Goal: Task Accomplishment & Management: Manage account settings

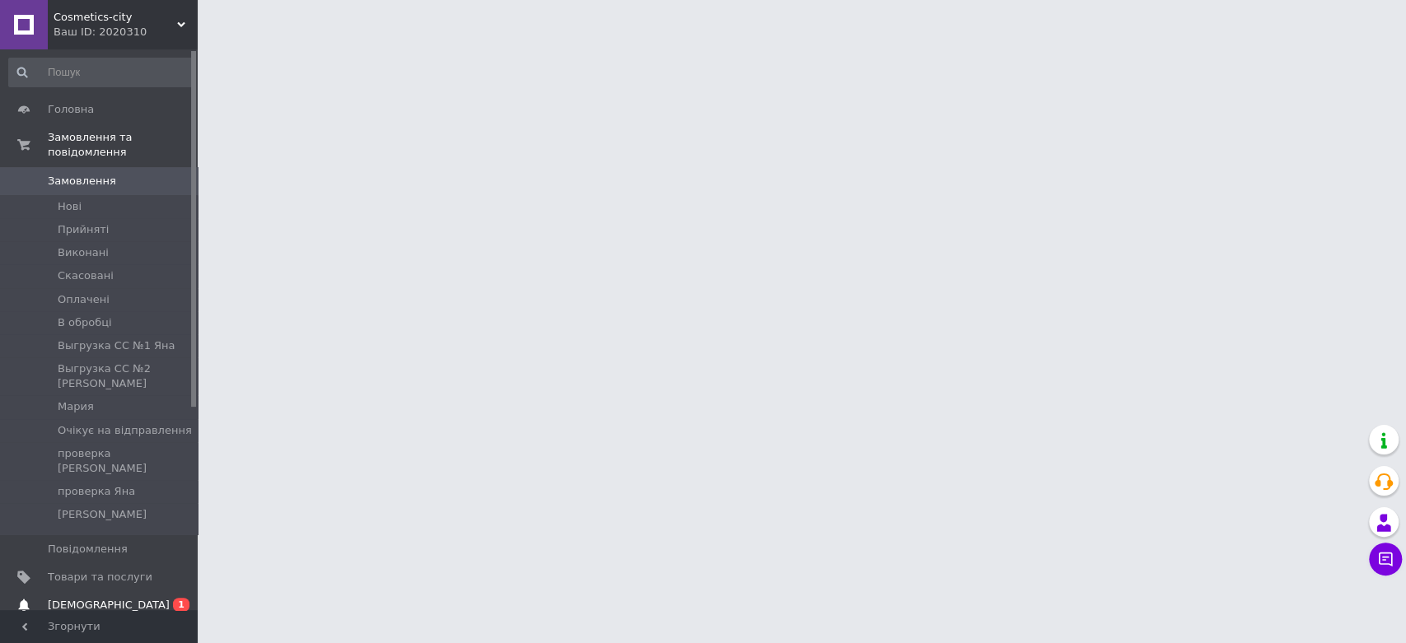
click at [70, 598] on span "[DEMOGRAPHIC_DATA]" at bounding box center [109, 605] width 122 height 15
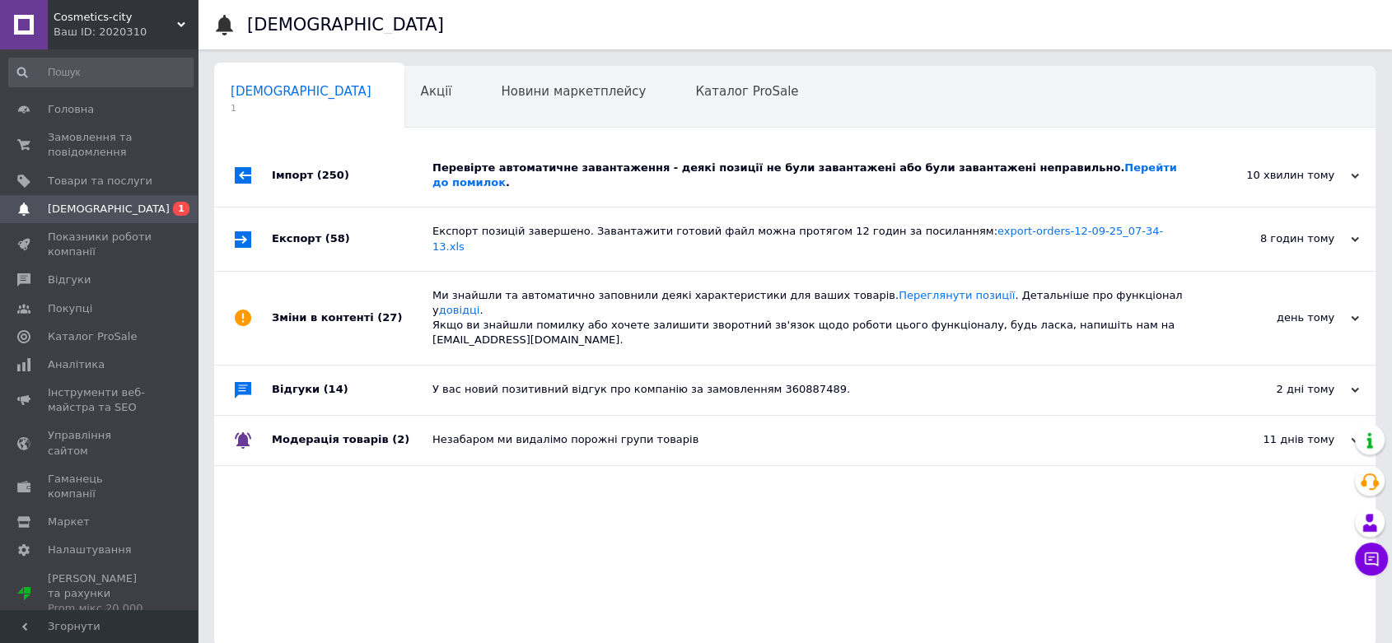
click at [1142, 175] on div "Перевірте автоматичне завантаження - деякі позиції не були завантажені або були…" at bounding box center [813, 176] width 762 height 30
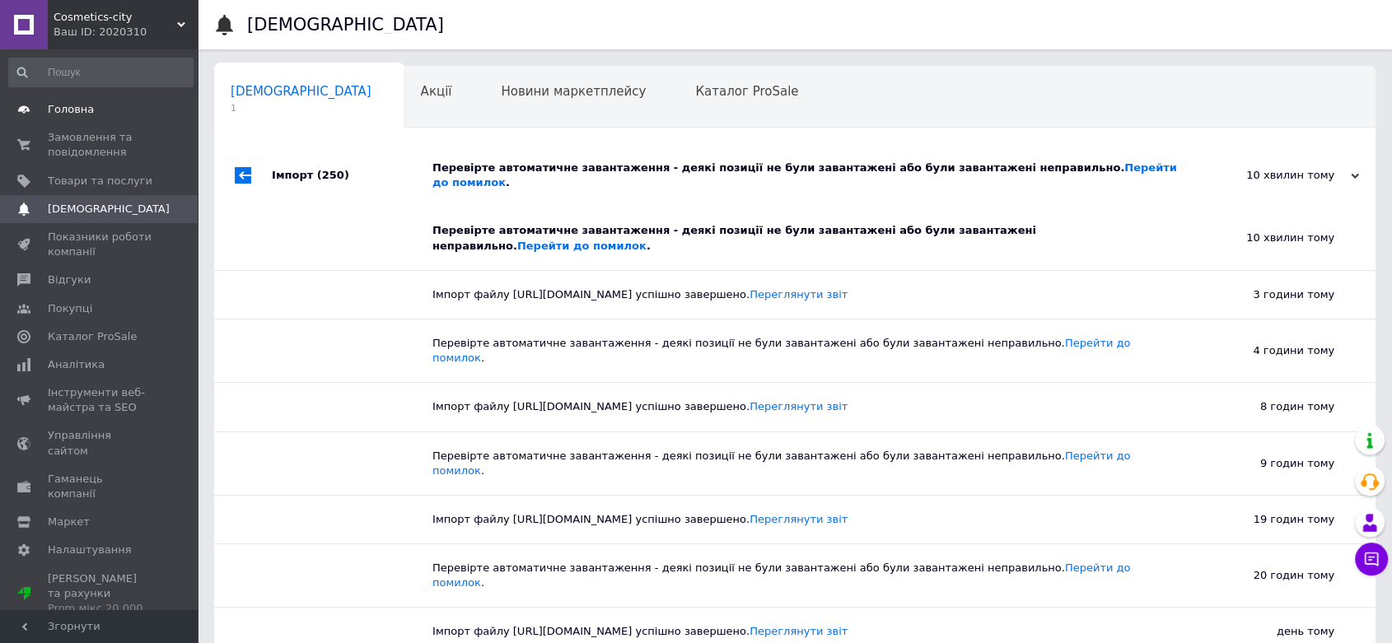
click at [110, 108] on span "Головна" at bounding box center [100, 109] width 105 height 15
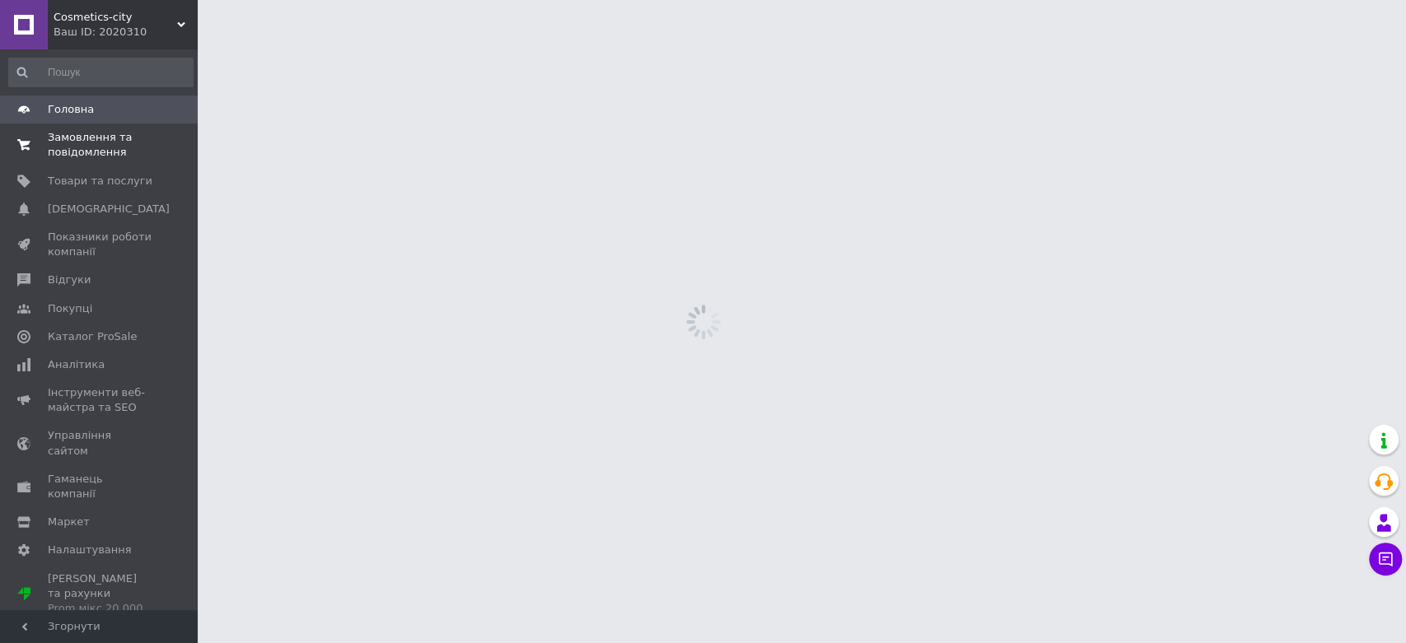
click at [100, 136] on span "Замовлення та повідомлення" at bounding box center [100, 145] width 105 height 30
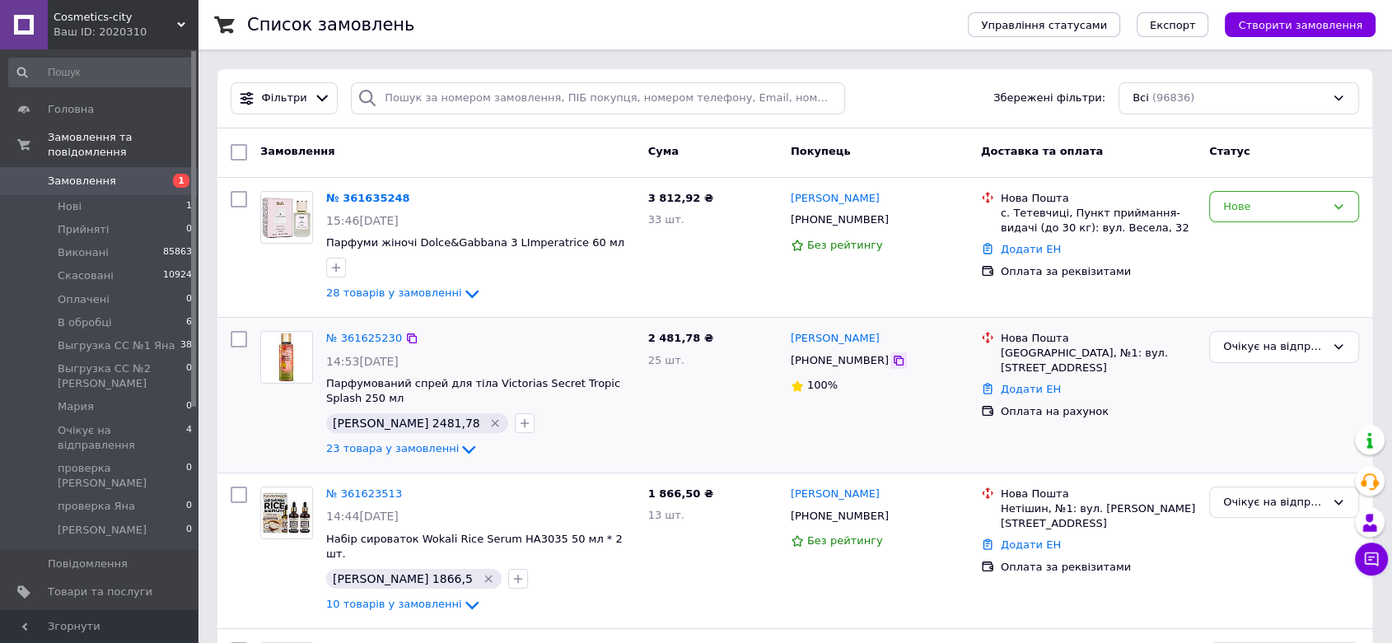
click at [892, 361] on icon at bounding box center [898, 360] width 13 height 13
click at [369, 197] on link "№ 361635248" at bounding box center [368, 198] width 84 height 12
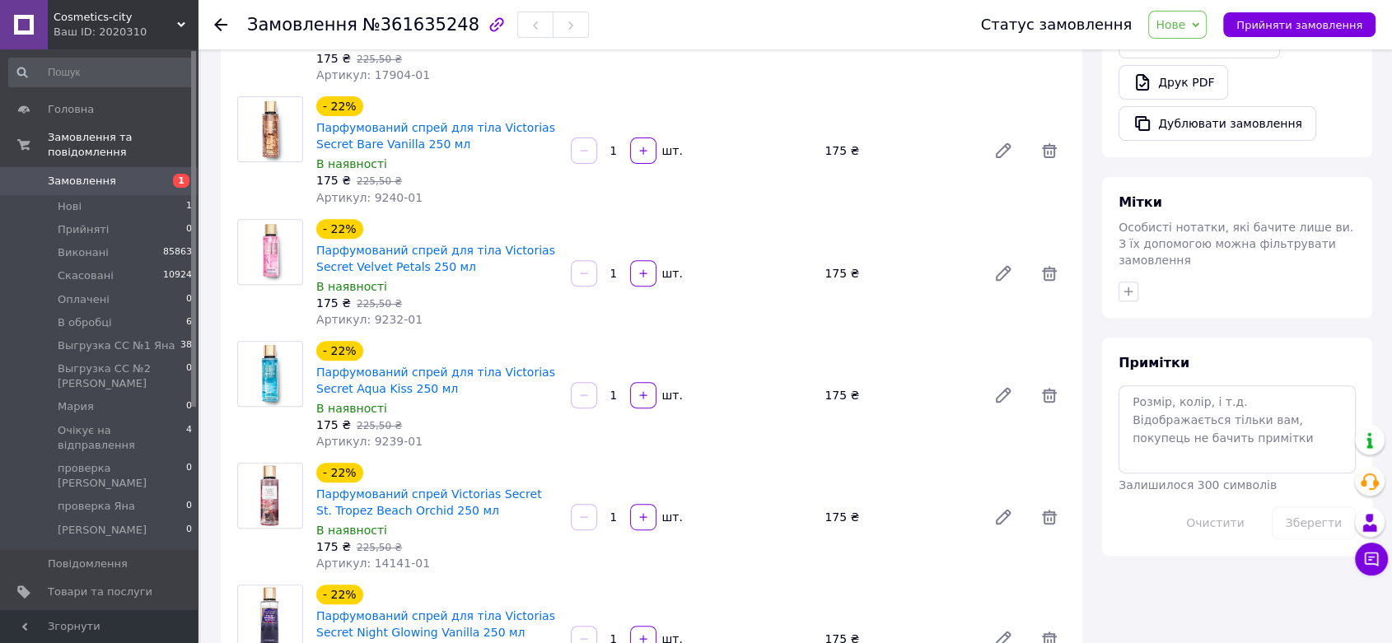
scroll to position [640, 0]
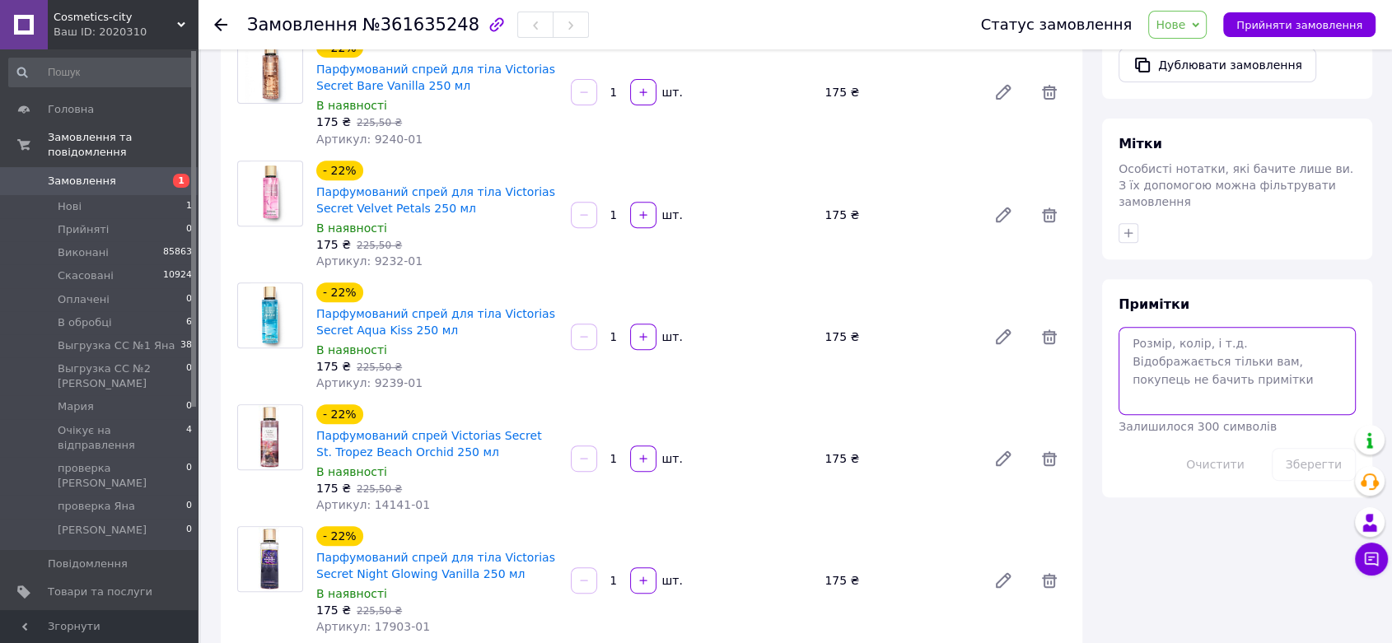
click at [1186, 330] on textarea at bounding box center [1237, 370] width 237 height 87
paste textarea "подарок-сюрприз"
type textarea "подарок-сюрприз"
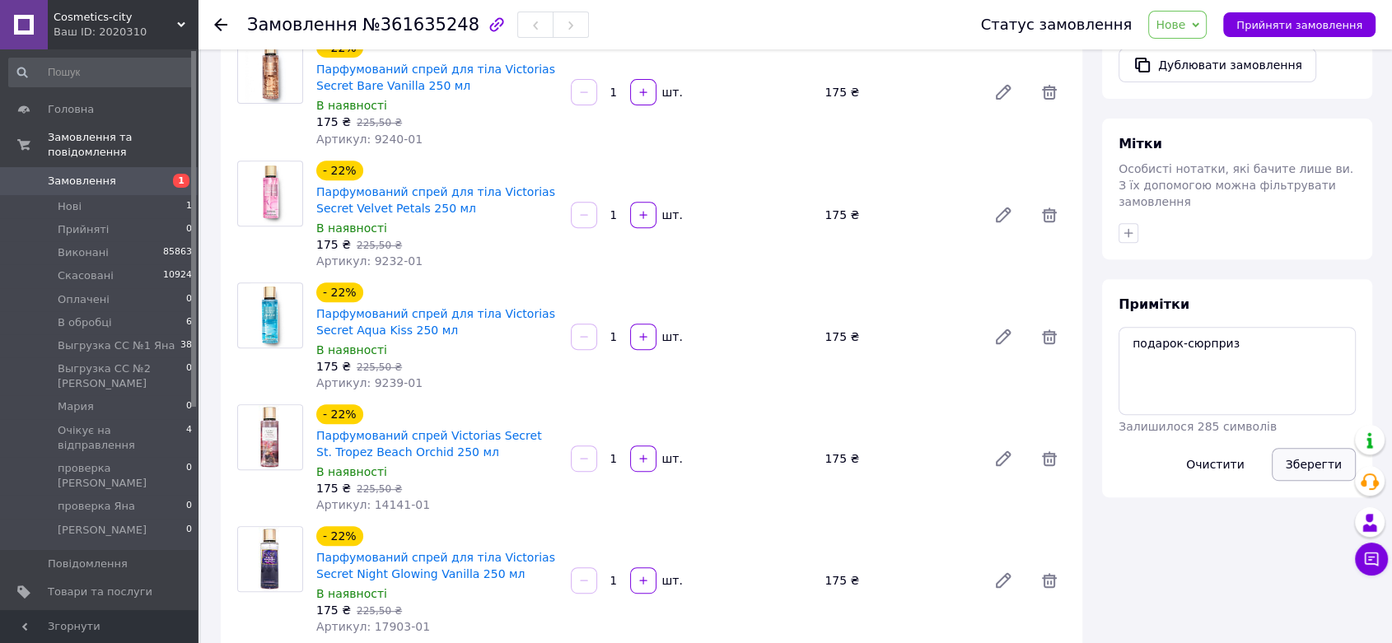
click at [1324, 448] on button "Зберегти" at bounding box center [1314, 464] width 84 height 33
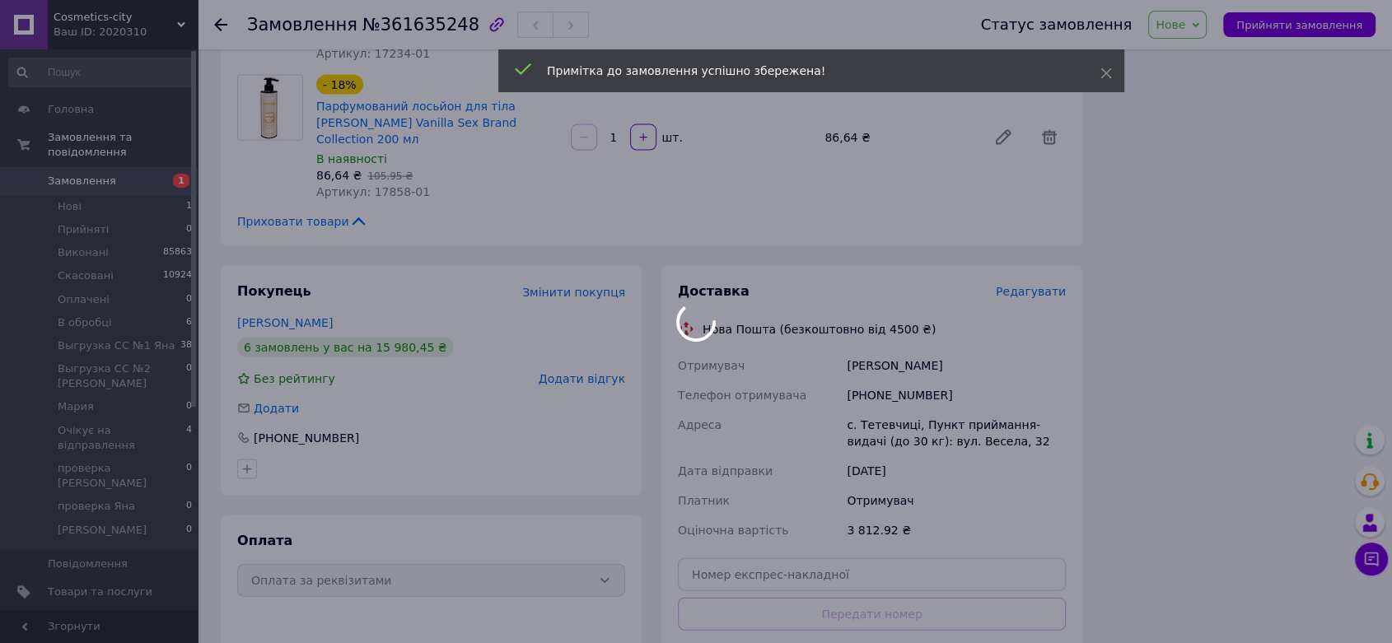
scroll to position [3318, 0]
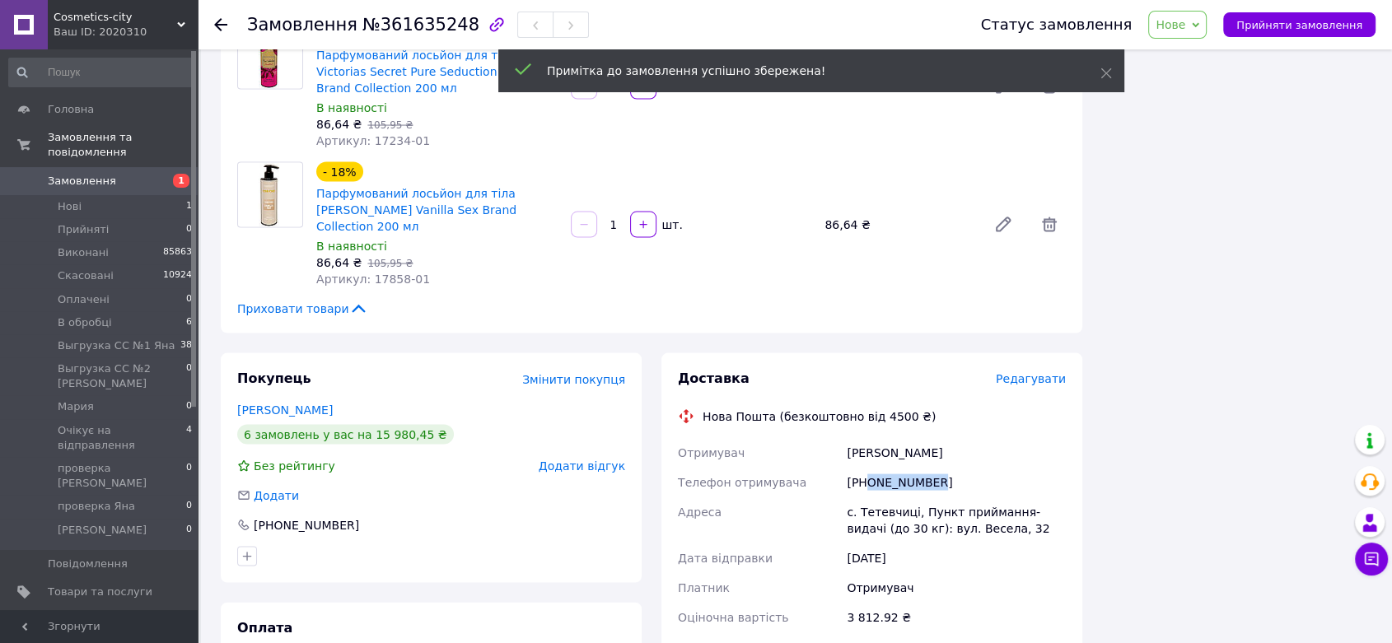
drag, startPoint x: 866, startPoint y: 364, endPoint x: 974, endPoint y: 367, distance: 107.9
click at [974, 468] on div "[PHONE_NUMBER]" at bounding box center [956, 483] width 226 height 30
copy div "0688249524"
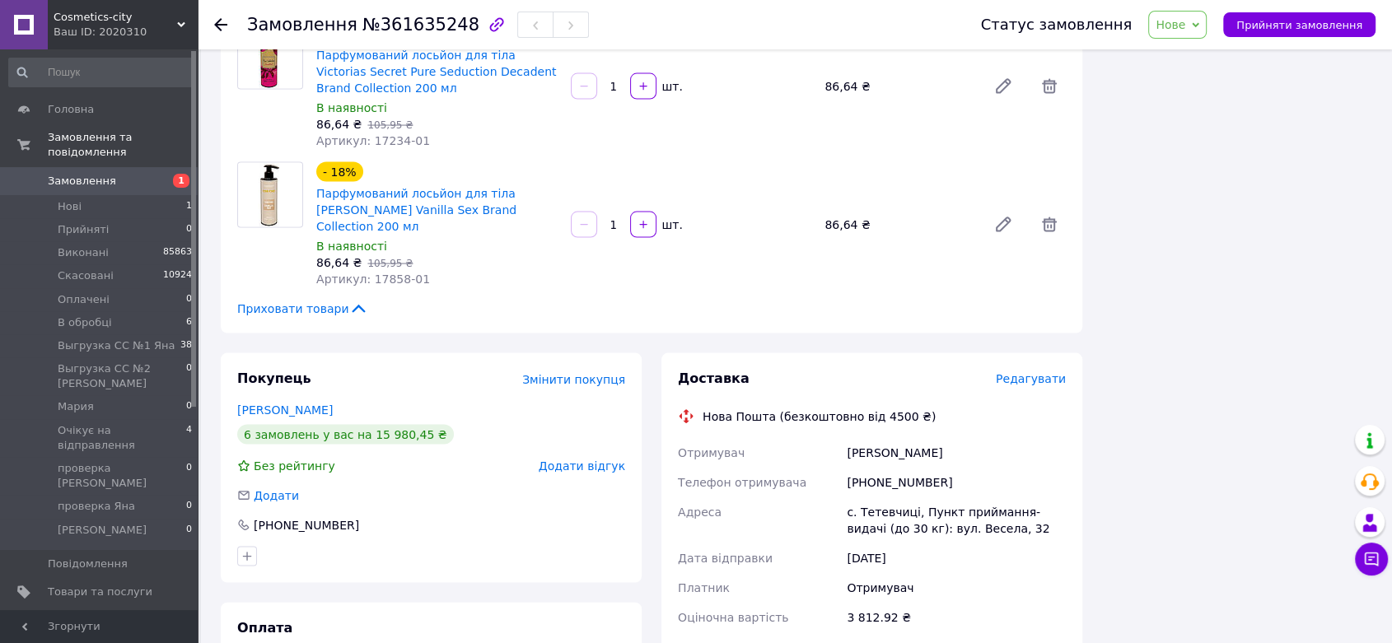
click at [389, 25] on span "№361635248" at bounding box center [420, 25] width 117 height 20
click at [389, 24] on span "№361635248" at bounding box center [420, 25] width 117 height 20
copy span "361635248"
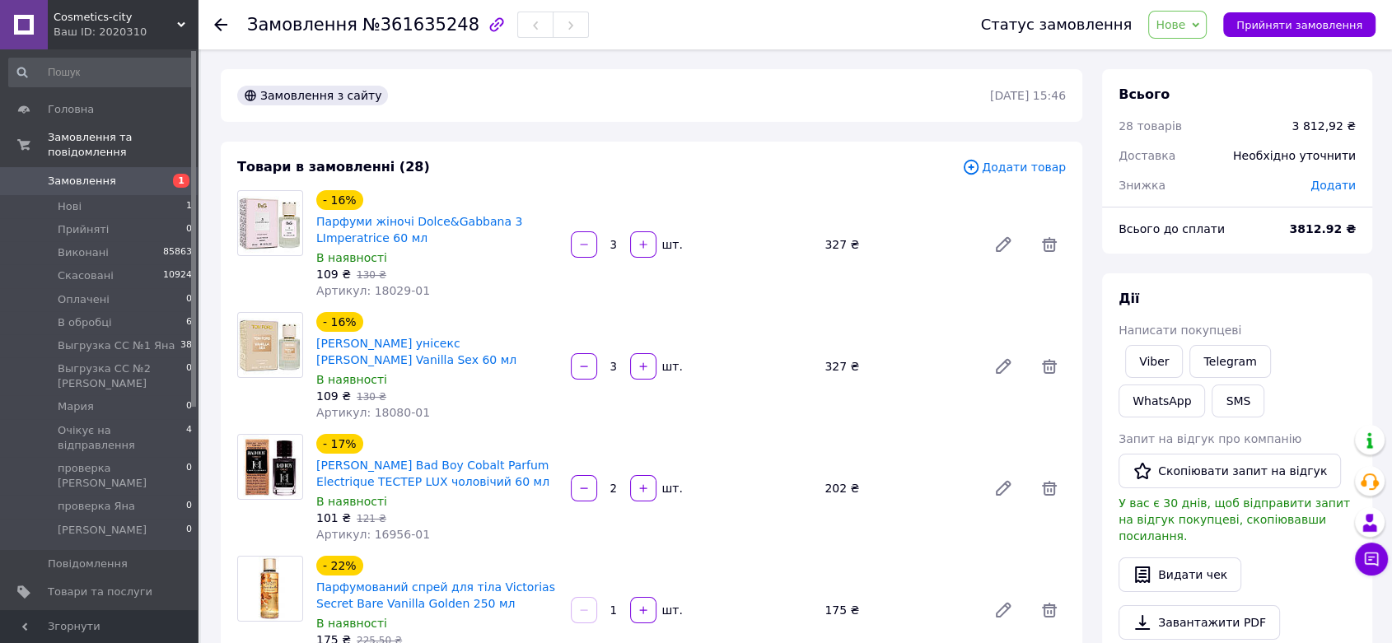
click at [1310, 228] on b "3812.92 ₴" at bounding box center [1322, 228] width 67 height 13
copy b "3812.92"
click at [1185, 24] on span "Нове" at bounding box center [1171, 24] width 30 height 13
click at [1183, 156] on li "В обробці" at bounding box center [1250, 156] width 202 height 25
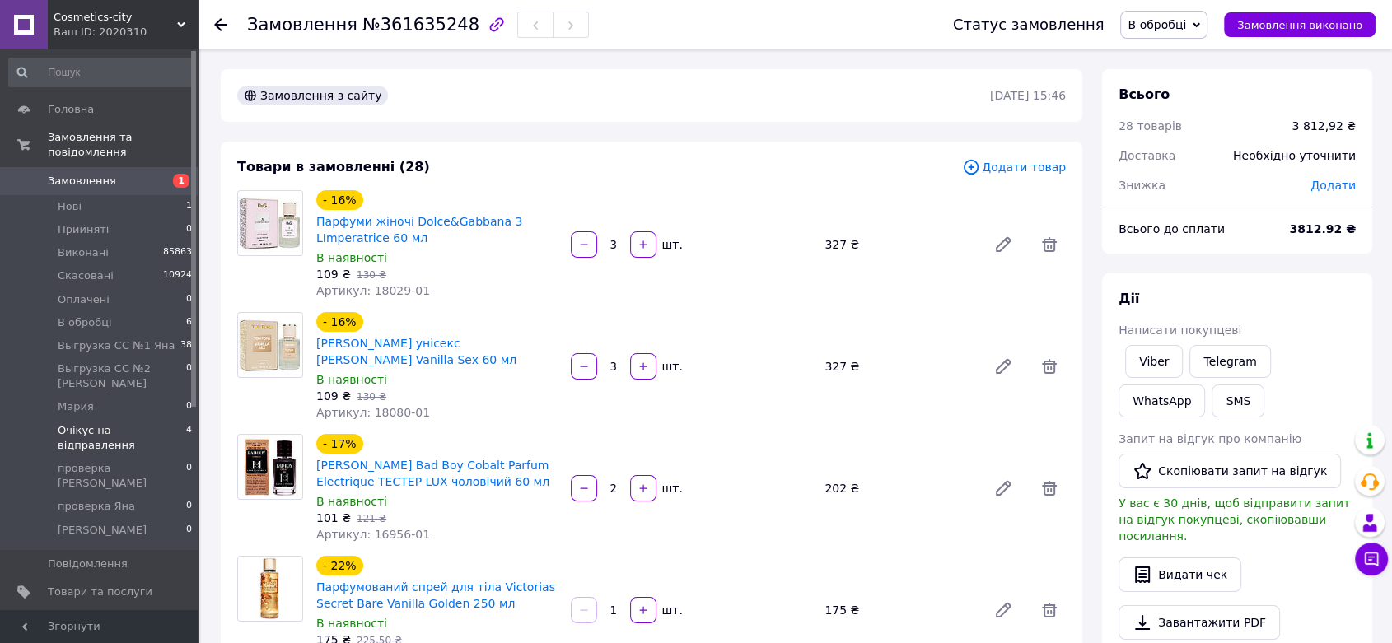
click at [170, 423] on span "Очікує на відправлення" at bounding box center [122, 438] width 128 height 30
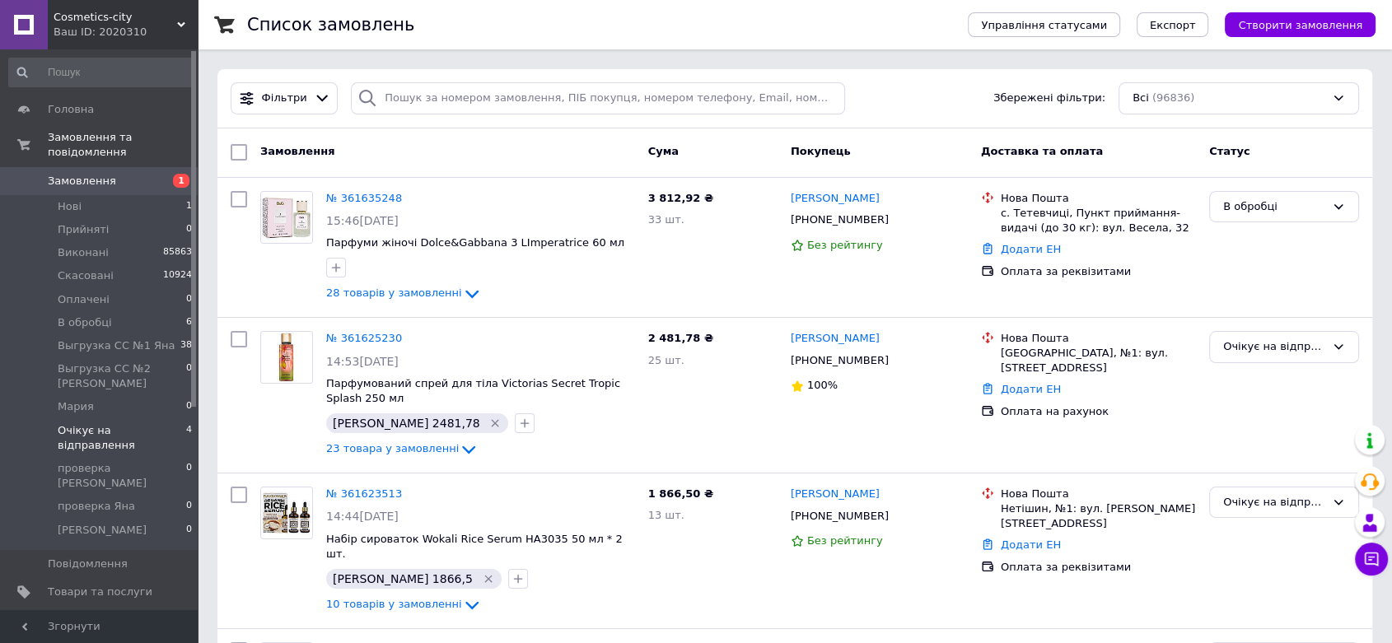
click at [152, 423] on span "Очікує на відправлення" at bounding box center [122, 438] width 128 height 30
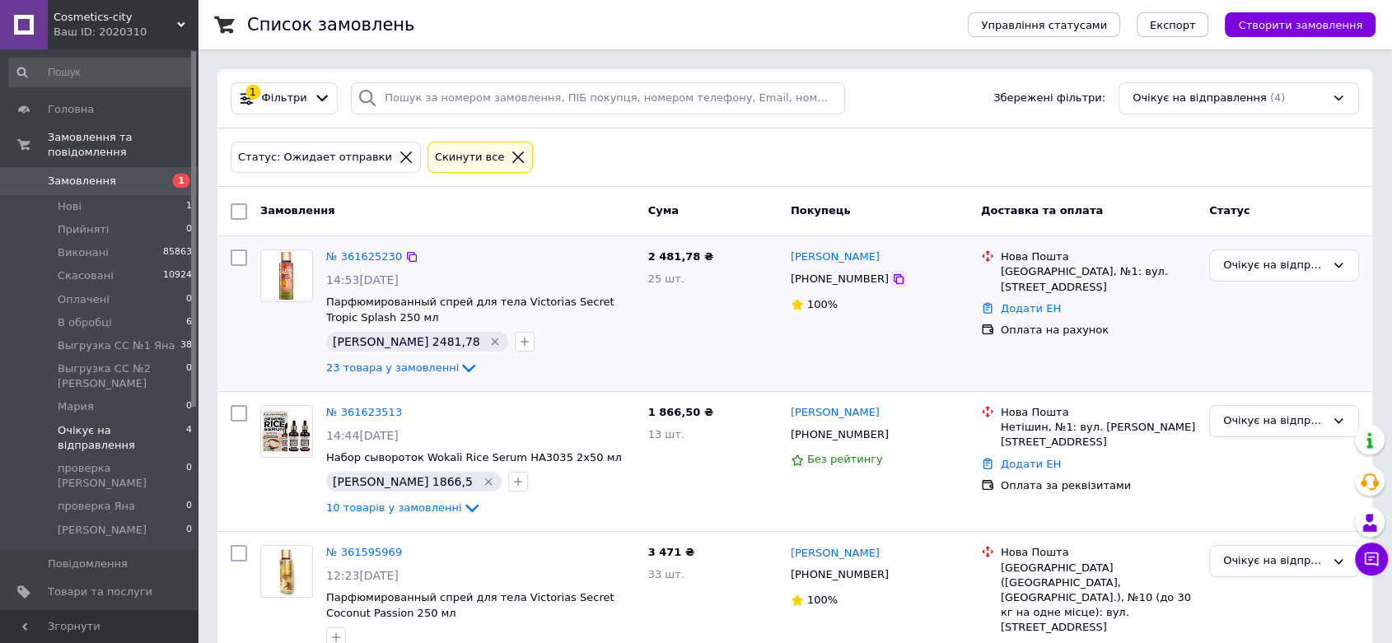
click at [892, 276] on icon at bounding box center [898, 279] width 13 height 13
click at [488, 343] on icon "Видалити мітку" at bounding box center [494, 341] width 13 height 13
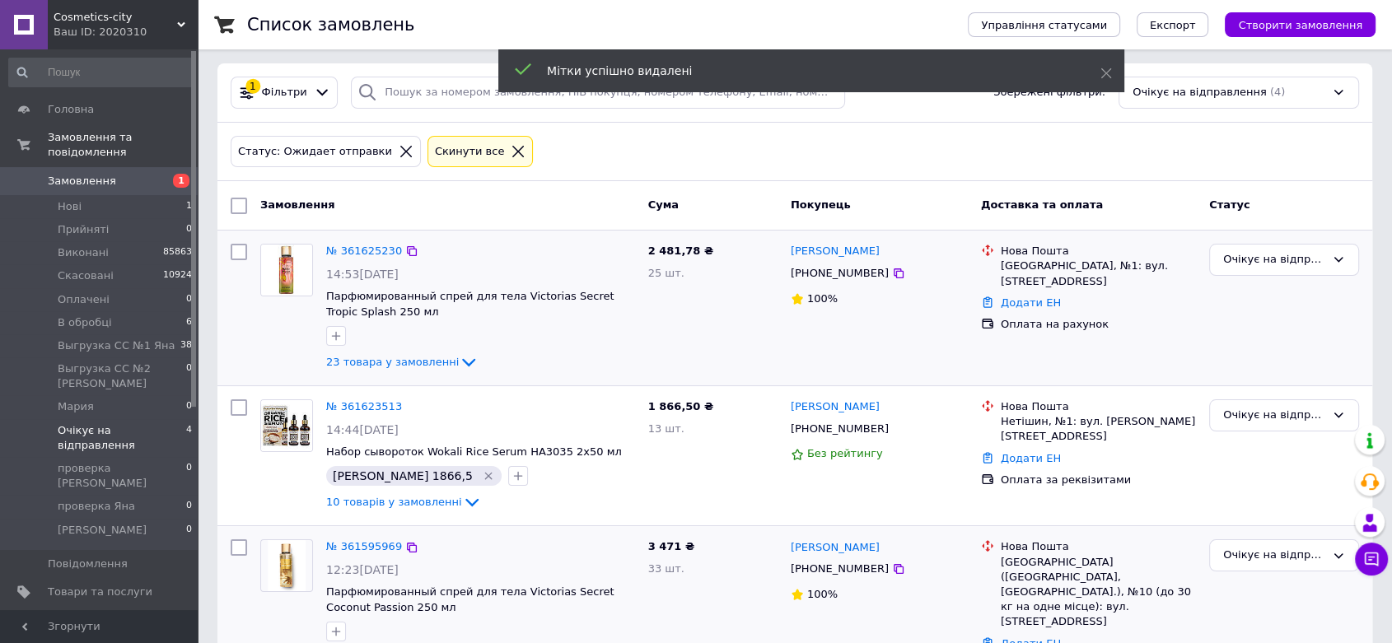
scroll to position [202, 0]
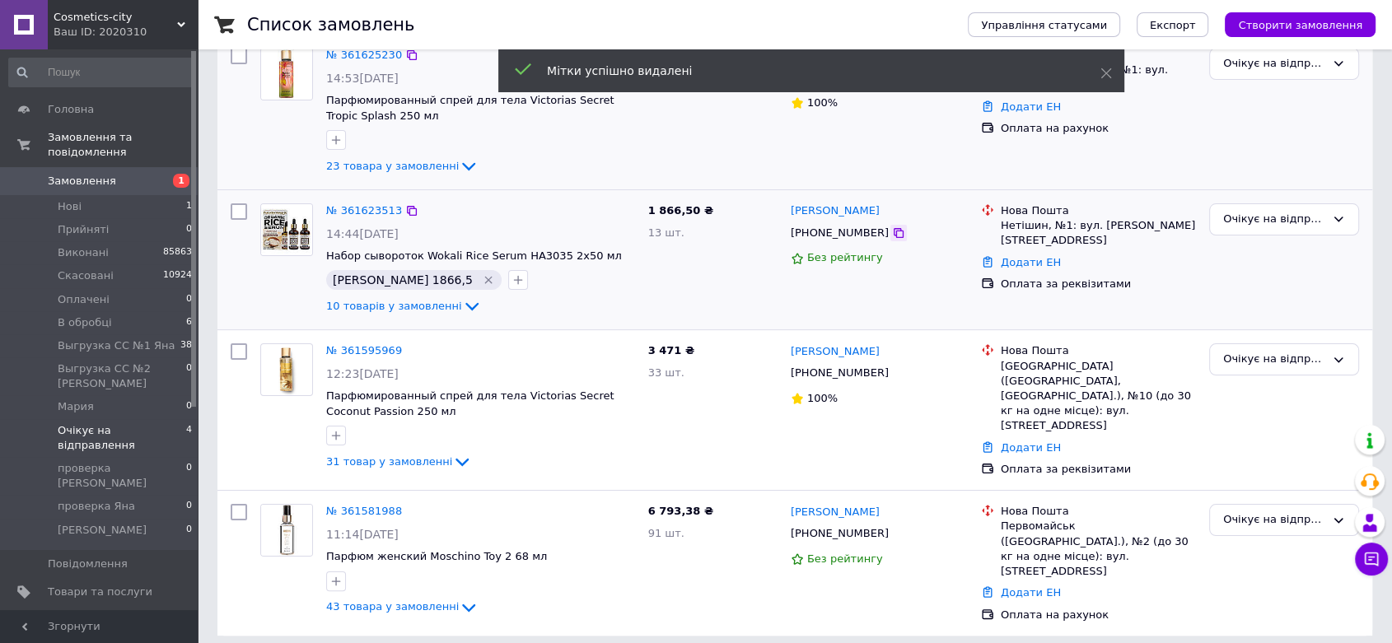
click at [892, 239] on icon at bounding box center [898, 233] width 13 height 13
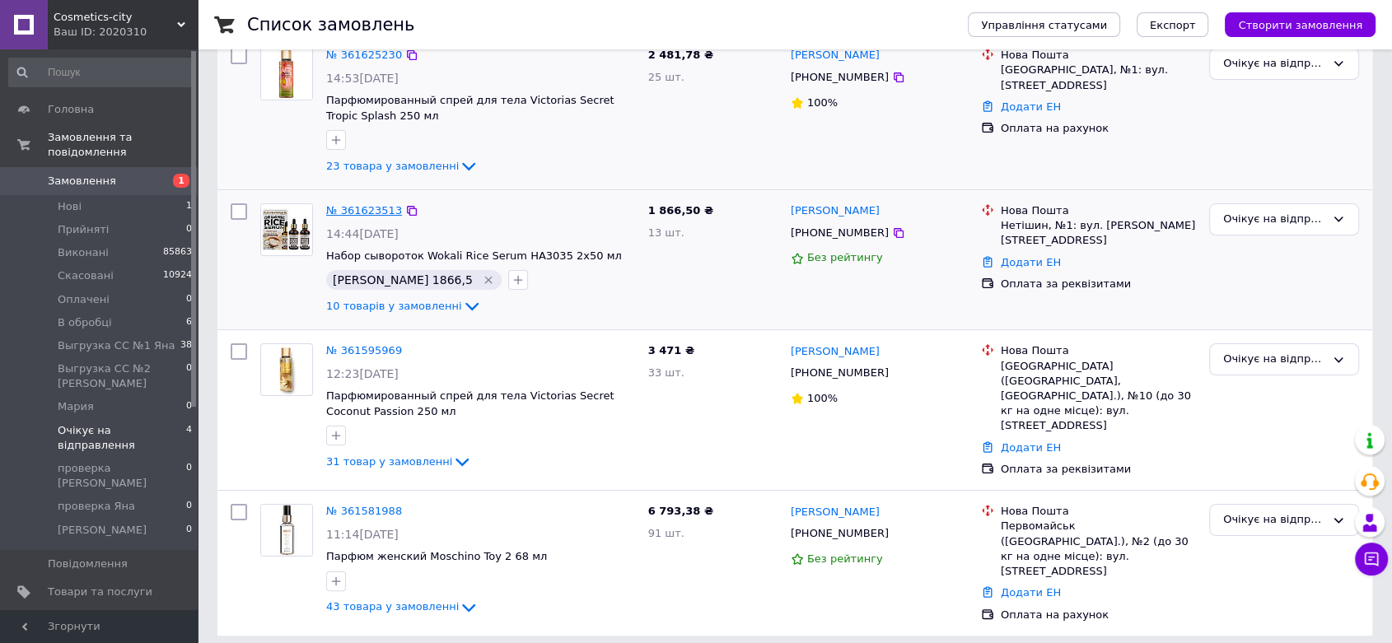
click at [360, 210] on link "№ 361623513" at bounding box center [364, 210] width 76 height 12
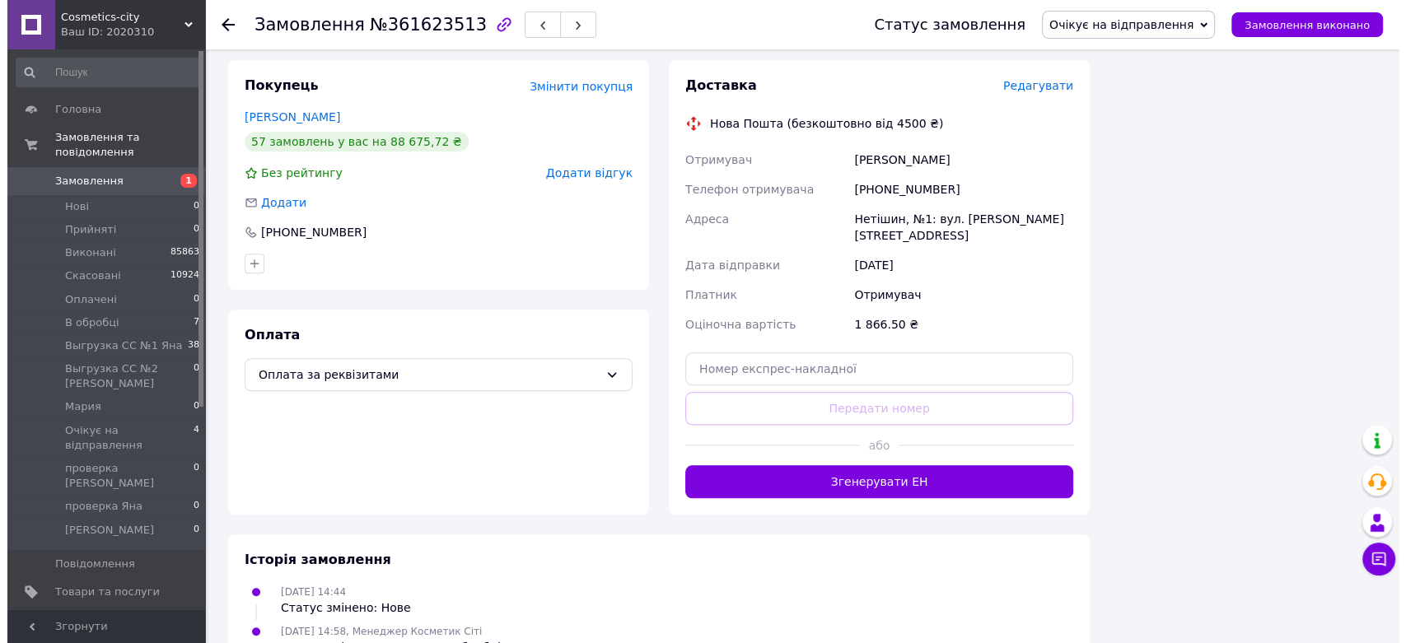
scroll to position [1277, 0]
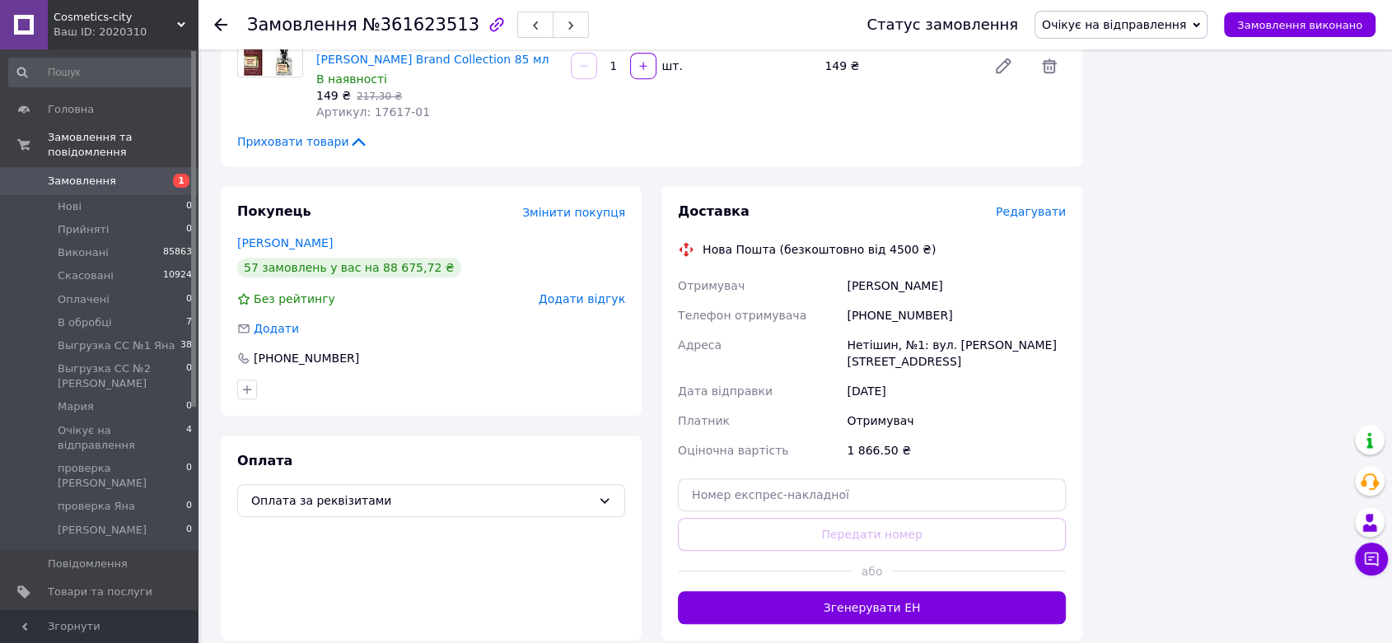
click at [1028, 205] on span "Редагувати" at bounding box center [1031, 211] width 70 height 13
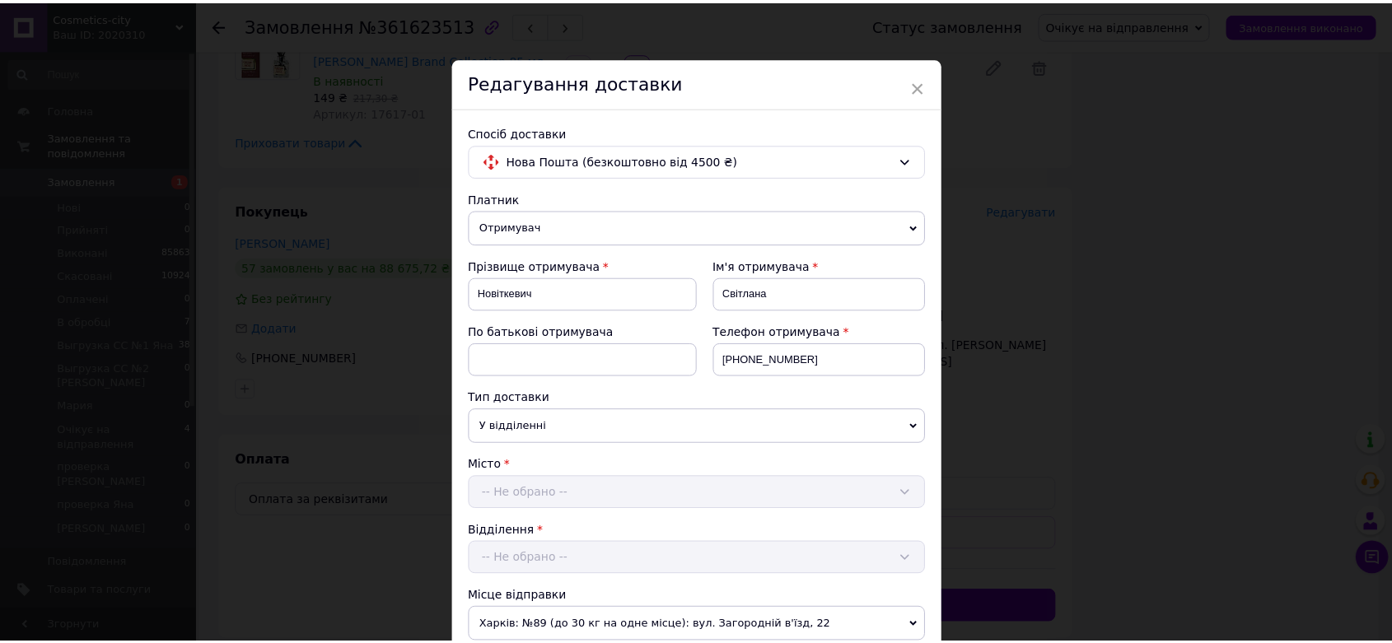
scroll to position [477, 0]
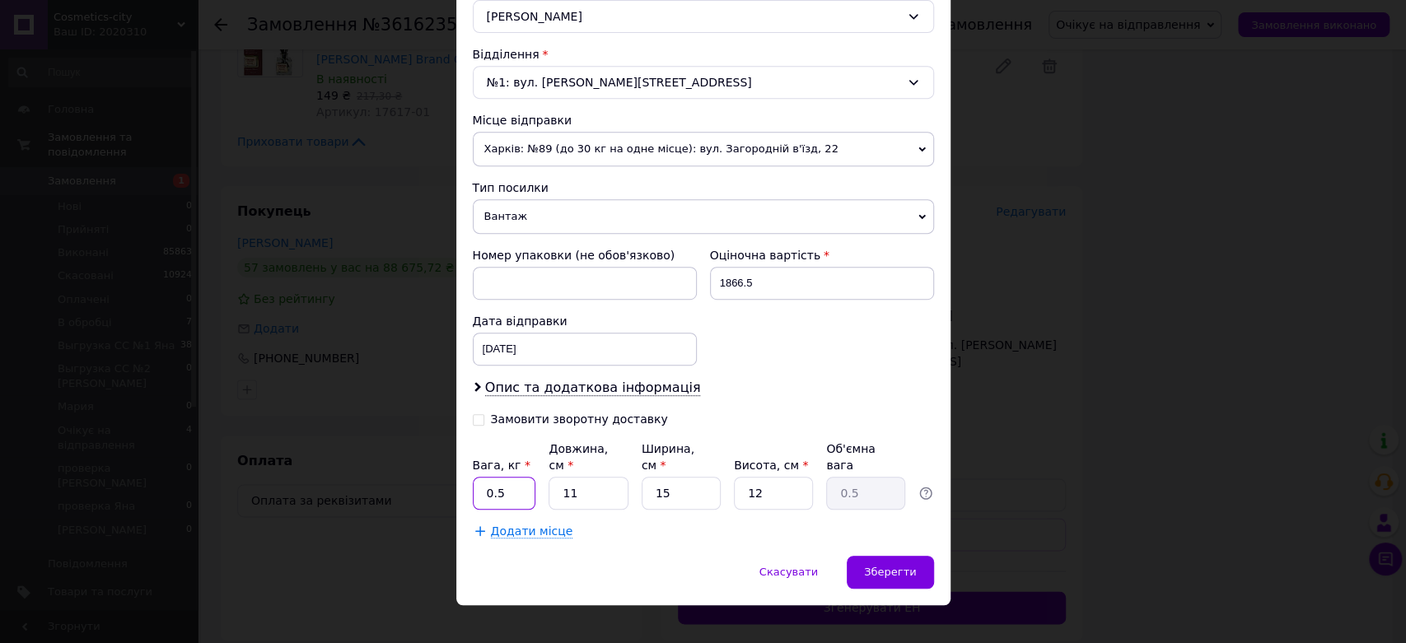
click at [514, 477] on input "0.5" at bounding box center [504, 493] width 63 height 33
type input "0"
type input "4.2"
click at [588, 477] on input "11" at bounding box center [588, 493] width 79 height 33
type input "1"
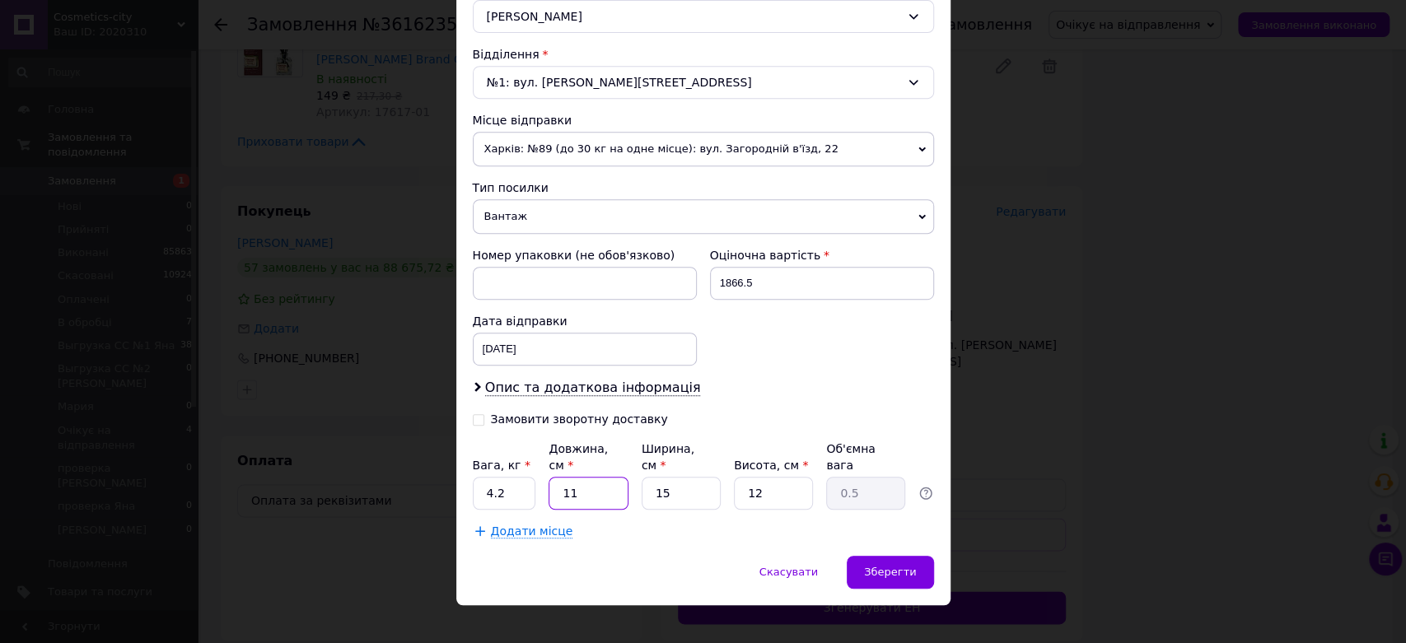
type input "0.1"
type input "3"
type input "0.14"
type input "32"
type input "1.44"
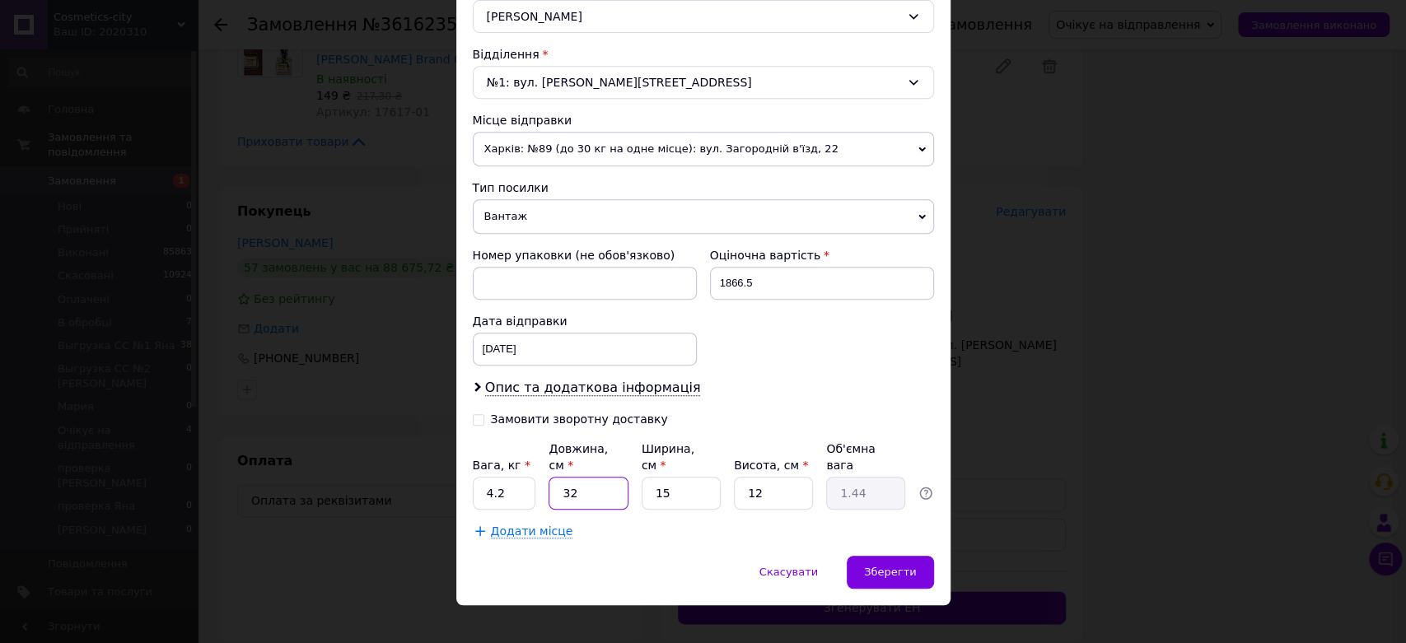
type input "32"
click at [680, 477] on input "15" at bounding box center [681, 493] width 79 height 33
type input "1"
type input "0.1"
type input "2"
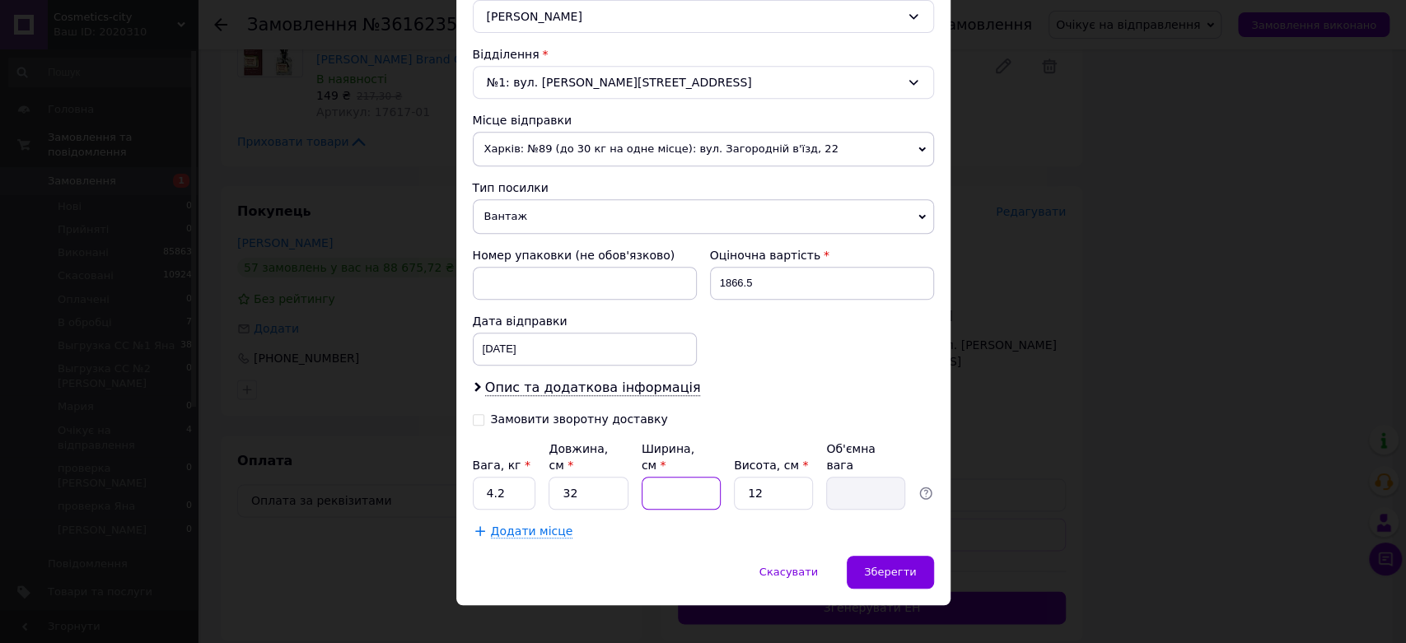
type input "0.19"
type input "23"
type input "2.21"
type input "23"
click at [766, 477] on input "12" at bounding box center [773, 493] width 79 height 33
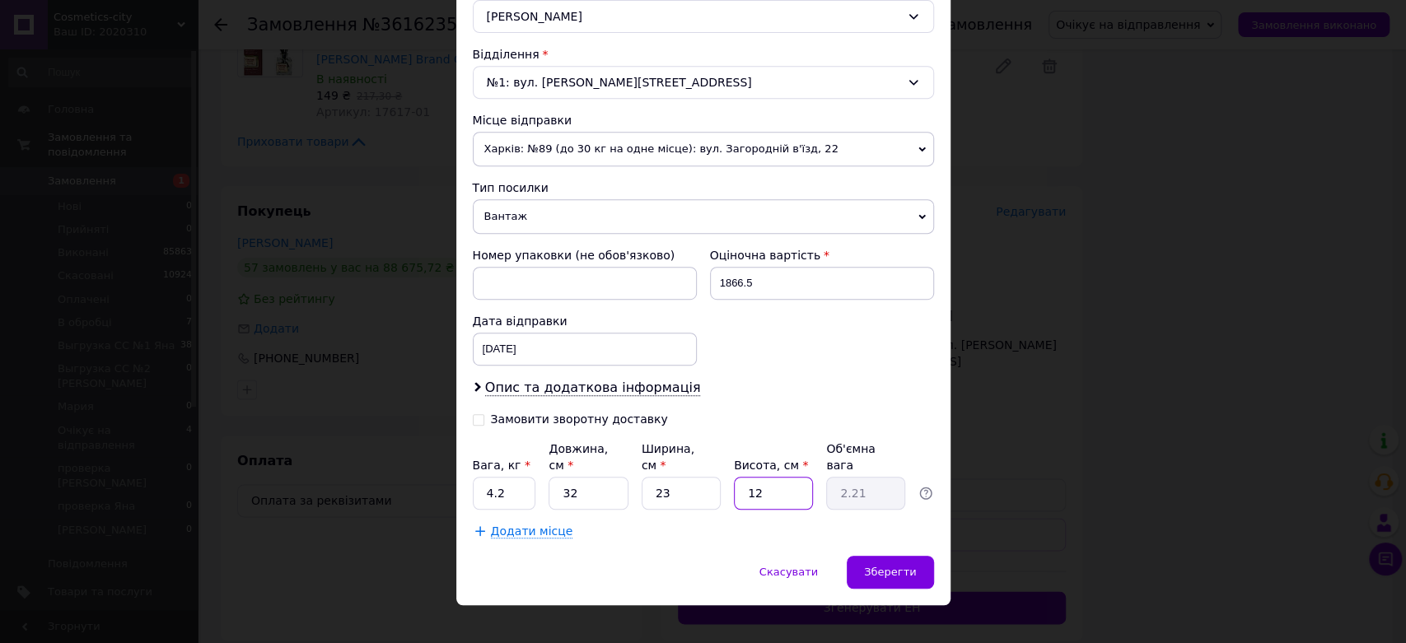
type input "1"
type input "0.18"
type input "2"
type input "0.37"
type input "21"
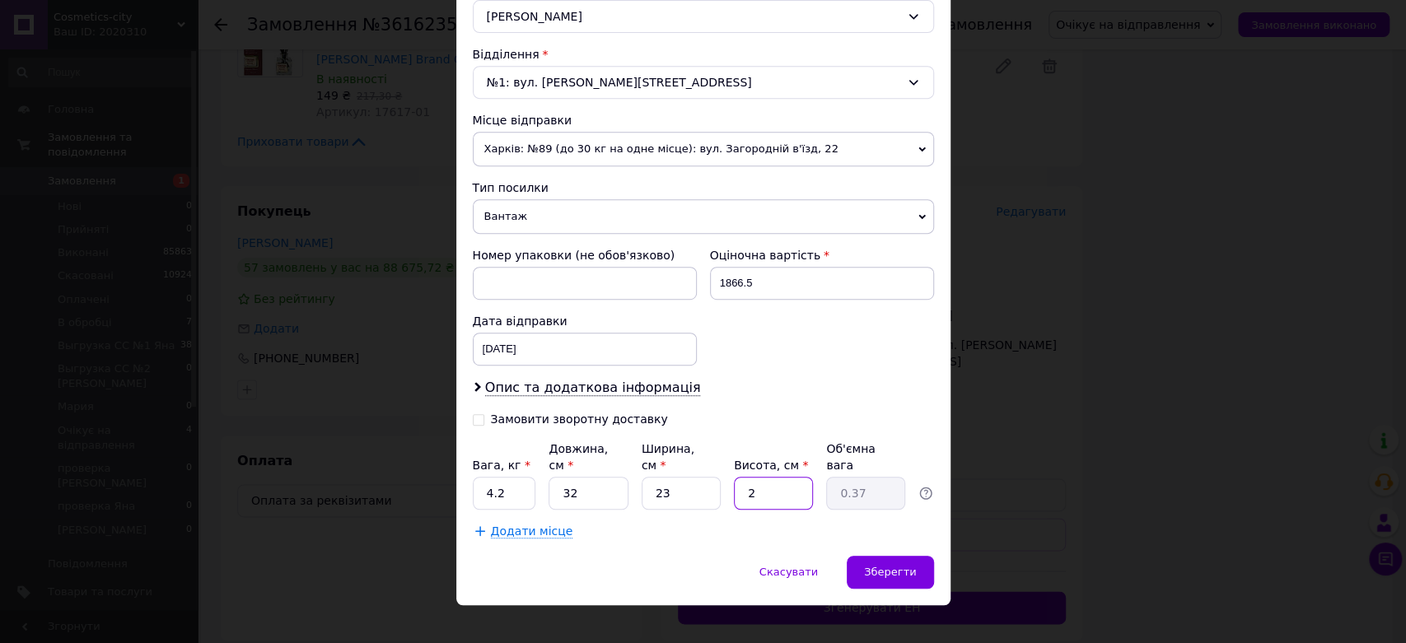
type input "3.86"
type input "21"
click at [872, 566] on span "Зберегти" at bounding box center [890, 572] width 52 height 12
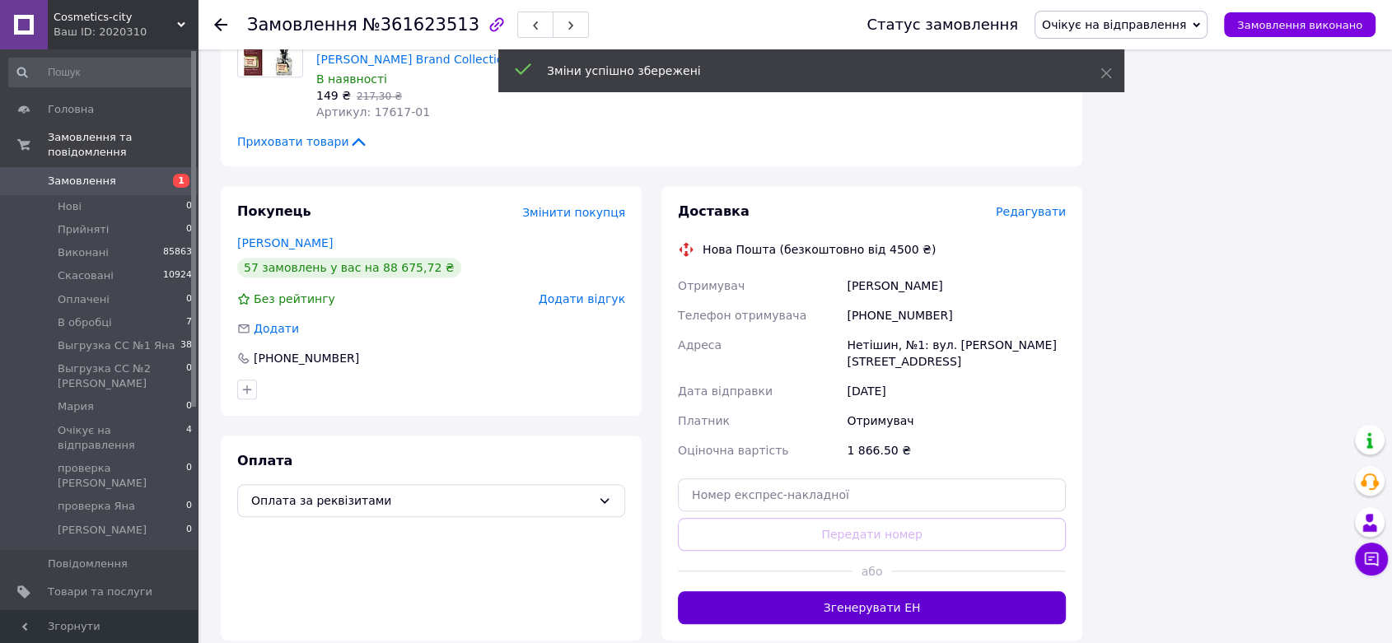
click at [876, 591] on button "Згенерувати ЕН" at bounding box center [872, 607] width 388 height 33
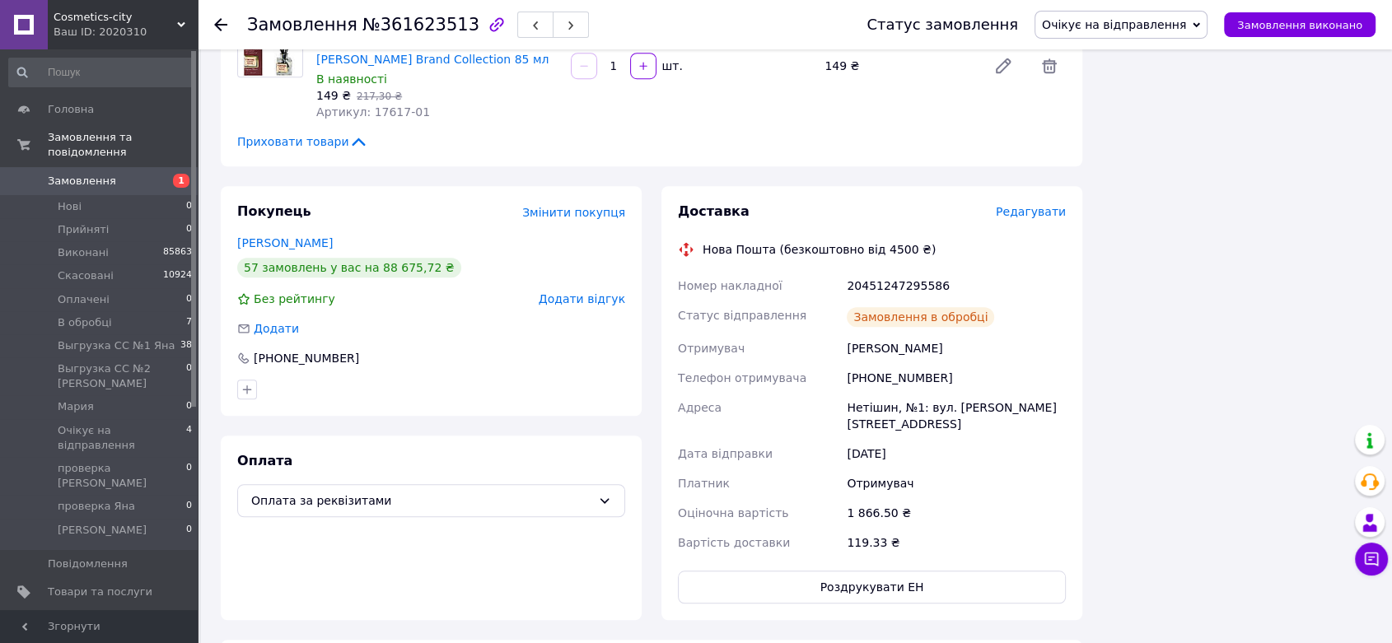
click at [1161, 29] on span "Очікує на відправлення" at bounding box center [1114, 24] width 144 height 13
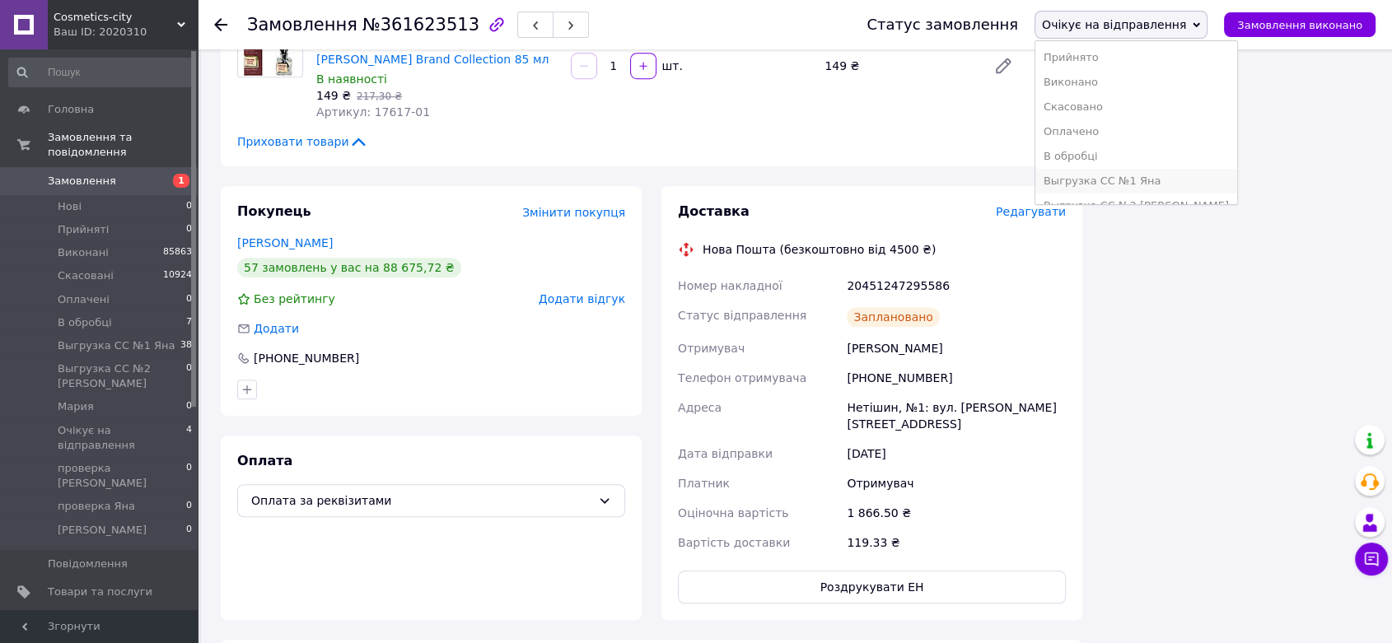
click at [1153, 177] on li "Выгрузка СС №1 Яна" at bounding box center [1136, 181] width 202 height 25
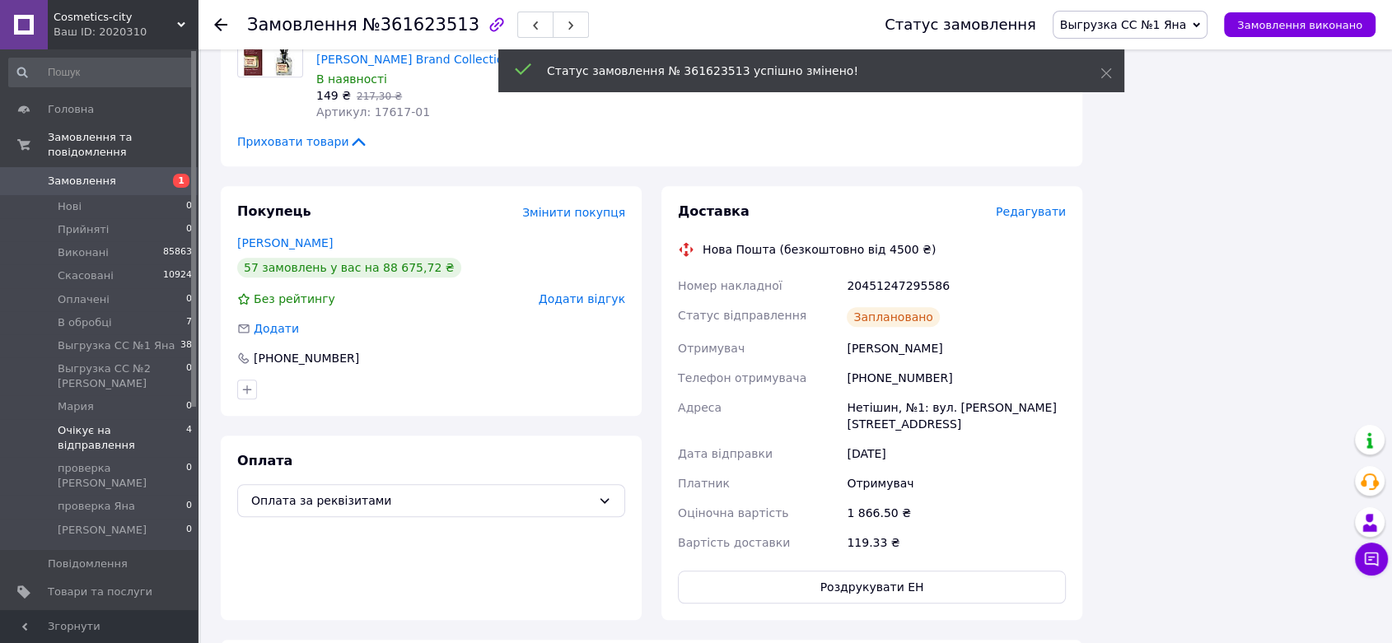
click at [166, 423] on span "Очікує на відправлення" at bounding box center [122, 438] width 128 height 30
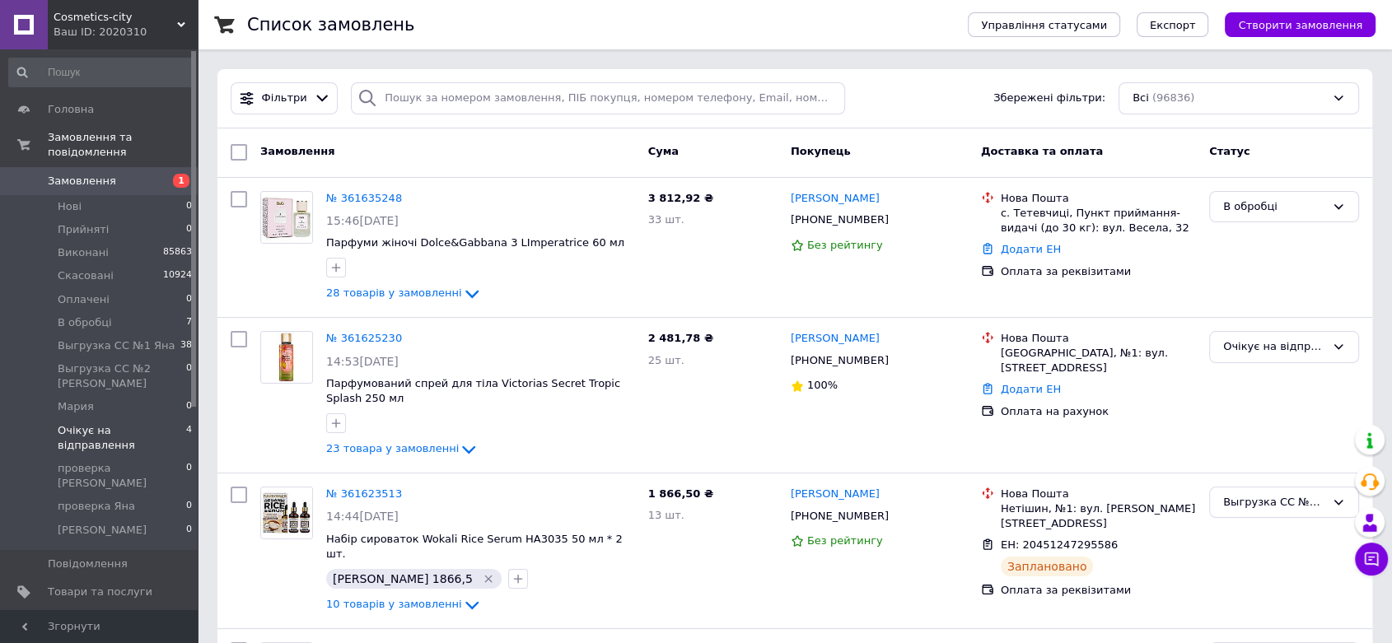
click at [165, 423] on span "Очікує на відправлення" at bounding box center [122, 438] width 128 height 30
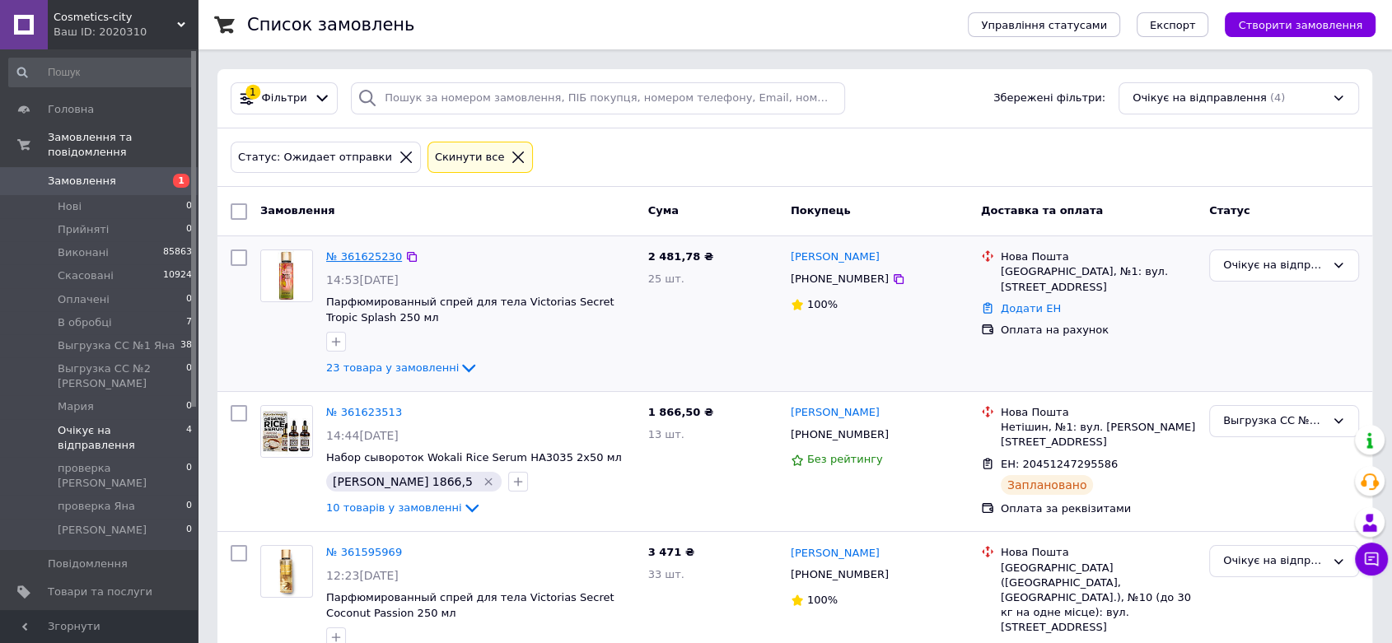
click at [357, 257] on link "№ 361625230" at bounding box center [364, 256] width 76 height 12
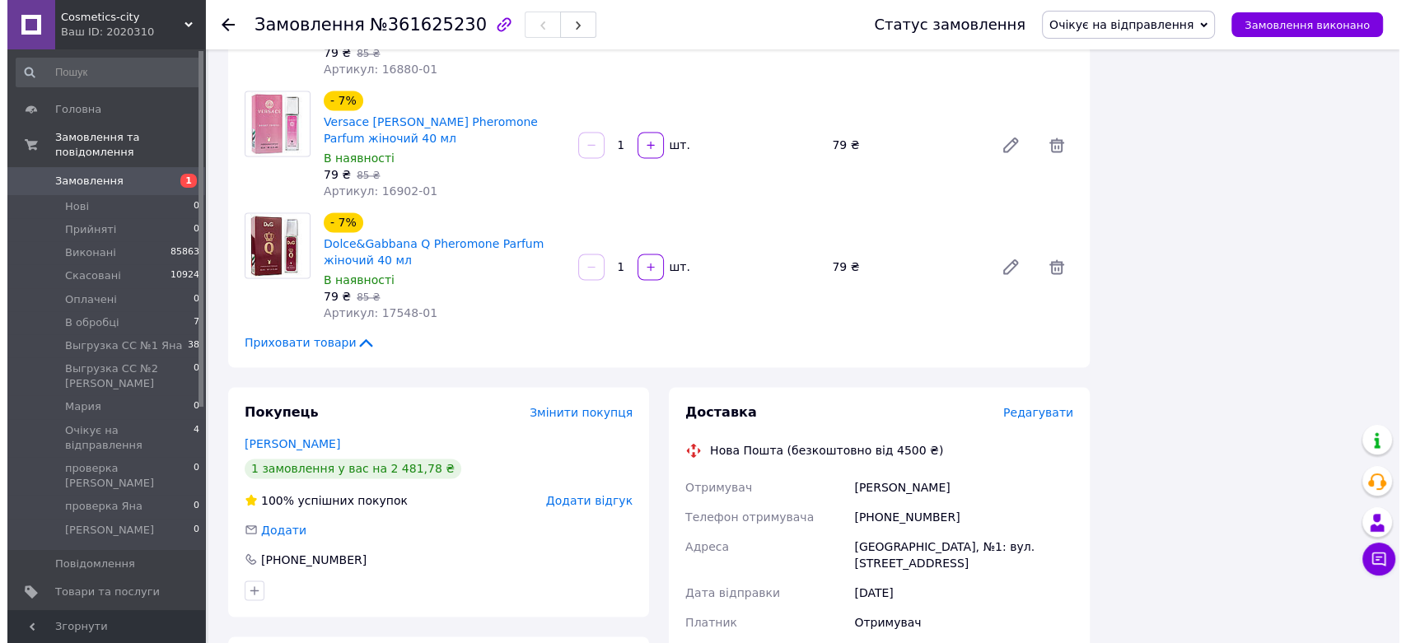
scroll to position [2837, 0]
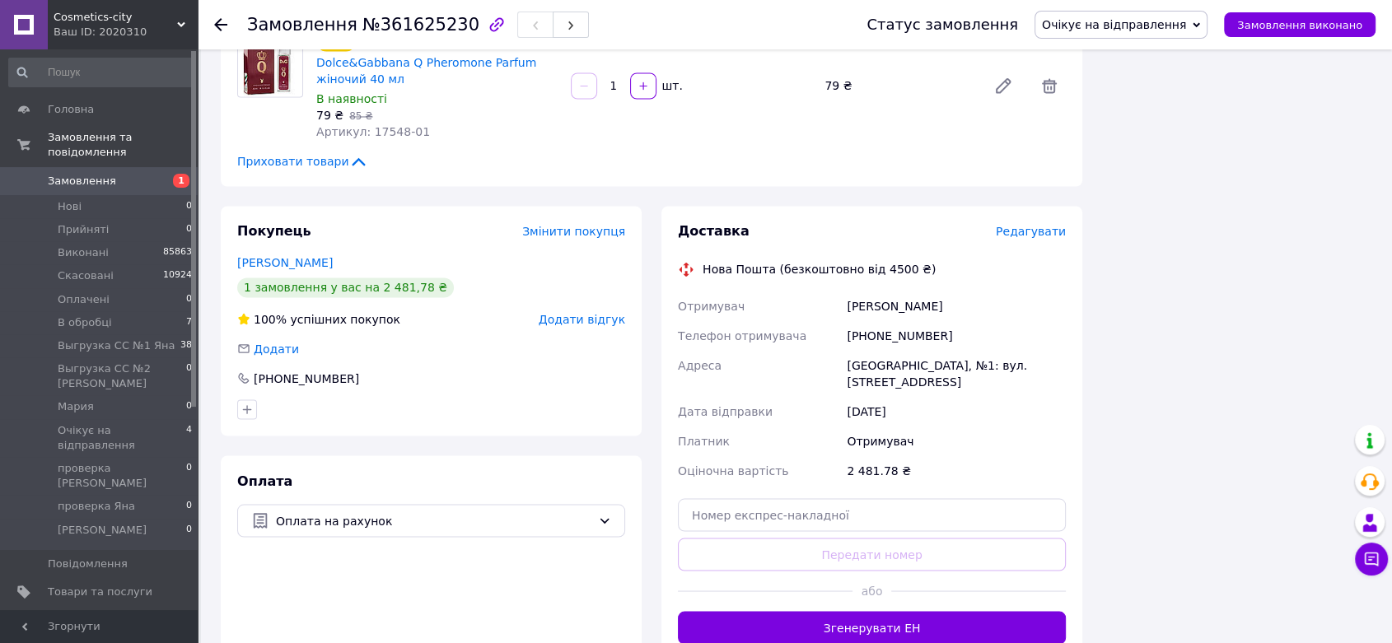
click at [1033, 225] on span "Редагувати" at bounding box center [1031, 231] width 70 height 13
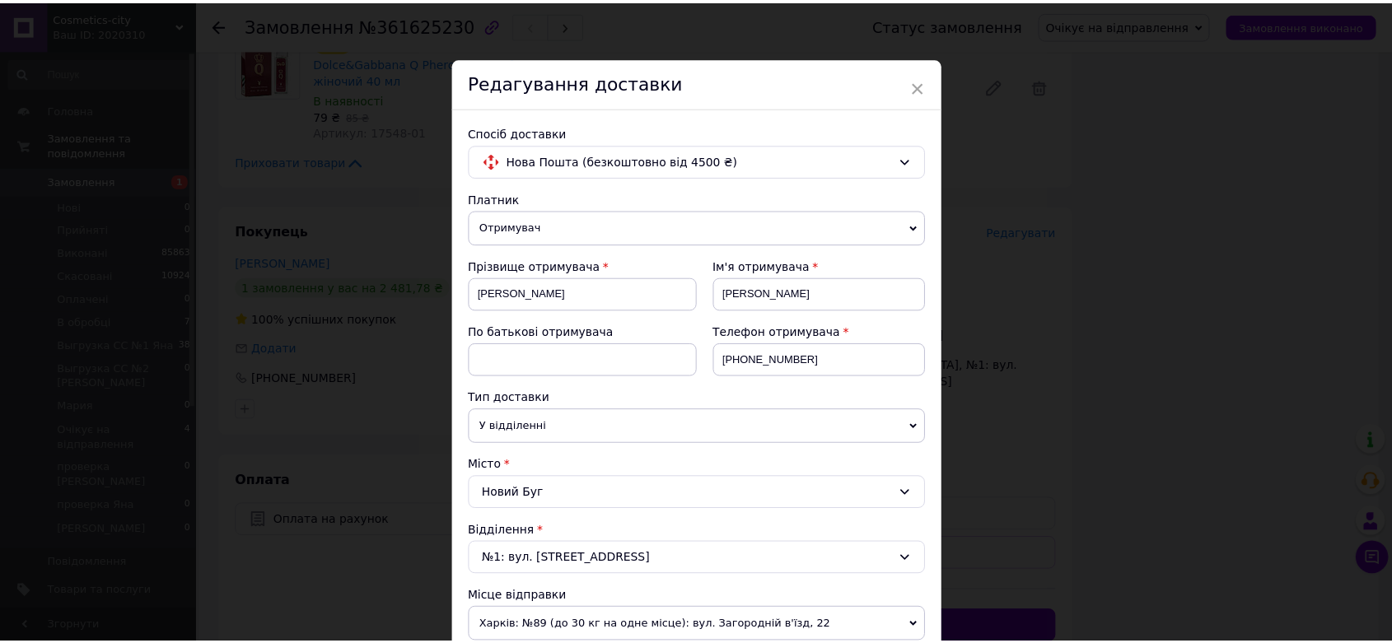
scroll to position [477, 0]
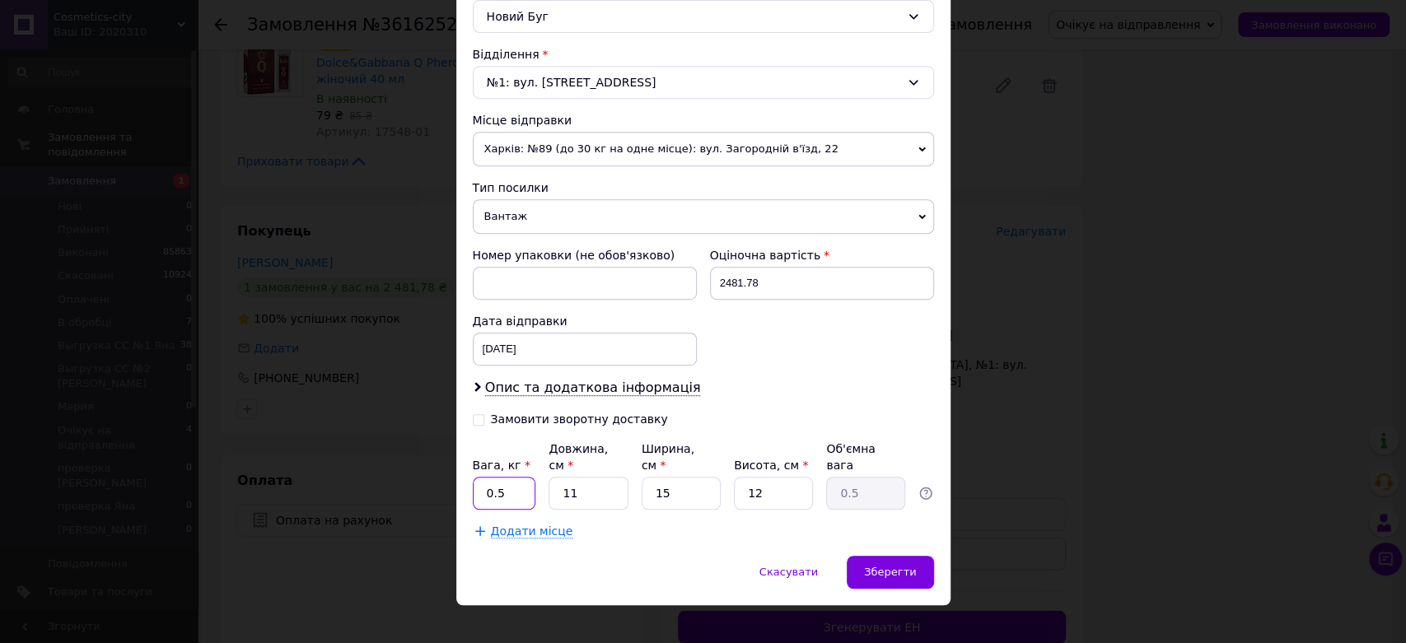
click at [516, 477] on input "0.5" at bounding box center [504, 493] width 63 height 33
type input "0"
type input "4.6"
click at [587, 481] on input "11" at bounding box center [588, 493] width 79 height 33
type input "1"
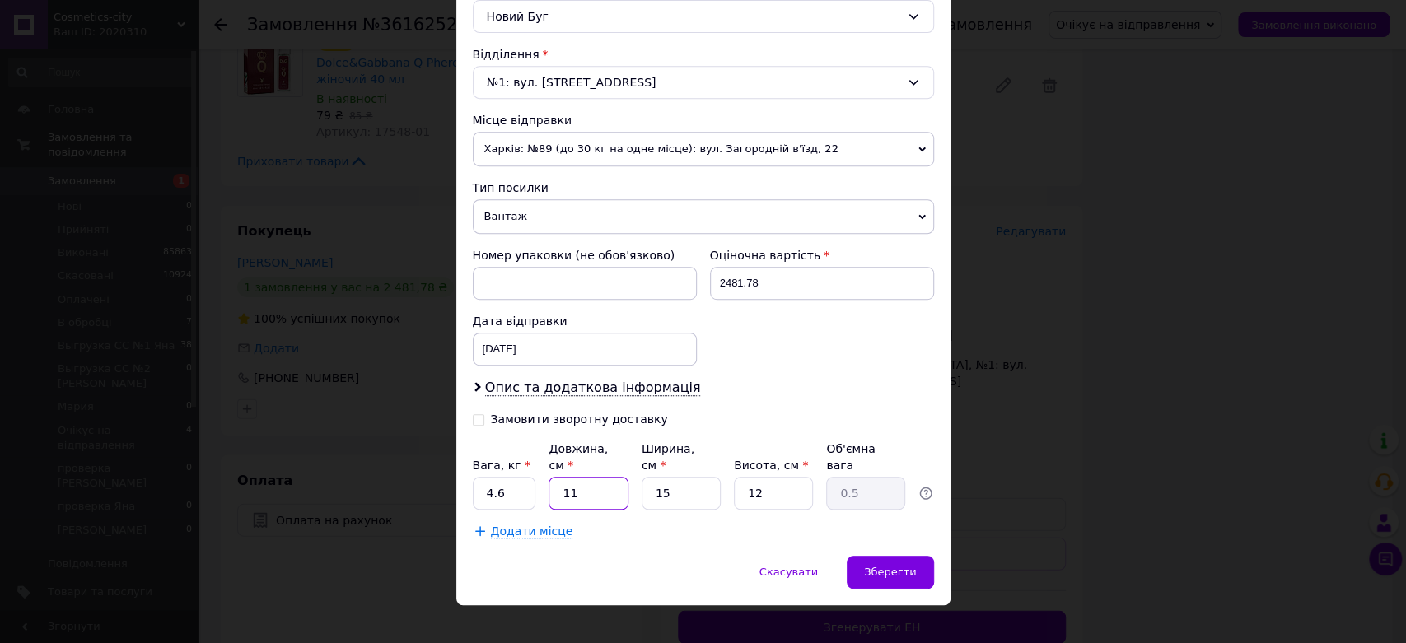
type input "0.1"
type input "3"
type input "0.14"
type input "32"
type input "1.44"
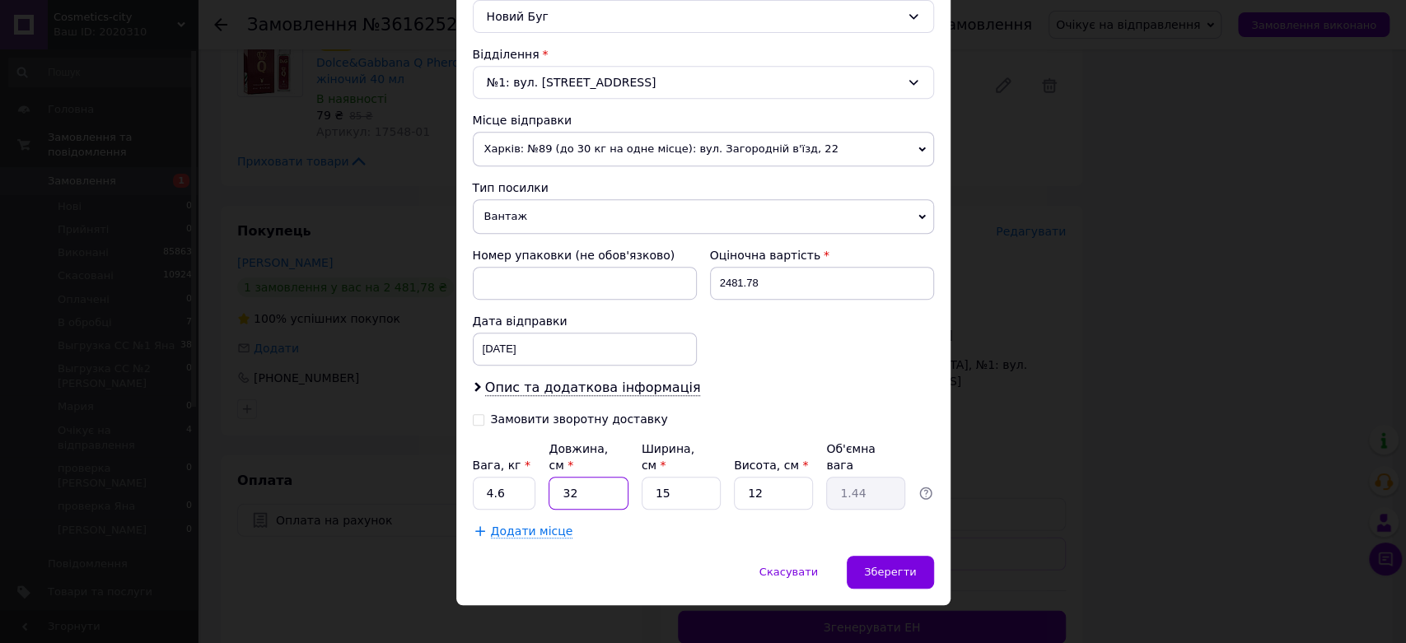
type input "32"
click at [699, 483] on input "15" at bounding box center [681, 493] width 79 height 33
type input "1"
type input "0.1"
type input "2"
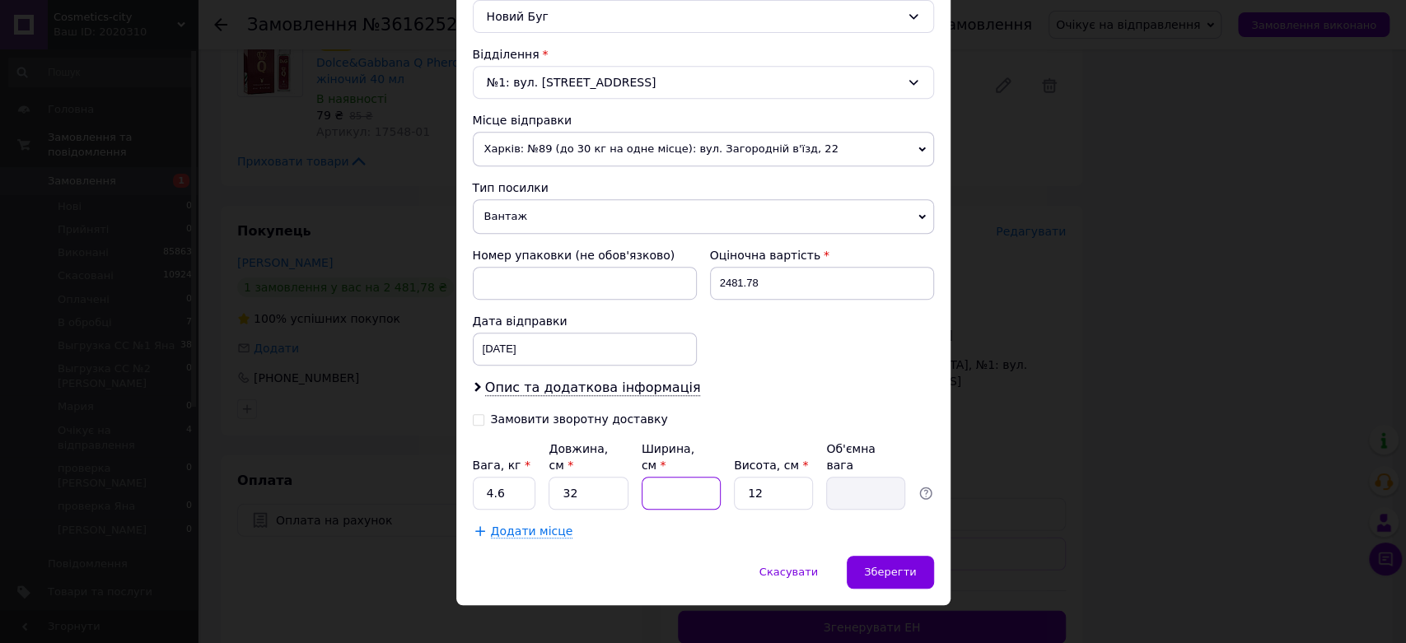
type input "0.19"
type input "23"
type input "2.21"
type input "23"
click at [782, 489] on input "12" at bounding box center [773, 493] width 79 height 33
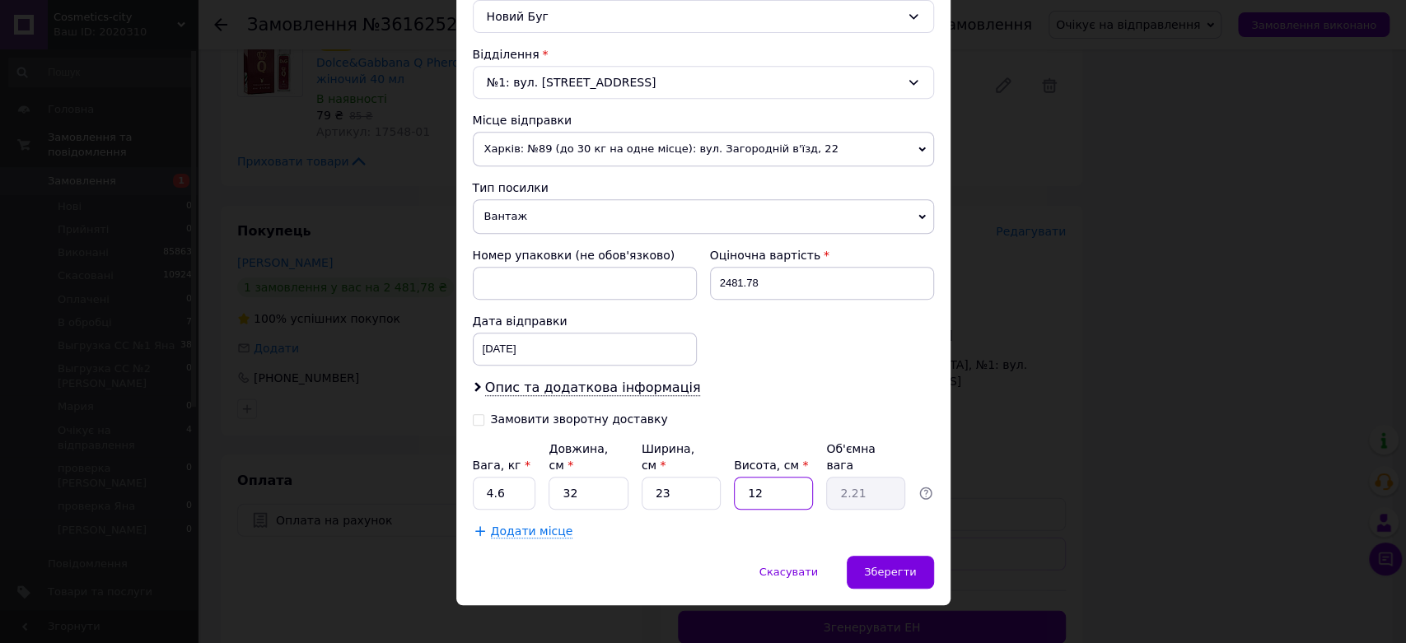
type input "1"
type input "0.18"
type input "18"
type input "3.31"
type input "18"
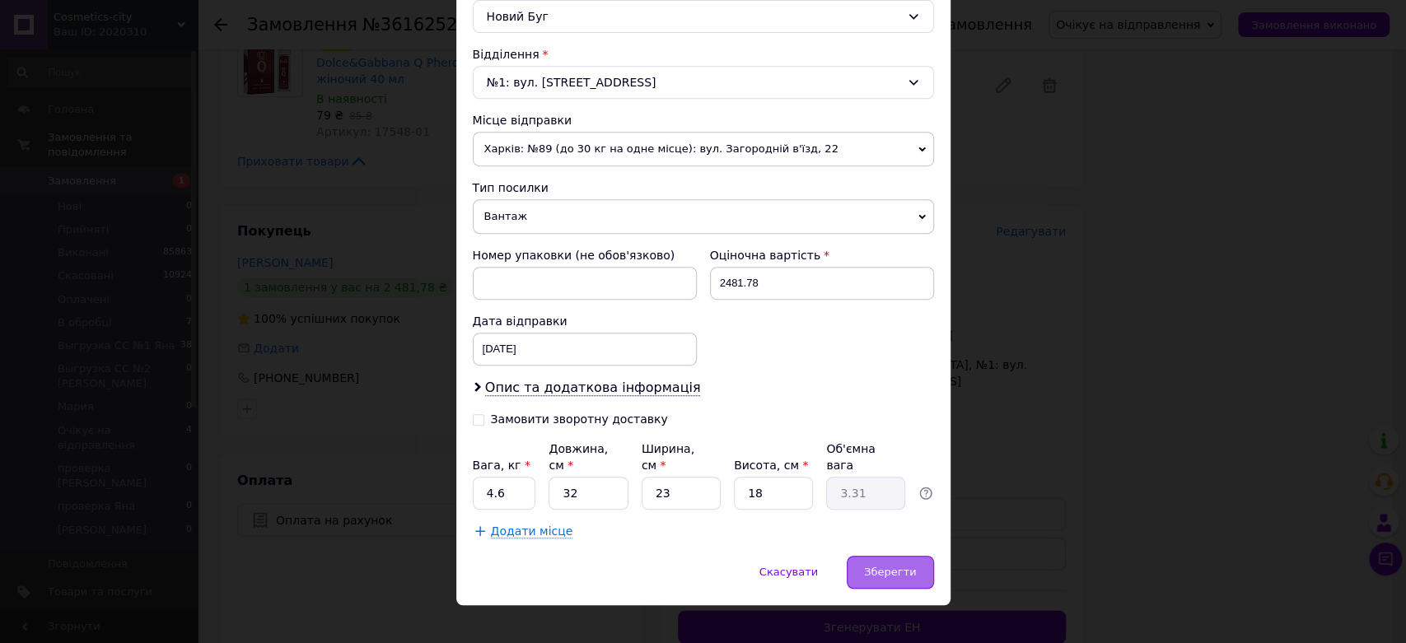
click at [896, 556] on div "Зберегти" at bounding box center [890, 572] width 86 height 33
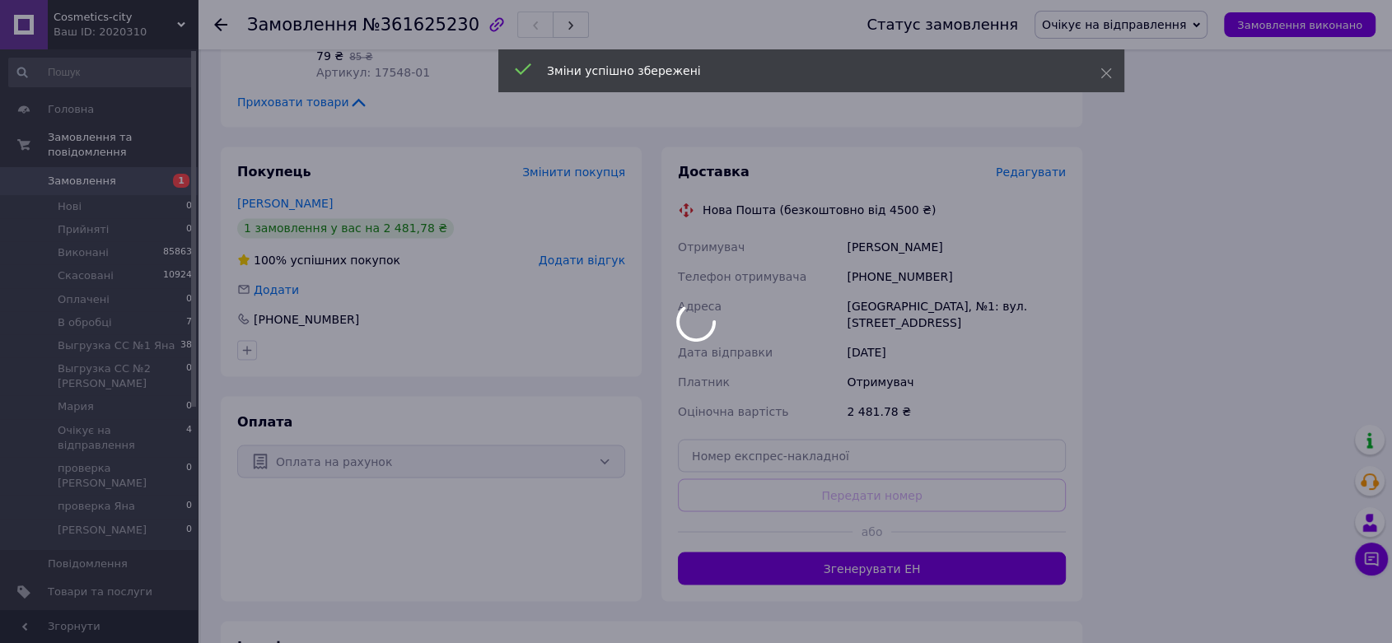
scroll to position [2928, 0]
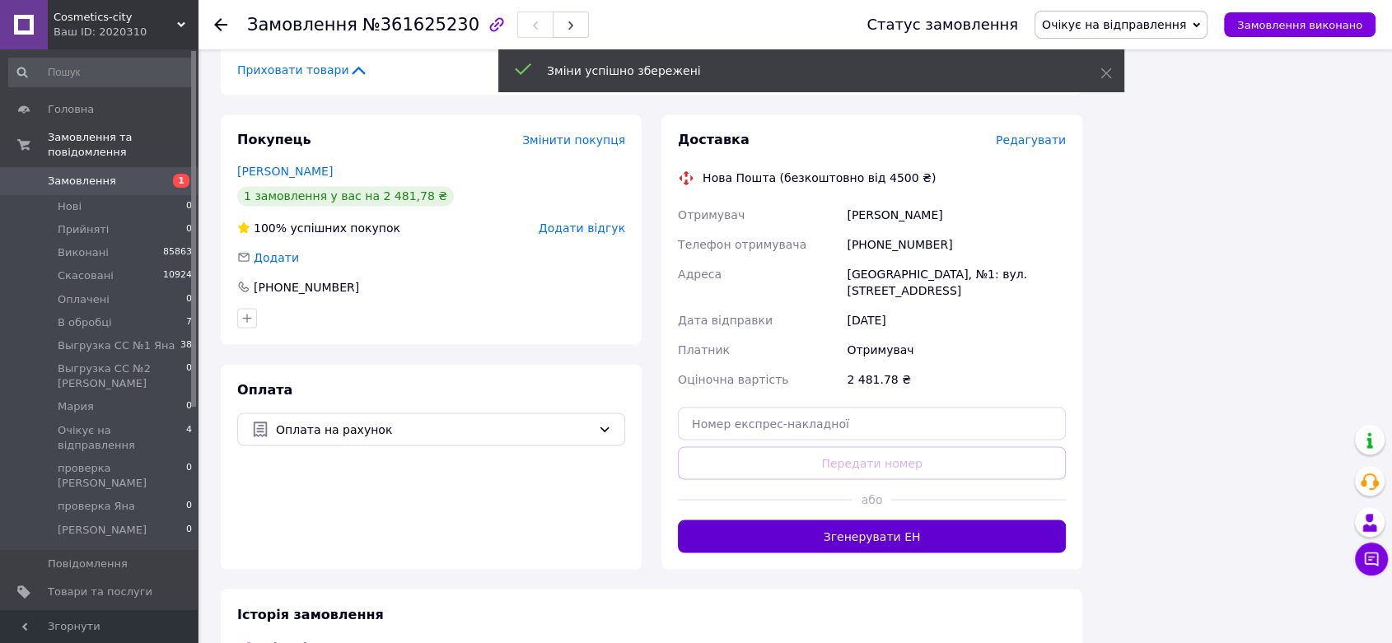
click at [883, 520] on button "Згенерувати ЕН" at bounding box center [872, 536] width 388 height 33
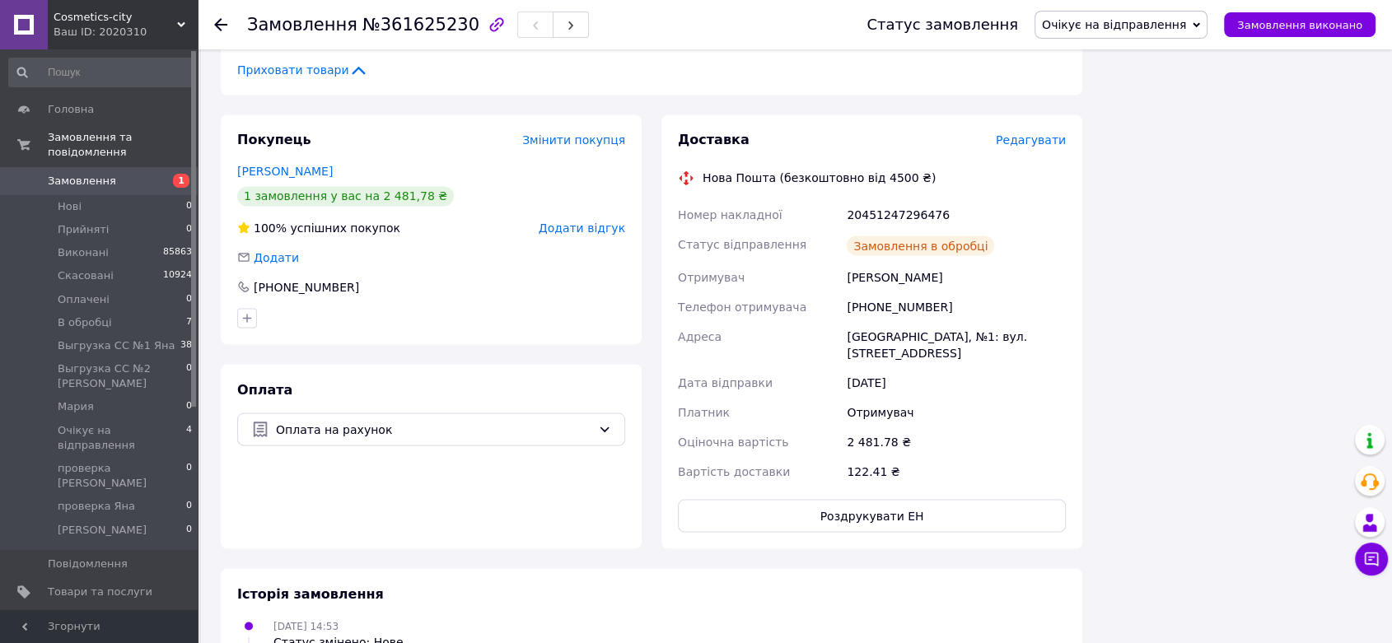
click at [1155, 24] on span "Очікує на відправлення" at bounding box center [1114, 24] width 144 height 13
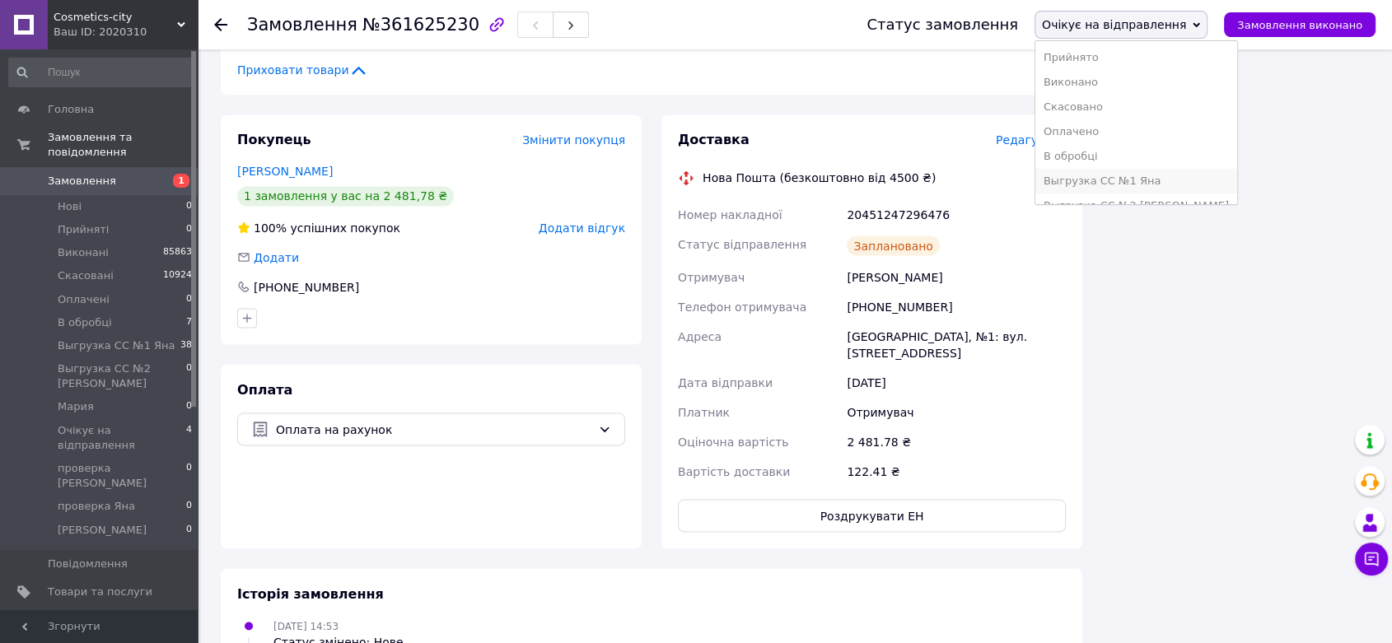
click at [1174, 174] on li "Выгрузка СС №1 Яна" at bounding box center [1136, 181] width 202 height 25
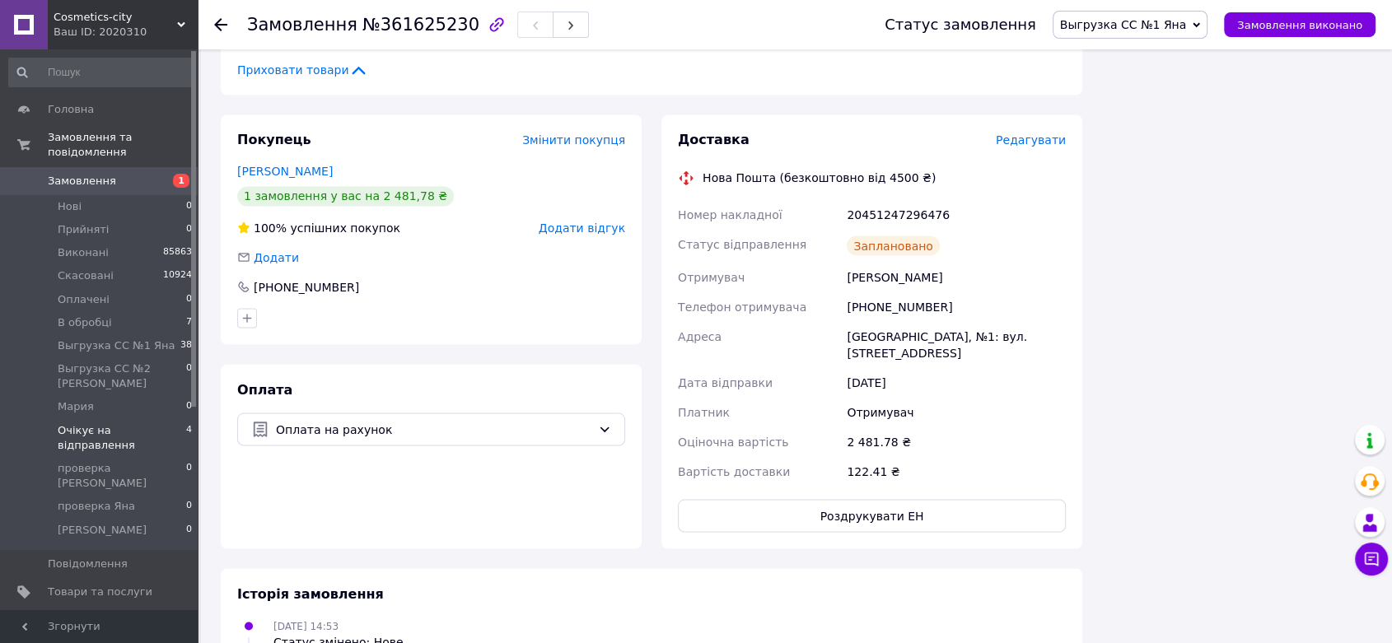
click at [130, 423] on span "Очікує на відправлення" at bounding box center [122, 438] width 128 height 30
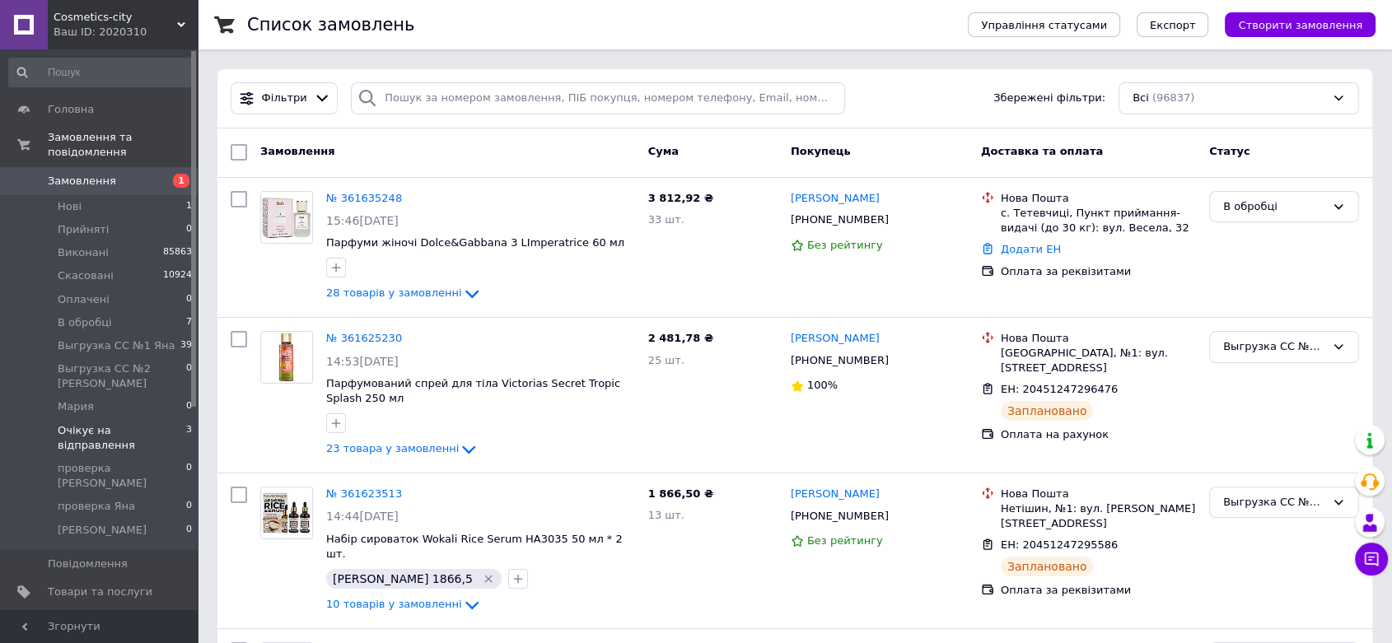
click at [130, 423] on span "Очікує на відправлення" at bounding box center [122, 438] width 128 height 30
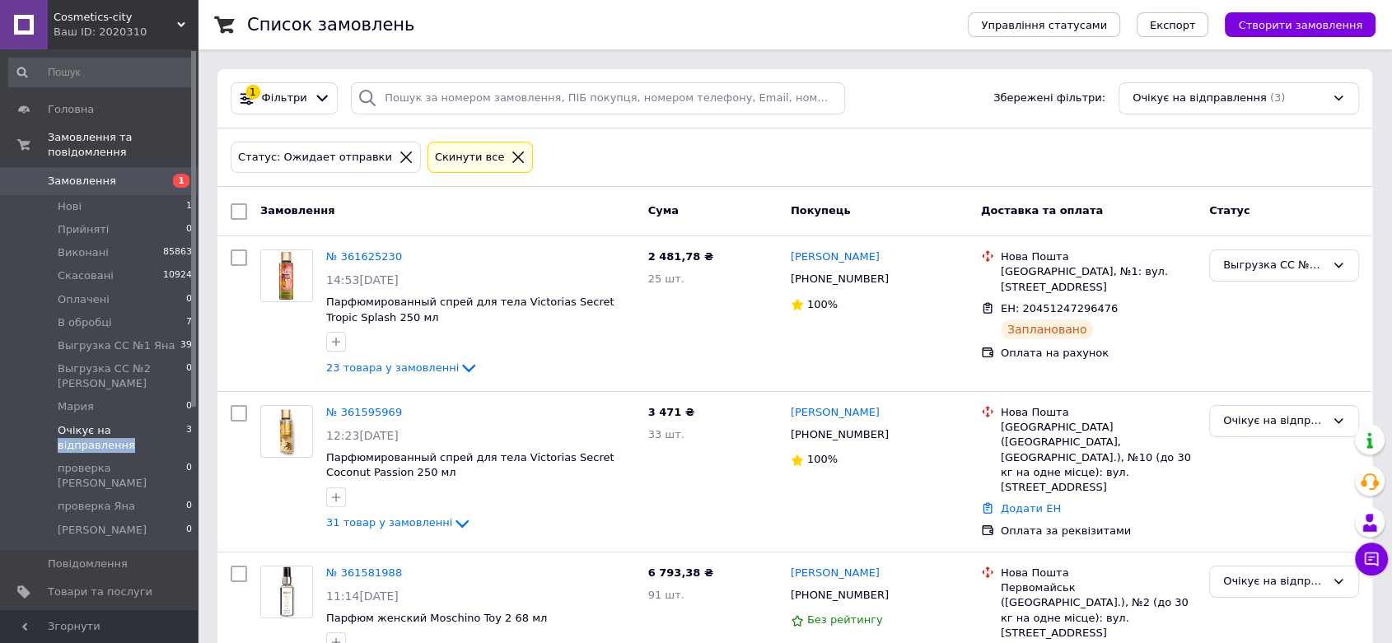
scroll to position [62, 0]
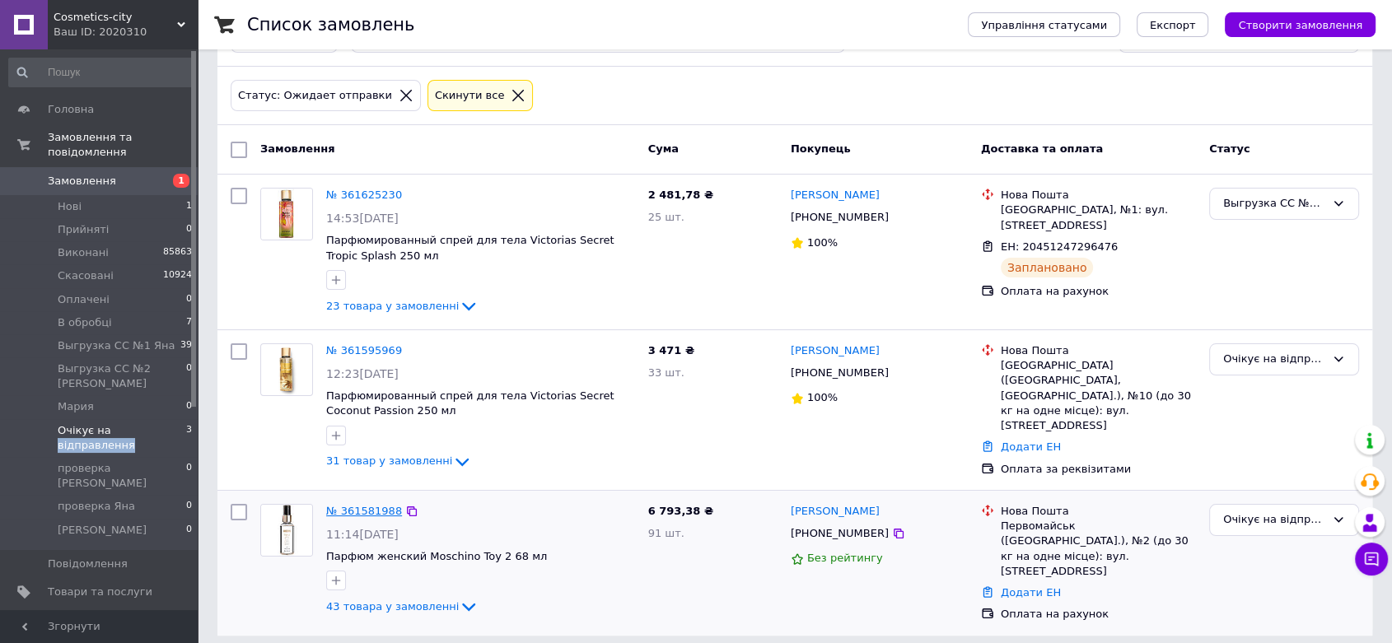
click at [328, 506] on link "№ 361581988" at bounding box center [364, 511] width 76 height 12
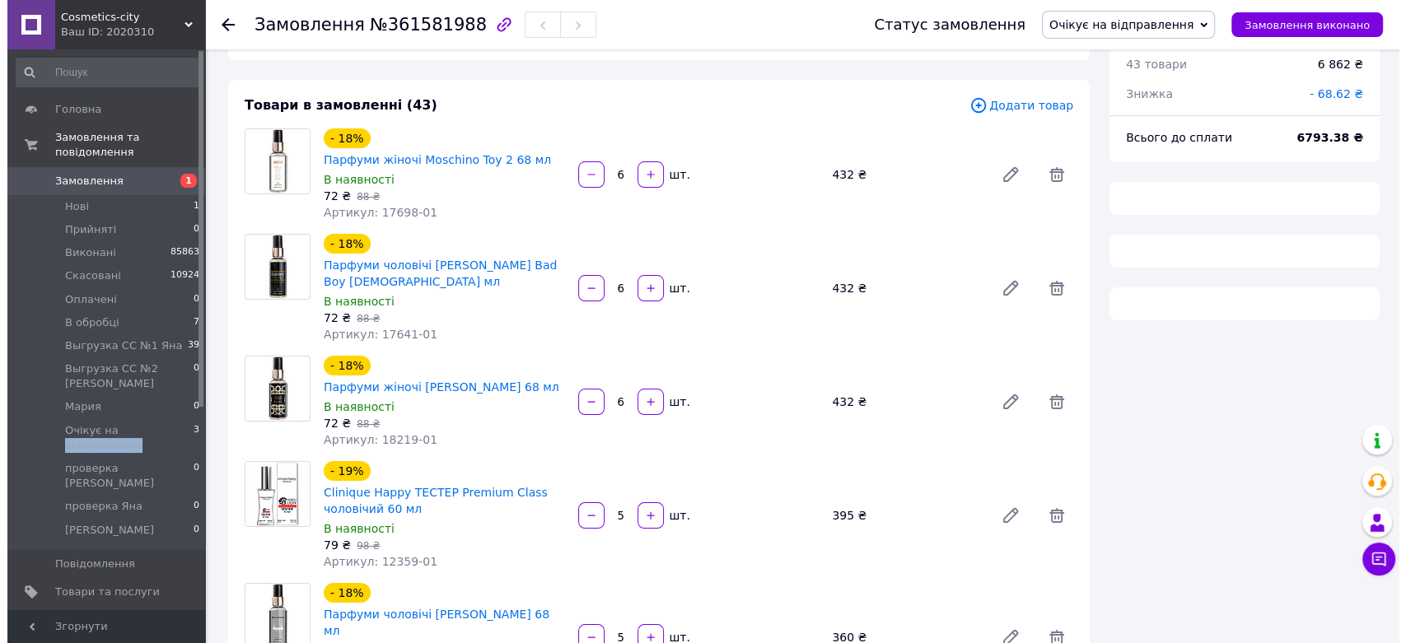
scroll to position [4981, 0]
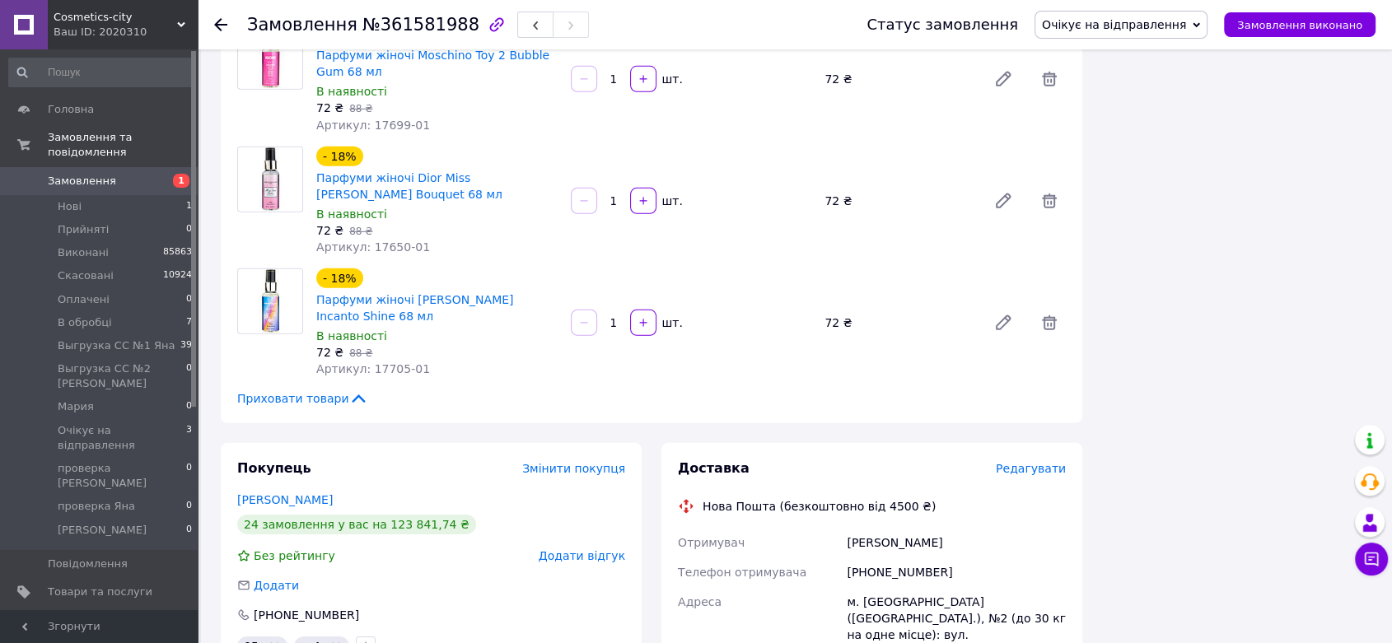
click at [1030, 462] on span "Редагувати" at bounding box center [1031, 468] width 70 height 13
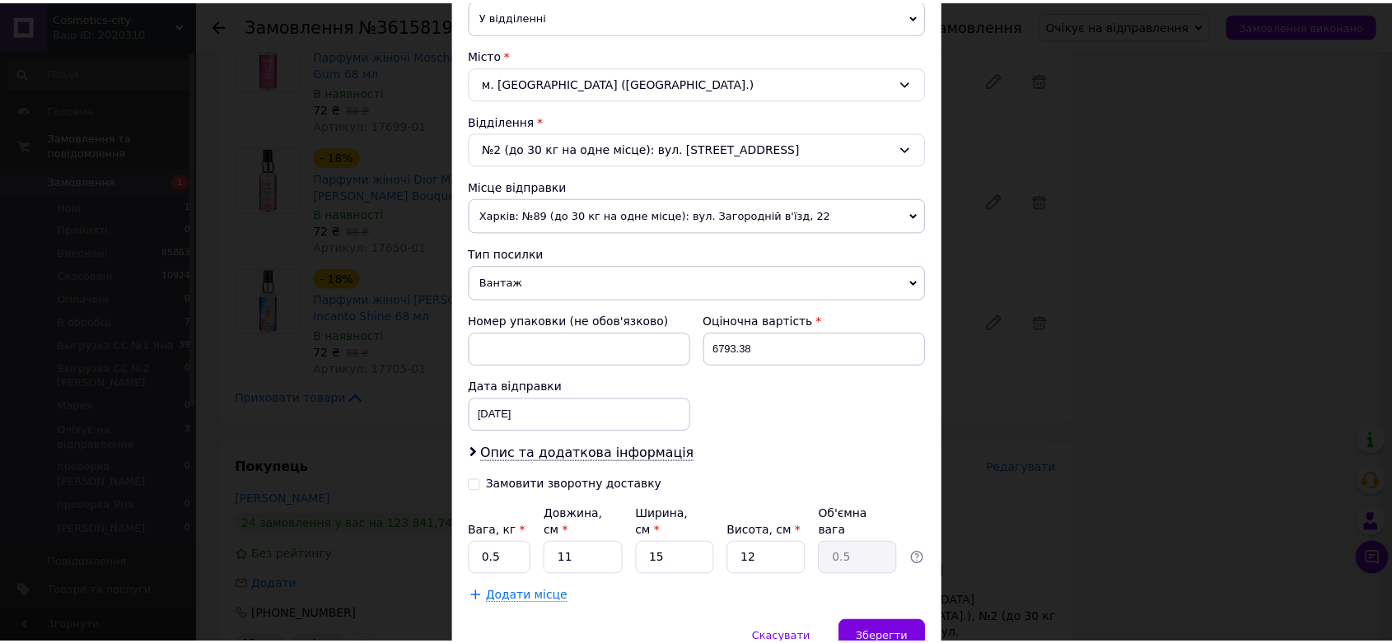
scroll to position [477, 0]
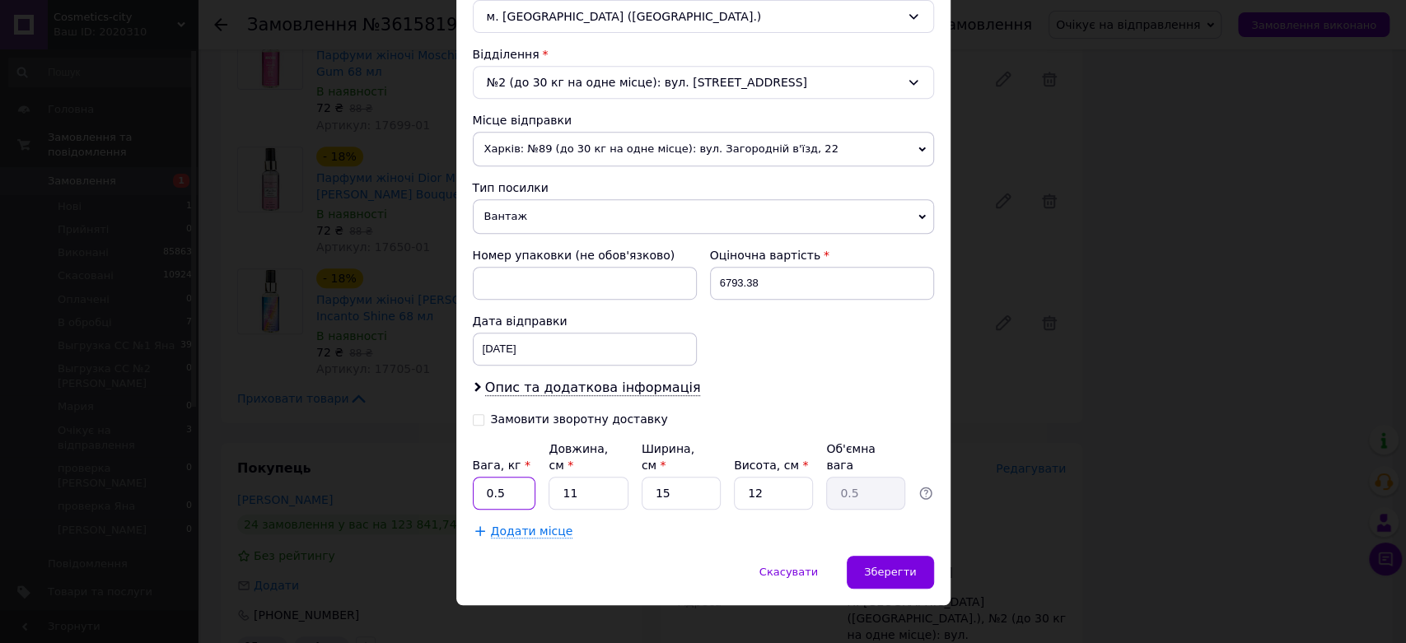
click at [506, 479] on input "0.5" at bounding box center [504, 493] width 63 height 33
type input "0"
type input "8.6"
click at [590, 480] on input "11" at bounding box center [588, 493] width 79 height 33
type input "1"
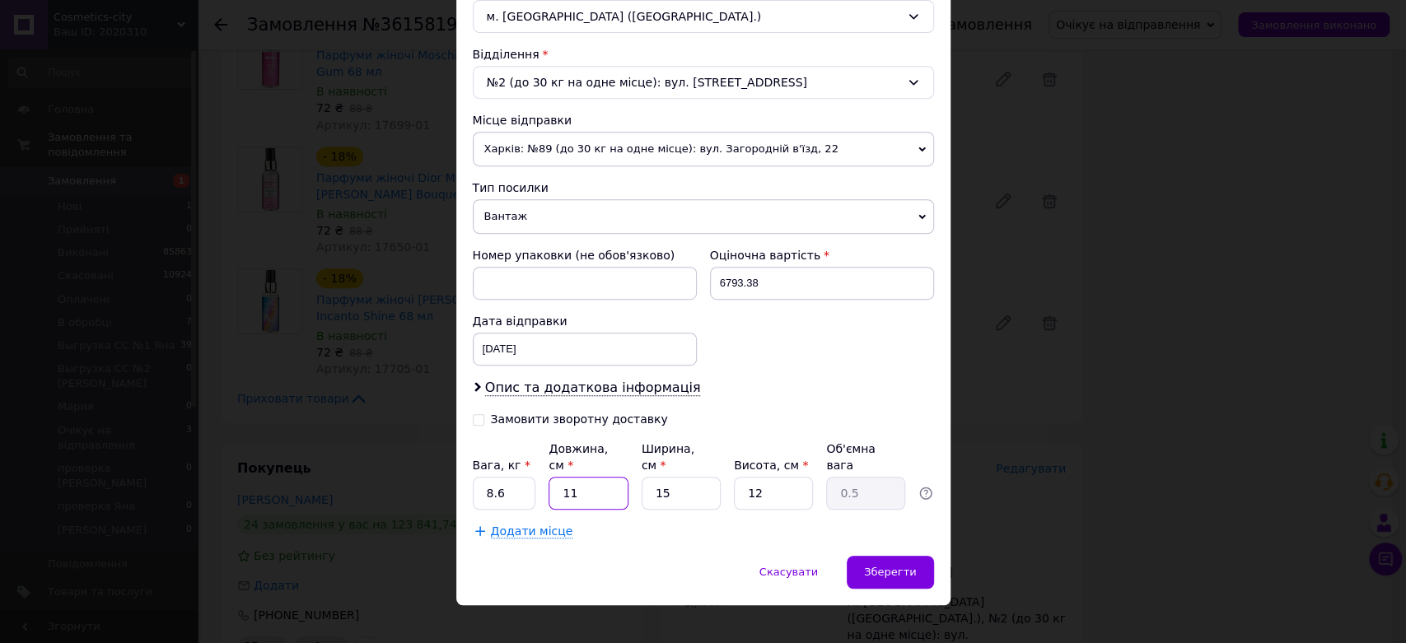
type input "0.1"
type input "3"
type input "0.14"
type input "32"
type input "1.44"
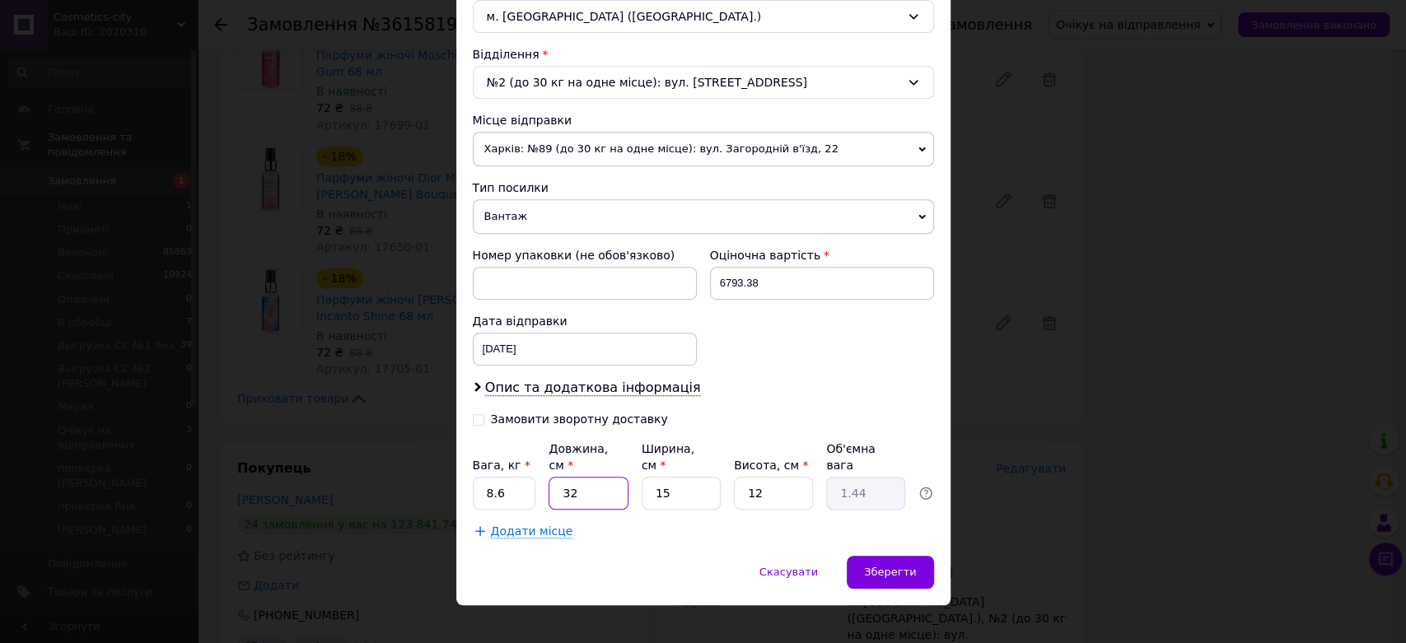
type input "32"
drag, startPoint x: 658, startPoint y: 479, endPoint x: 673, endPoint y: 474, distance: 15.6
click at [659, 479] on input "15" at bounding box center [681, 493] width 79 height 33
click at [675, 477] on input "15" at bounding box center [681, 493] width 79 height 33
type input "1"
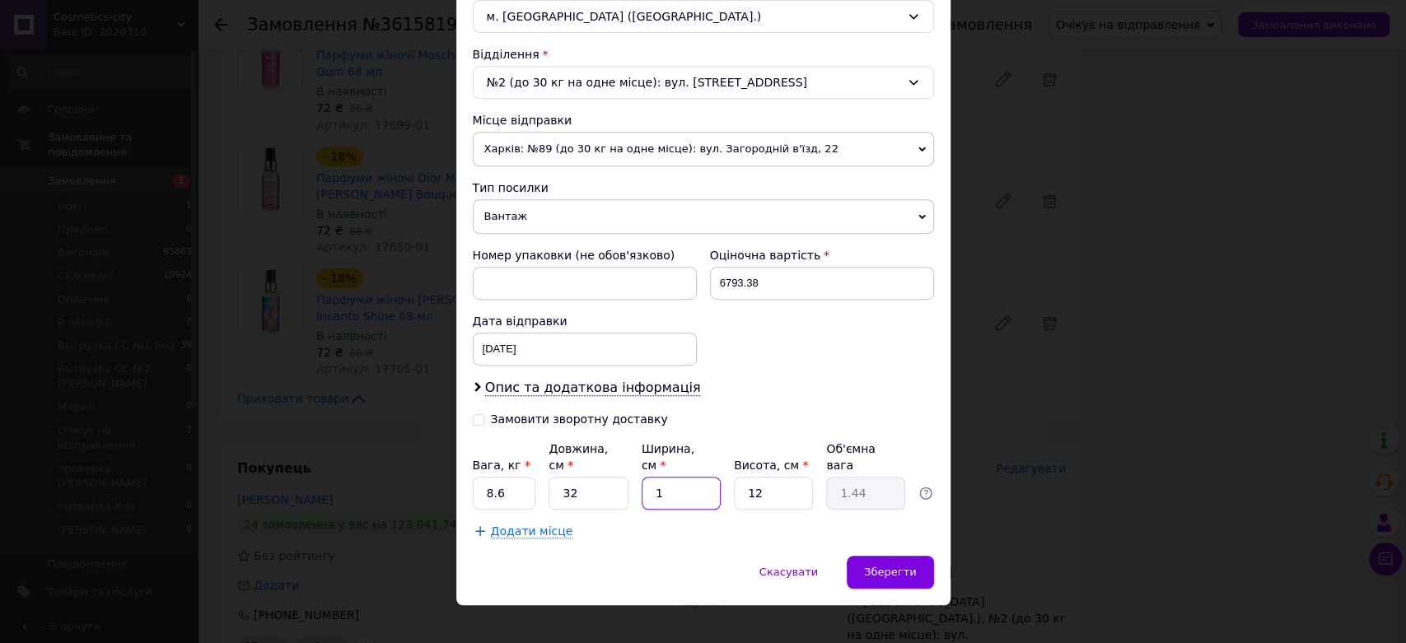
type input "0.1"
type input "2"
type input "0.19"
type input "23"
type input "2.21"
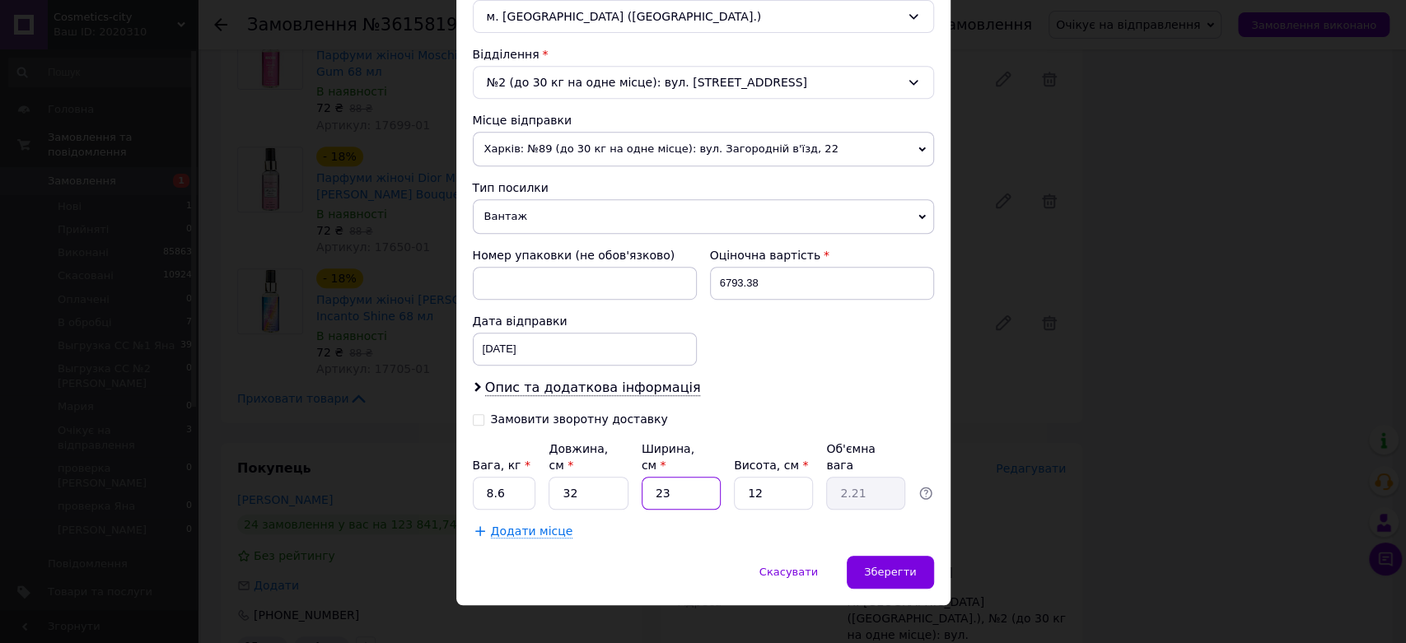
type input "23"
click at [806, 477] on input "12" at bounding box center [773, 493] width 79 height 33
type input "1"
type input "0.18"
type input "2"
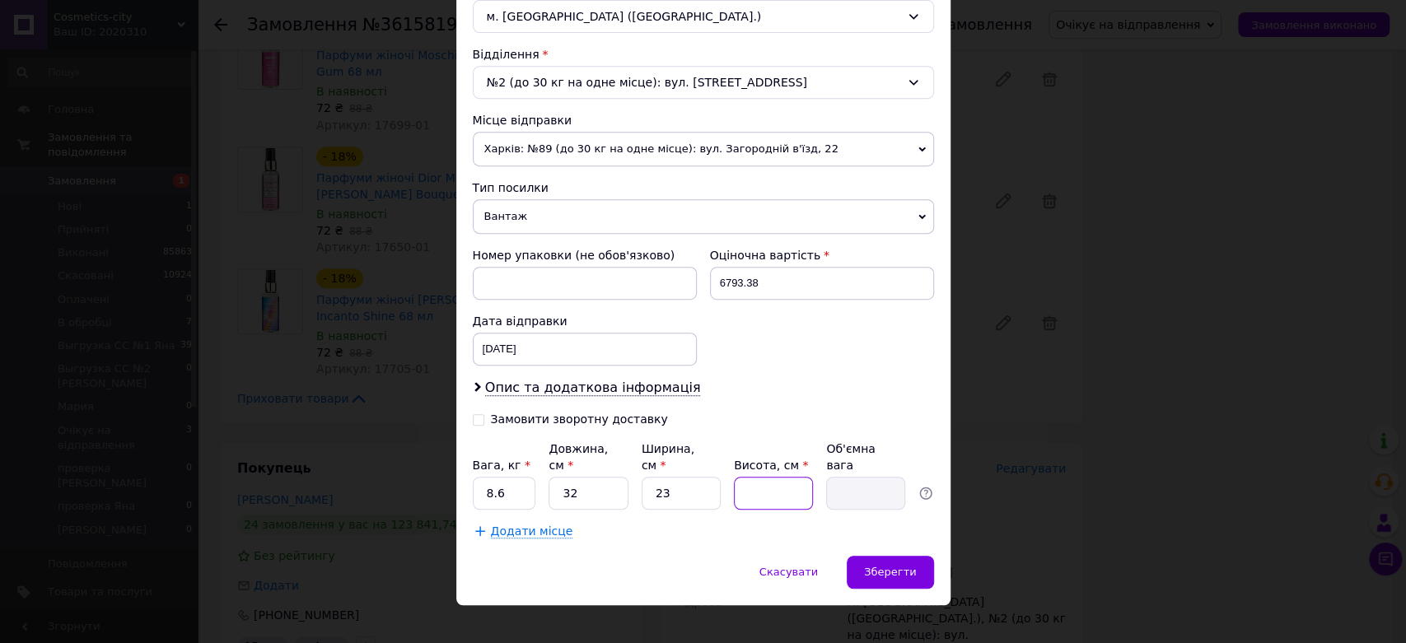
type input "0.37"
type input "27"
type input "4.97"
type input "27"
click at [878, 566] on span "Зберегти" at bounding box center [890, 572] width 52 height 12
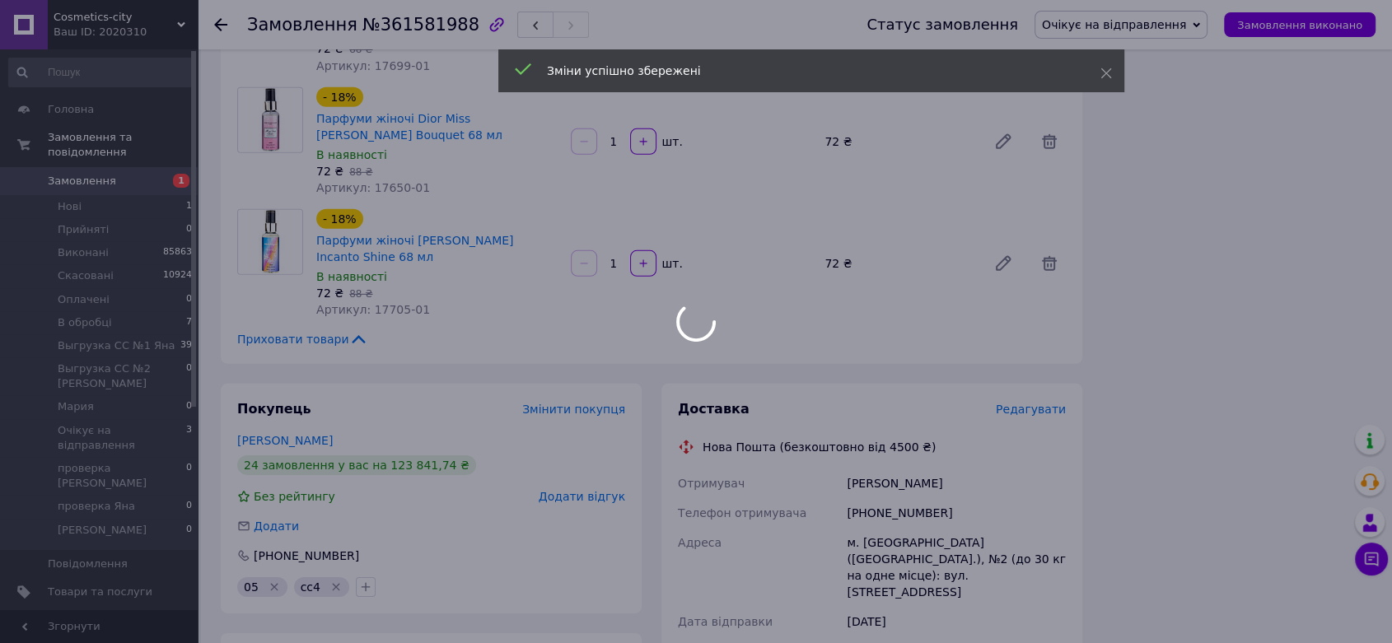
scroll to position [5072, 0]
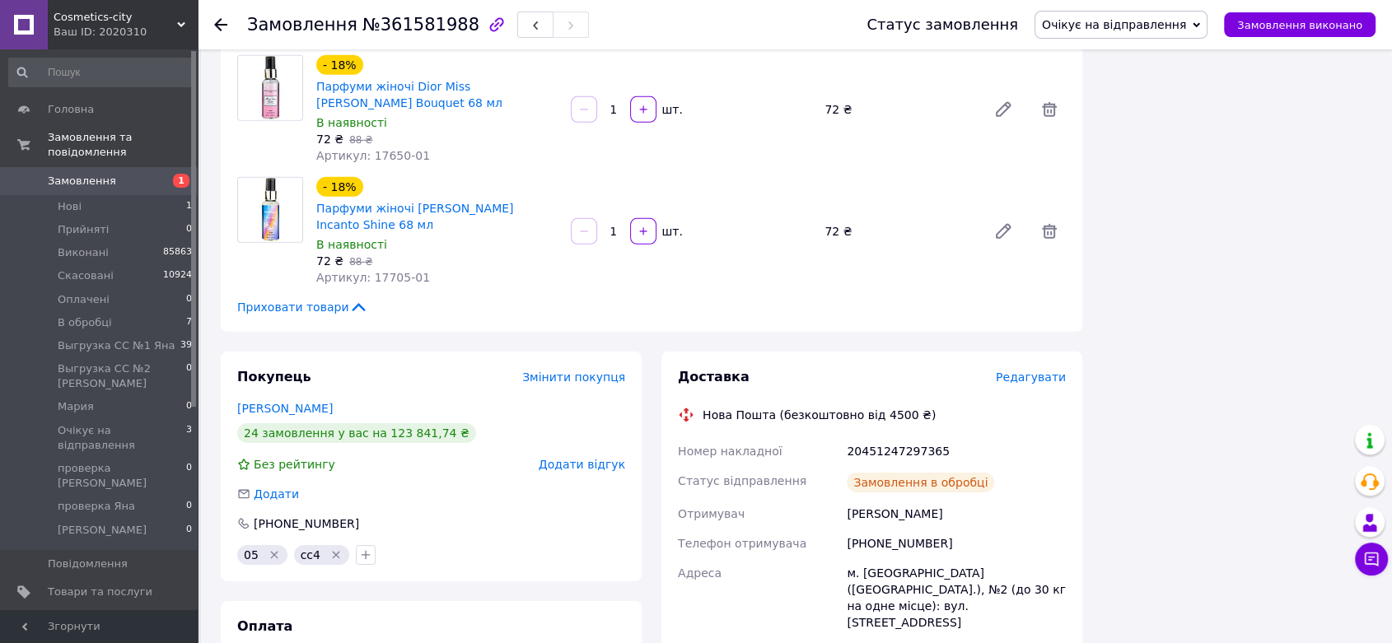
click at [1149, 20] on span "Очікує на відправлення" at bounding box center [1114, 24] width 144 height 13
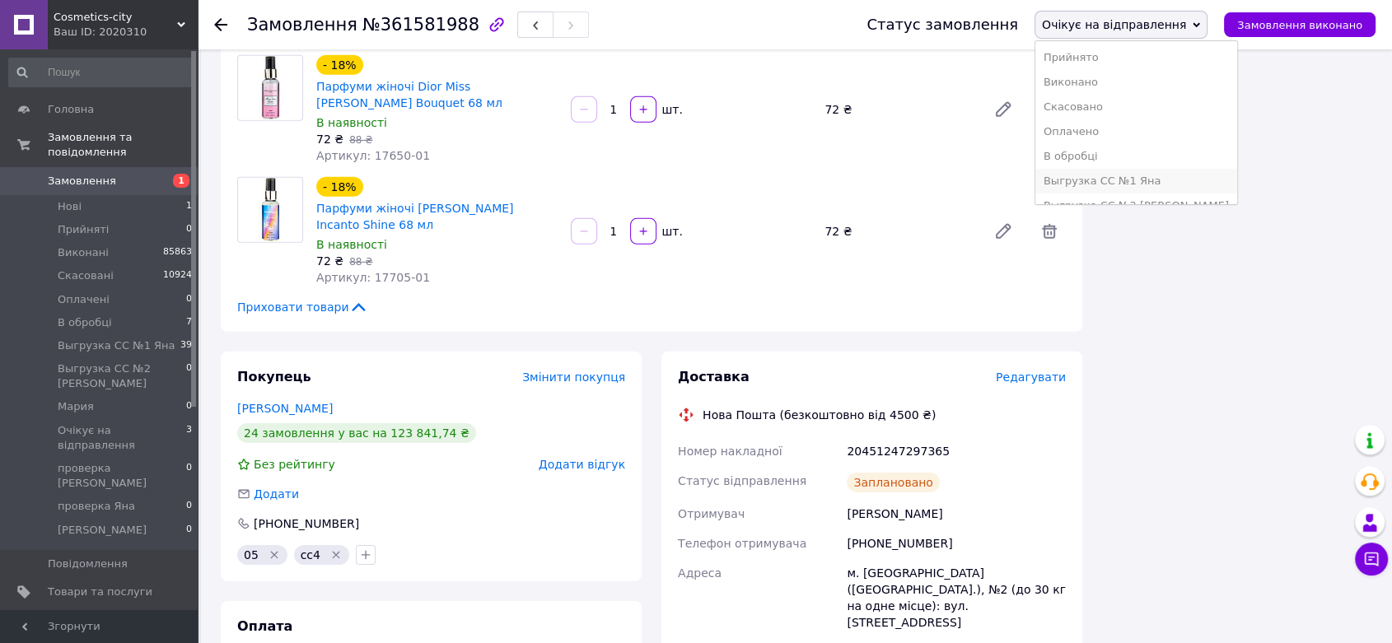
click at [1160, 175] on li "Выгрузка СС №1 Яна" at bounding box center [1136, 181] width 202 height 25
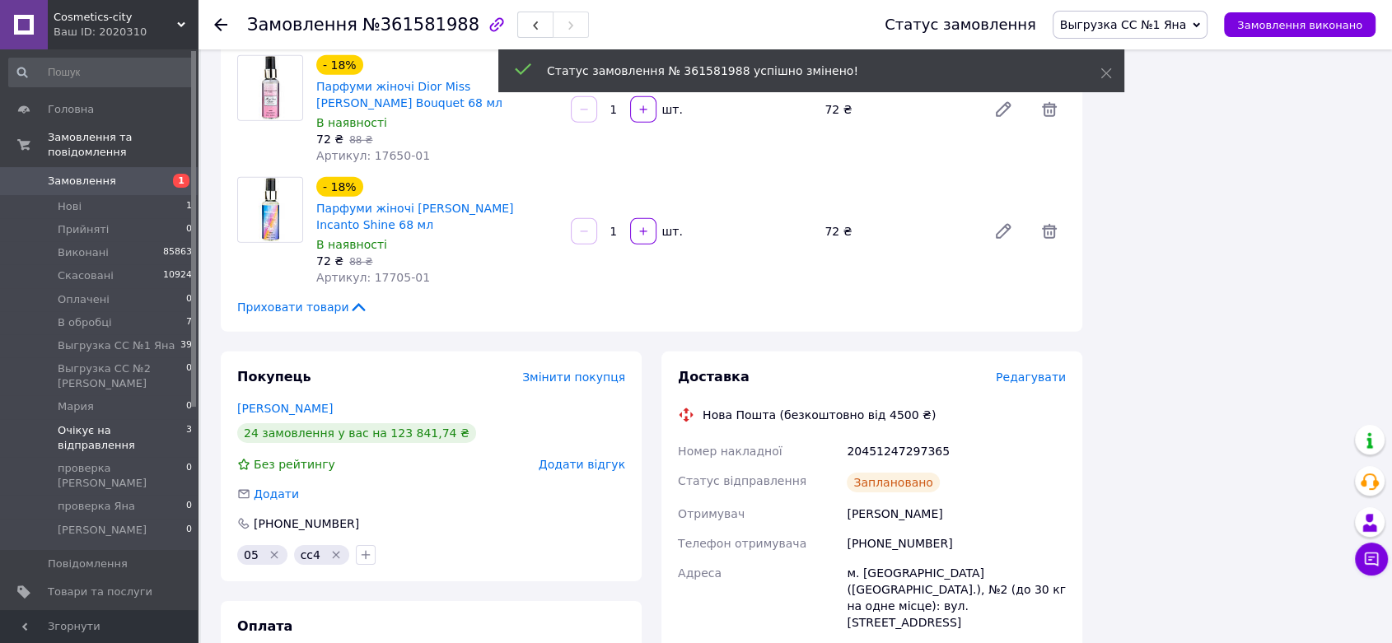
click at [154, 423] on span "Очікує на відправлення" at bounding box center [122, 438] width 128 height 30
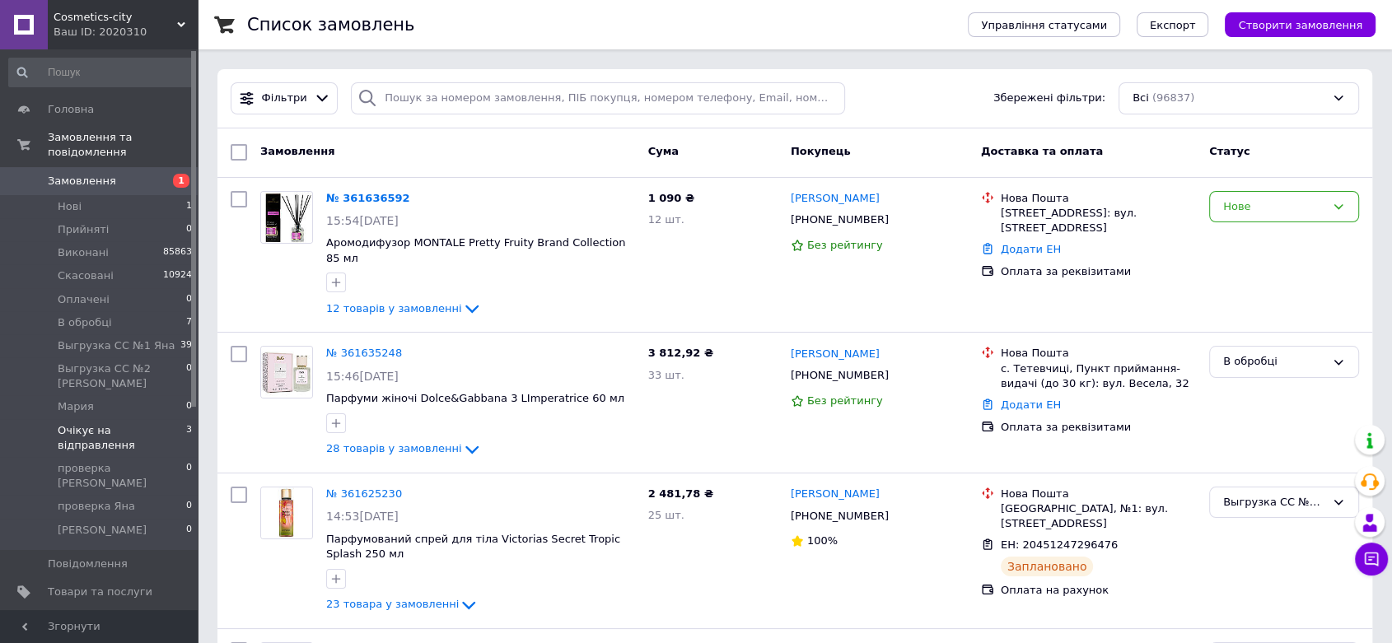
click at [154, 423] on span "Очікує на відправлення" at bounding box center [122, 438] width 128 height 30
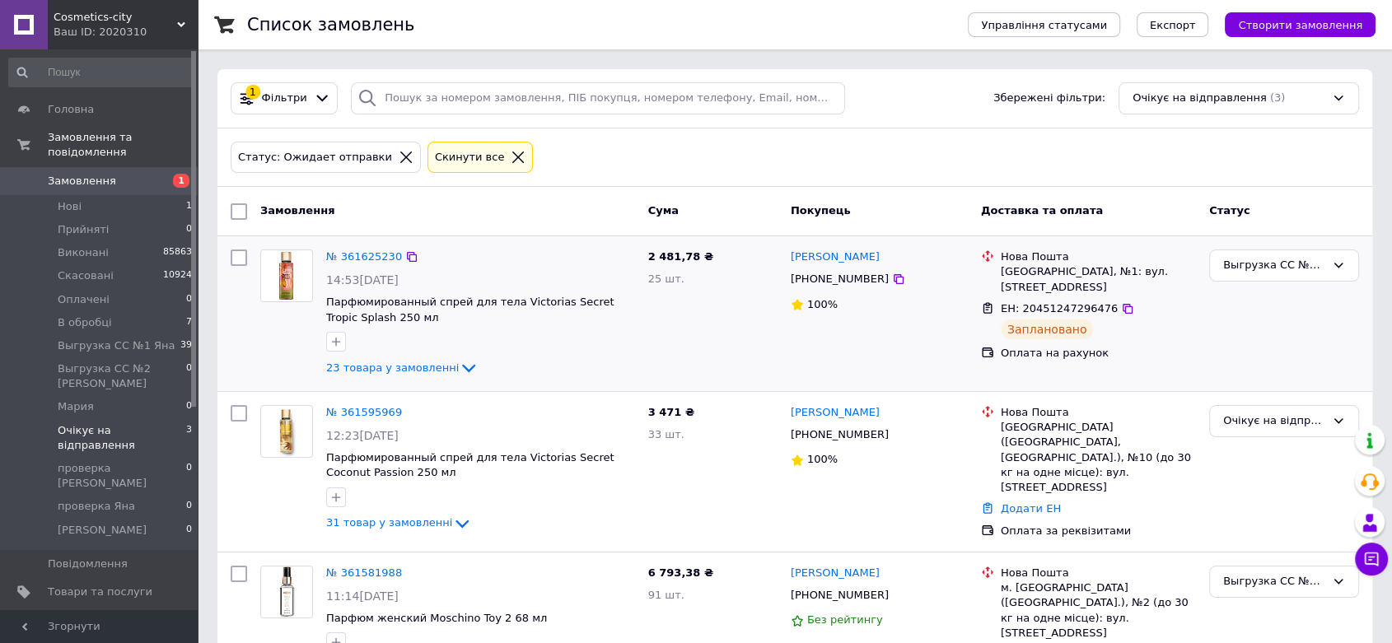
scroll to position [75, 0]
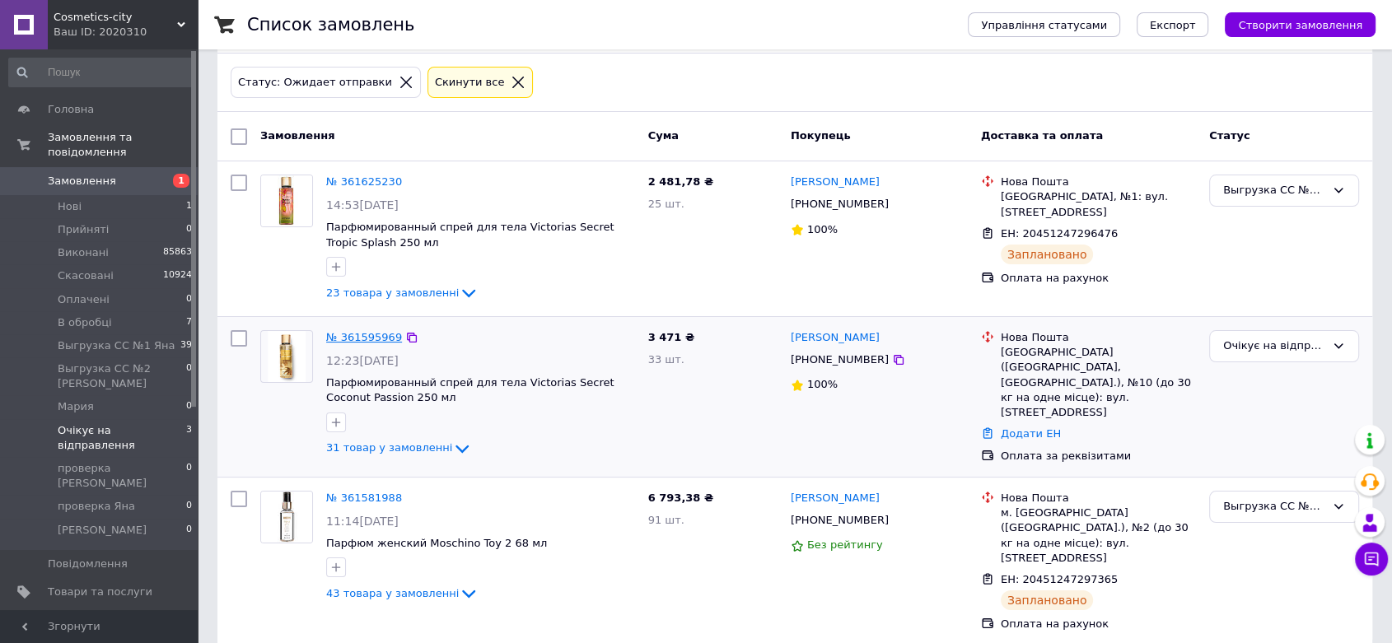
click at [374, 339] on link "№ 361595969" at bounding box center [364, 337] width 76 height 12
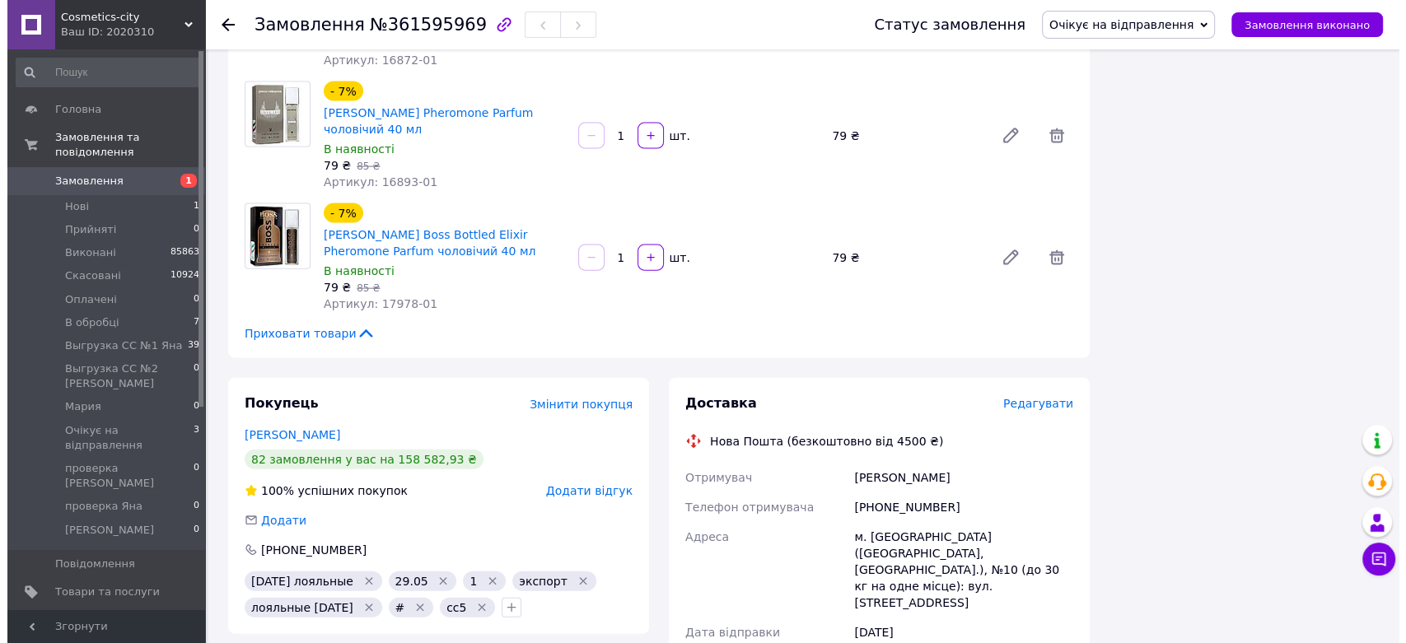
scroll to position [3726, 0]
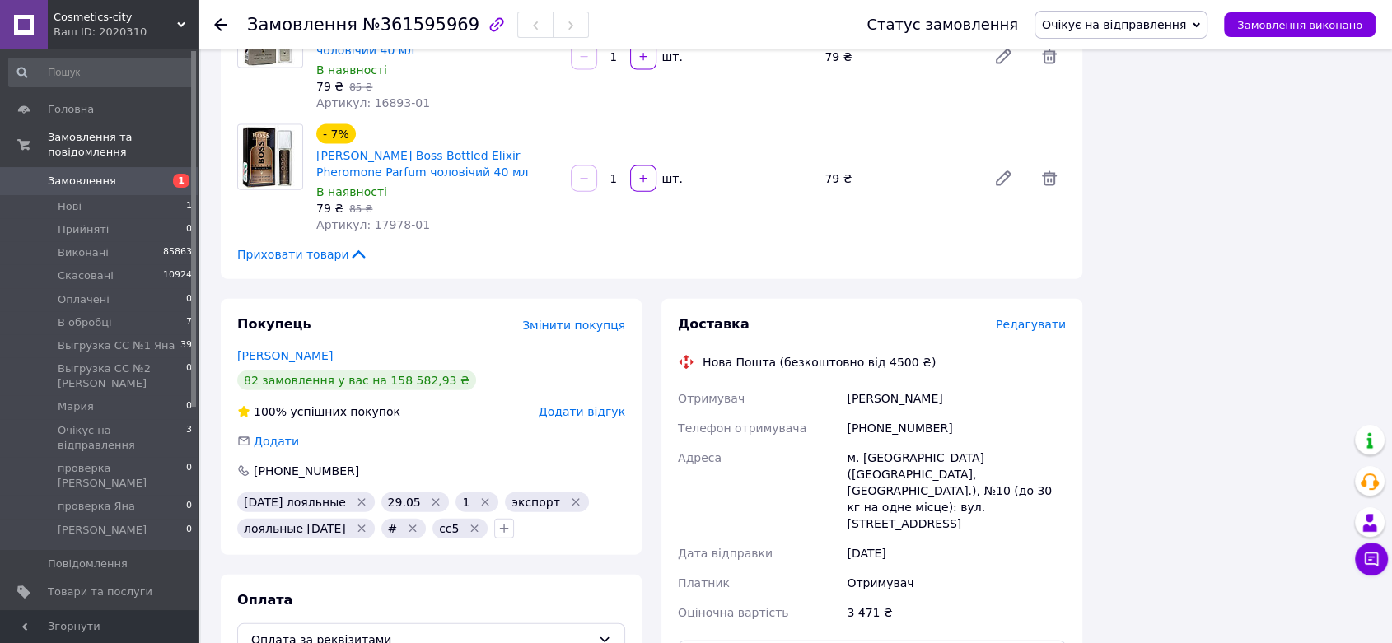
click at [1054, 318] on span "Редагувати" at bounding box center [1031, 324] width 70 height 13
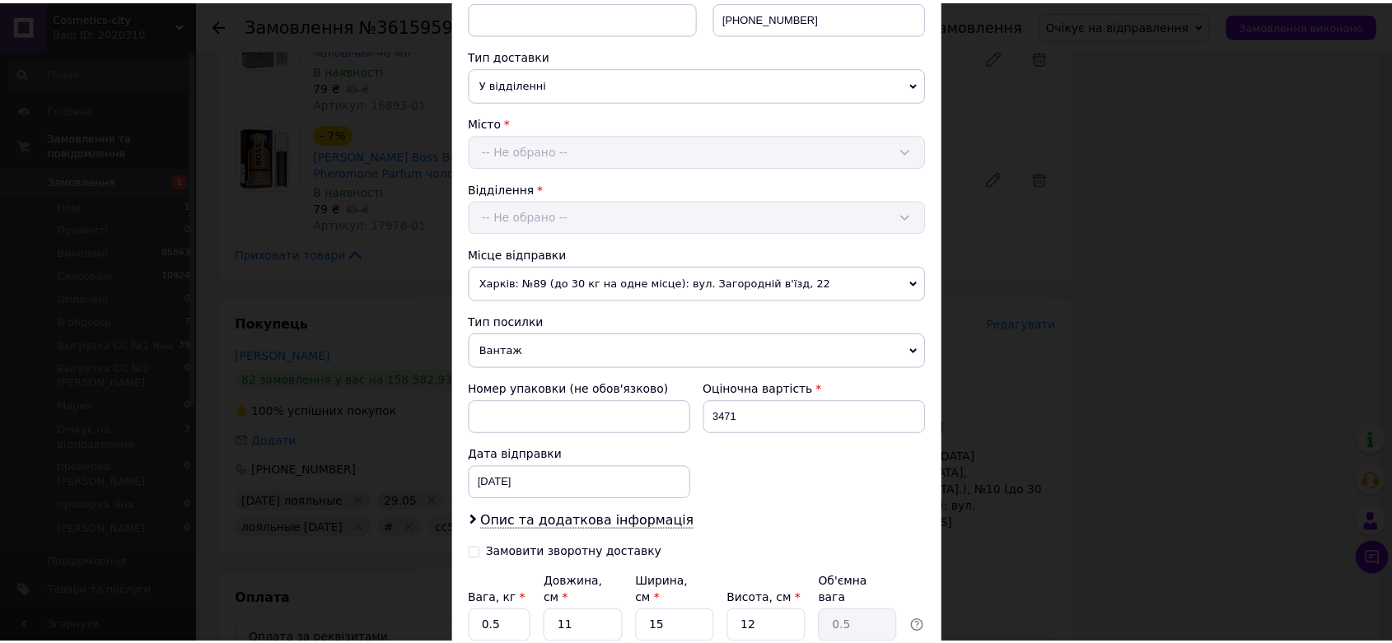
scroll to position [477, 0]
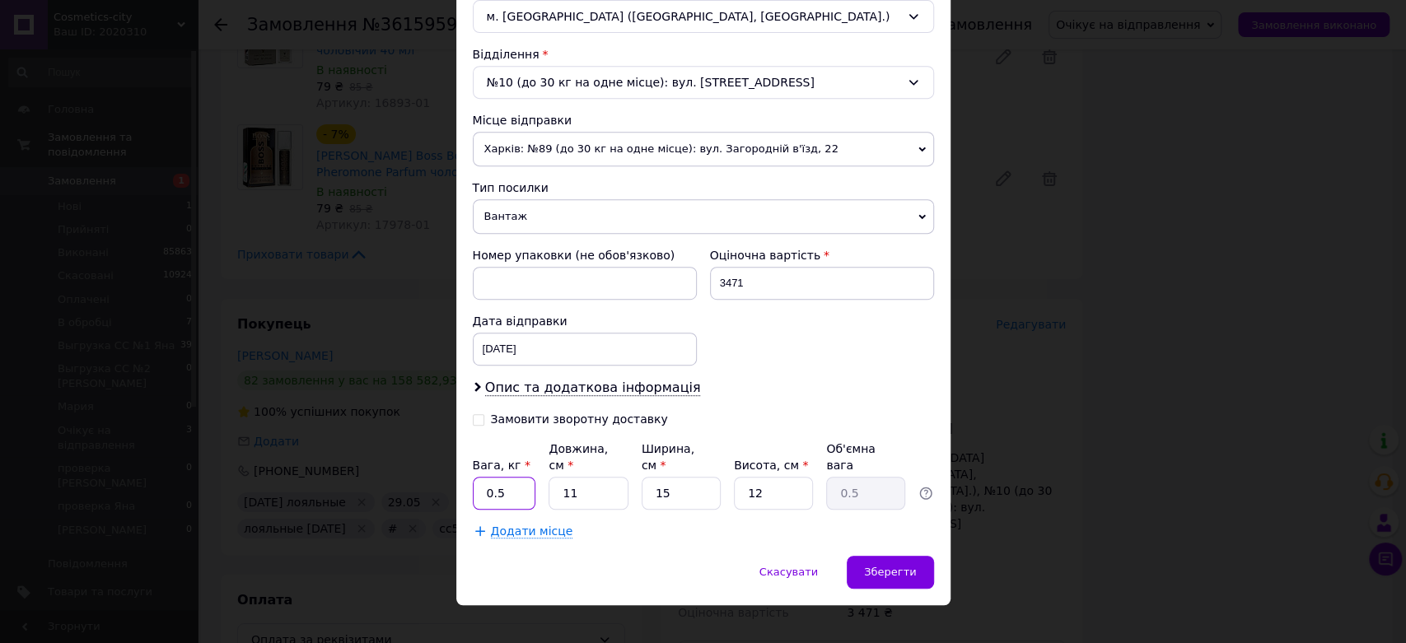
click at [502, 477] on input "0.5" at bounding box center [504, 493] width 63 height 33
type input "0"
type input "6.3"
click at [634, 486] on div "Вага, кг * 6.3 Довжина, см * 11 Ширина, см * 15 Висота, см * 12 Об'ємна вага 0.5" at bounding box center [703, 475] width 461 height 69
click at [600, 477] on input "11" at bounding box center [588, 493] width 79 height 33
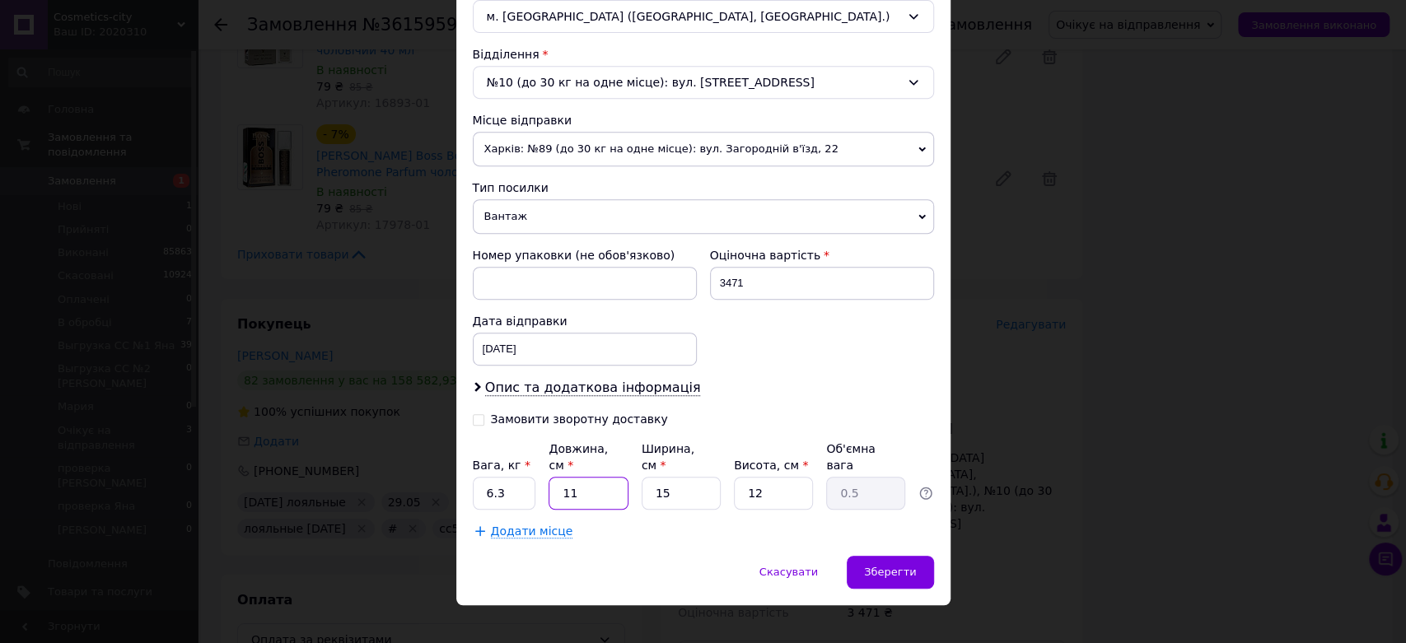
type input "1"
type input "0.1"
type input "3"
type input "0.14"
type input "32"
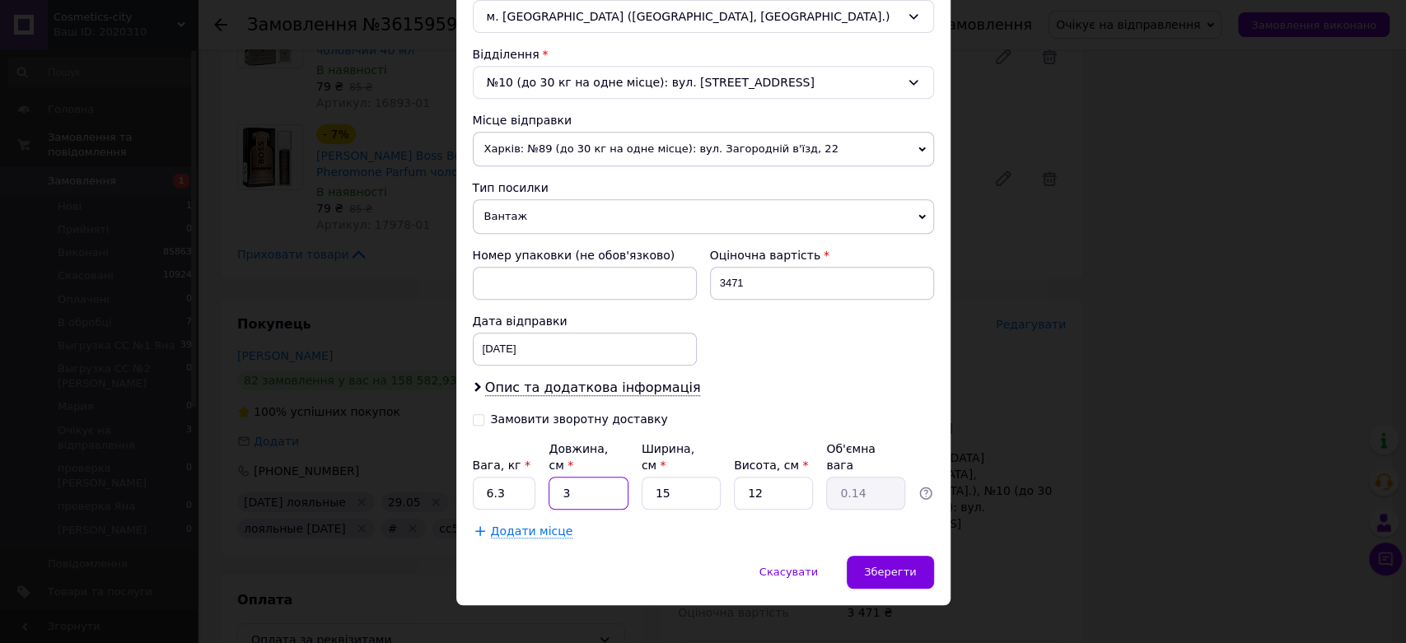
type input "1.44"
type input "32"
click at [685, 478] on input "15" at bounding box center [681, 493] width 79 height 33
type input "1"
type input "0.1"
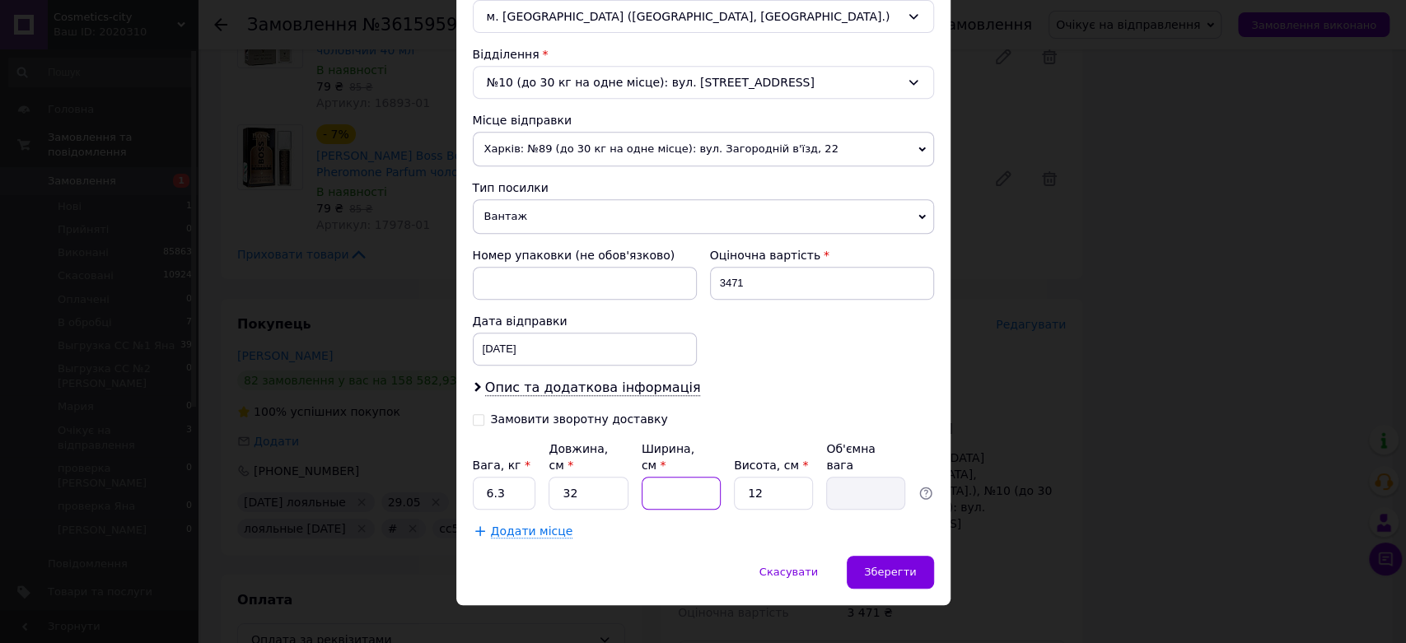
type input "2"
type input "0.19"
type input "23"
type input "2.21"
type input "23"
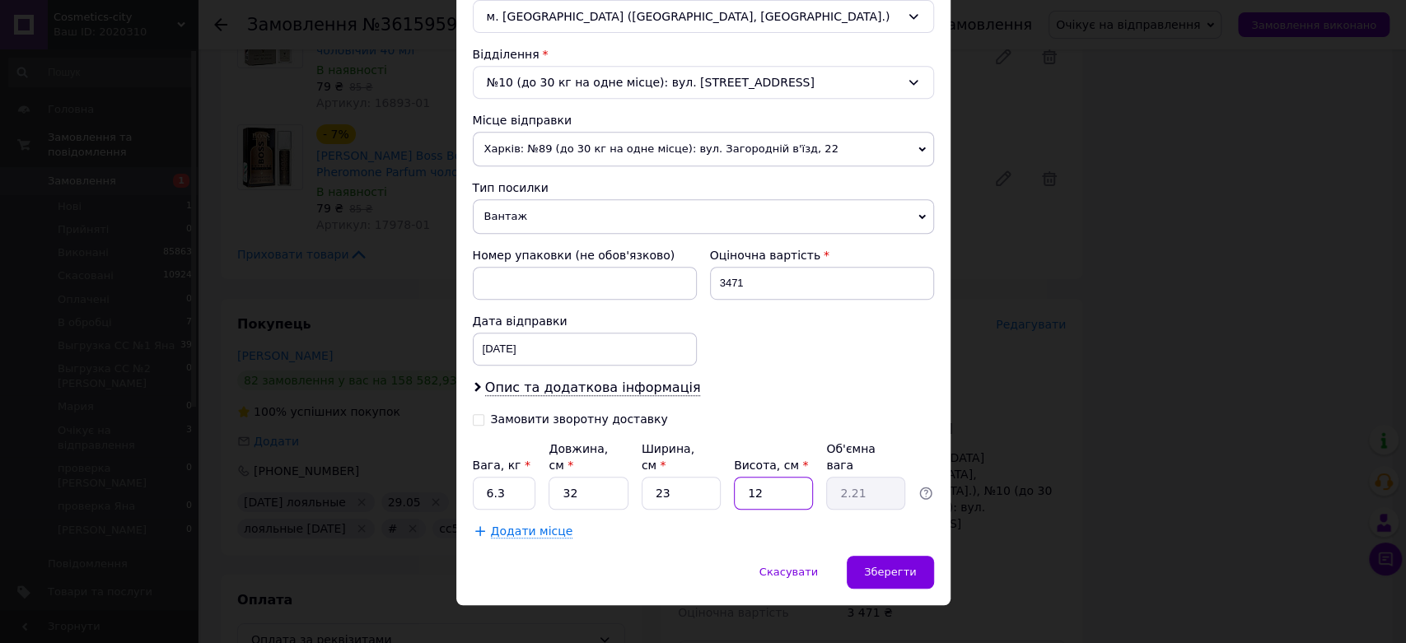
click at [768, 477] on input "12" at bounding box center [773, 493] width 79 height 33
type input "1"
type input "0.18"
type input "18"
type input "3.31"
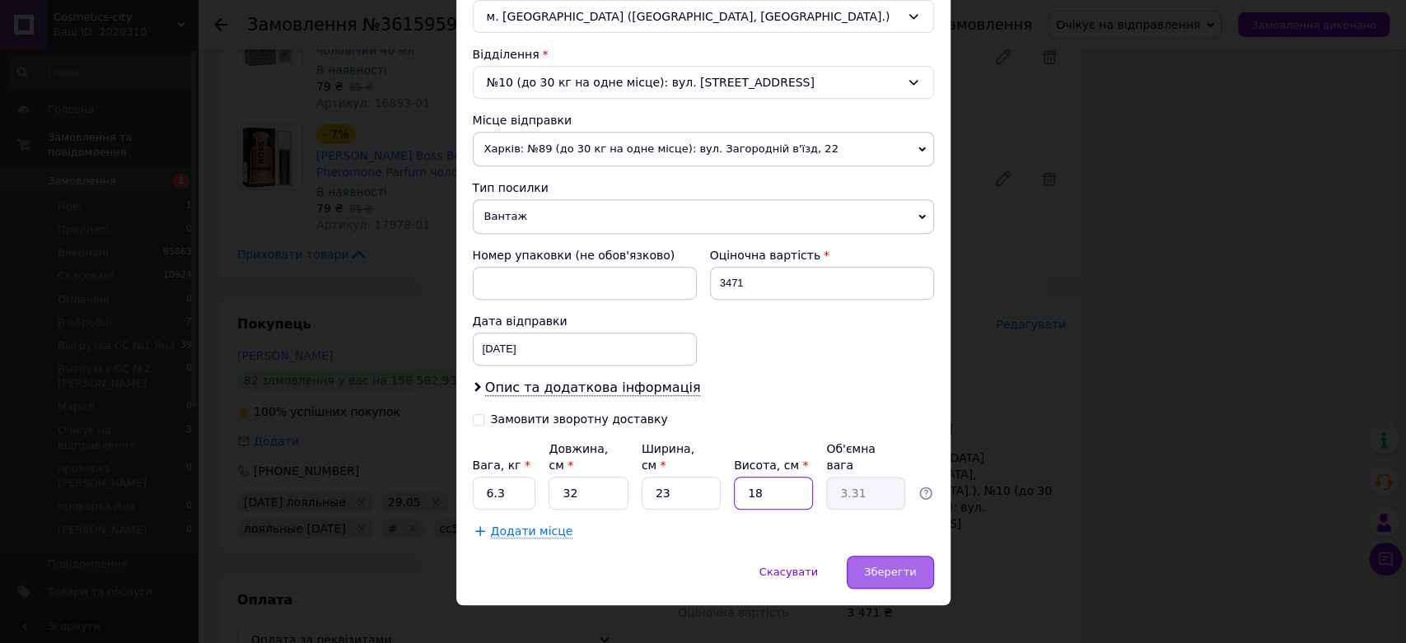
type input "18"
click at [881, 566] on span "Зберегти" at bounding box center [890, 572] width 52 height 12
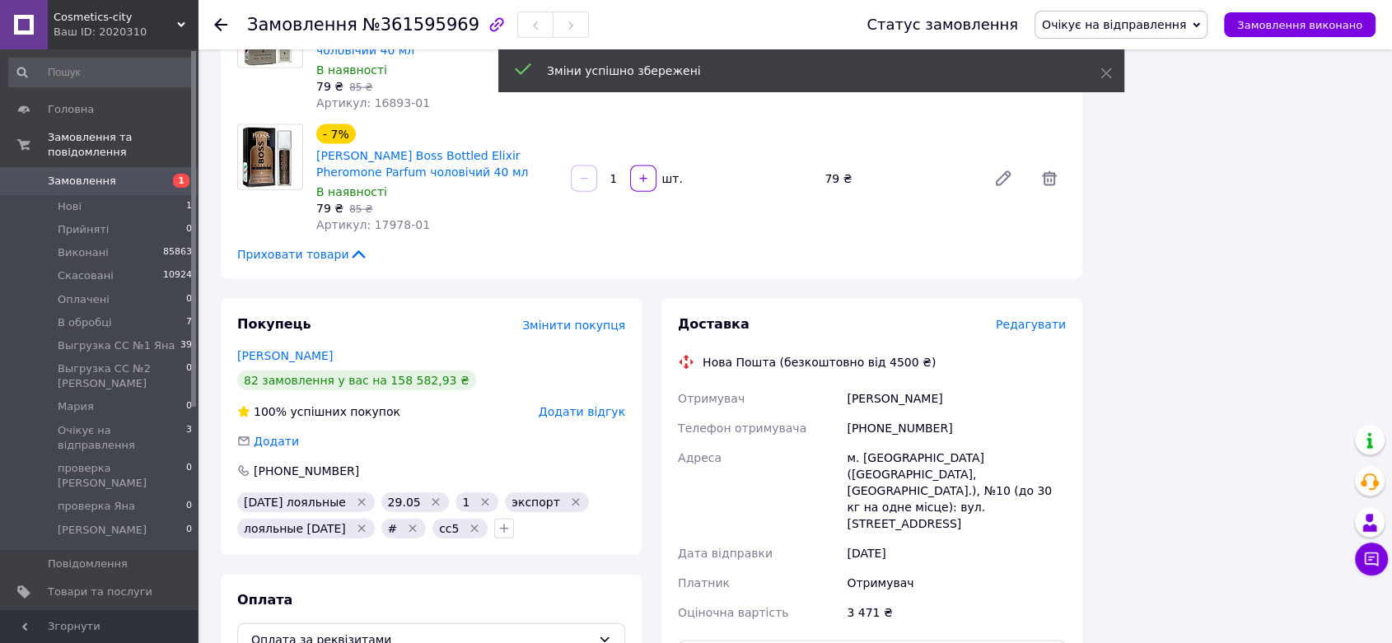
scroll to position [3818, 0]
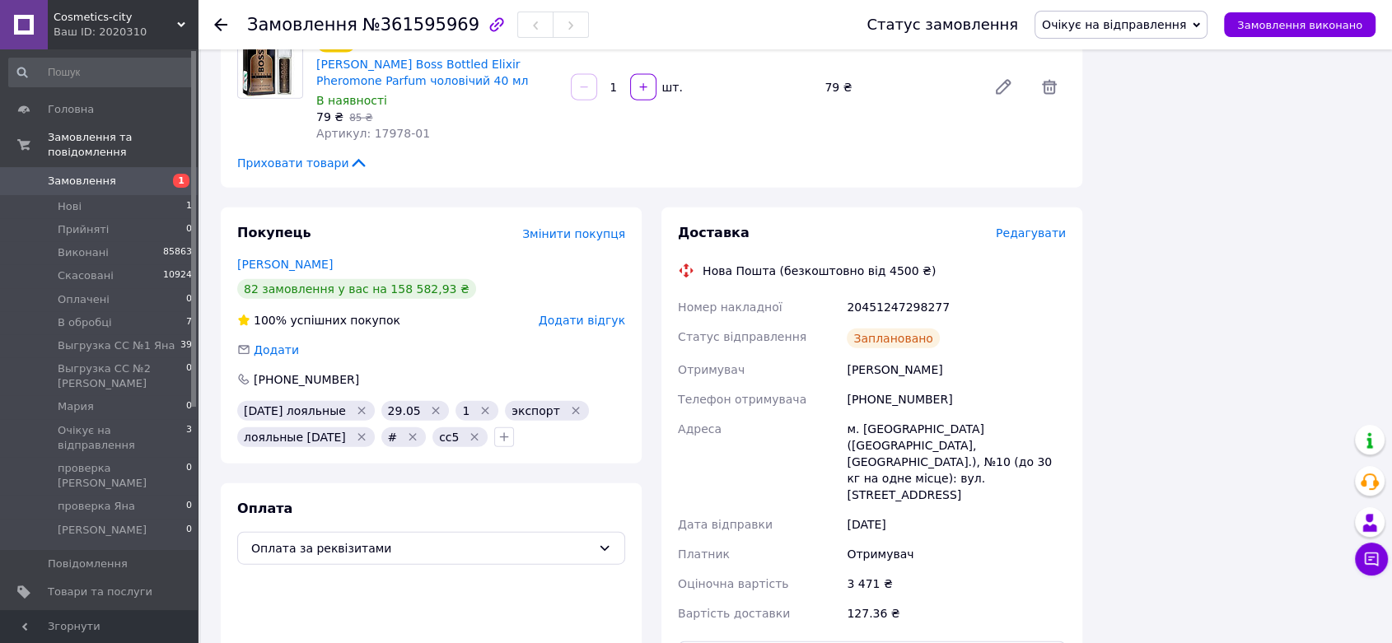
click at [1176, 21] on span "Очікує на відправлення" at bounding box center [1114, 24] width 144 height 13
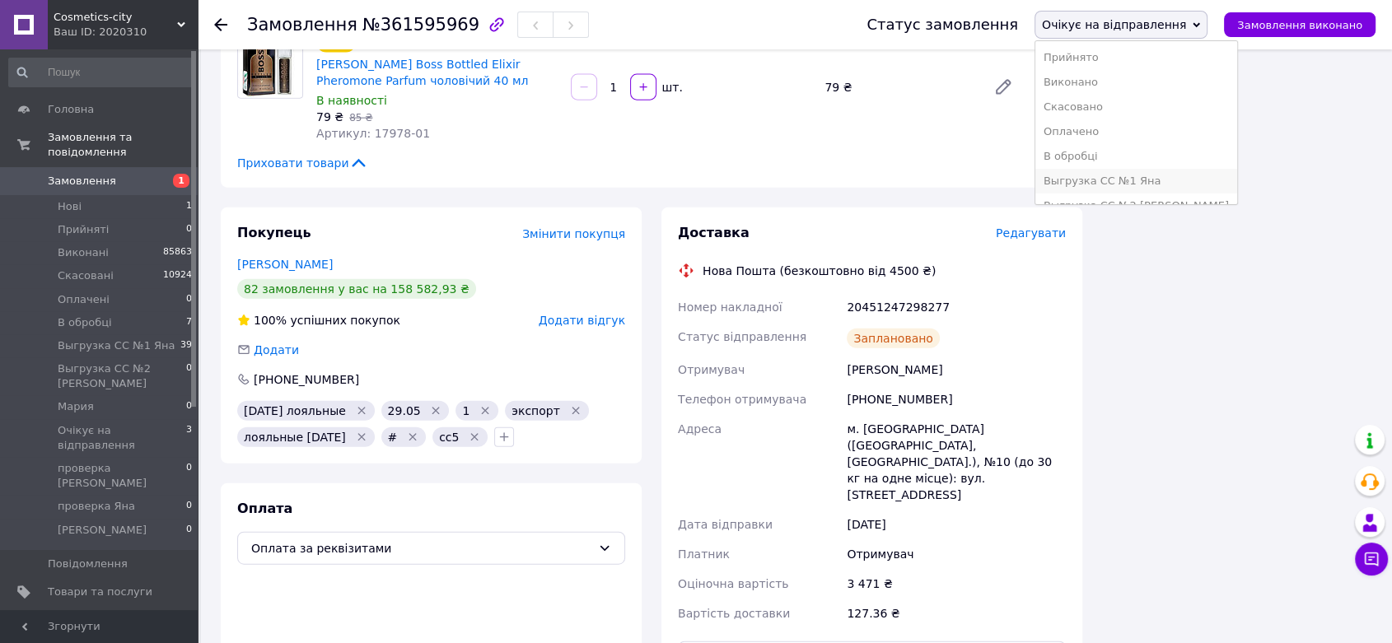
click at [1156, 173] on li "Выгрузка СС №1 Яна" at bounding box center [1136, 181] width 202 height 25
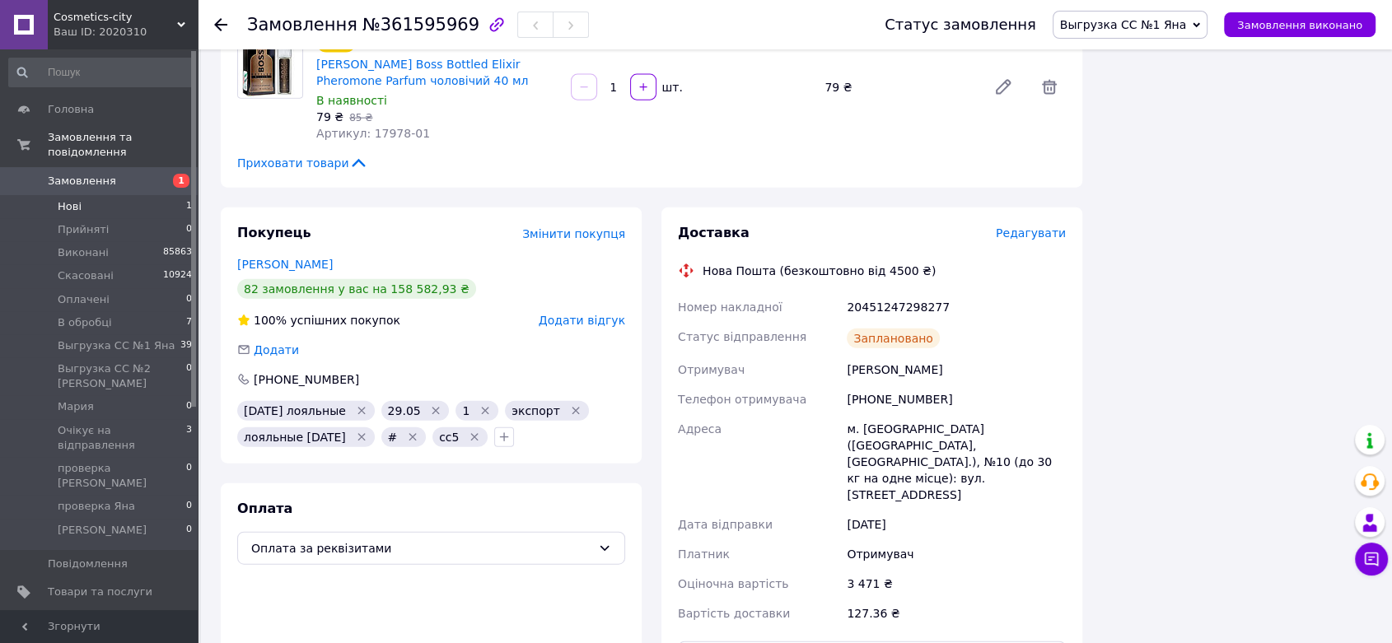
click at [114, 196] on li "Нові 1" at bounding box center [101, 206] width 202 height 23
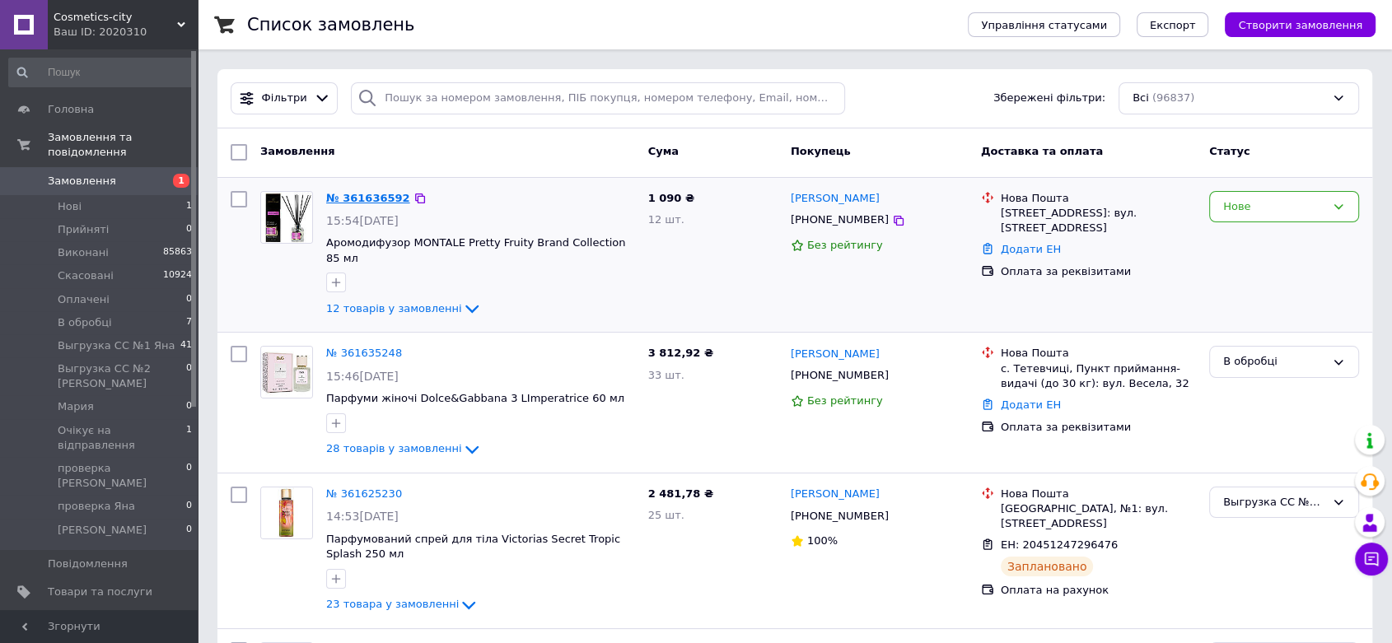
click at [351, 201] on link "№ 361636592" at bounding box center [368, 198] width 84 height 12
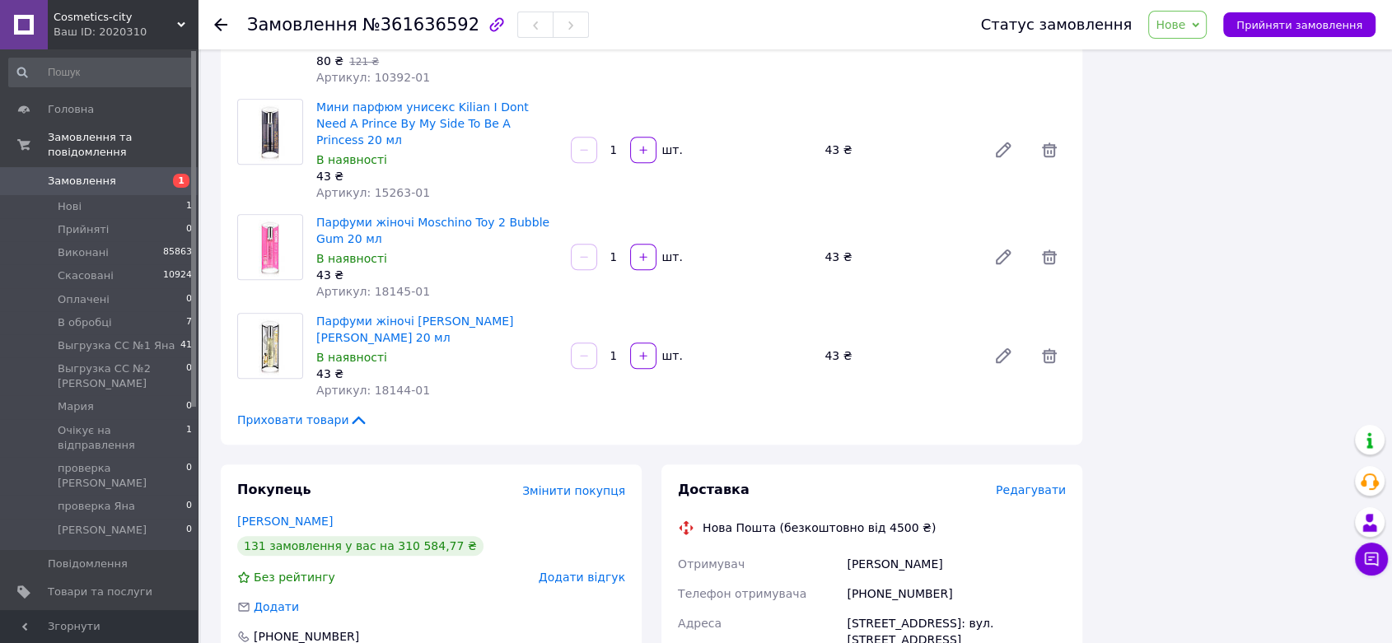
scroll to position [1617, 0]
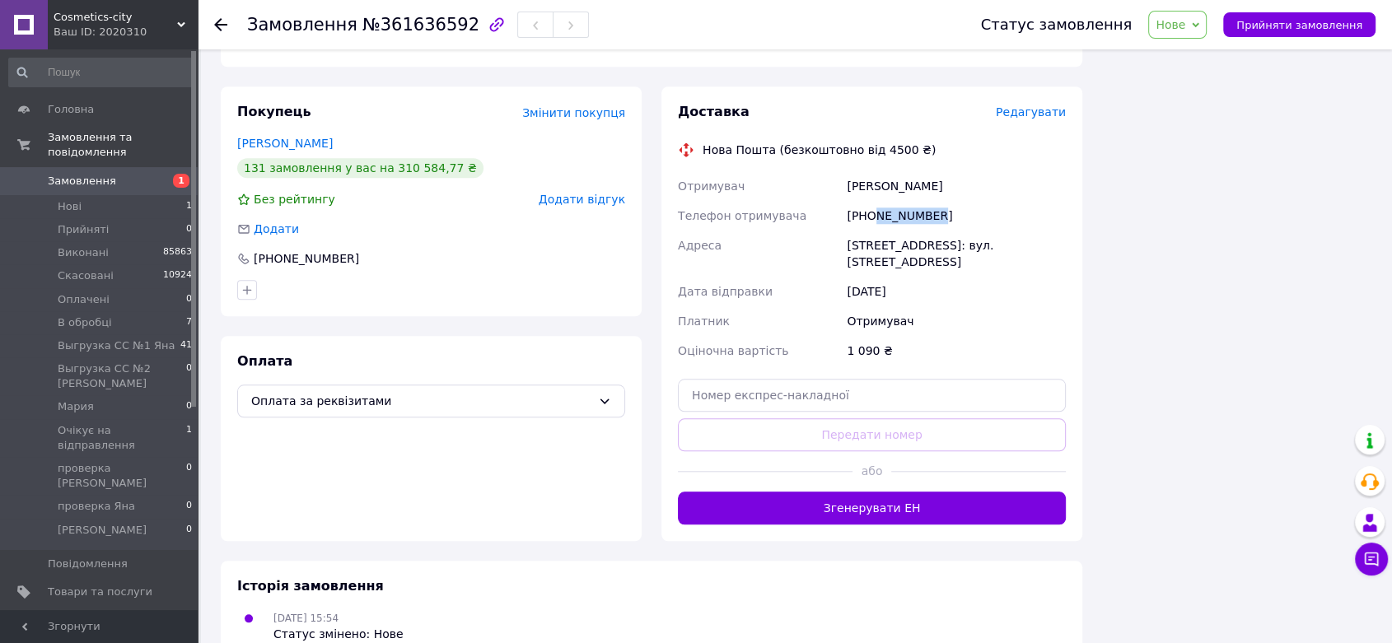
drag, startPoint x: 872, startPoint y: 180, endPoint x: 848, endPoint y: 246, distance: 70.1
click at [974, 201] on div "[PHONE_NUMBER]" at bounding box center [956, 216] width 226 height 30
copy div "964160513"
click at [431, 19] on span "№361636592" at bounding box center [420, 25] width 117 height 20
click at [431, 20] on span "№361636592" at bounding box center [420, 25] width 117 height 20
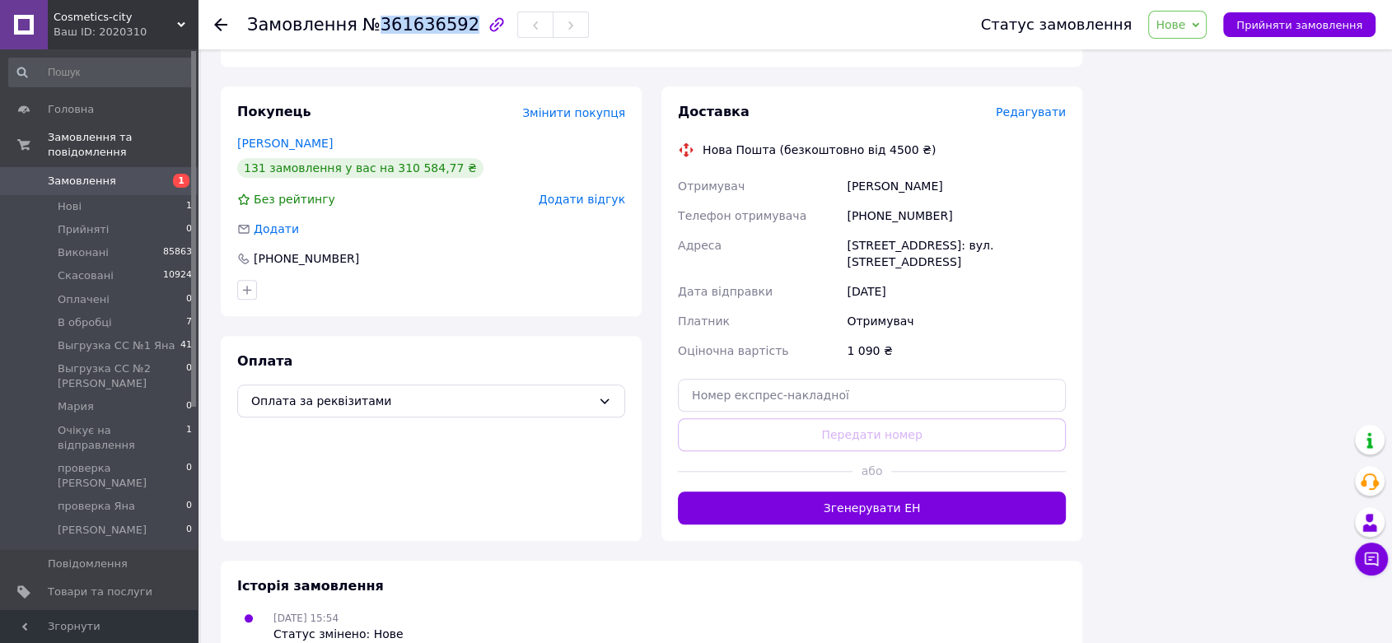
copy span "361636592"
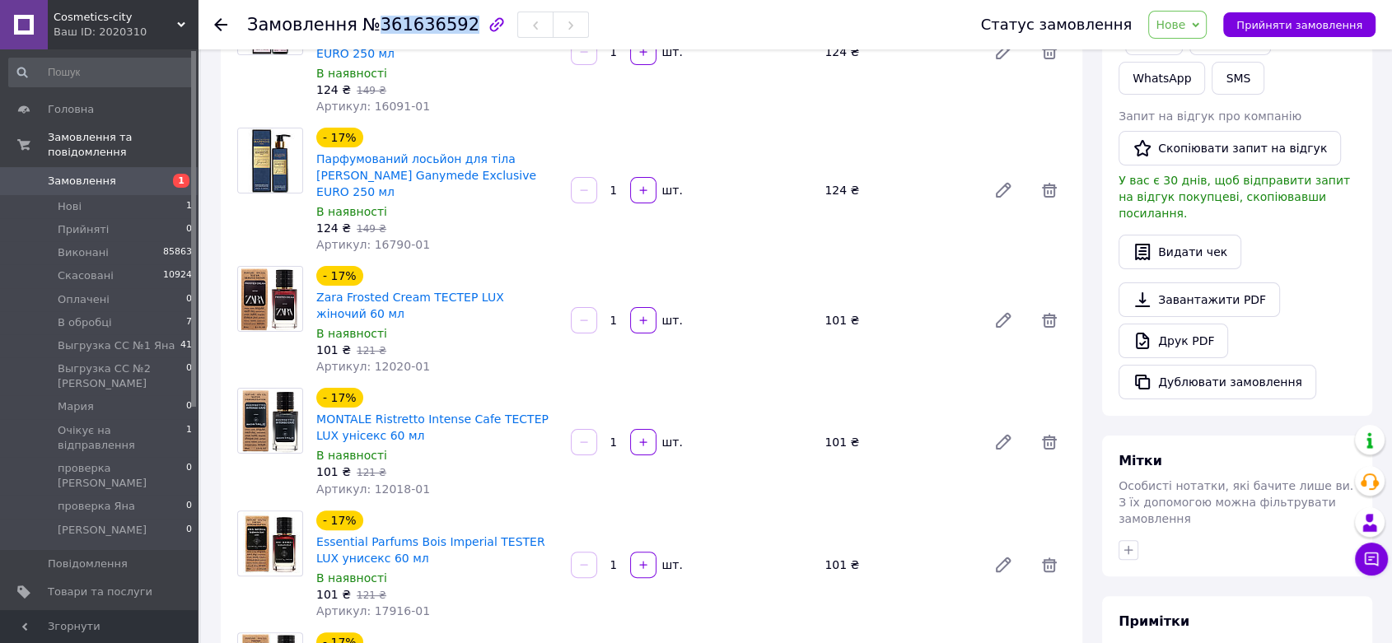
scroll to position [0, 0]
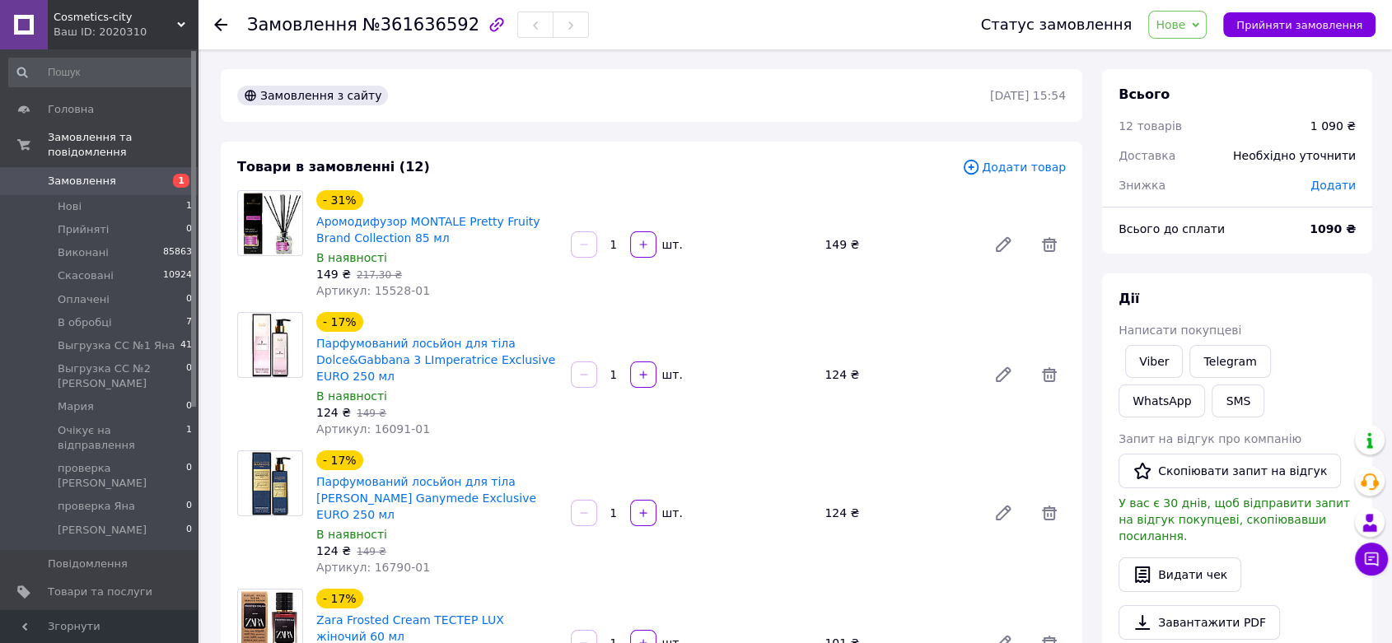
click at [1332, 239] on div "1090 ₴" at bounding box center [1333, 229] width 66 height 36
click at [1329, 229] on b "1090 ₴" at bounding box center [1333, 228] width 46 height 13
copy b "1090"
click at [1185, 22] on span "Нове" at bounding box center [1171, 24] width 30 height 13
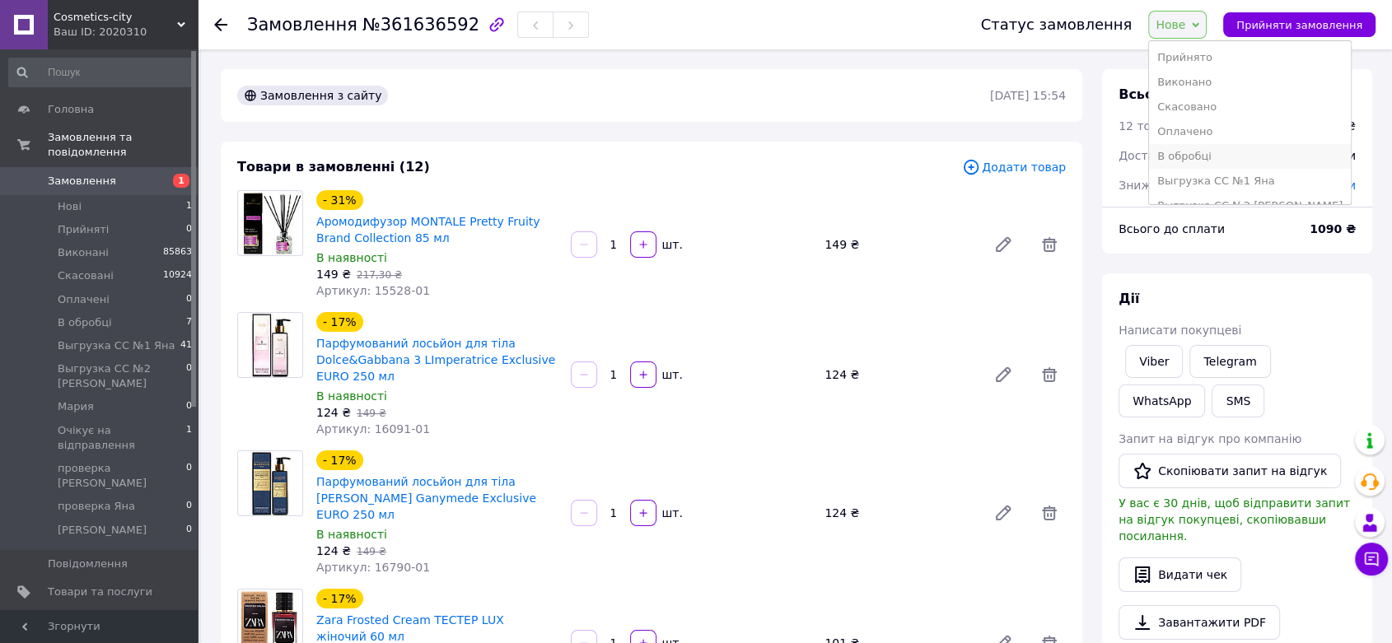
click at [1203, 156] on li "В обробці" at bounding box center [1250, 156] width 202 height 25
click at [1327, 227] on b "1090 ₴" at bounding box center [1333, 228] width 46 height 13
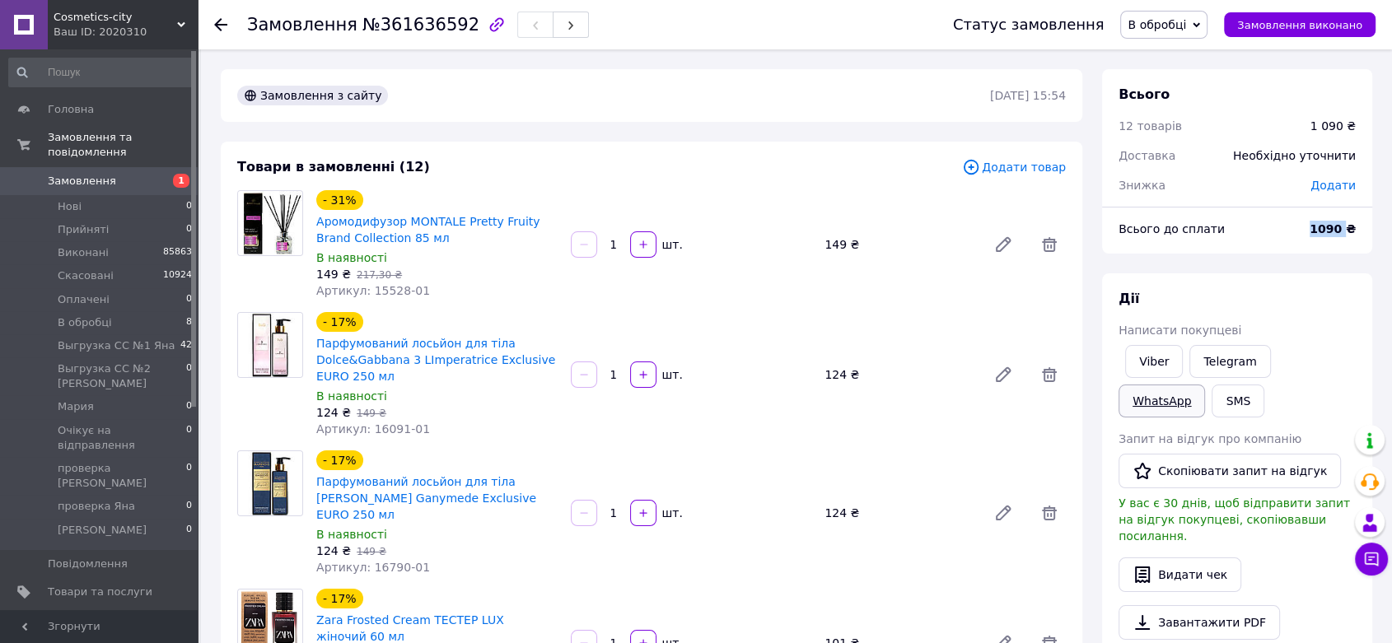
copy b "1090"
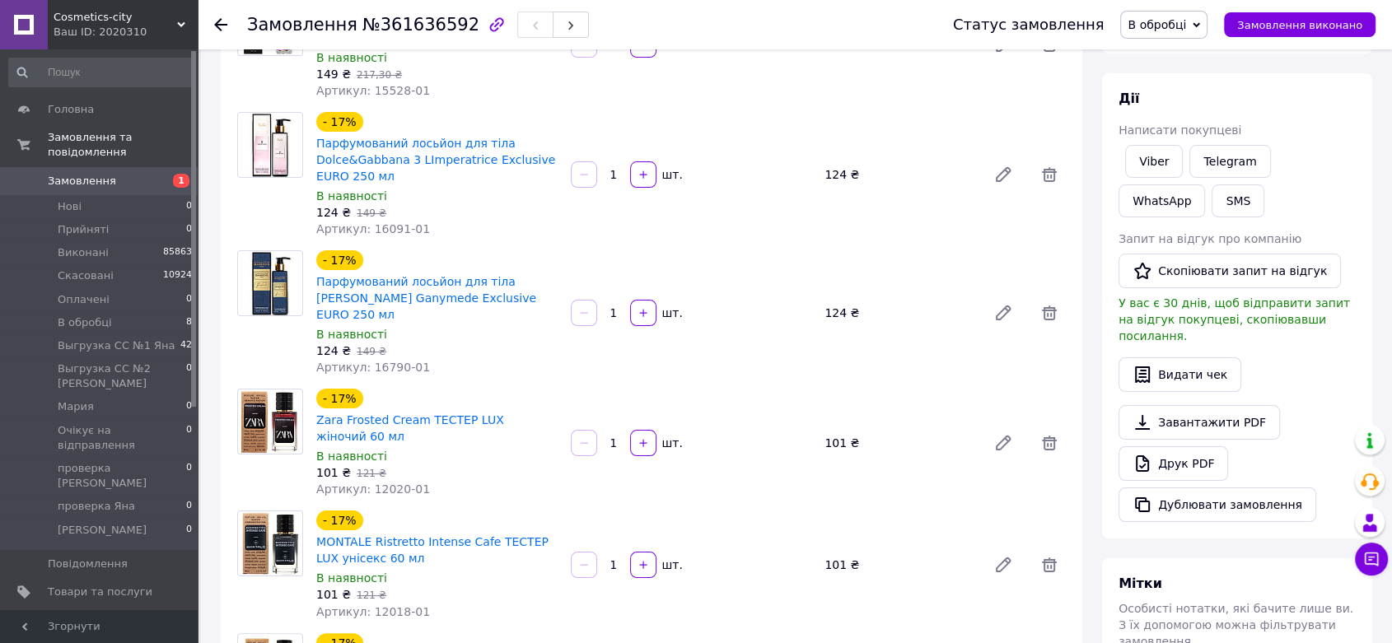
scroll to position [549, 0]
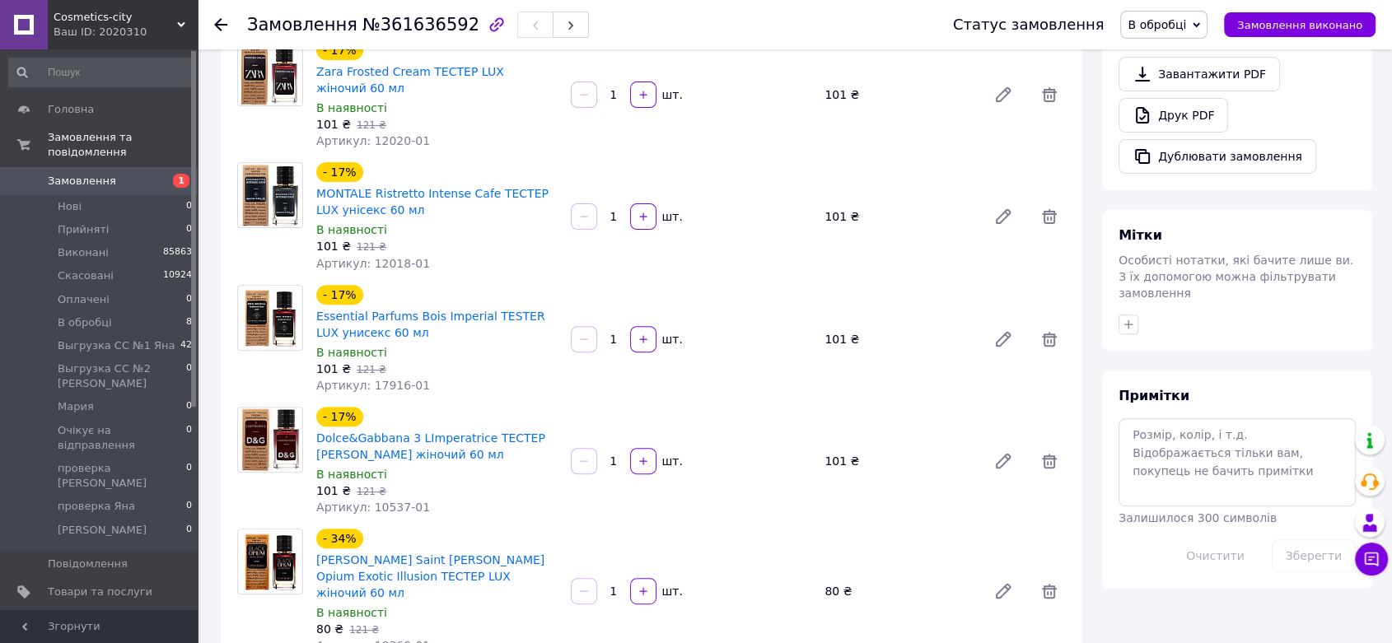
click at [1125, 311] on div at bounding box center [1237, 324] width 244 height 26
click at [1126, 318] on icon "button" at bounding box center [1128, 324] width 13 height 13
type input "1090"
click at [1212, 395] on span "Створити мітку 1090" at bounding box center [1207, 401] width 118 height 13
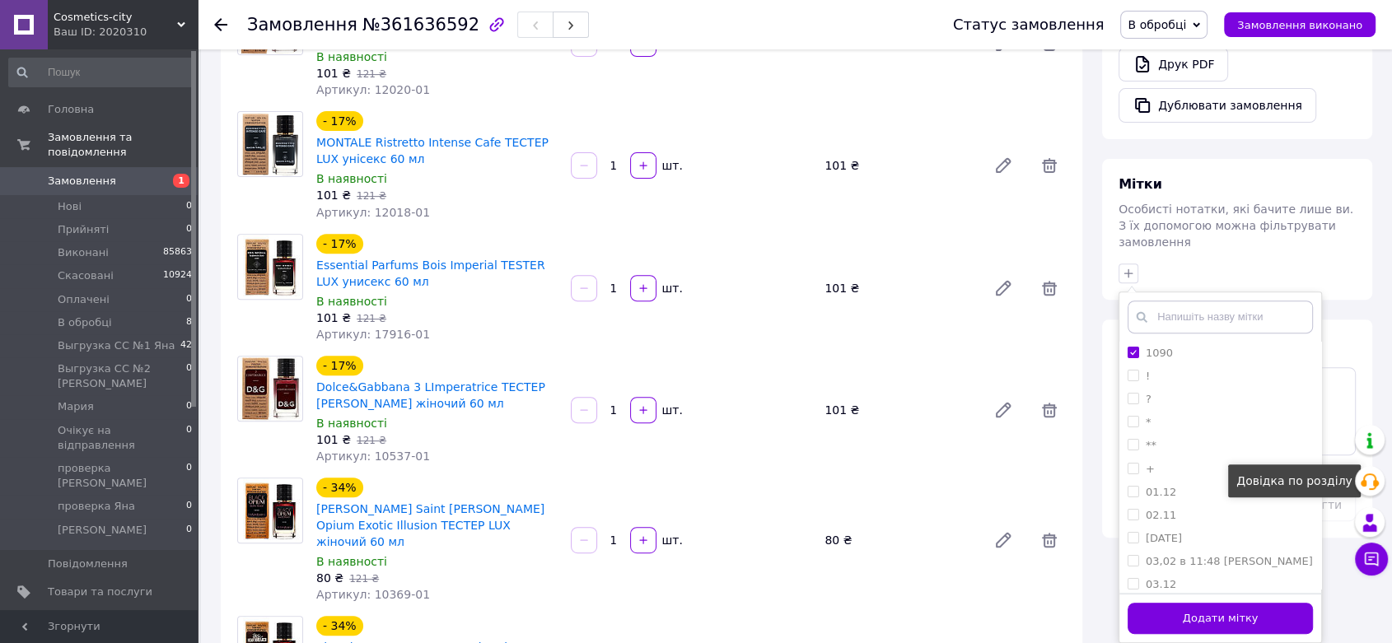
scroll to position [640, 0]
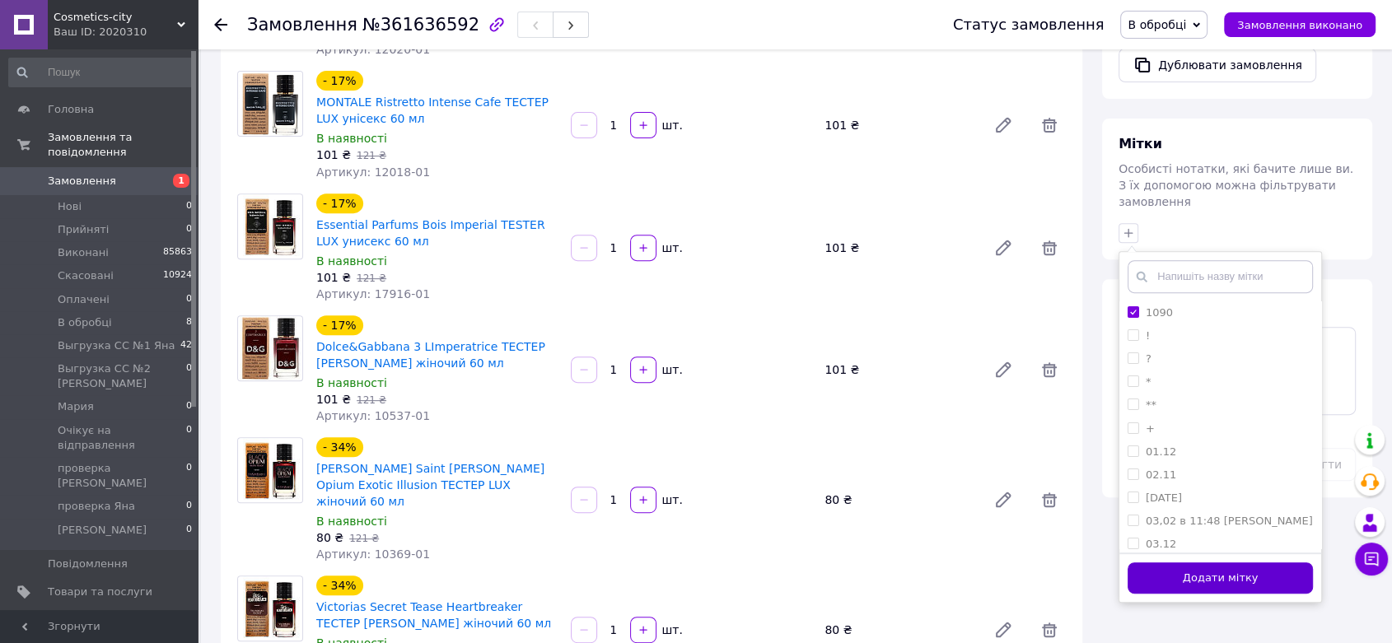
click at [1244, 563] on button "Додати мітку" at bounding box center [1220, 579] width 185 height 32
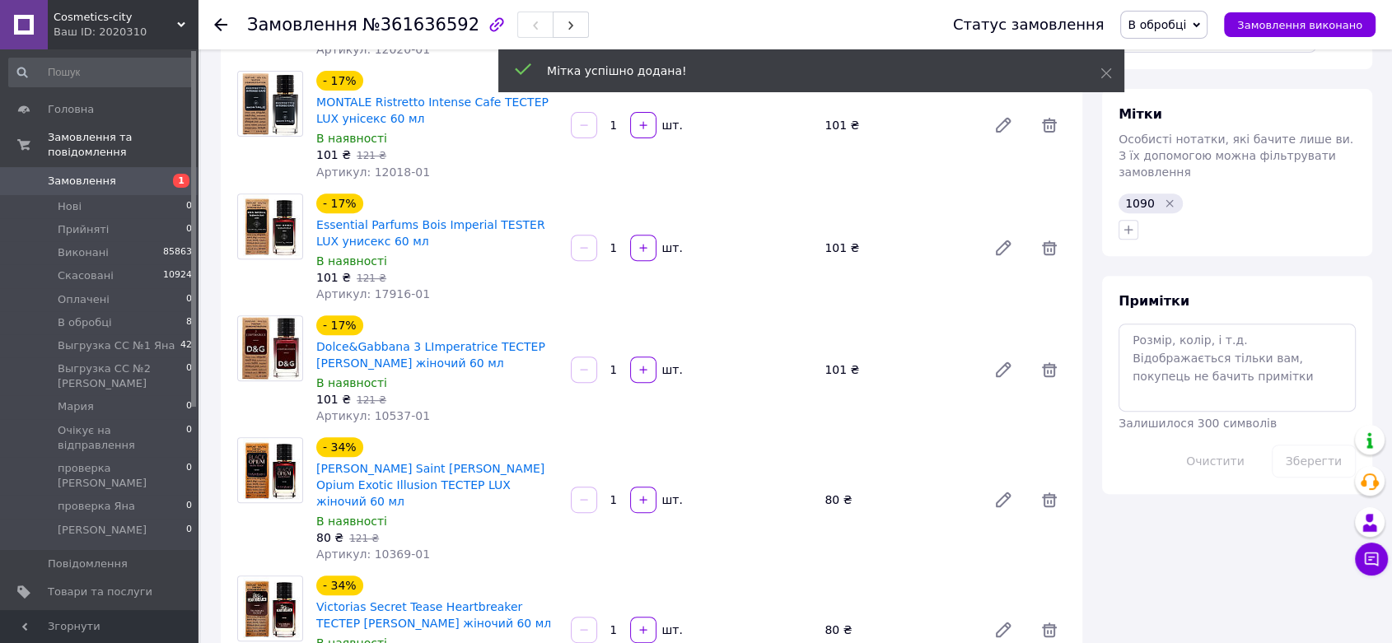
click at [1186, 24] on span "В обробці" at bounding box center [1157, 24] width 58 height 13
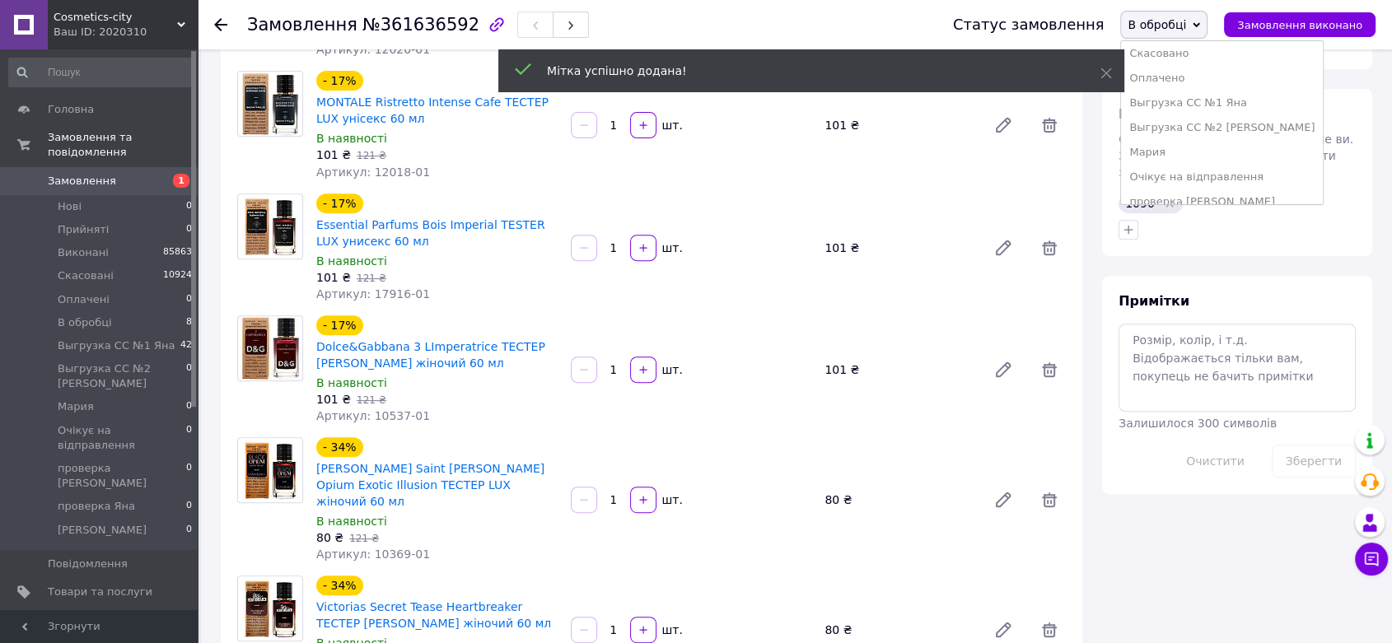
scroll to position [117, 0]
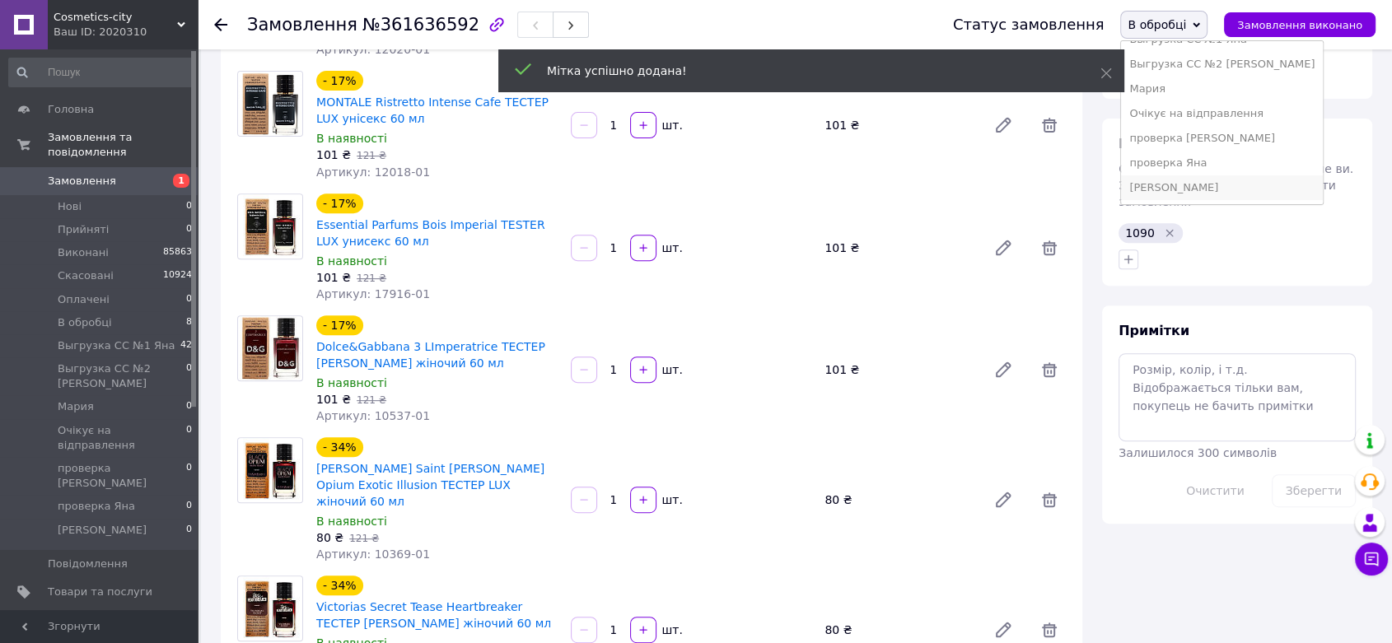
click at [1176, 189] on li "[PERSON_NAME]" at bounding box center [1222, 187] width 202 height 25
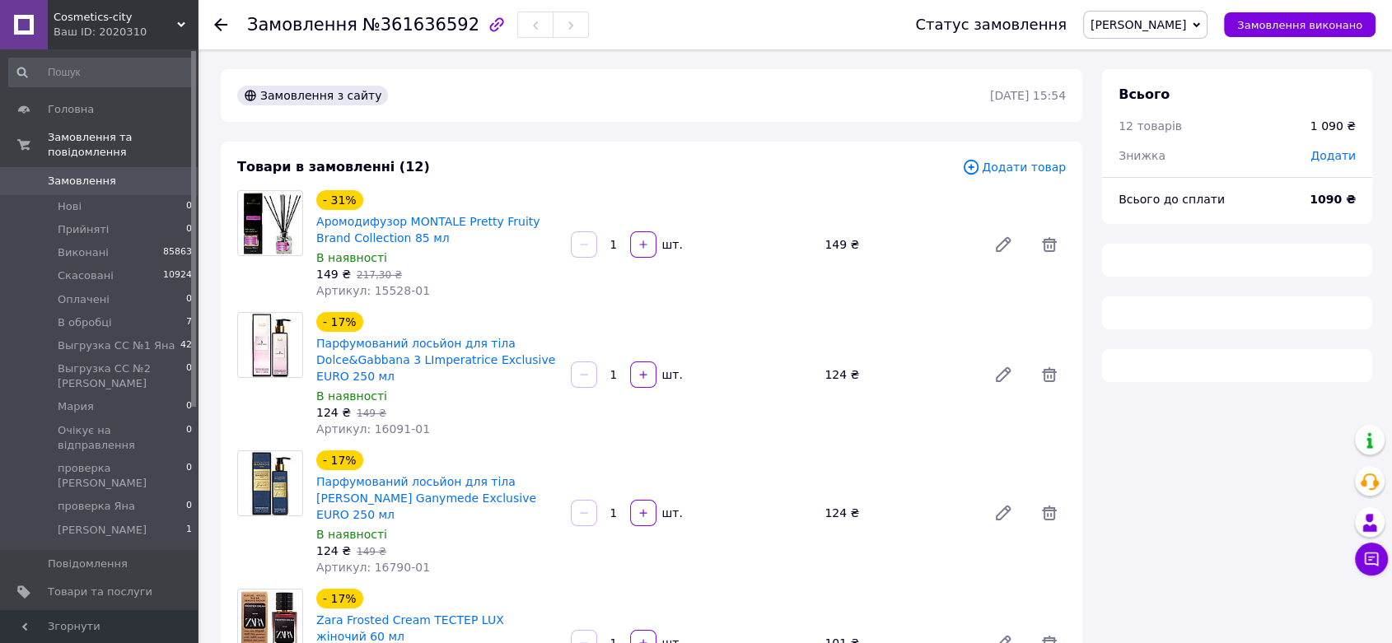
scroll to position [672, 0]
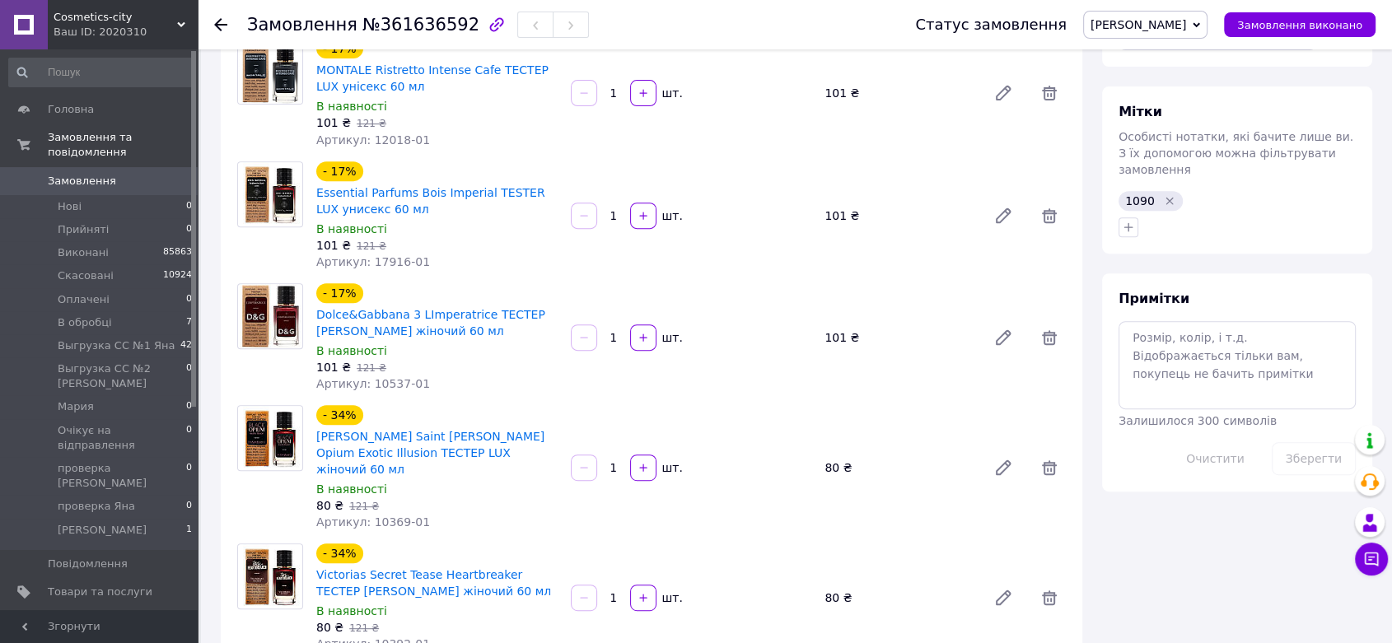
click at [142, 174] on span "Замовлення" at bounding box center [100, 181] width 105 height 15
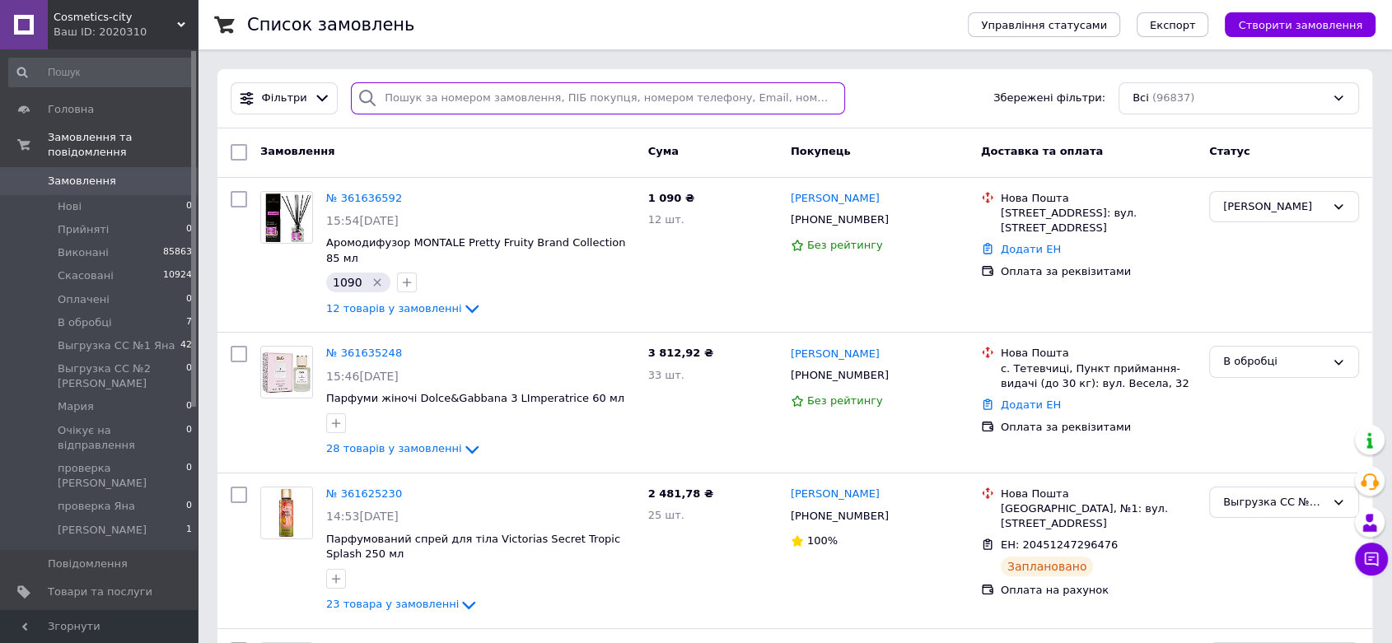
click at [488, 109] on input "search" at bounding box center [598, 98] width 494 height 32
paste input "[PHONE_NUMBER]"
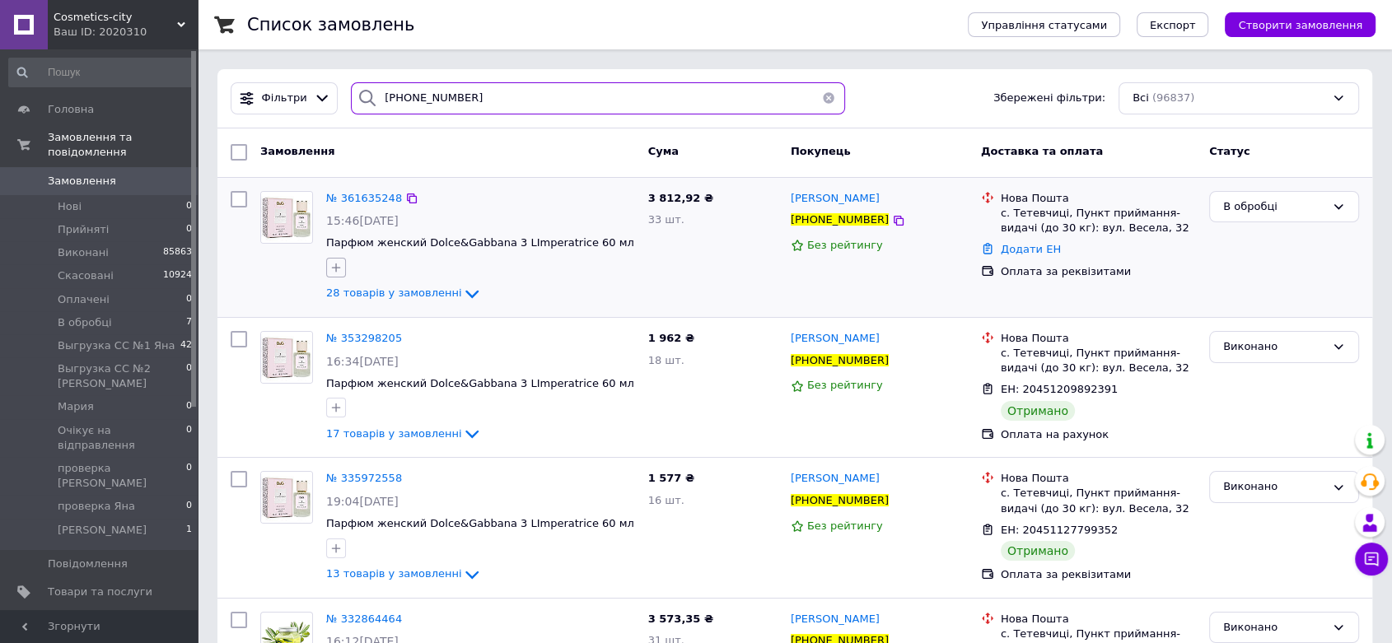
type input "+380688249524"
click at [339, 264] on icon "button" at bounding box center [335, 267] width 13 height 13
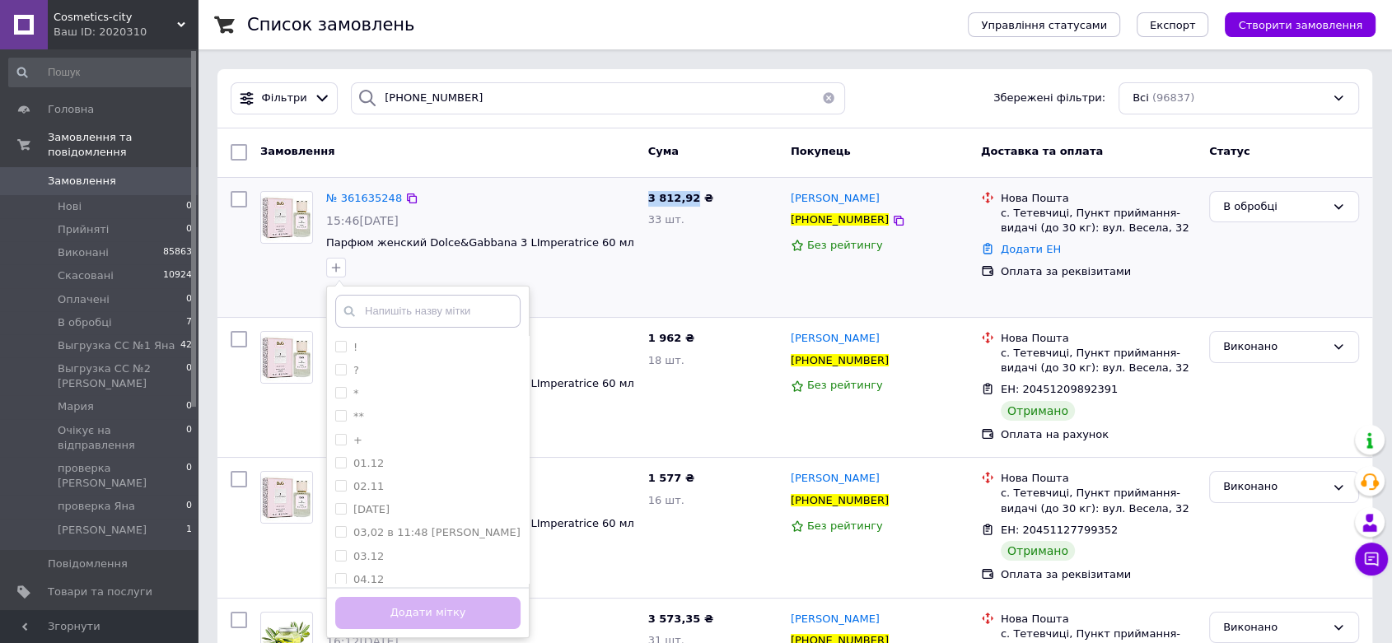
drag, startPoint x: 646, startPoint y: 196, endPoint x: 689, endPoint y: 203, distance: 44.1
click at [689, 203] on div "3 812,92 ₴ 33 шт." at bounding box center [713, 247] width 142 height 126
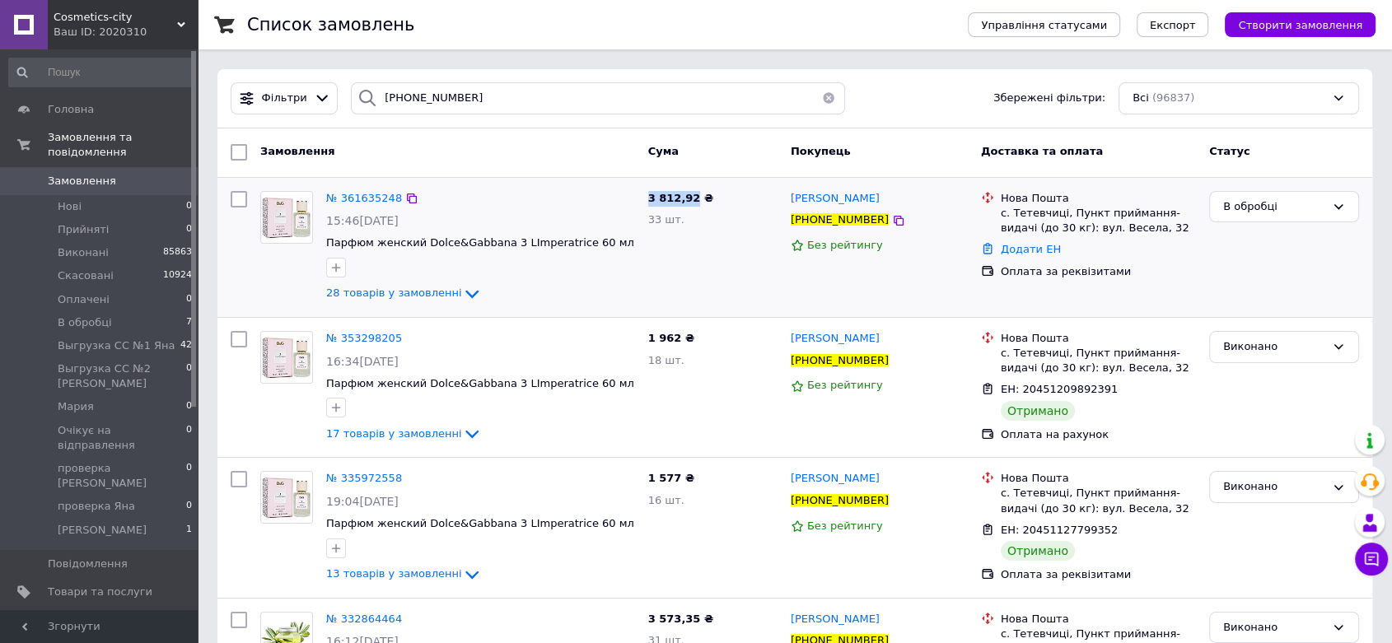
copy span "3 812,92"
click at [338, 268] on icon "button" at bounding box center [335, 267] width 13 height 13
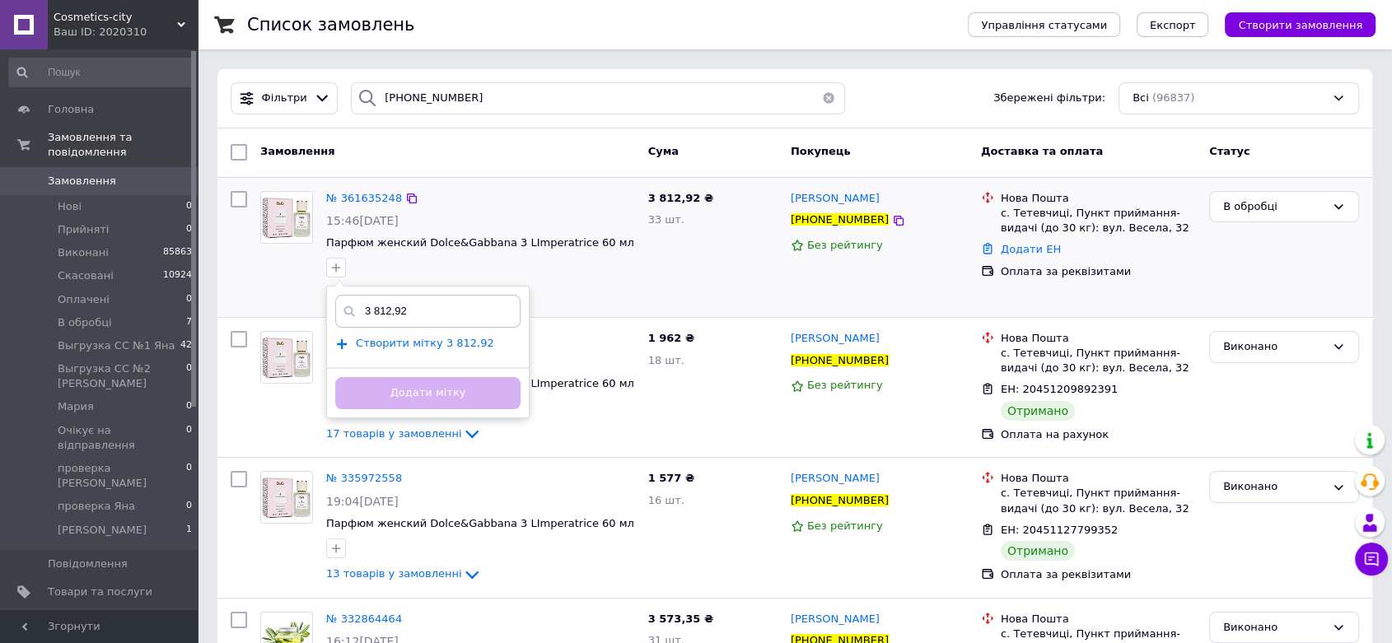
type input "3 812,92"
click at [414, 340] on span "Створити мітку 3 812,92" at bounding box center [425, 343] width 138 height 13
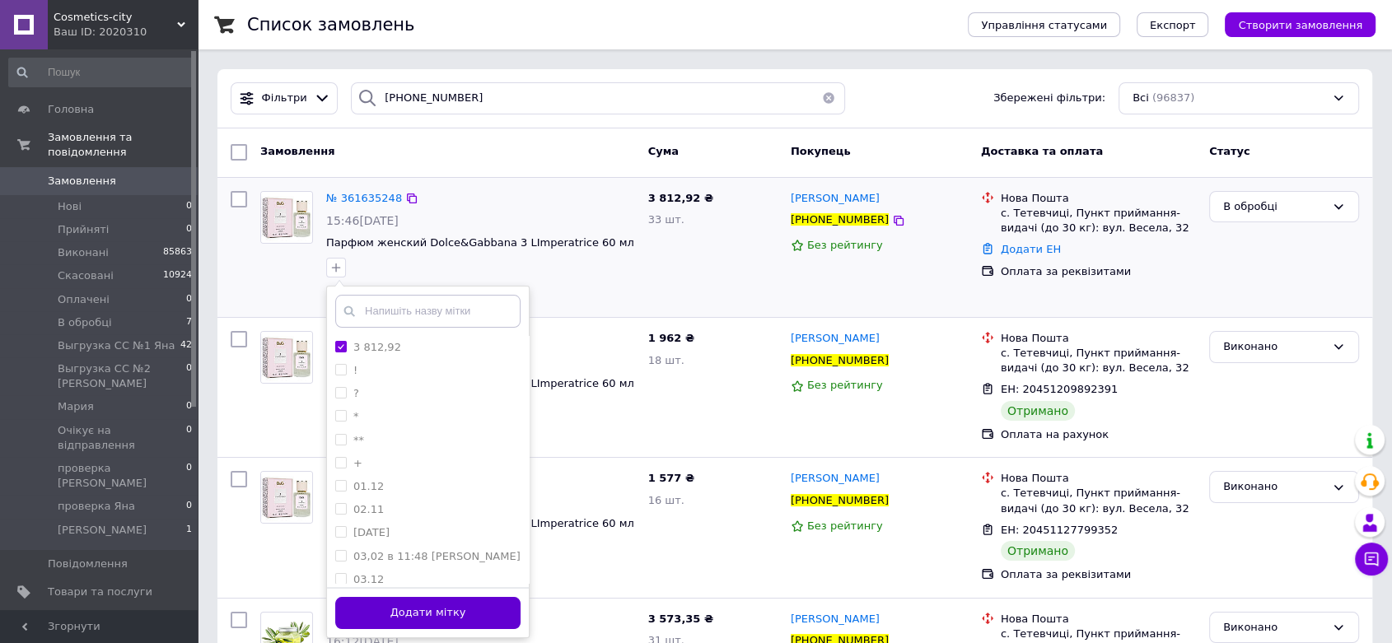
click at [454, 618] on button "Додати мітку" at bounding box center [427, 613] width 185 height 32
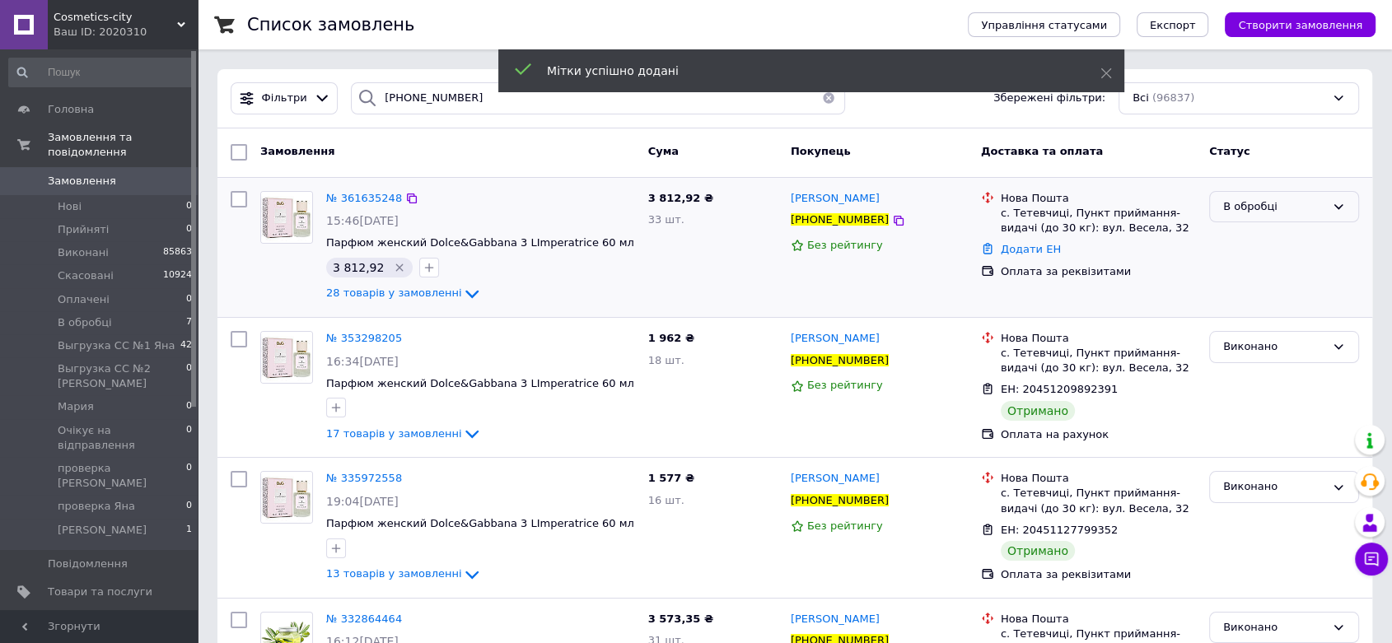
click at [1286, 204] on div "В обробці" at bounding box center [1274, 206] width 102 height 17
click at [1245, 383] on li "[PERSON_NAME]" at bounding box center [1284, 398] width 148 height 30
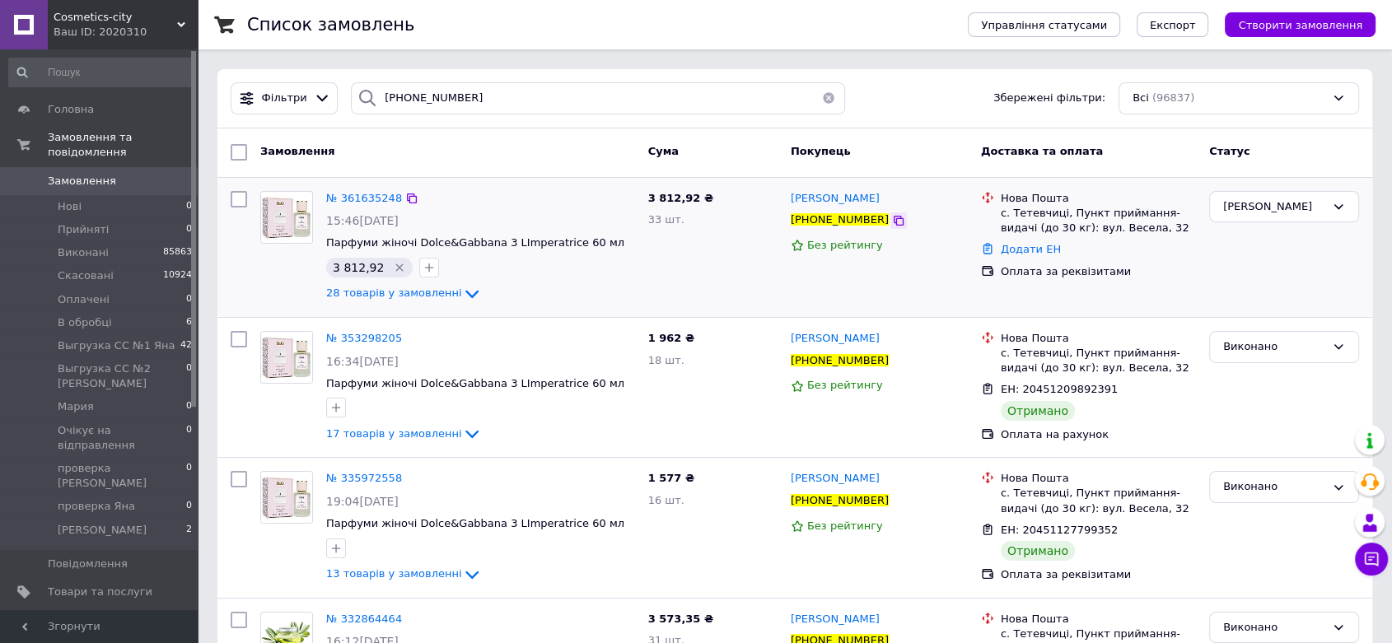
click at [892, 218] on icon at bounding box center [898, 220] width 13 height 13
click at [393, 264] on icon "Видалити мітку" at bounding box center [399, 267] width 13 height 13
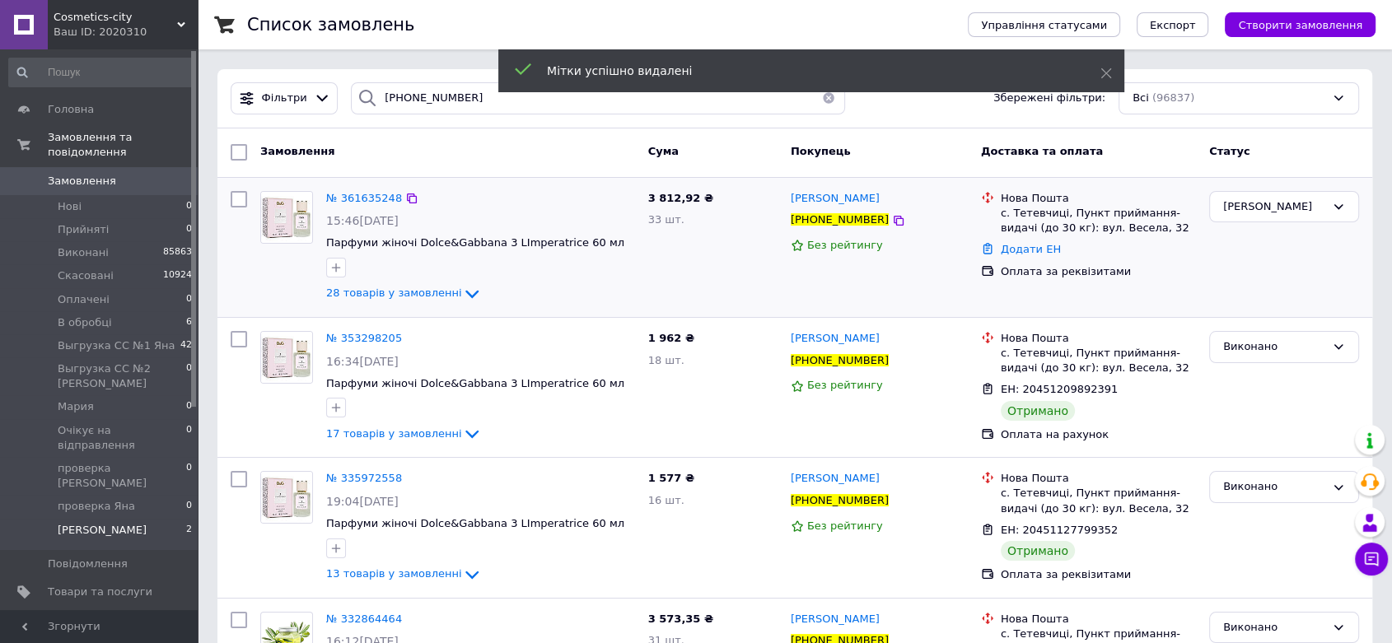
click at [151, 519] on li "Яна 2" at bounding box center [101, 534] width 202 height 31
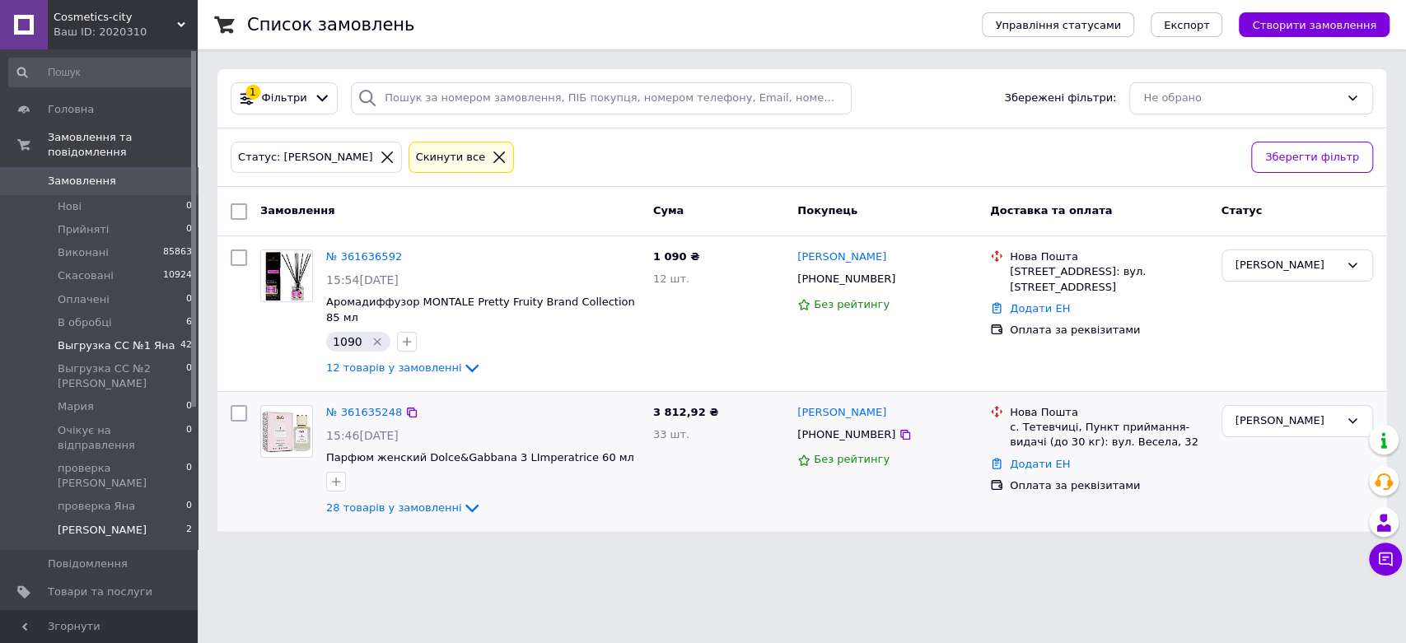
click at [133, 339] on span "Выгрузка СС №1 Яна" at bounding box center [117, 346] width 118 height 15
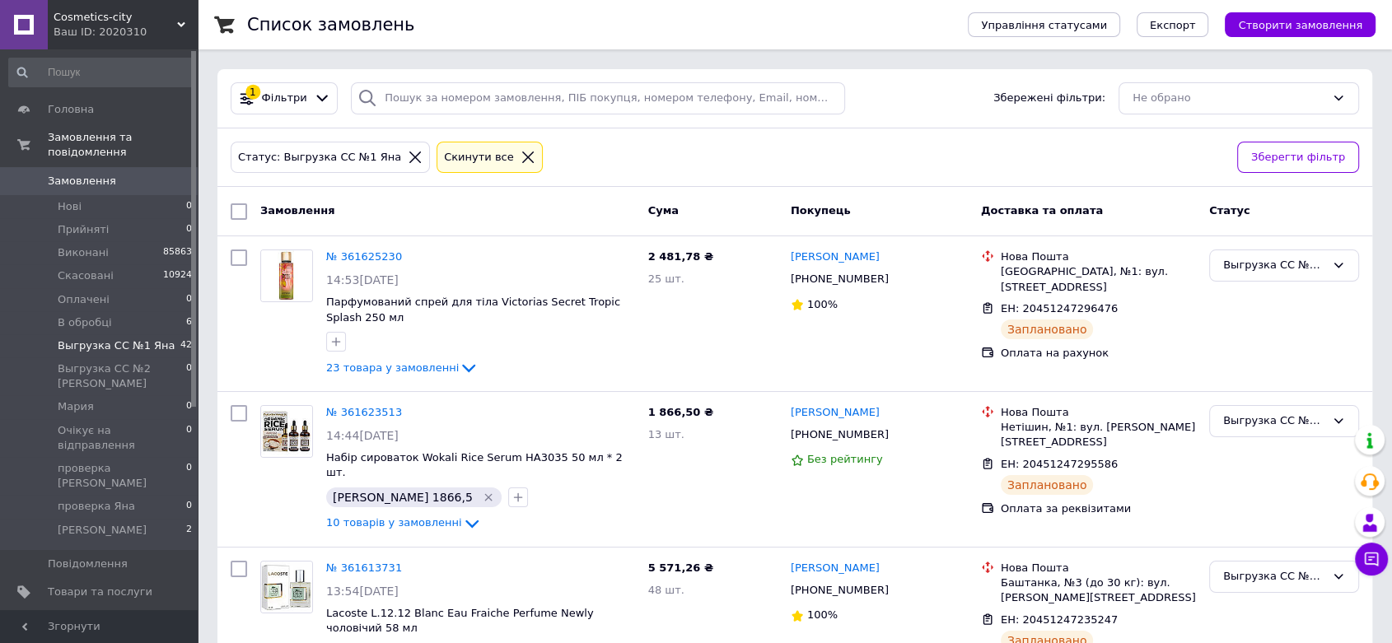
click at [83, 606] on link "Сповіщення 0 1" at bounding box center [101, 620] width 202 height 28
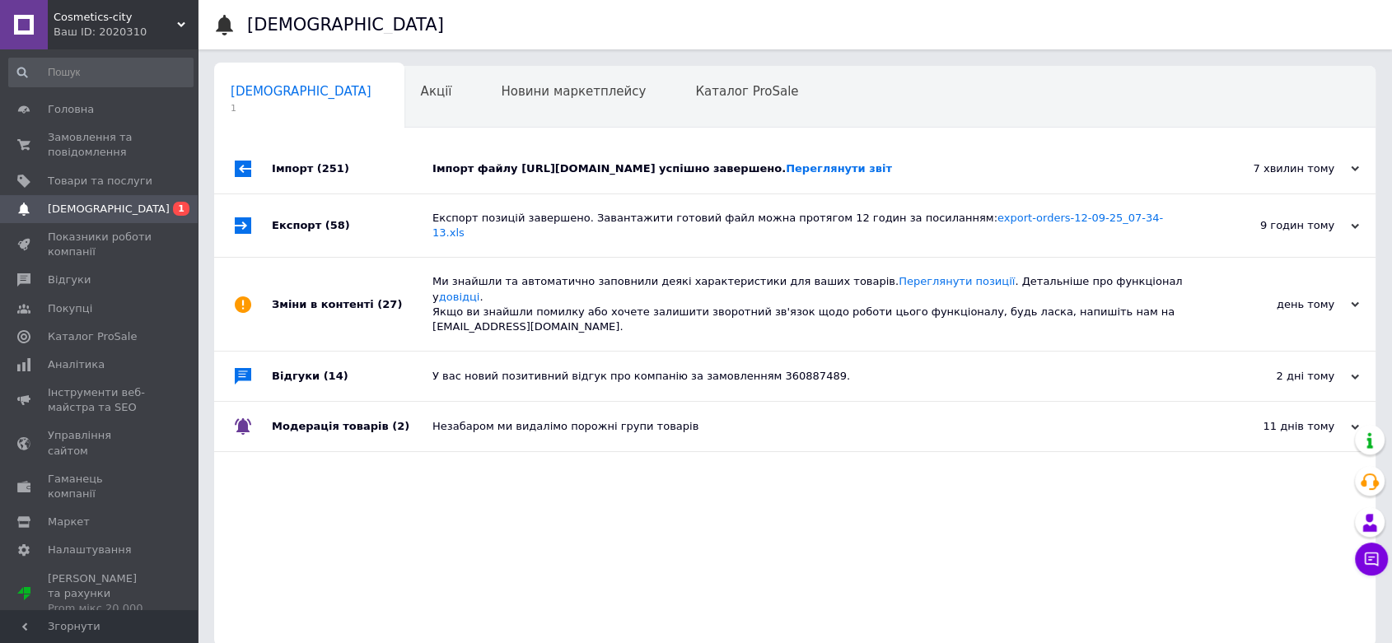
click at [1001, 147] on div "Імпорт файлу [URL][DOMAIN_NAME] успішно завершено. Переглянути звіт" at bounding box center [813, 168] width 762 height 49
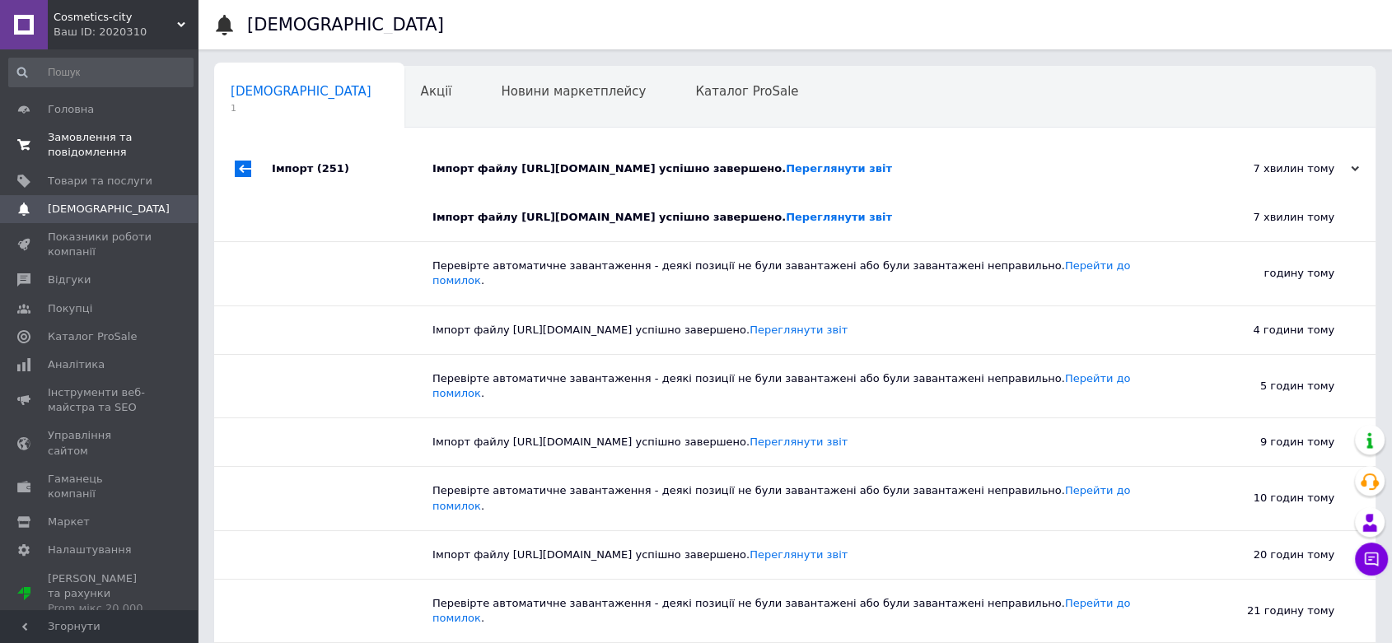
click at [81, 145] on span "Замовлення та повідомлення" at bounding box center [100, 145] width 105 height 30
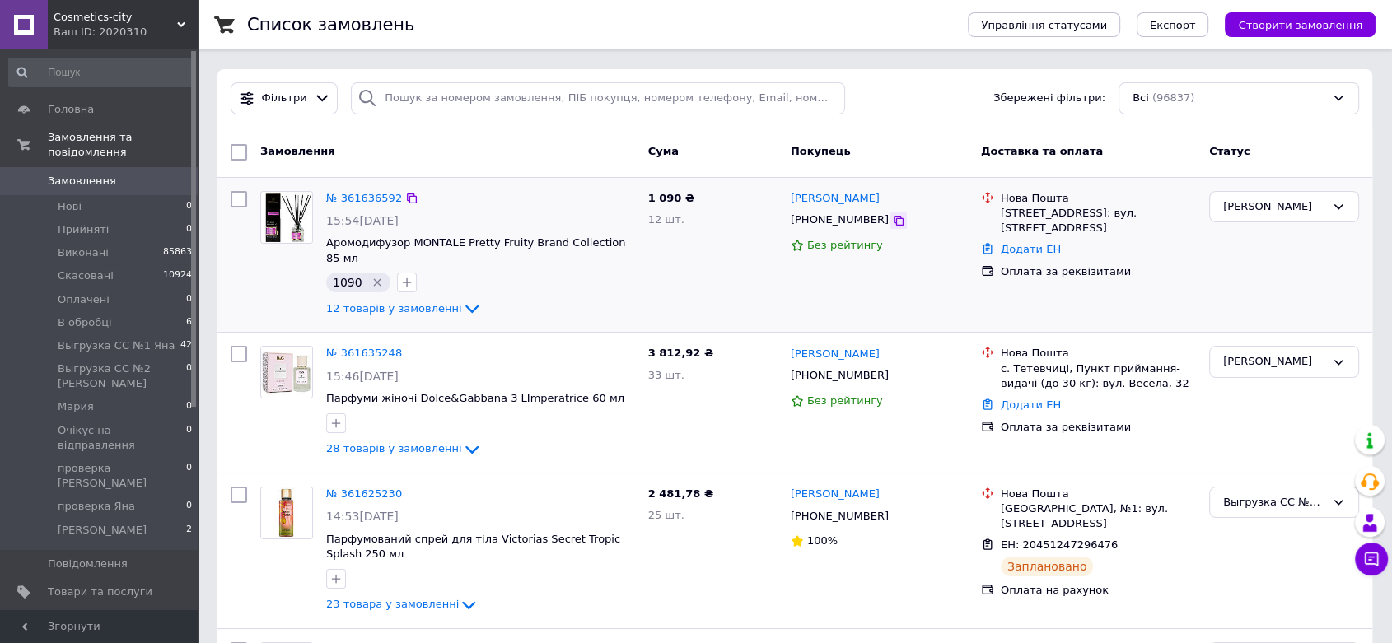
click at [894, 218] on icon at bounding box center [899, 221] width 10 height 10
click at [373, 276] on icon "Видалити мітку" at bounding box center [377, 282] width 13 height 13
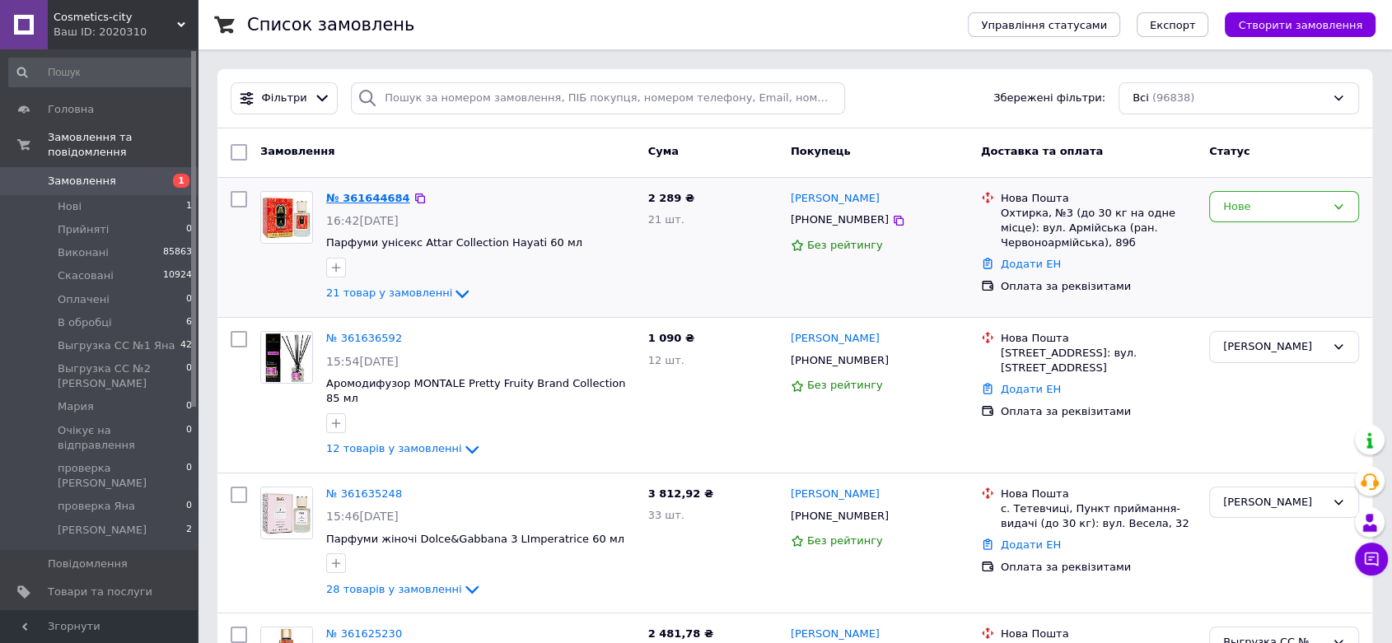
click at [382, 200] on link "№ 361644684" at bounding box center [368, 198] width 84 height 12
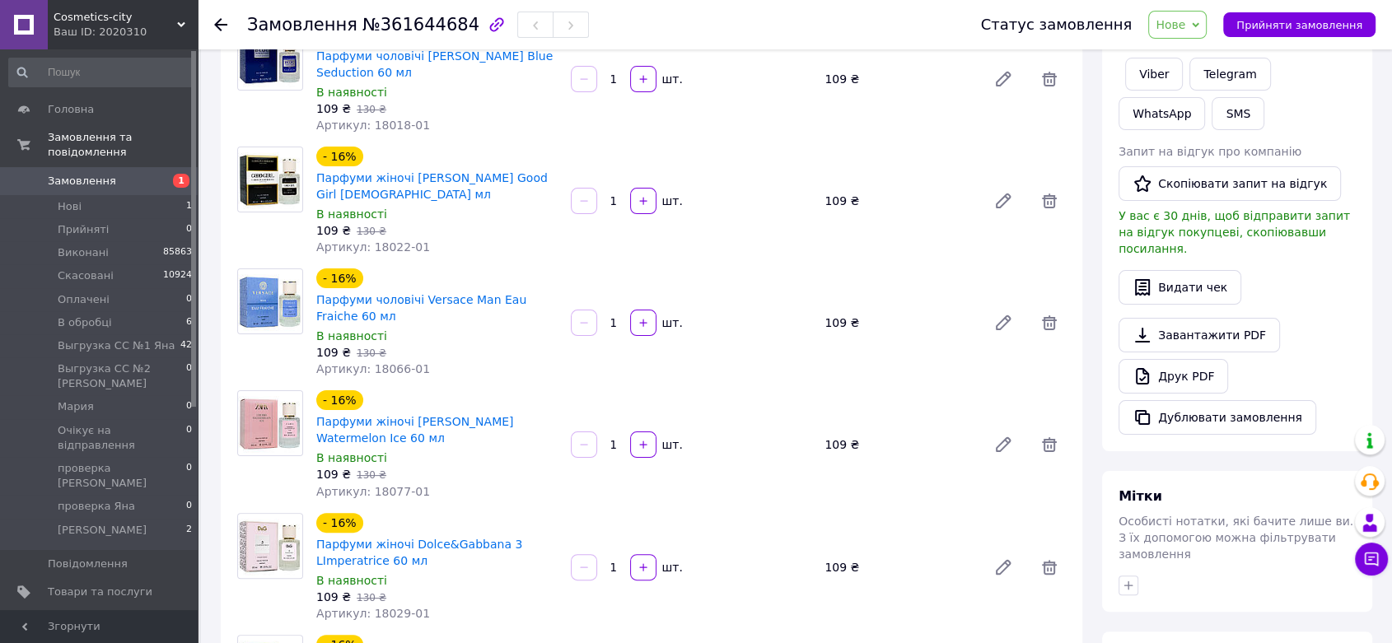
scroll to position [640, 0]
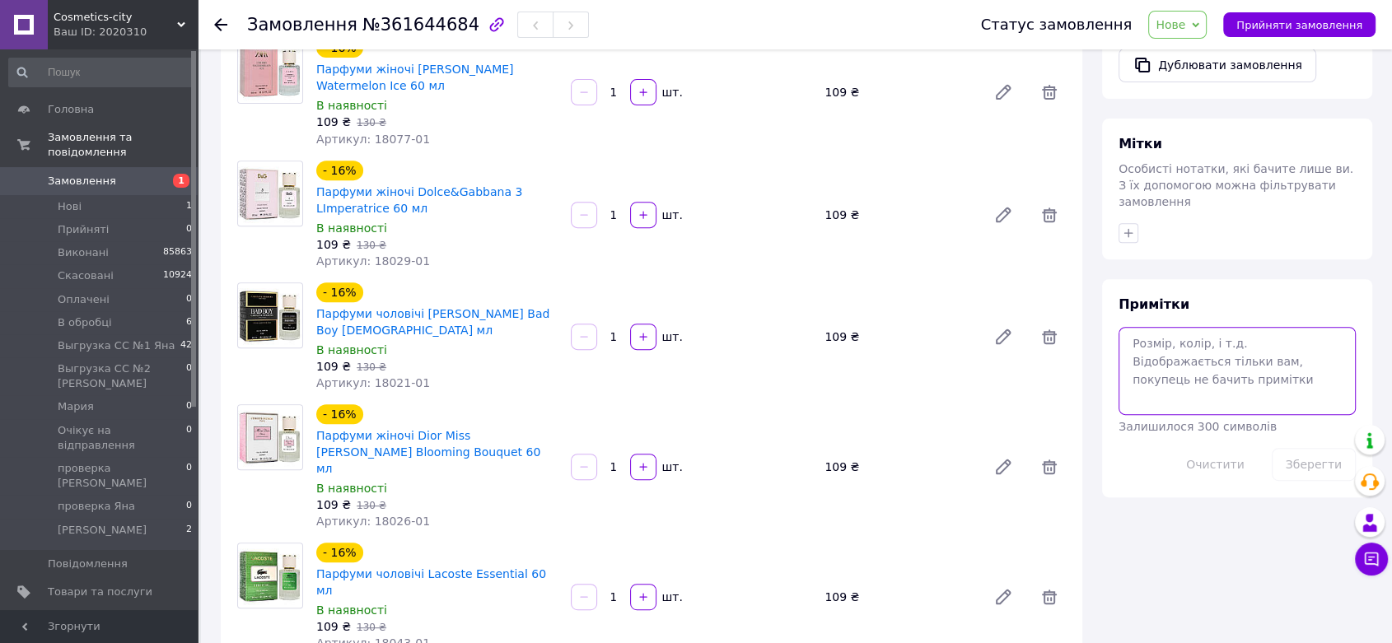
click at [1200, 327] on textarea at bounding box center [1237, 370] width 237 height 87
paste textarea "подарок-сюрприз"
type textarea "подарок-сюрприз"
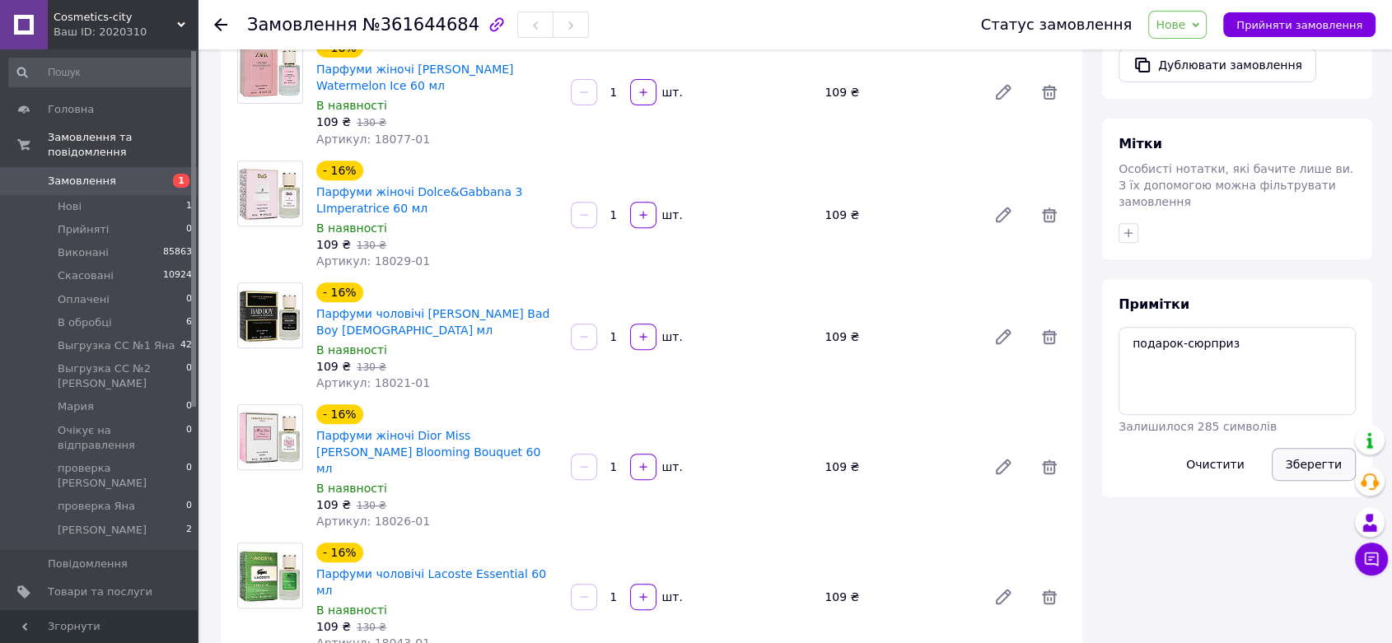
click at [1326, 448] on button "Зберегти" at bounding box center [1314, 464] width 84 height 33
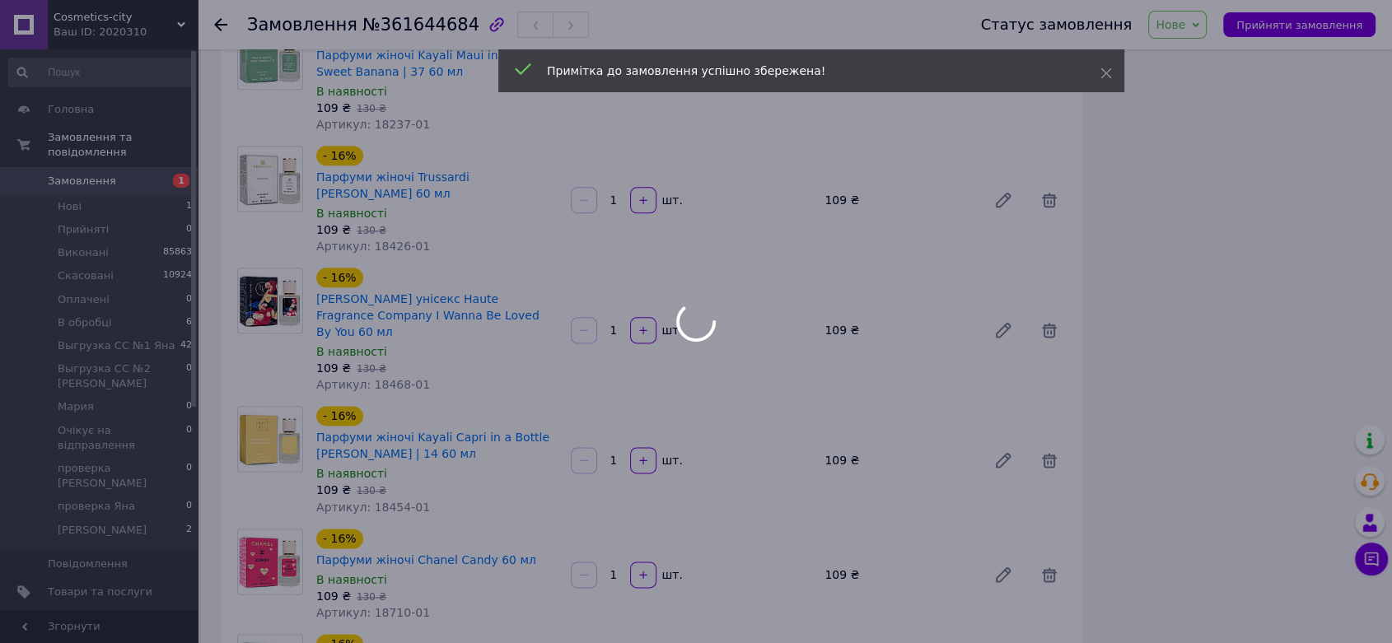
scroll to position [2562, 0]
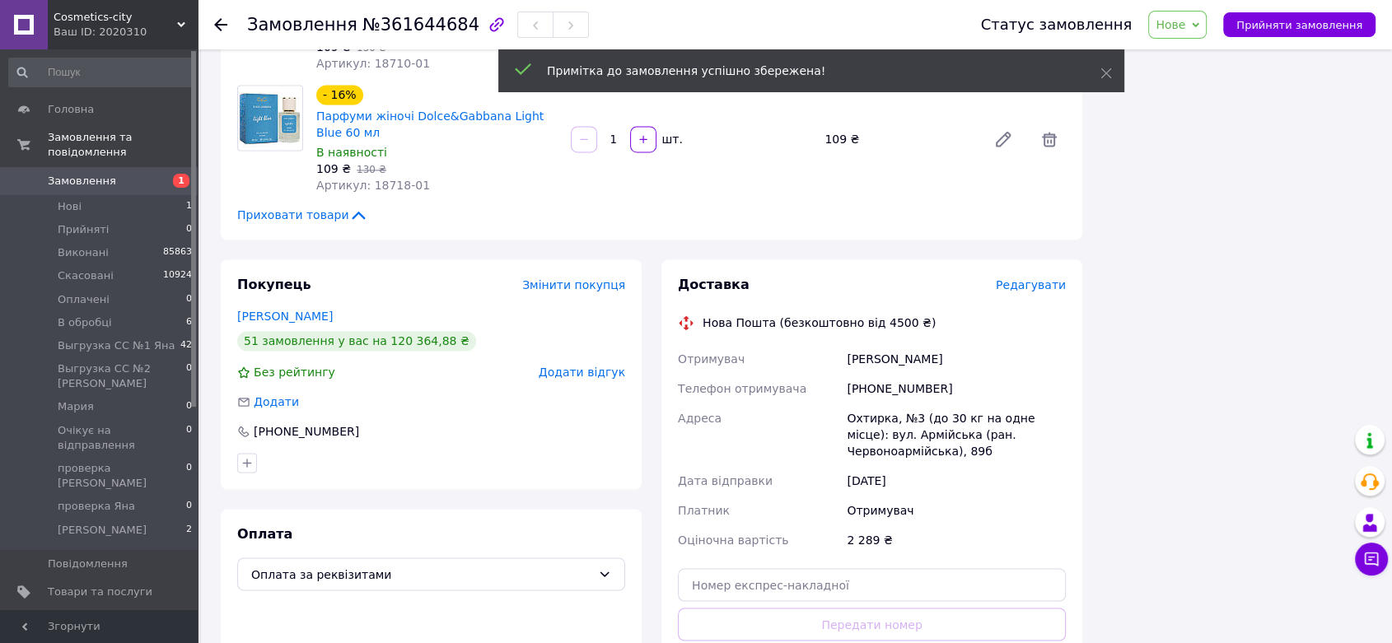
click at [867, 374] on div "[PHONE_NUMBER]" at bounding box center [956, 389] width 226 height 30
drag, startPoint x: 973, startPoint y: 217, endPoint x: 981, endPoint y: 217, distance: 8.3
click at [981, 374] on div "[PHONE_NUMBER]" at bounding box center [956, 389] width 226 height 30
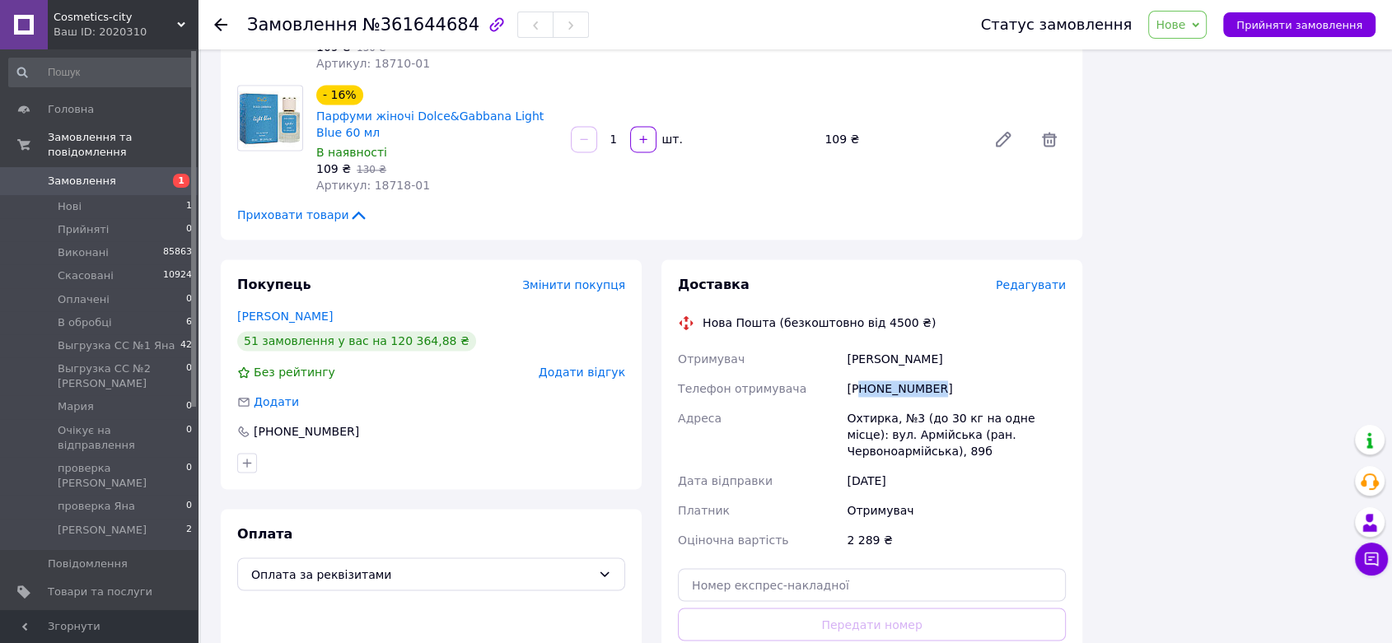
drag, startPoint x: 863, startPoint y: 214, endPoint x: 964, endPoint y: 217, distance: 100.5
click at [964, 374] on div "[PHONE_NUMBER]" at bounding box center [956, 389] width 226 height 30
click at [883, 404] on div "Охтирка, №3 (до 30 кг на одне місце): вул. Армійська (ран. Червоноармійська), 8…" at bounding box center [956, 435] width 226 height 63
drag, startPoint x: 868, startPoint y: 218, endPoint x: 972, endPoint y: 204, distance: 104.7
click at [972, 374] on div "[PHONE_NUMBER]" at bounding box center [956, 389] width 226 height 30
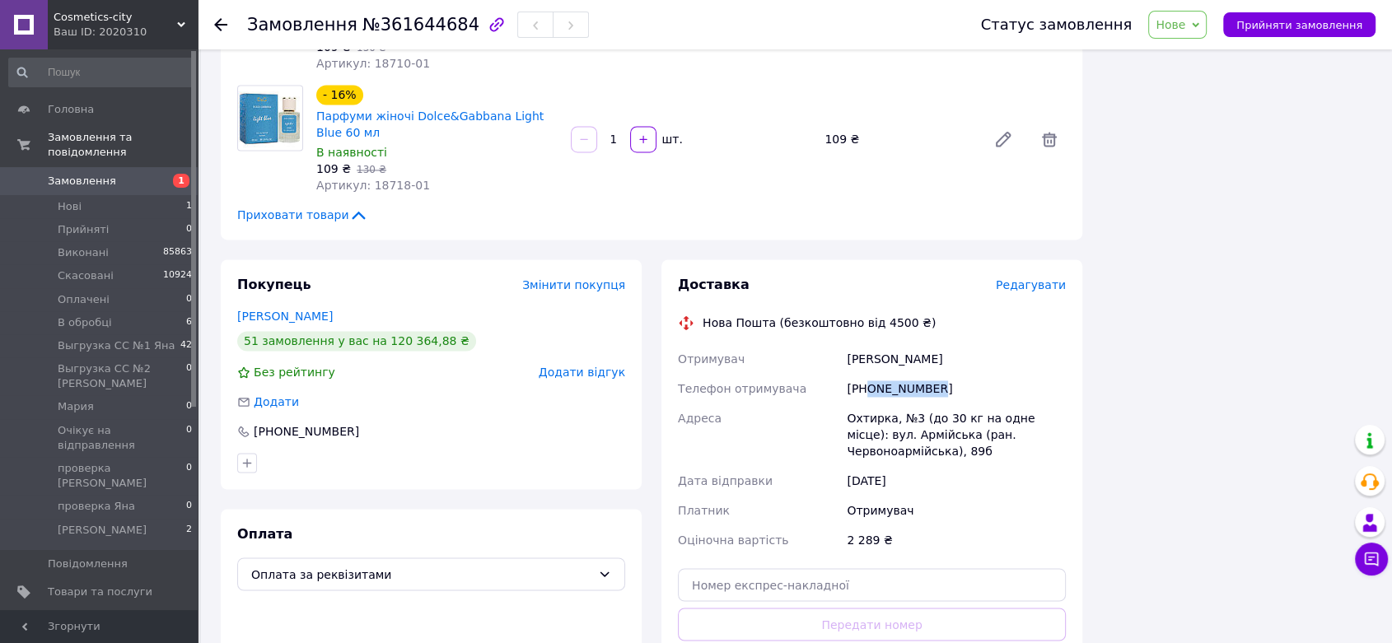
copy div "0953132662"
click at [424, 22] on span "№361644684" at bounding box center [420, 25] width 117 height 20
copy span "361644684"
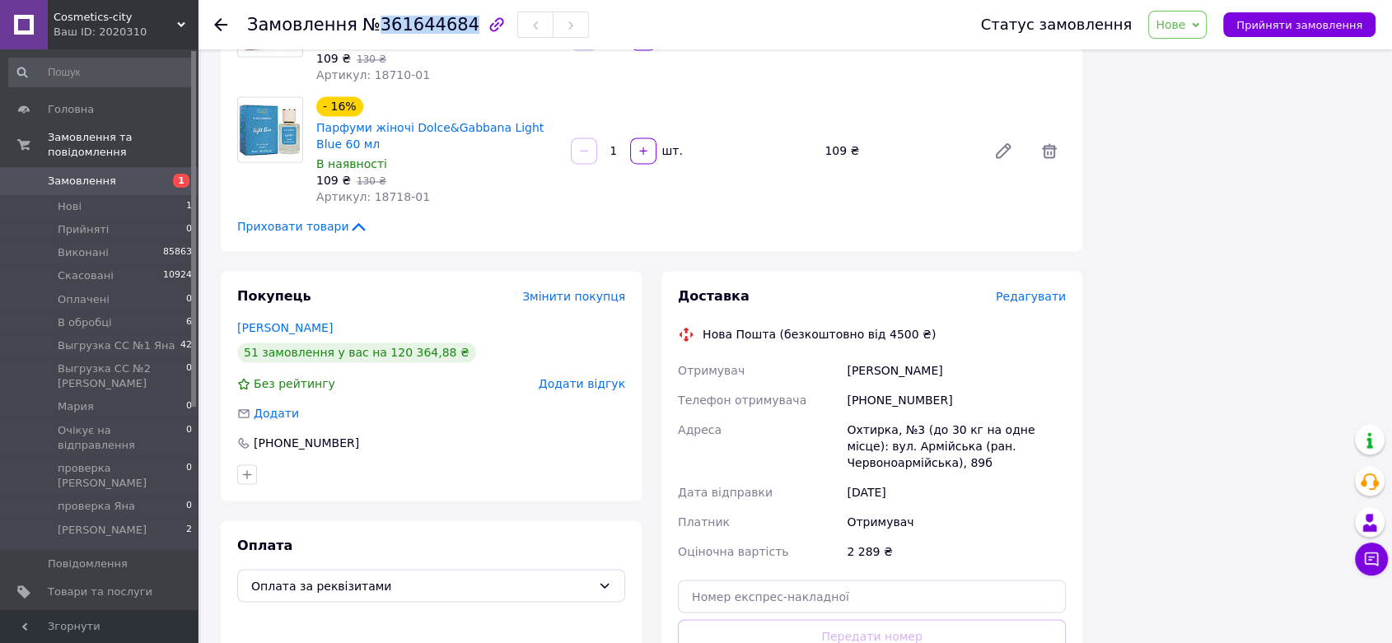
scroll to position [0, 0]
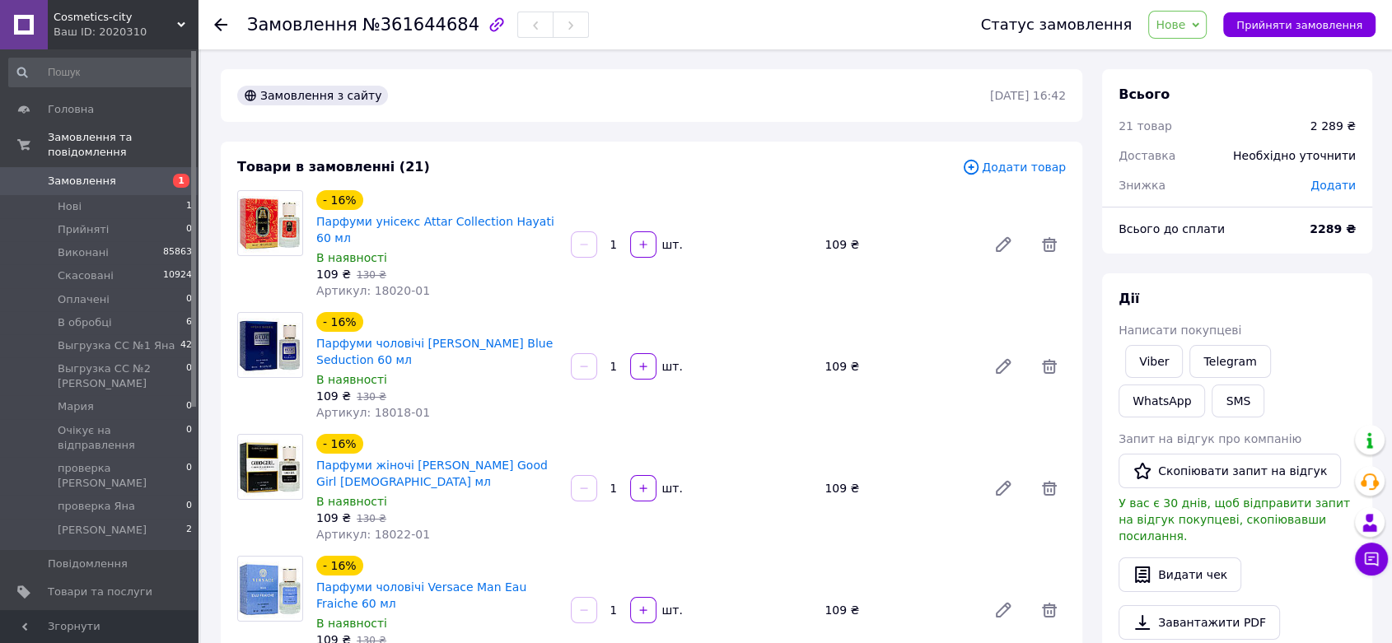
click at [1335, 223] on b "2289 ₴" at bounding box center [1333, 228] width 46 height 13
copy b "2289"
click at [1205, 21] on span "Нове" at bounding box center [1177, 25] width 58 height 28
click at [1206, 155] on li "В обробці" at bounding box center [1250, 156] width 202 height 25
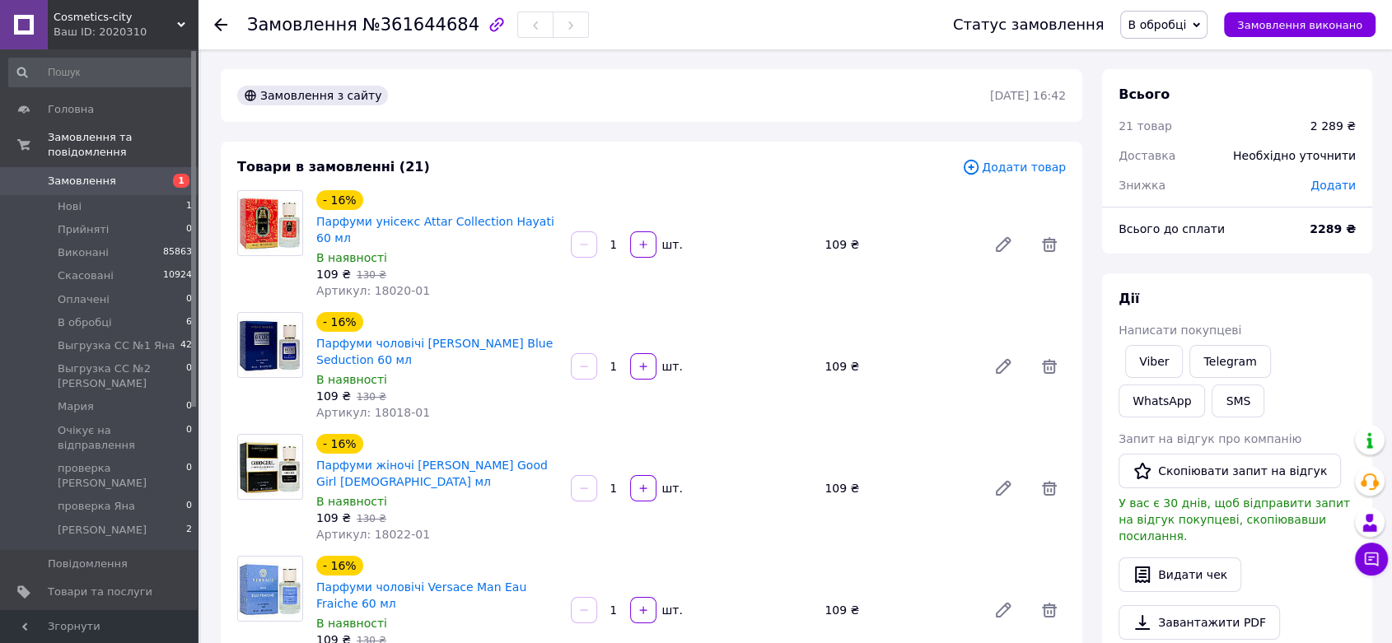
click at [122, 174] on span "Замовлення" at bounding box center [100, 181] width 105 height 15
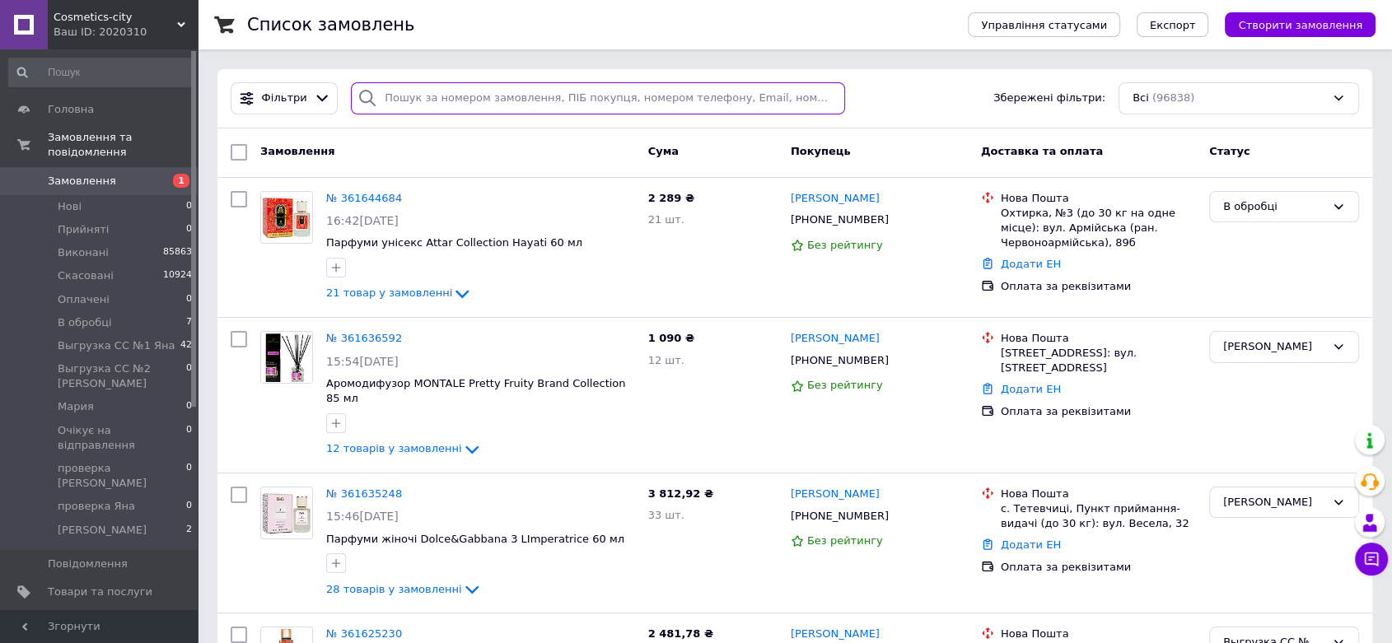
click at [576, 99] on input "search" at bounding box center [598, 98] width 494 height 32
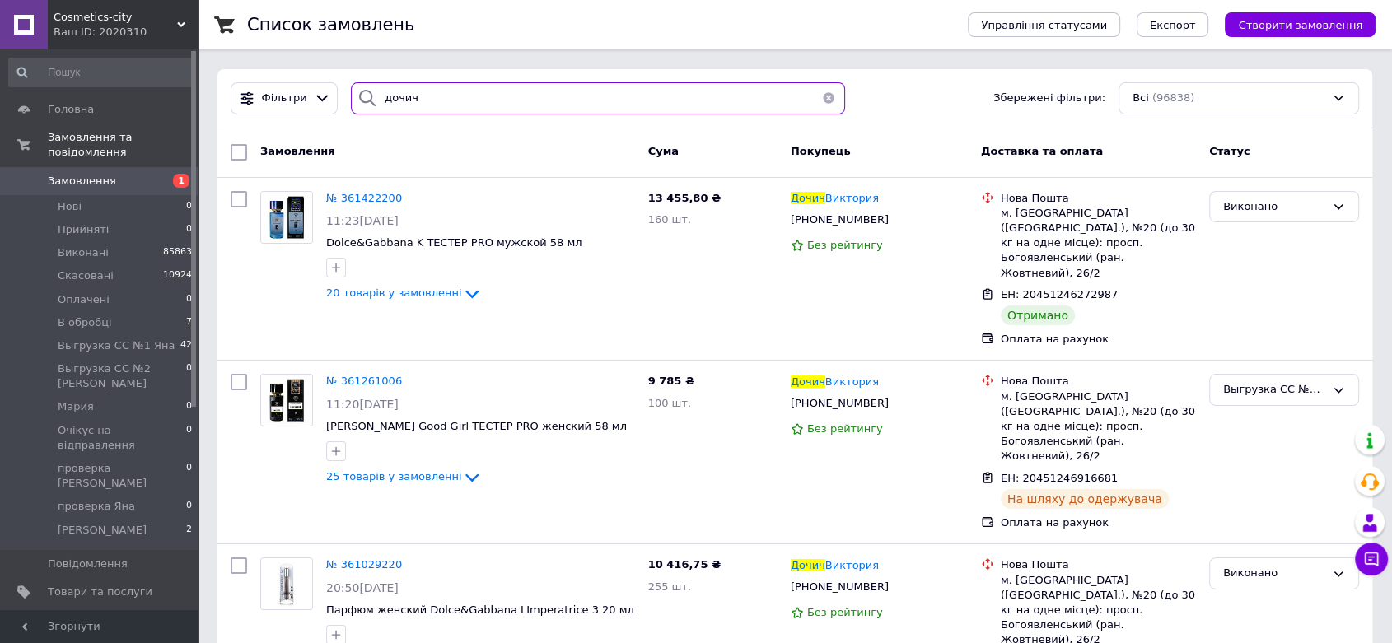
type input "дочич"
drag, startPoint x: 438, startPoint y: 91, endPoint x: 292, endPoint y: 48, distance: 152.7
paste input "[PHONE_NUMBER]"
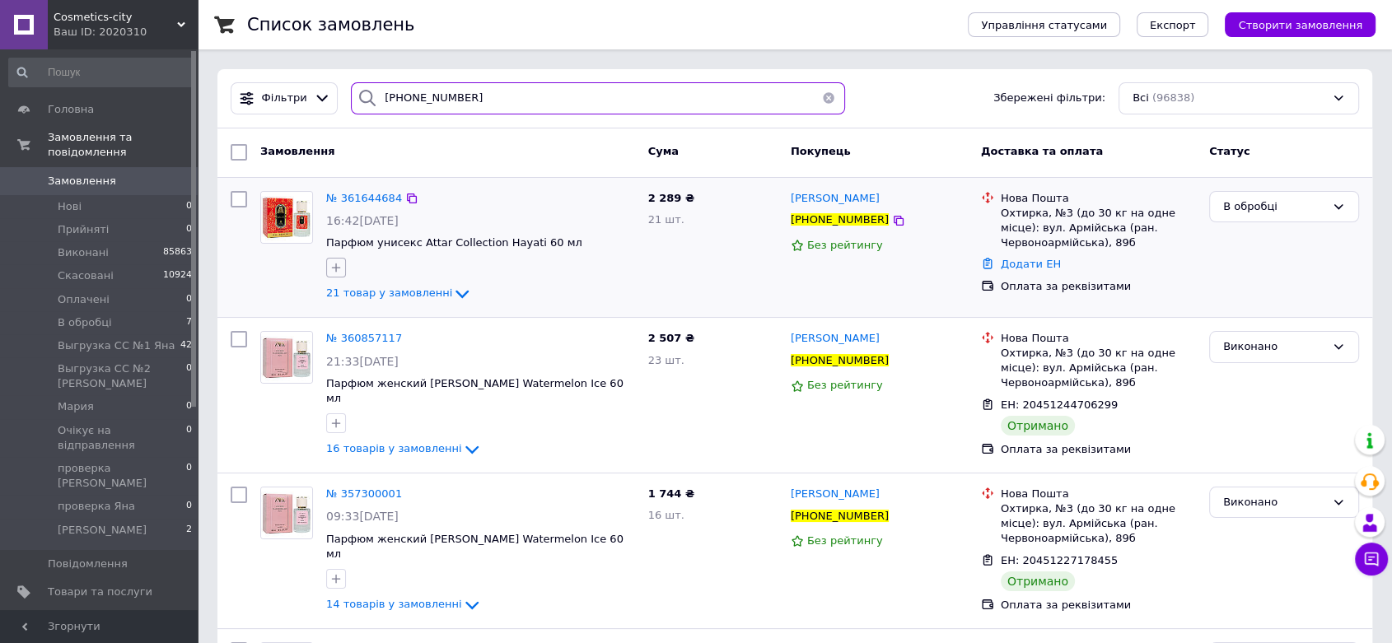
type input "[PHONE_NUMBER]"
click at [334, 275] on button "button" at bounding box center [336, 268] width 20 height 20
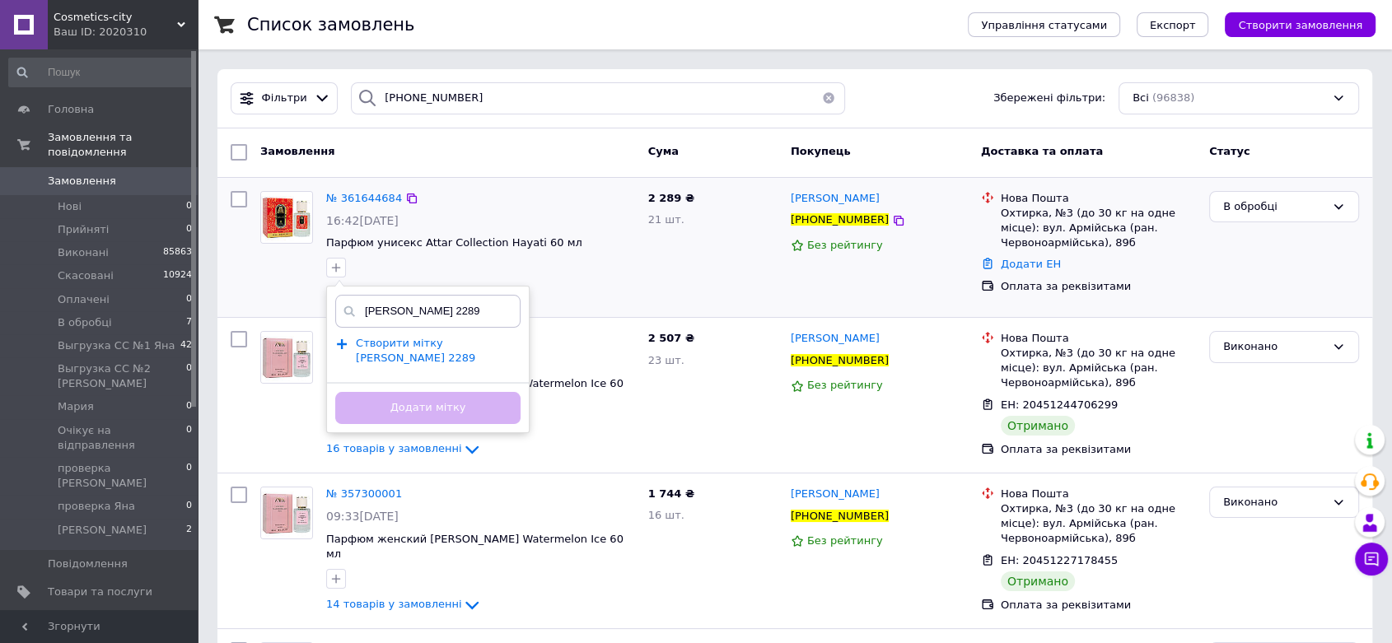
type input "[PERSON_NAME] 2289"
click at [418, 342] on span "Створити мітку [PERSON_NAME] 2289" at bounding box center [415, 351] width 119 height 28
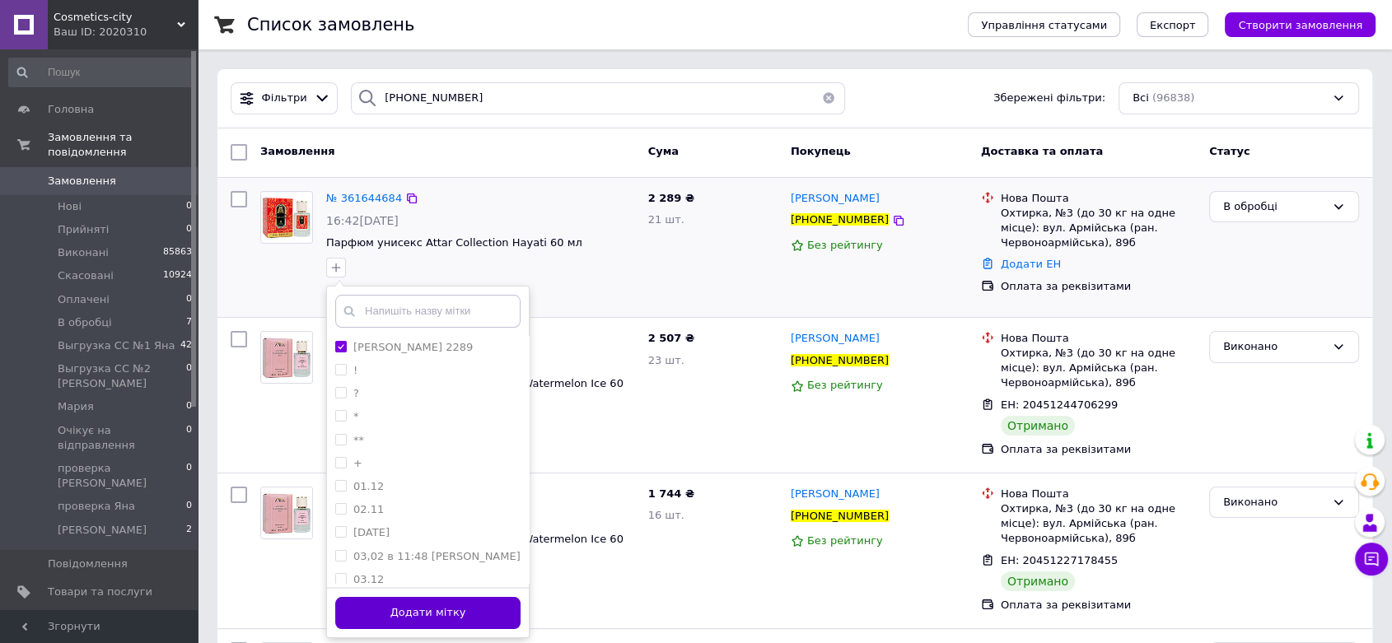
click at [415, 603] on button "Додати мітку" at bounding box center [427, 613] width 185 height 32
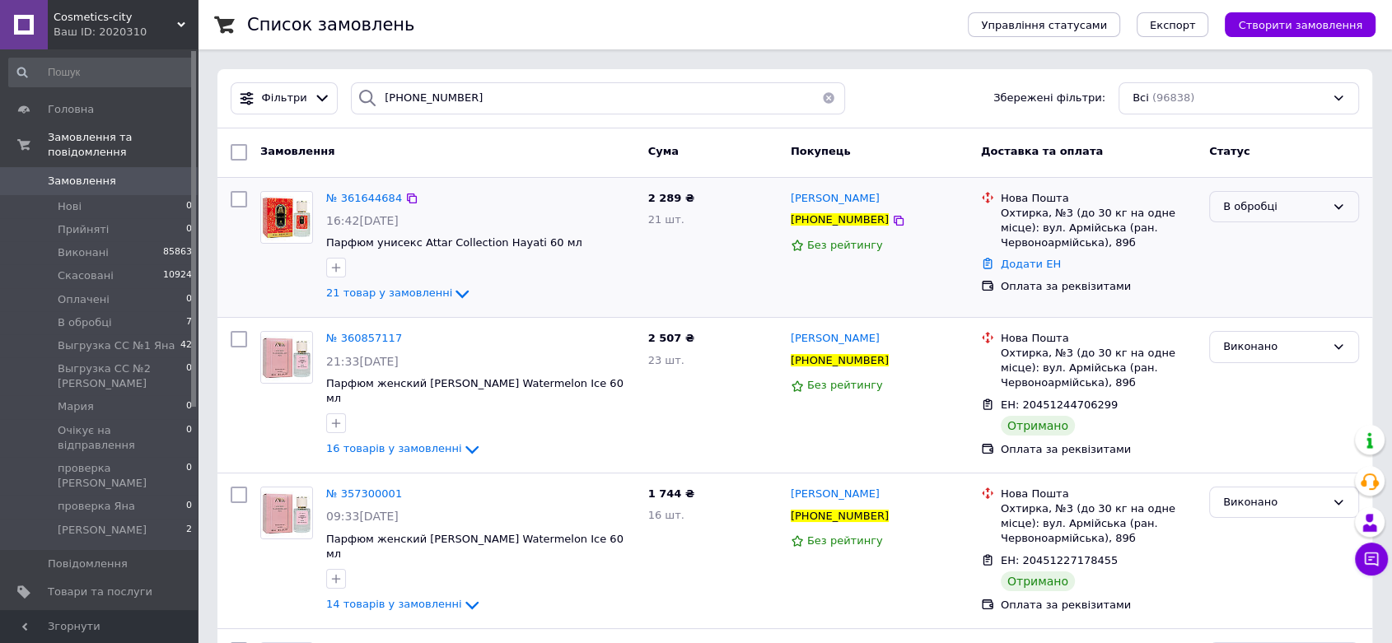
click at [1248, 202] on div "В обробці" at bounding box center [1274, 206] width 102 height 17
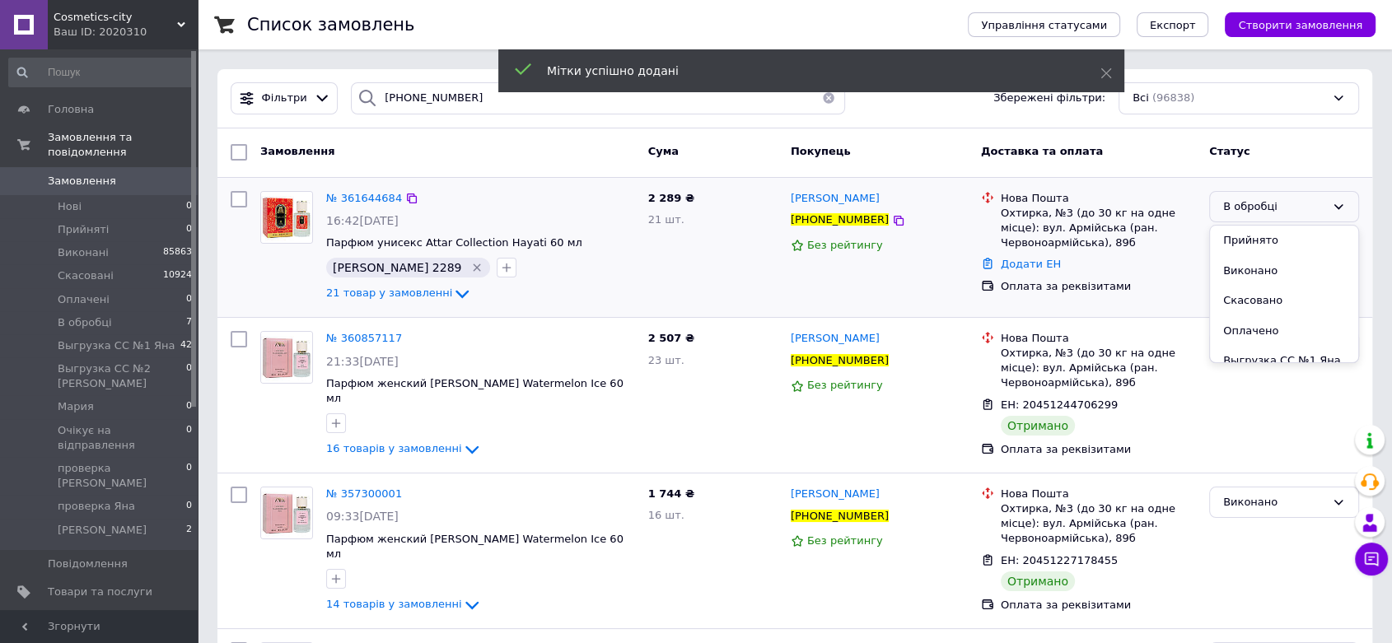
scroll to position [195, 0]
click at [1250, 383] on li "[PERSON_NAME]" at bounding box center [1284, 398] width 148 height 30
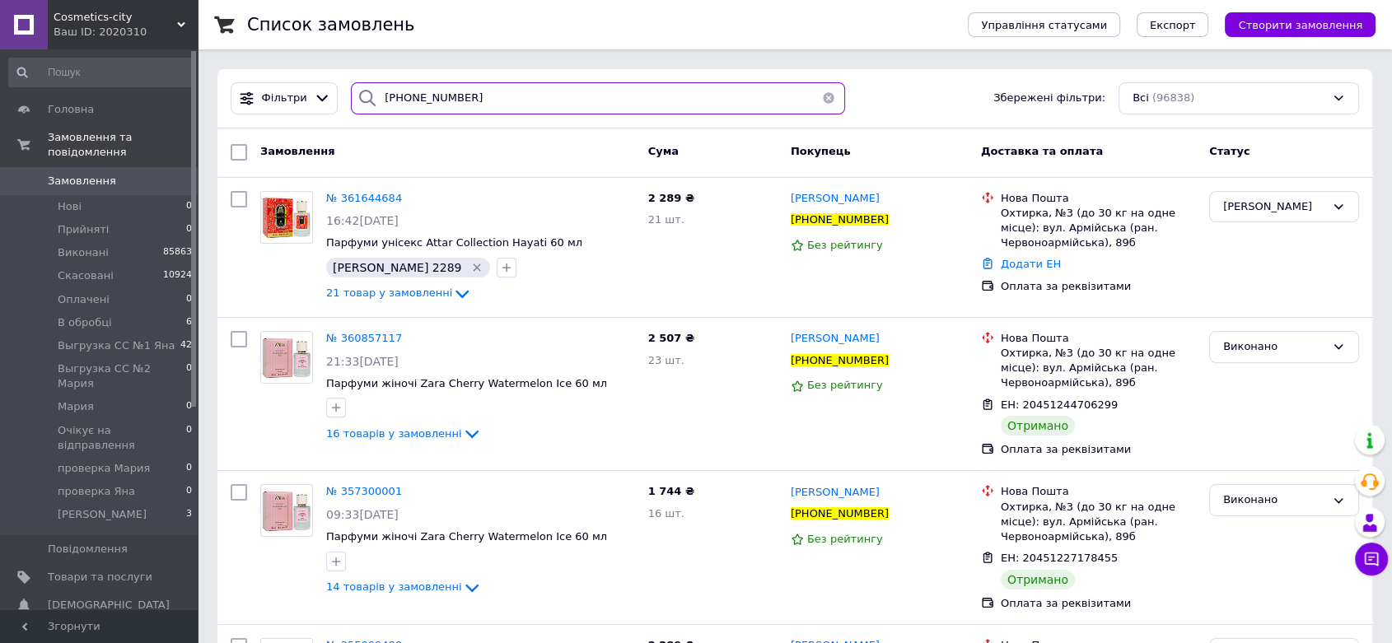
drag, startPoint x: 379, startPoint y: 91, endPoint x: 178, endPoint y: 87, distance: 201.0
paste input "6664710"
type input "+380966647102"
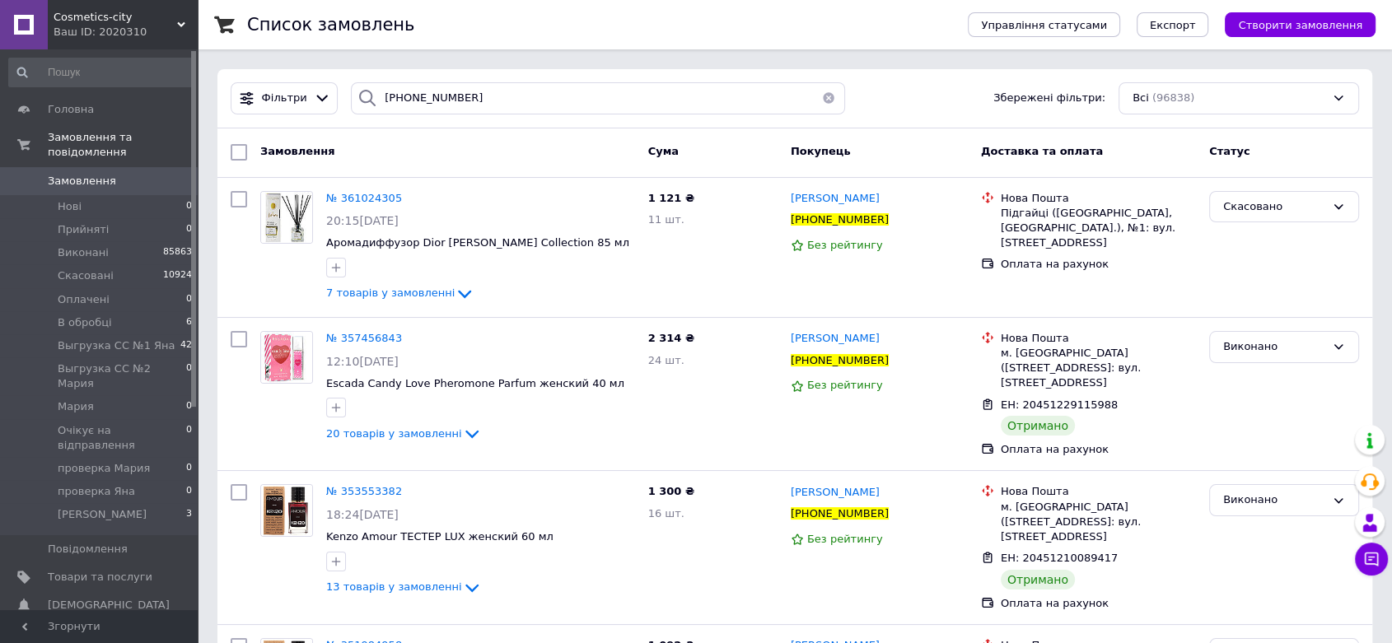
click at [369, 196] on span "№ 361024305" at bounding box center [364, 198] width 76 height 12
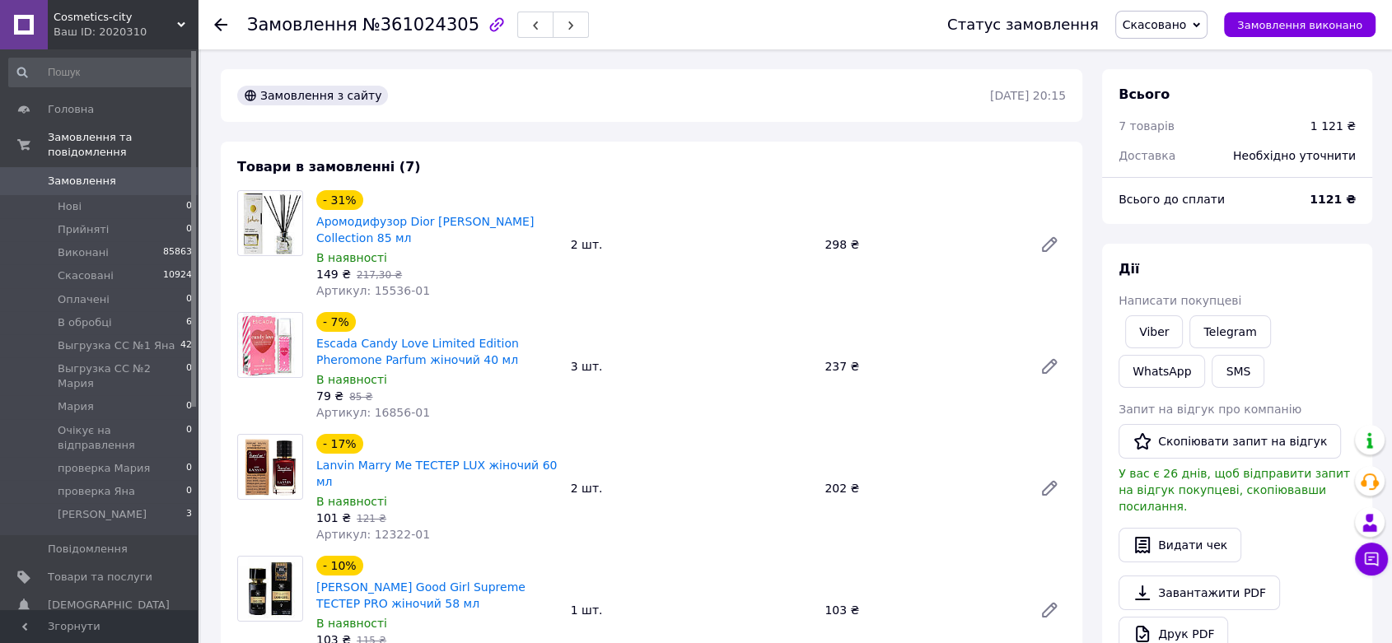
click at [1334, 194] on b "1121 ₴" at bounding box center [1333, 199] width 46 height 13
copy b "1121"
click at [1179, 24] on span "Скасовано" at bounding box center [1155, 24] width 64 height 13
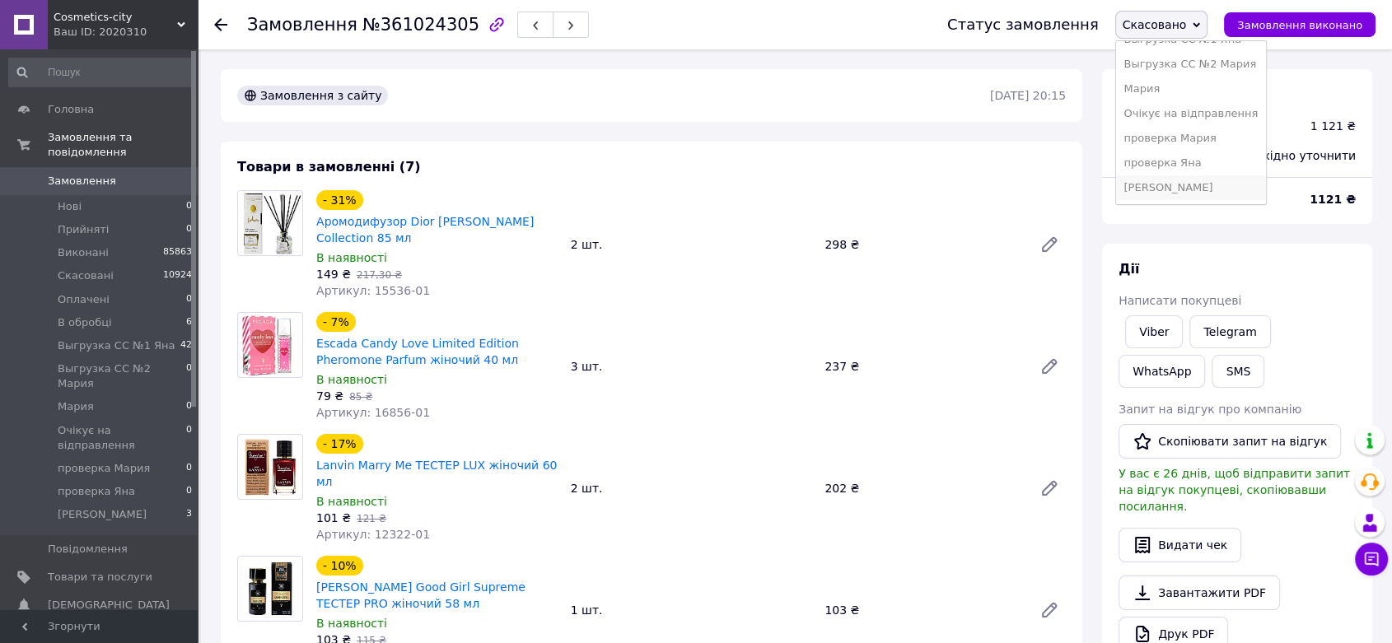
click at [1164, 181] on li "[PERSON_NAME]" at bounding box center [1191, 187] width 151 height 25
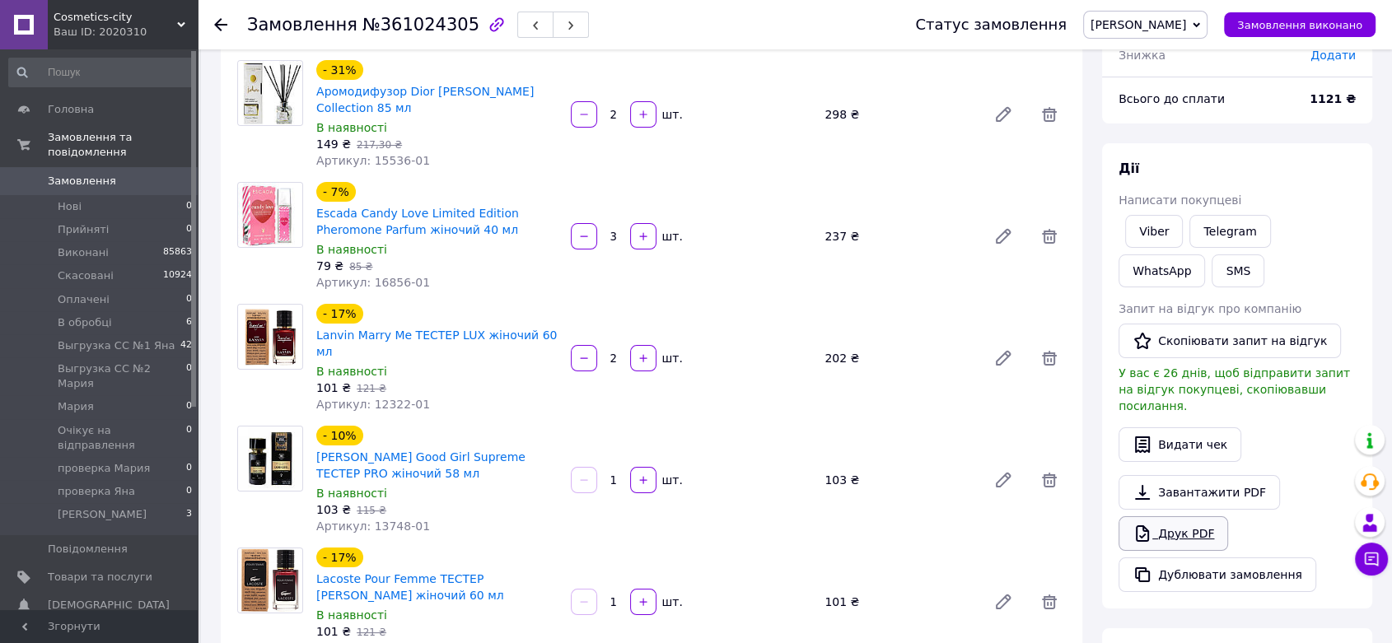
scroll to position [457, 0]
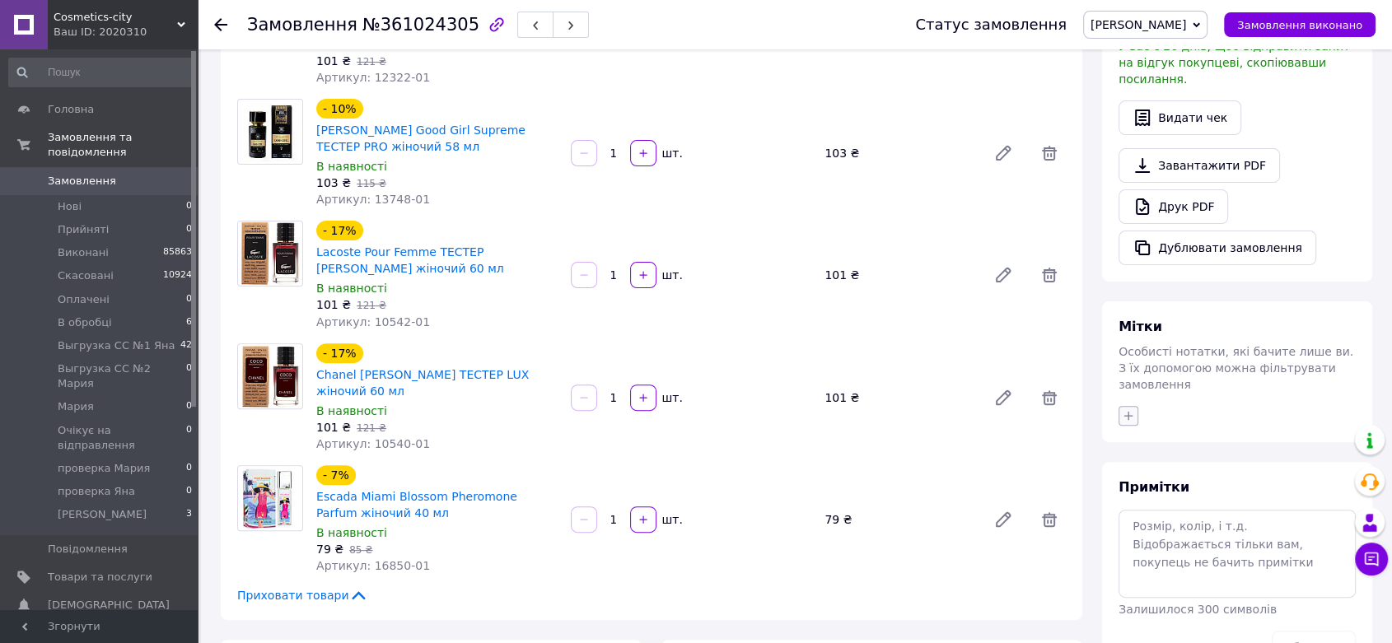
click at [1127, 409] on icon "button" at bounding box center [1128, 415] width 13 height 13
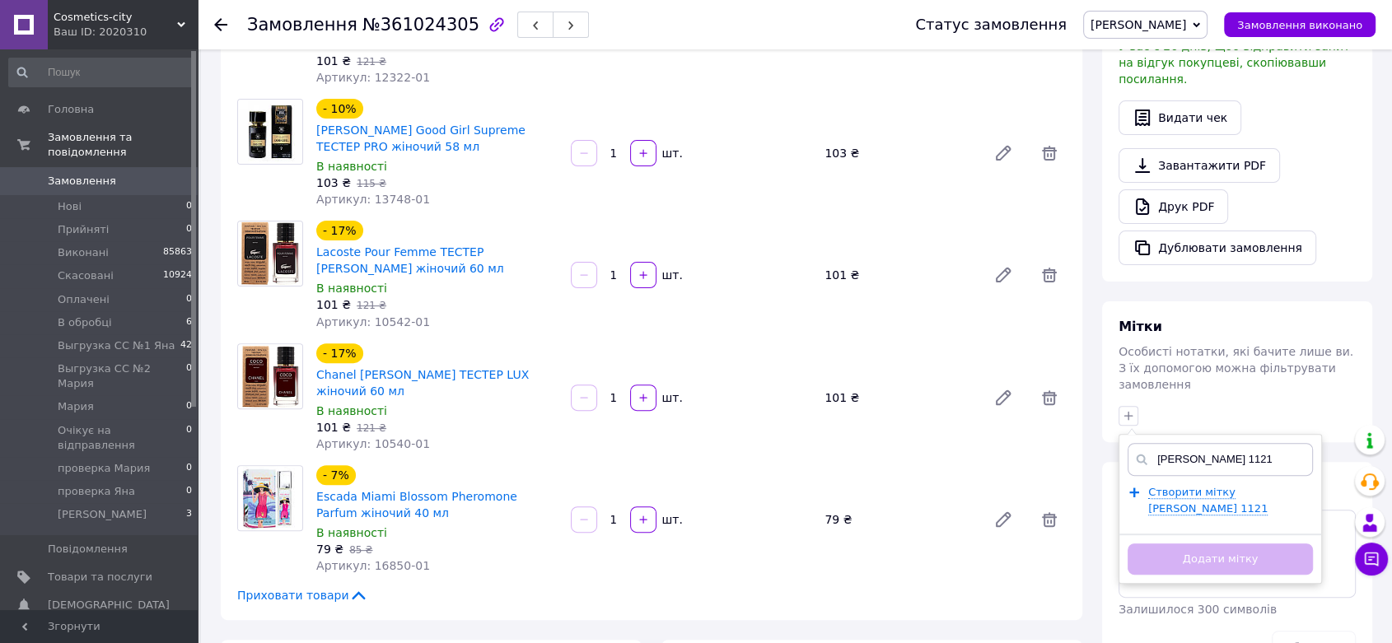
type input "[PERSON_NAME] 1121"
click at [1210, 447] on div "сергей 1121 Створити мітку сергей 1121 Додати мітку" at bounding box center [1220, 509] width 203 height 151
drag, startPoint x: 1175, startPoint y: 456, endPoint x: 1404, endPoint y: 483, distance: 231.4
click at [1175, 486] on span "Створити мітку сергей 1121" at bounding box center [1207, 501] width 119 height 30
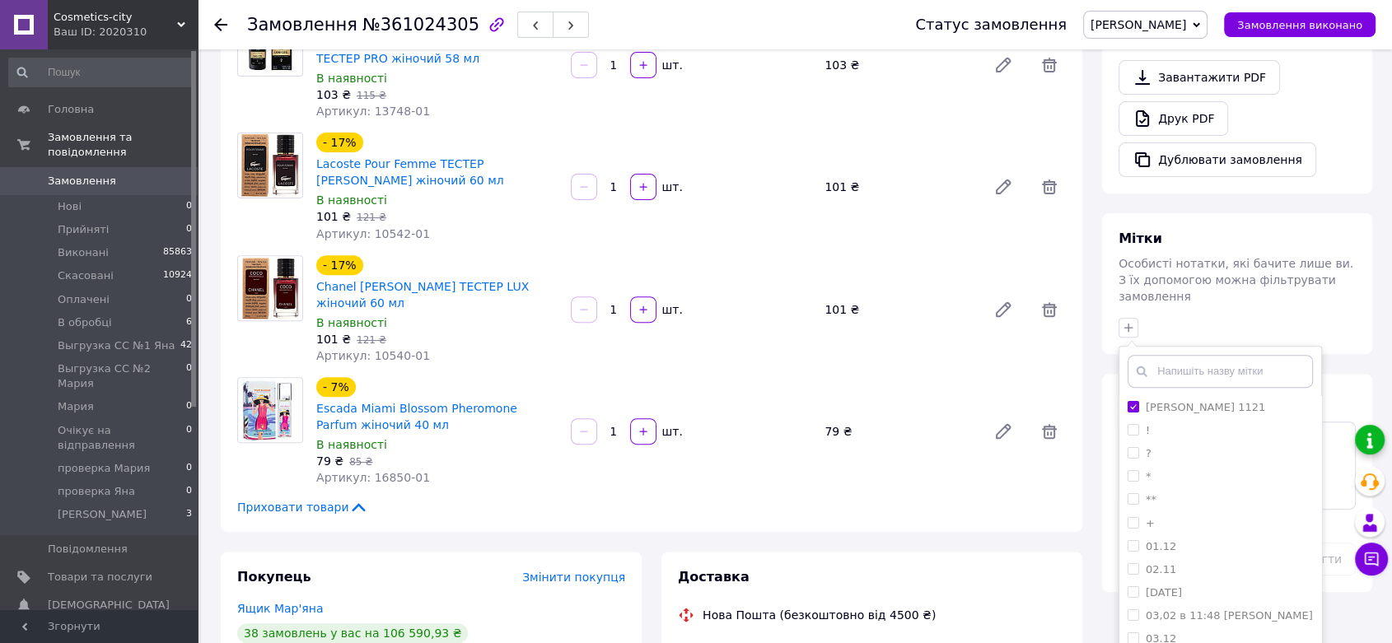
scroll to position [731, 0]
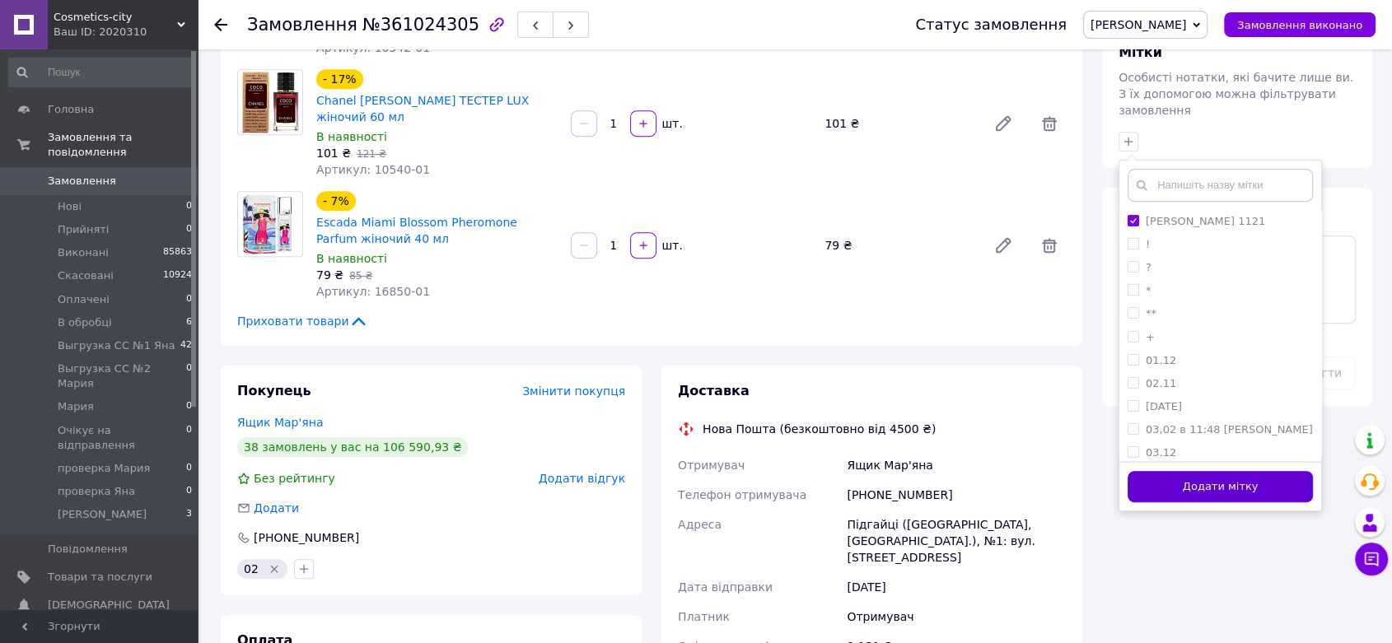
click at [1218, 471] on button "Додати мітку" at bounding box center [1220, 487] width 185 height 32
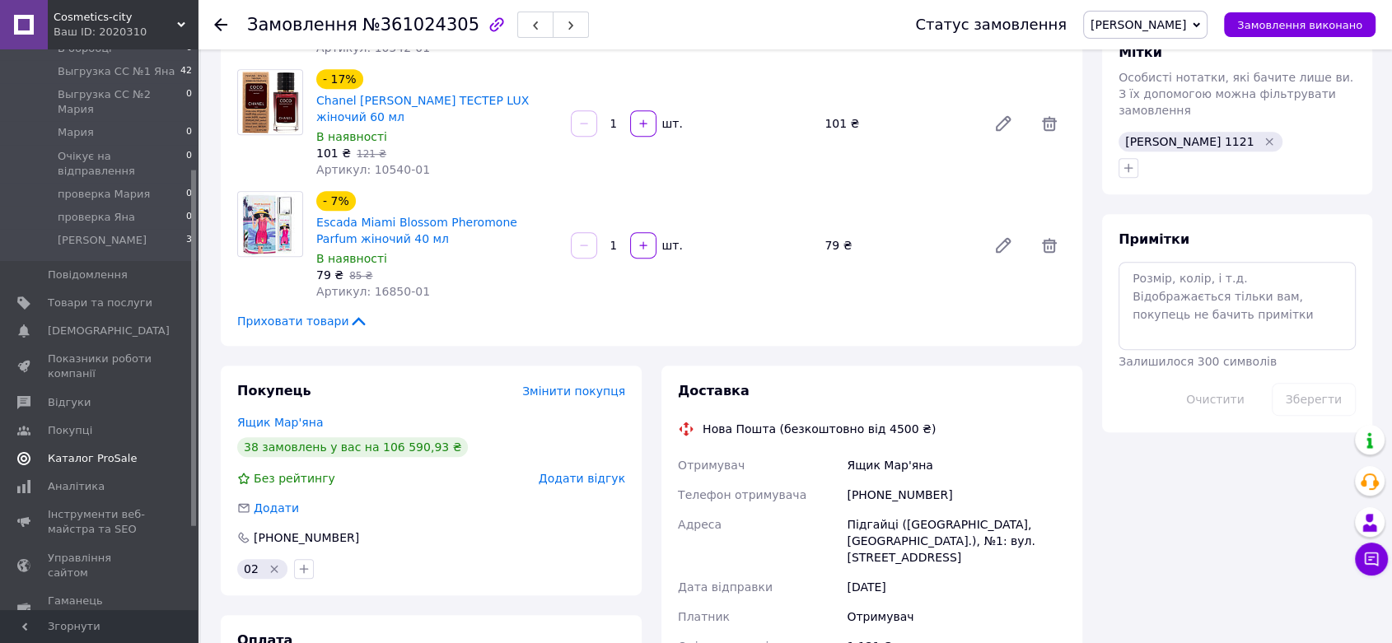
scroll to position [0, 0]
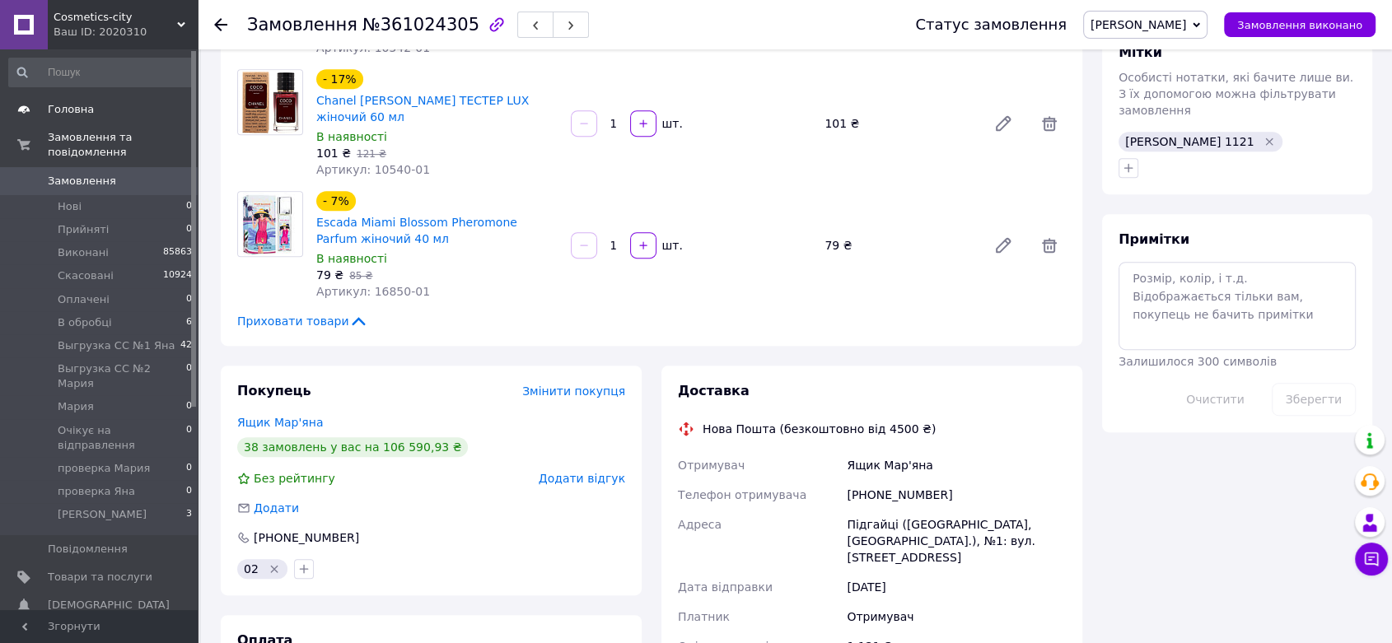
click at [73, 103] on span "Головна" at bounding box center [71, 109] width 46 height 15
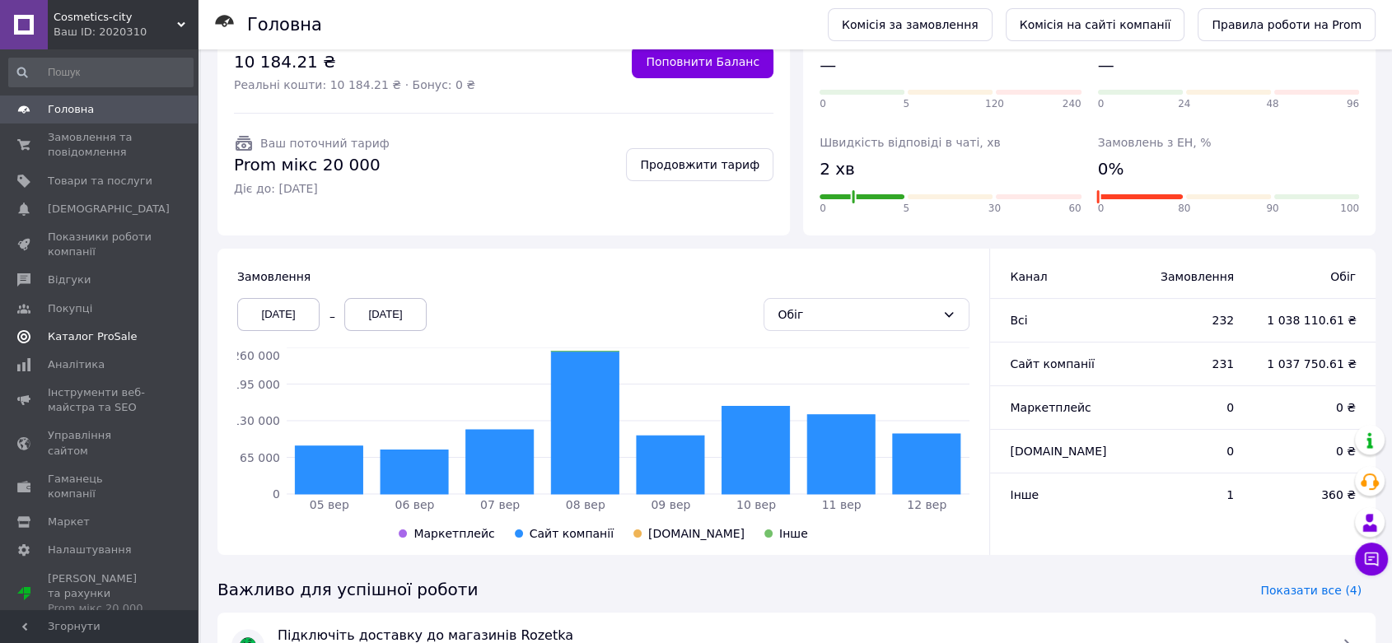
scroll to position [274, 0]
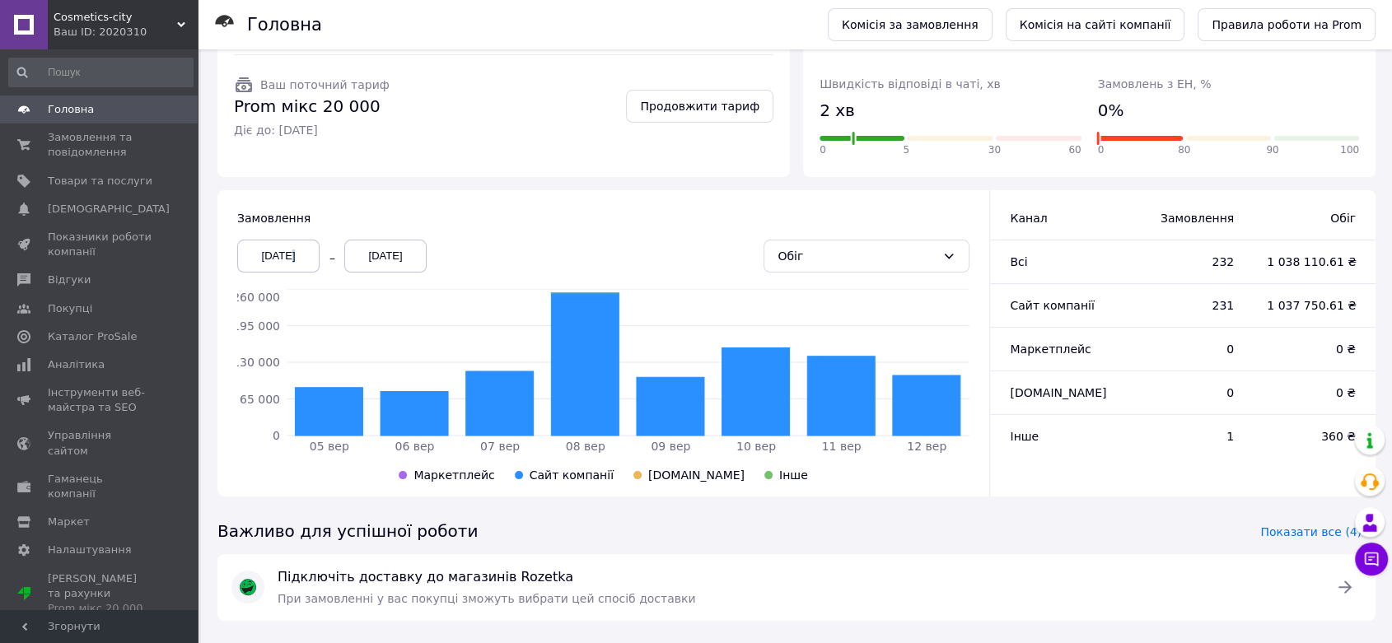
click at [280, 245] on div "05.09.2025" at bounding box center [278, 256] width 82 height 33
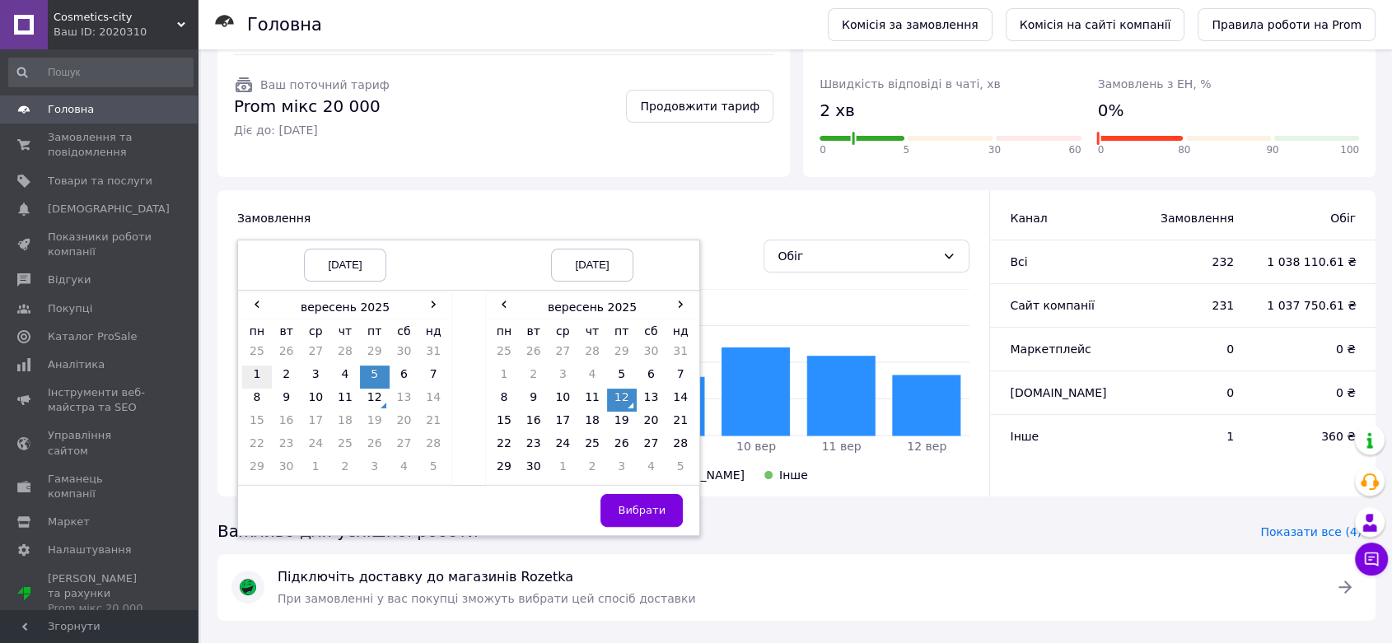
click at [253, 376] on td "1" at bounding box center [257, 377] width 30 height 23
click at [652, 507] on span "Вибрати" at bounding box center [642, 510] width 48 height 12
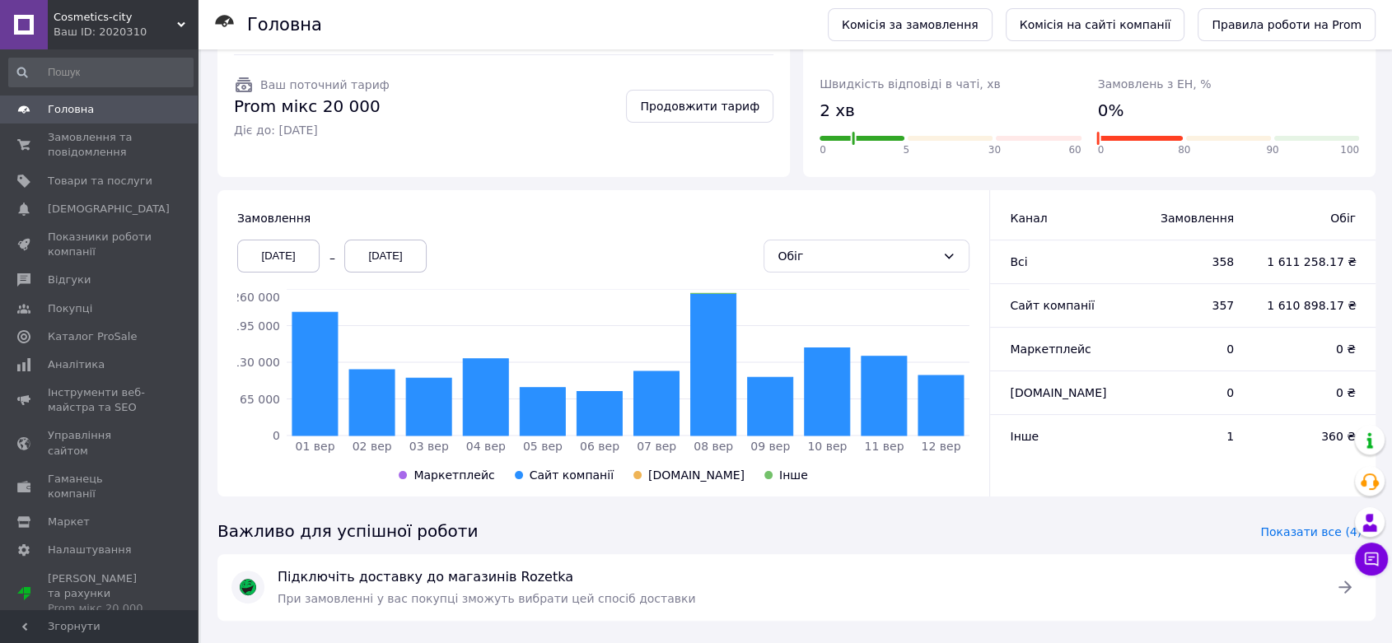
click at [267, 249] on div "01.09.2025" at bounding box center [278, 256] width 82 height 33
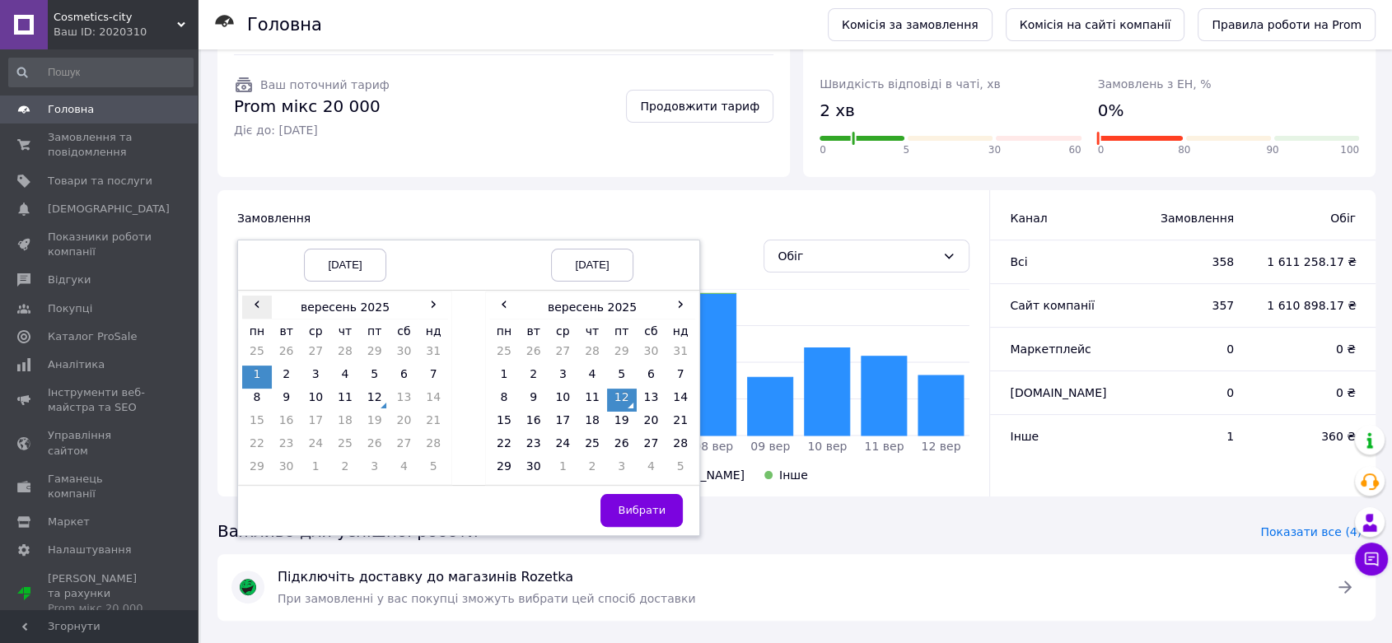
click at [248, 296] on span "‹" at bounding box center [257, 304] width 30 height 16
click at [378, 354] on td "1" at bounding box center [375, 354] width 30 height 23
click at [511, 306] on span "‹" at bounding box center [504, 304] width 30 height 16
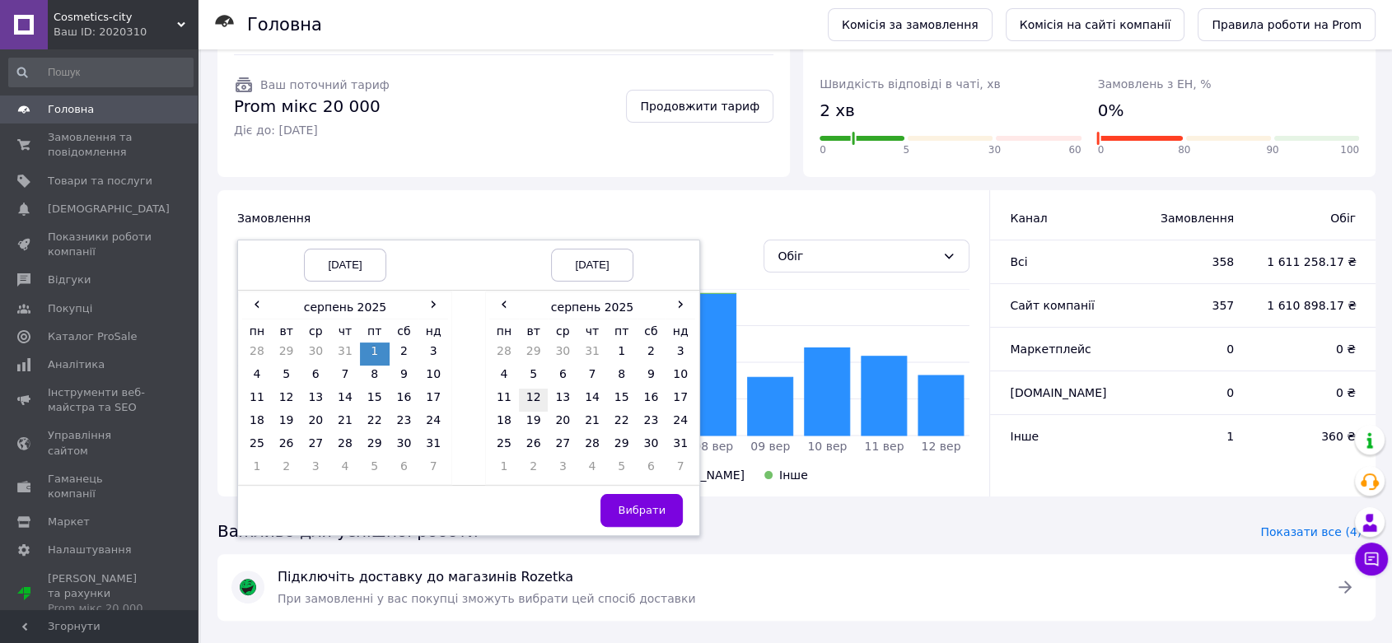
click at [530, 400] on td "12" at bounding box center [534, 400] width 30 height 23
click at [667, 498] on button "Вибрати" at bounding box center [641, 510] width 82 height 33
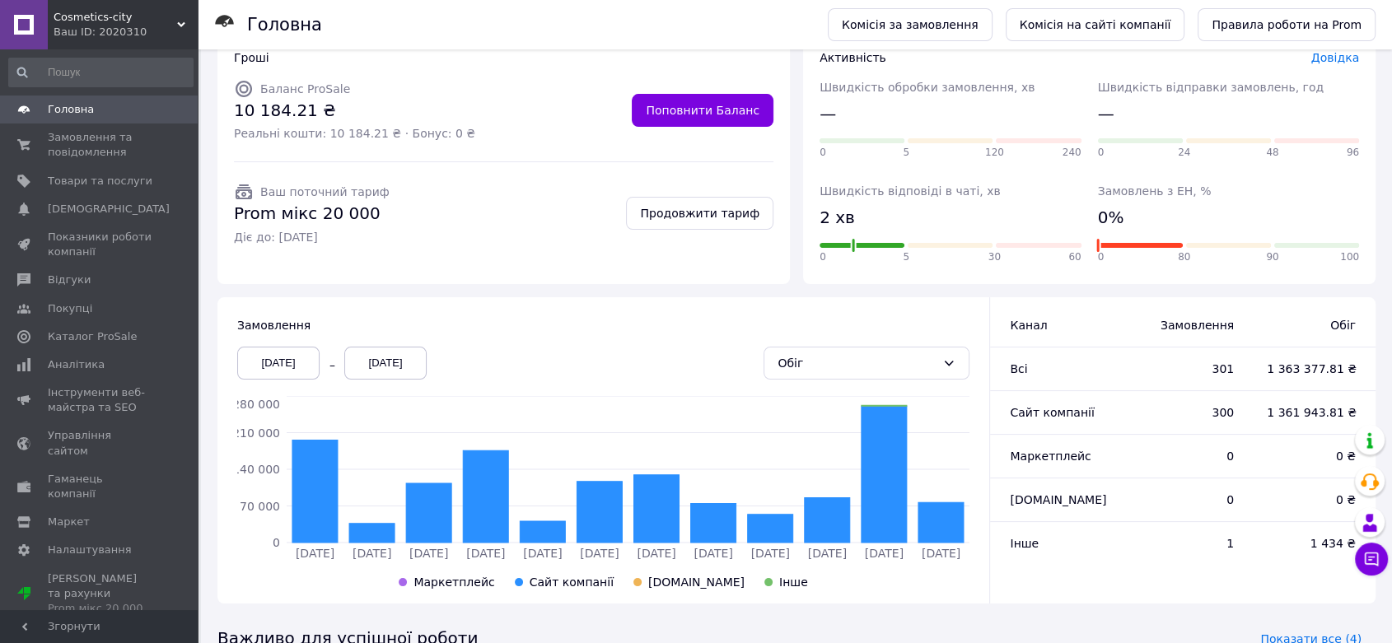
scroll to position [297, 0]
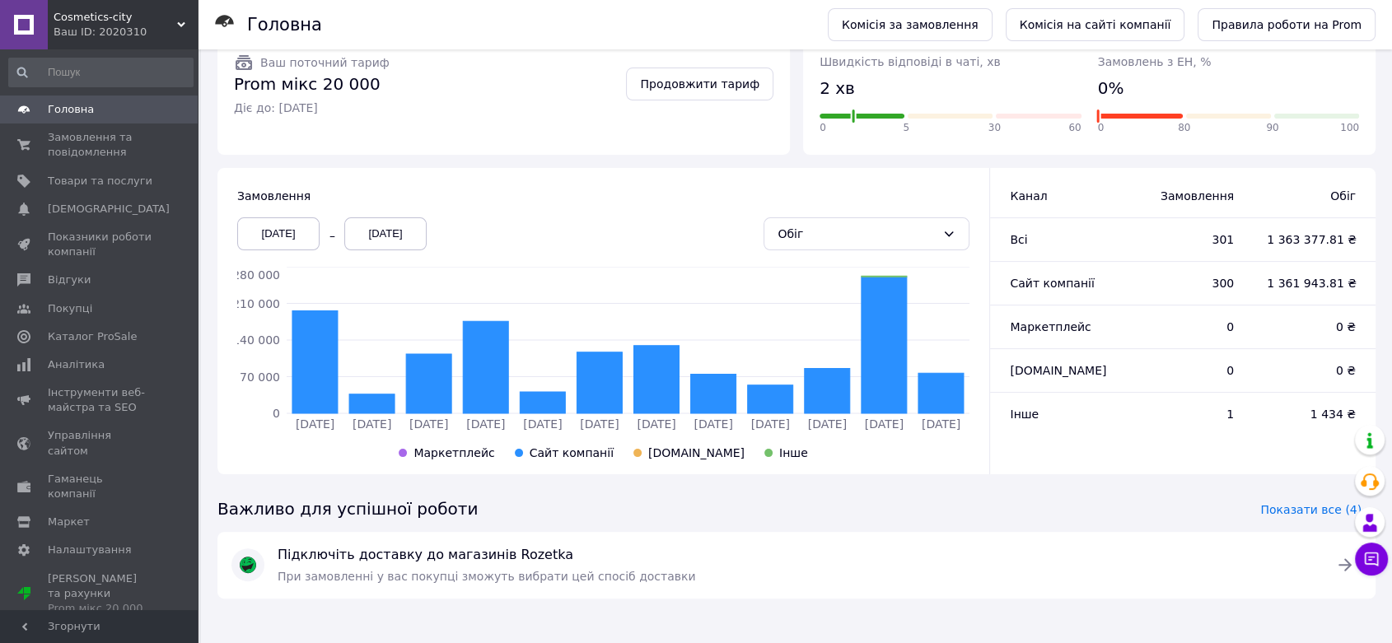
click at [366, 233] on div "12.08.2025" at bounding box center [385, 233] width 82 height 33
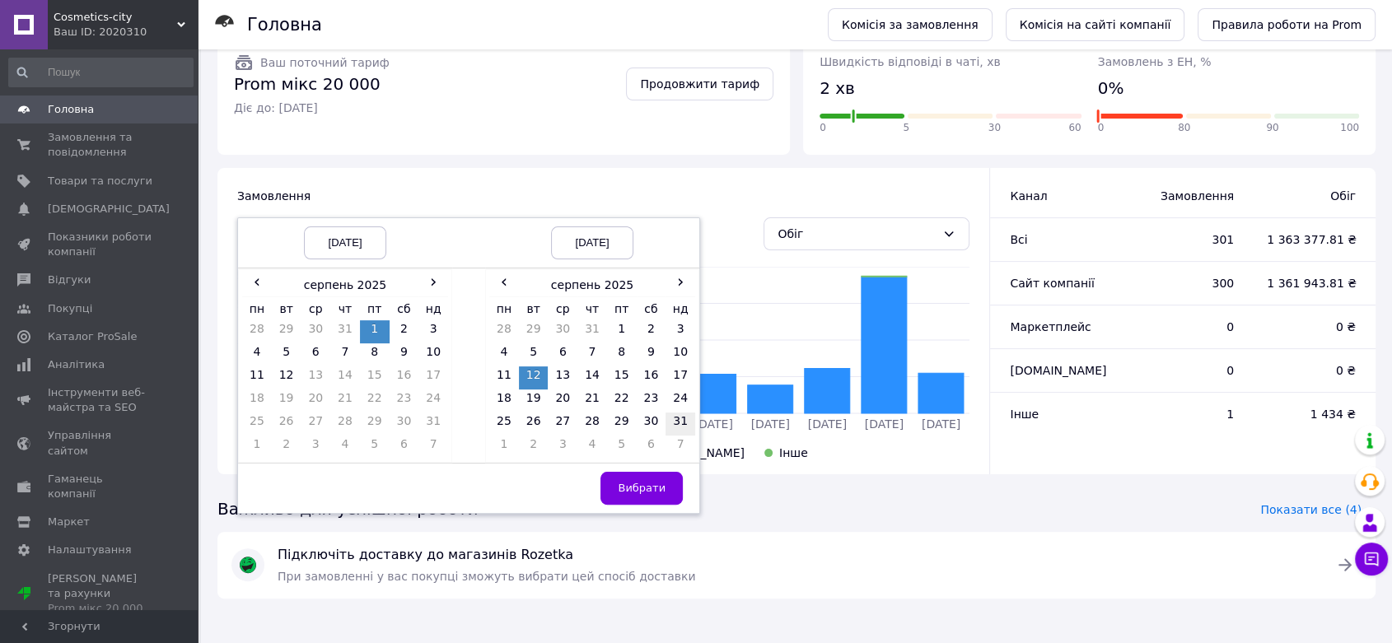
click at [685, 415] on td "31" at bounding box center [680, 424] width 30 height 23
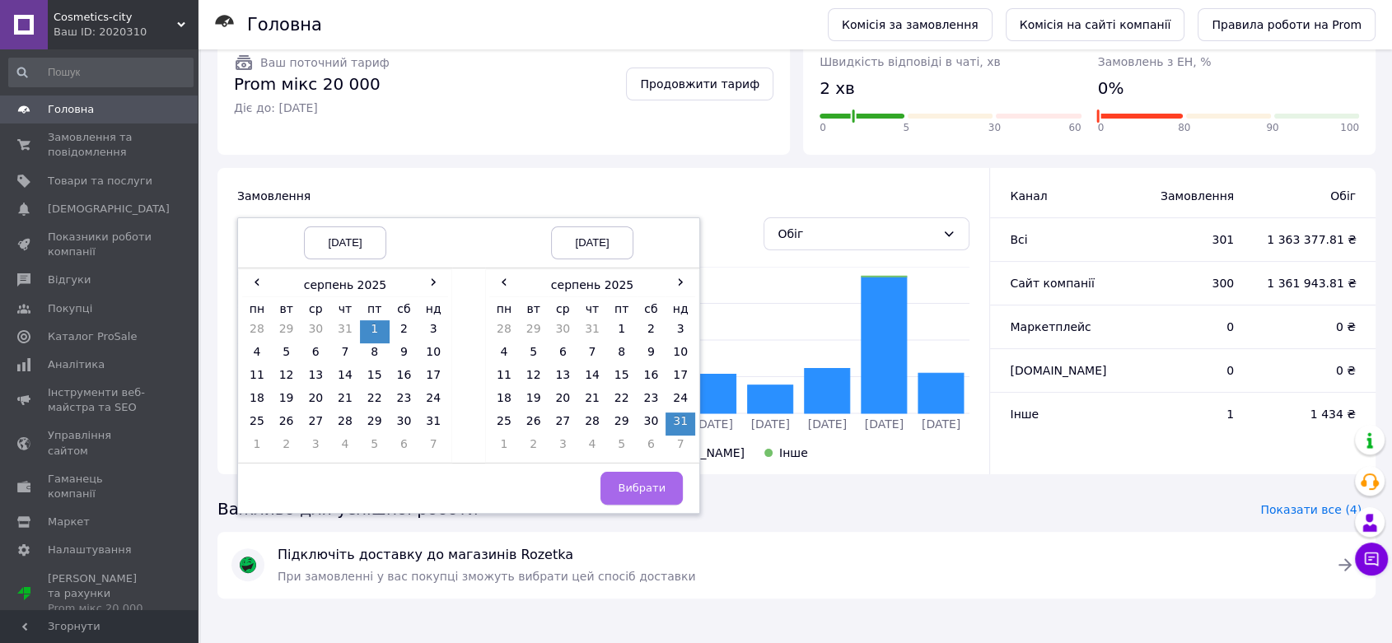
click at [652, 482] on span "Вибрати" at bounding box center [642, 488] width 48 height 12
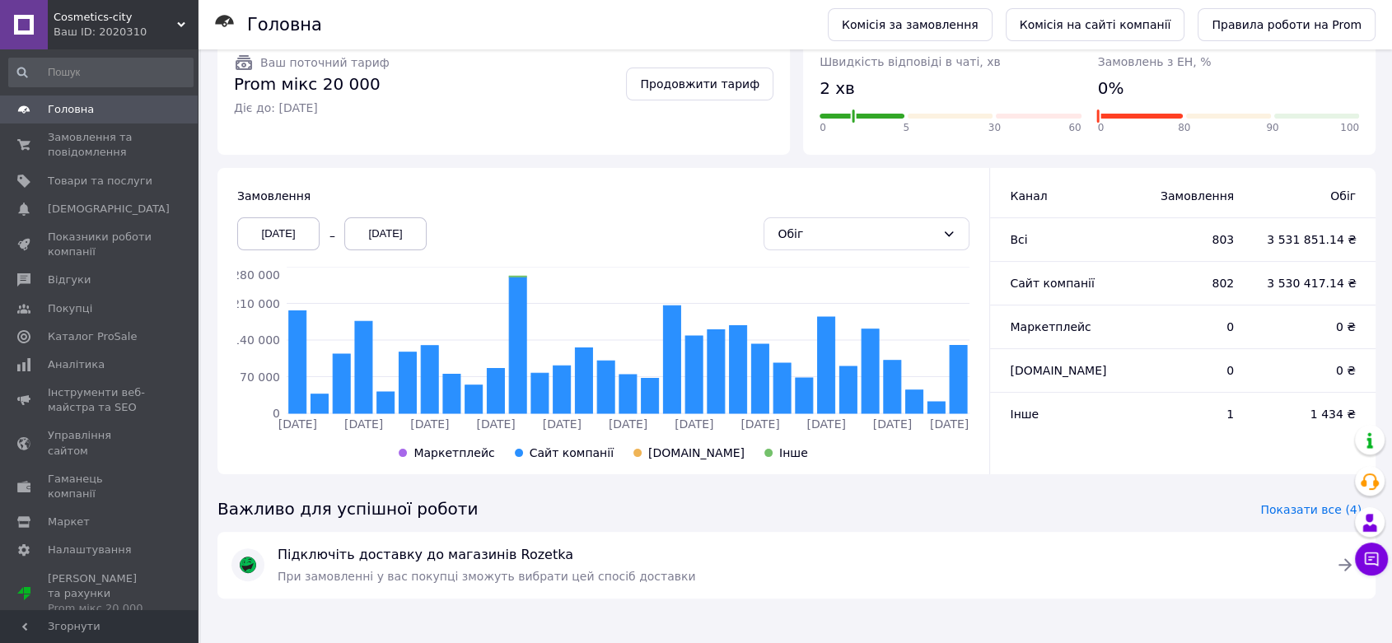
click at [394, 236] on div "31.08.2025" at bounding box center [385, 233] width 82 height 33
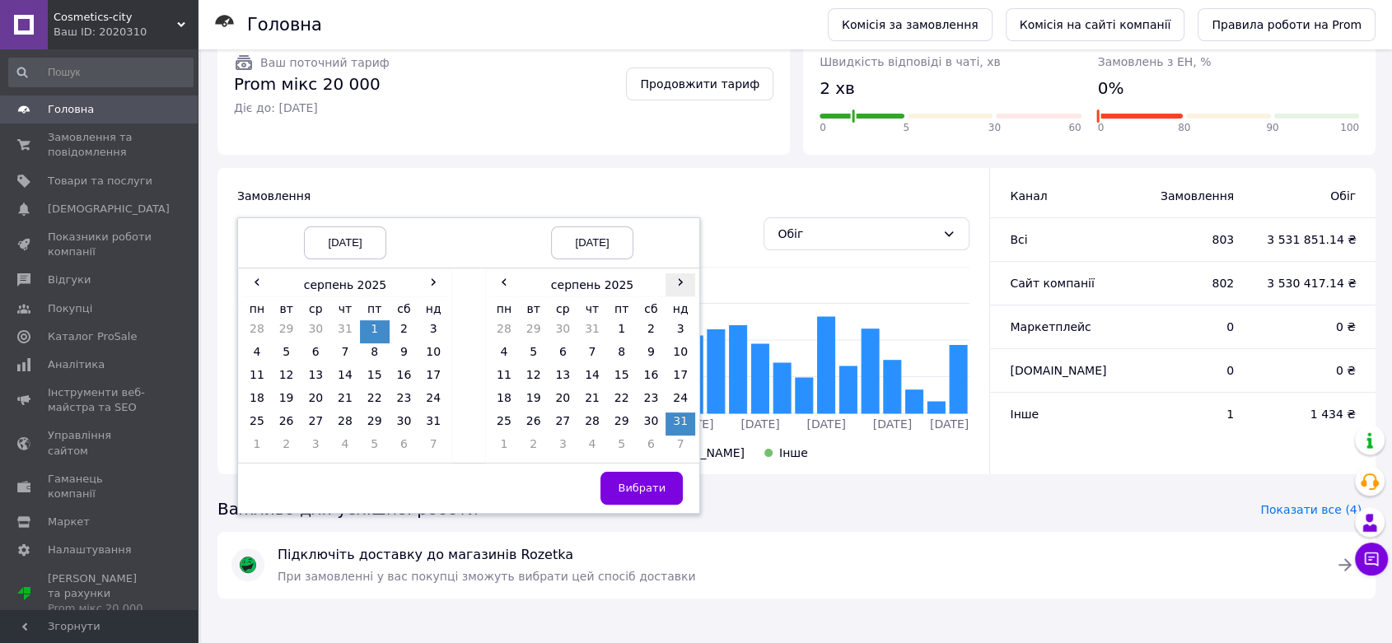
click at [682, 278] on span "›" at bounding box center [680, 281] width 30 height 16
click at [537, 446] on td "30" at bounding box center [534, 447] width 30 height 23
click at [664, 493] on span "Вибрати" at bounding box center [642, 488] width 48 height 12
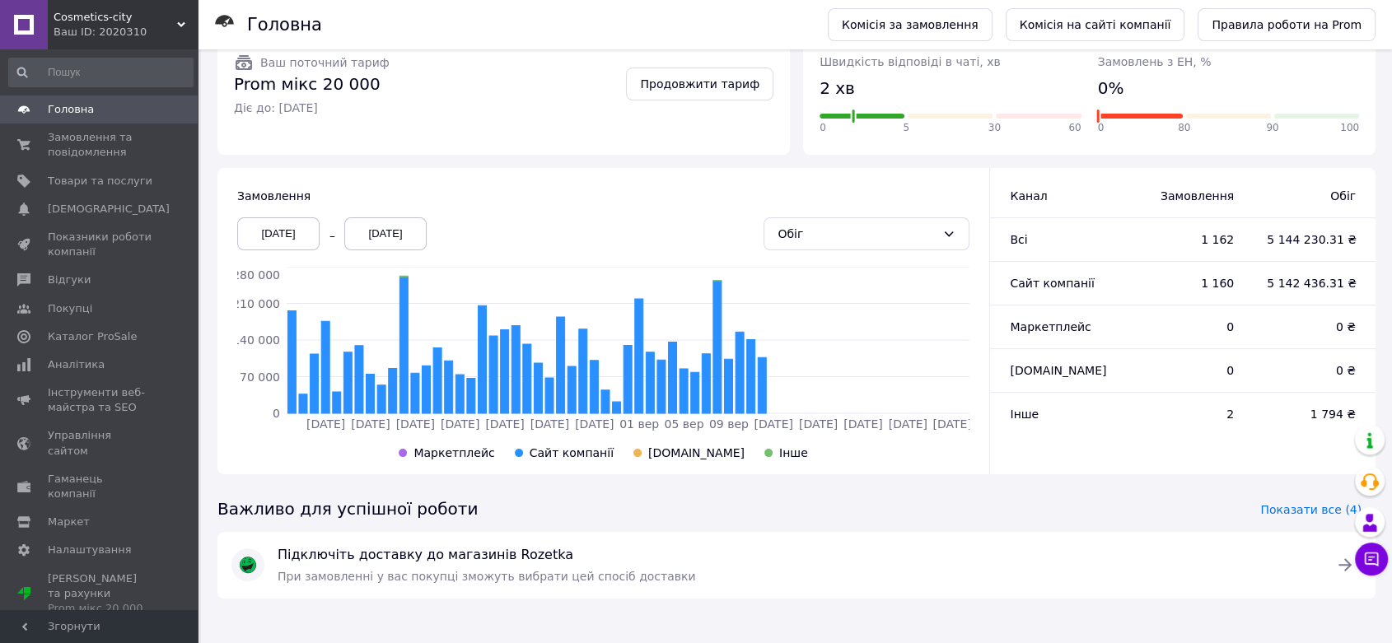
click at [296, 227] on div "01.08.2025" at bounding box center [278, 233] width 82 height 33
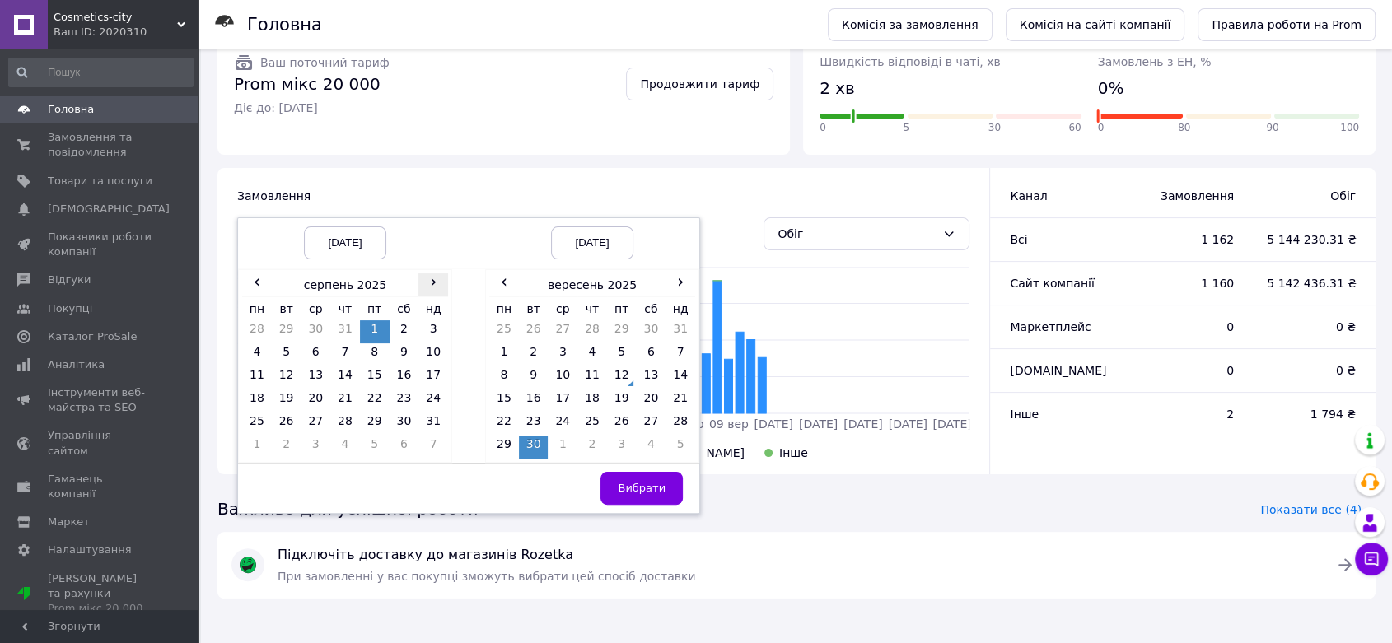
click at [434, 292] on th "›" at bounding box center [433, 285] width 30 height 24
click at [250, 349] on td "1" at bounding box center [257, 354] width 30 height 23
click at [641, 482] on span "Вибрати" at bounding box center [642, 488] width 48 height 12
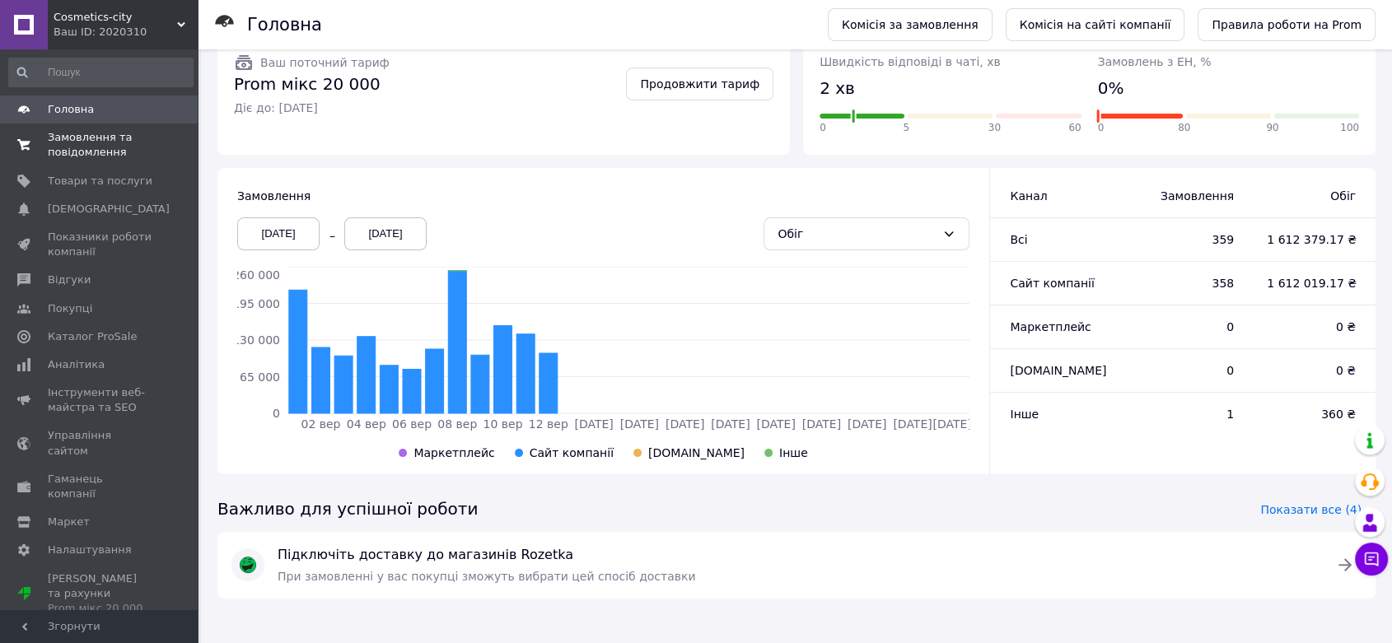
click at [123, 140] on span "Замовлення та повідомлення" at bounding box center [100, 145] width 105 height 30
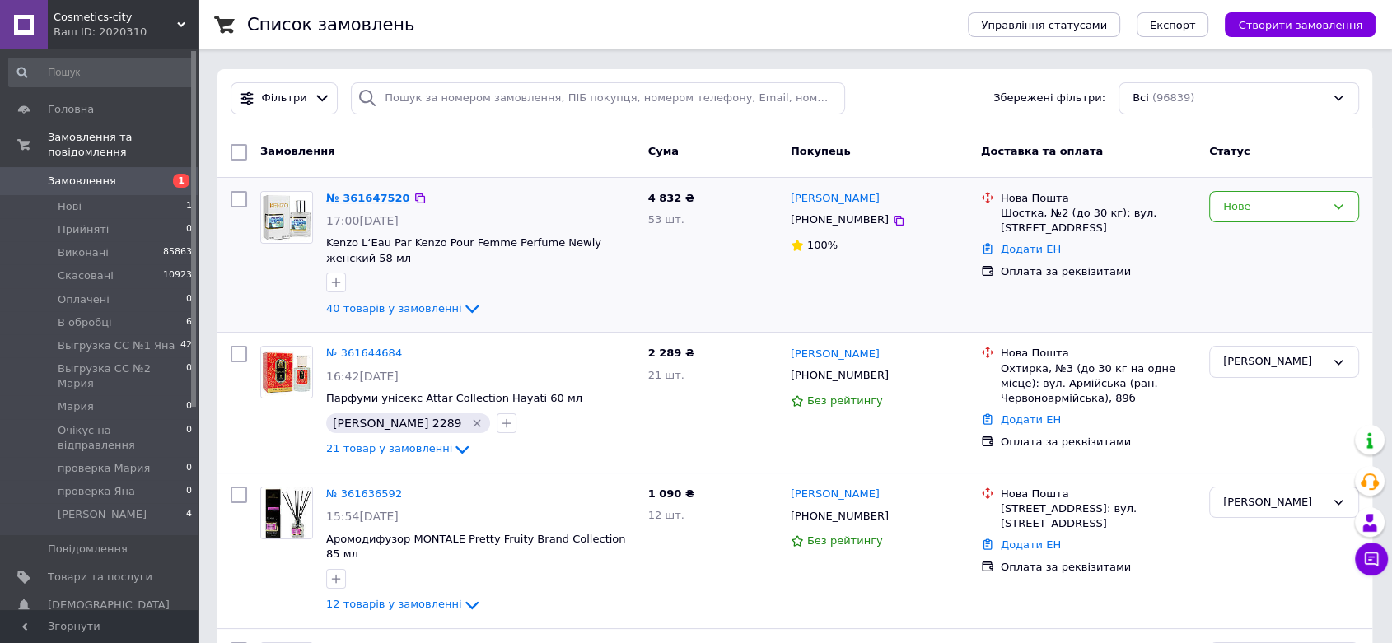
click at [358, 201] on link "№ 361647520" at bounding box center [368, 198] width 84 height 12
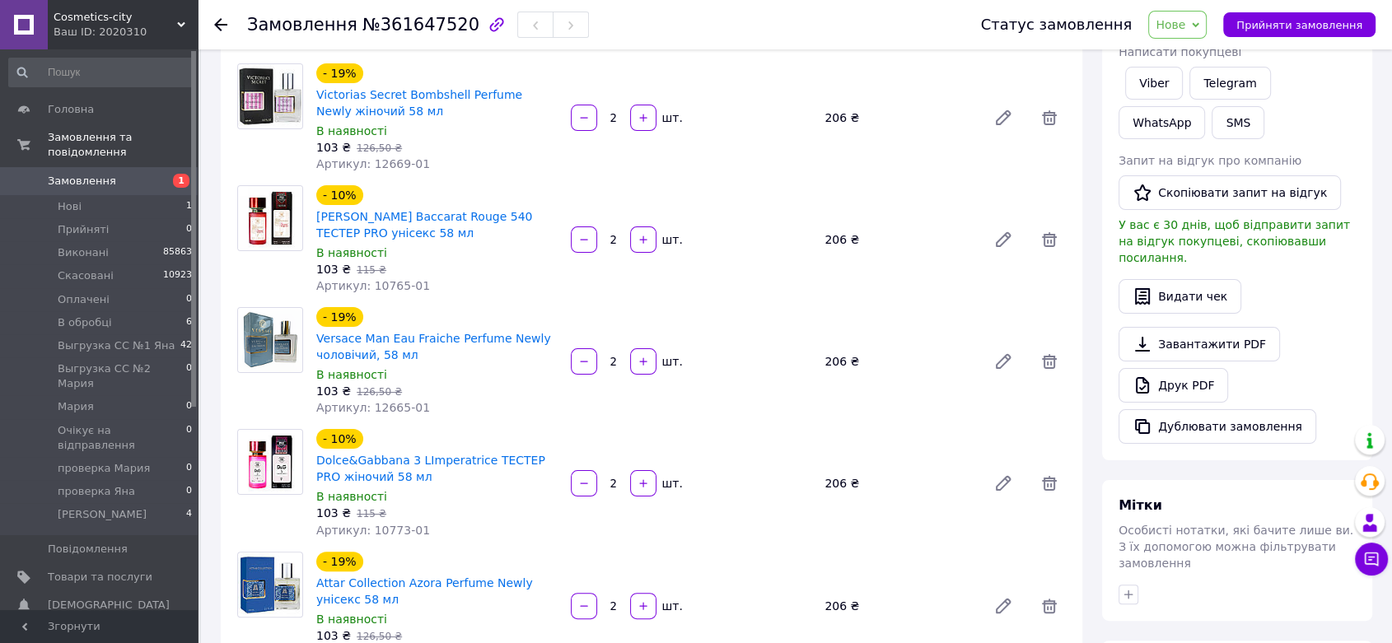
scroll to position [640, 0]
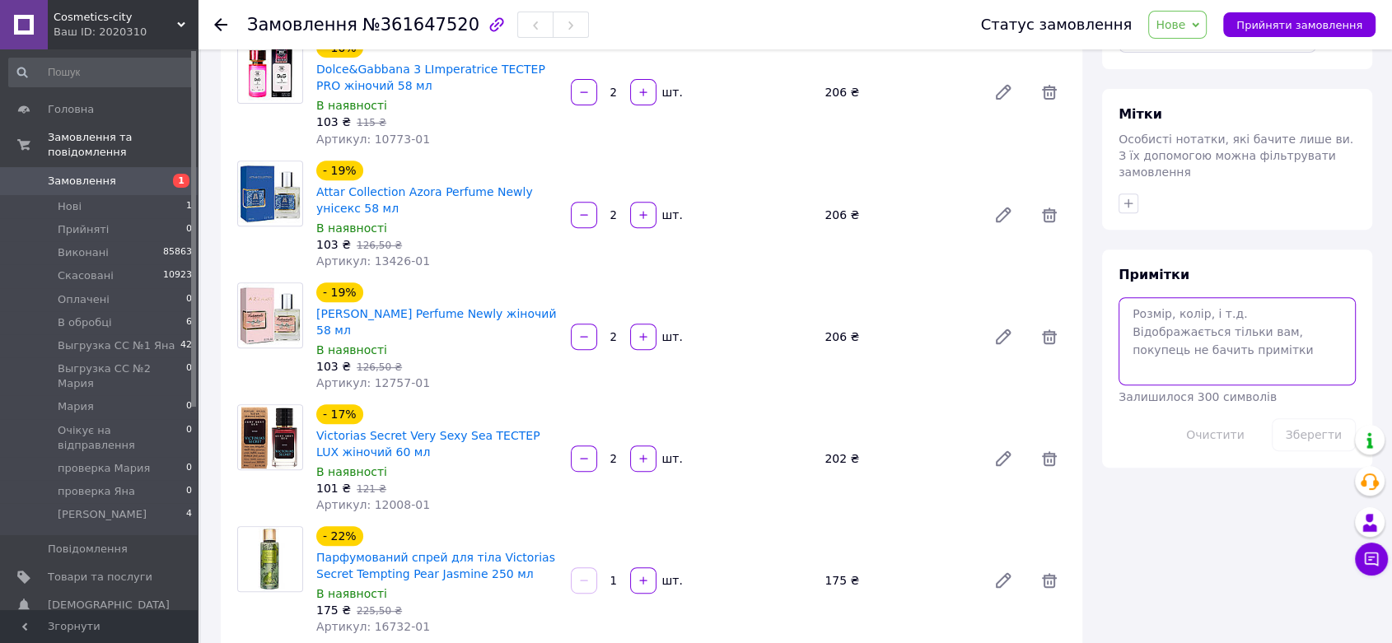
click at [1198, 315] on textarea at bounding box center [1237, 340] width 237 height 87
paste textarea "подарок-сюрприз"
type textarea "подарок-сюрприз"
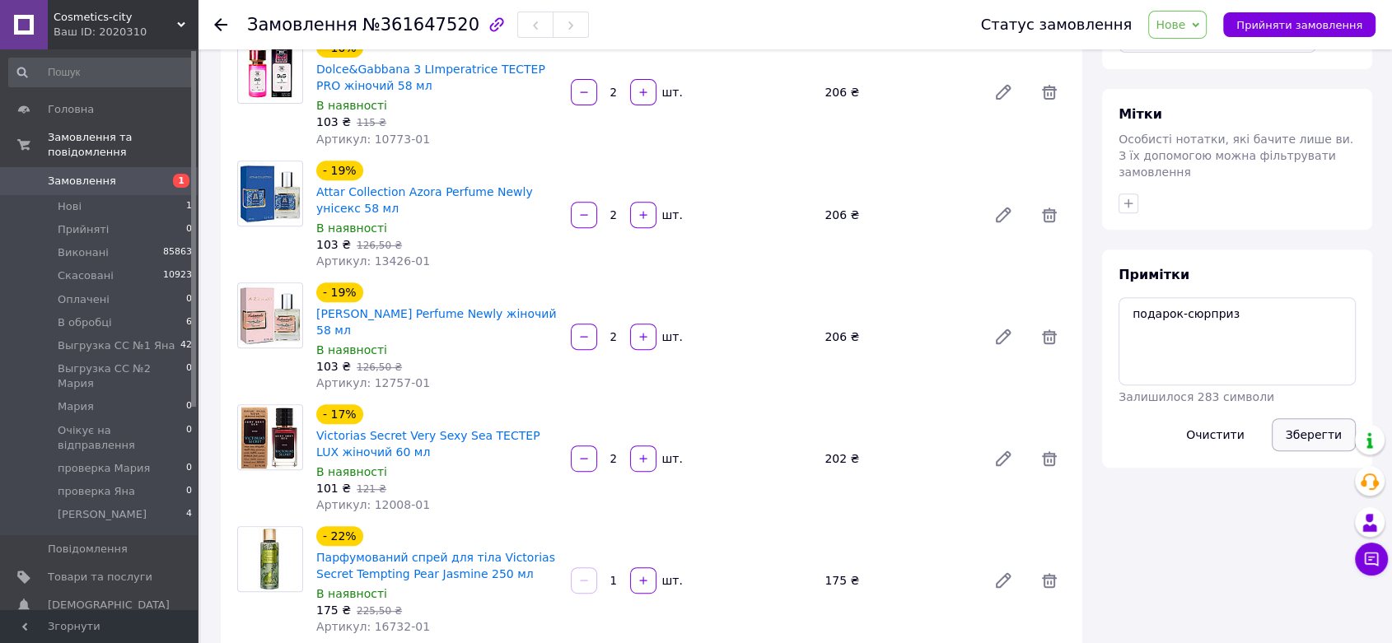
click at [1343, 418] on button "Зберегти" at bounding box center [1314, 434] width 84 height 33
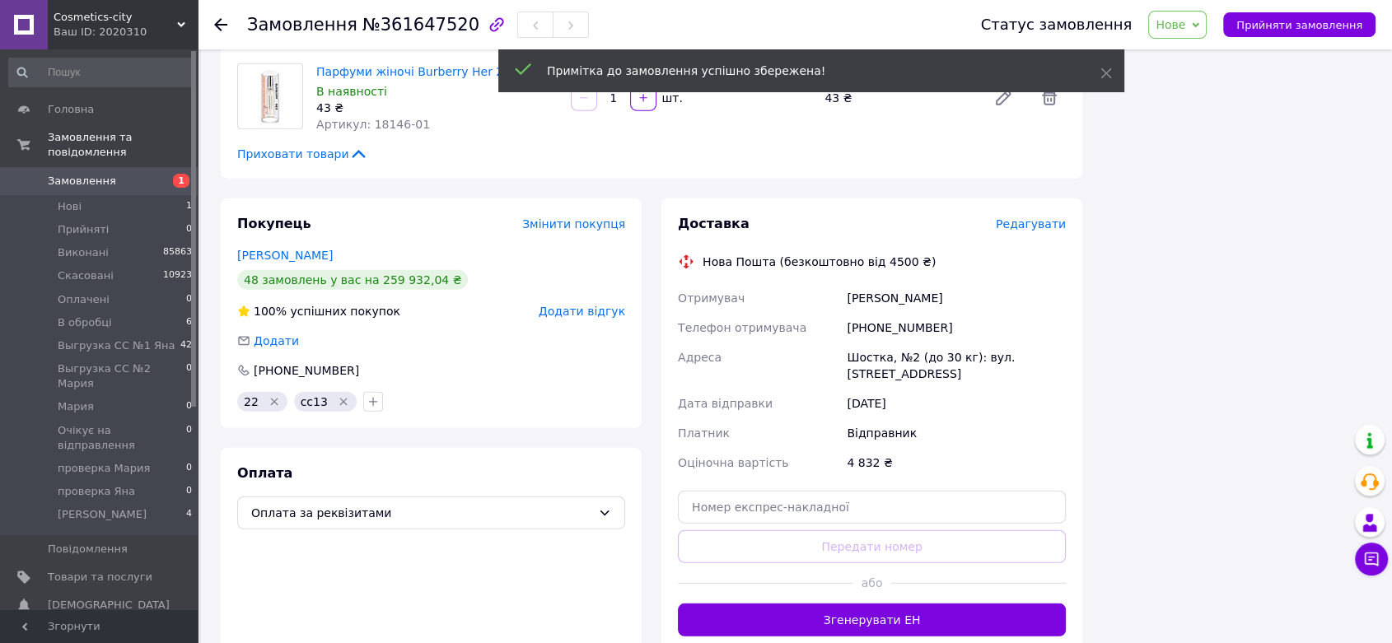
scroll to position [4777, 0]
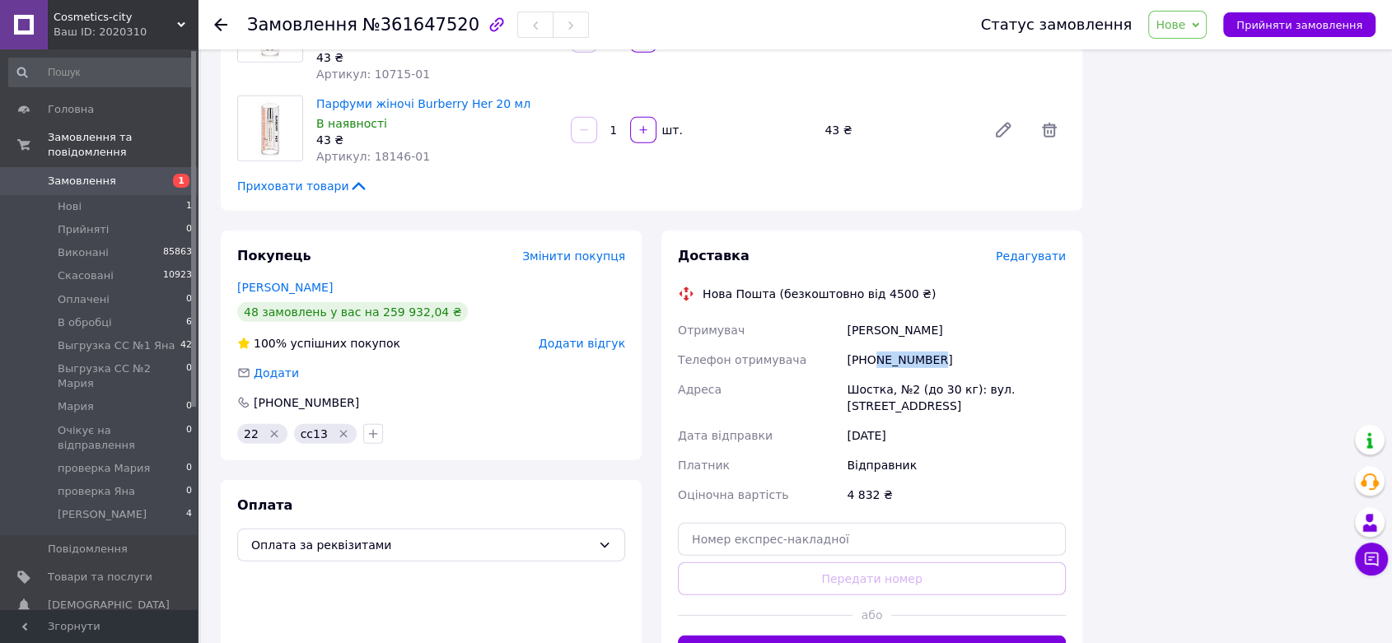
drag, startPoint x: 870, startPoint y: 270, endPoint x: 983, endPoint y: 271, distance: 112.8
click at [983, 345] on div "[PHONE_NUMBER]" at bounding box center [956, 360] width 226 height 30
copy div "661384544"
click at [385, 17] on span "№361647520" at bounding box center [420, 25] width 117 height 20
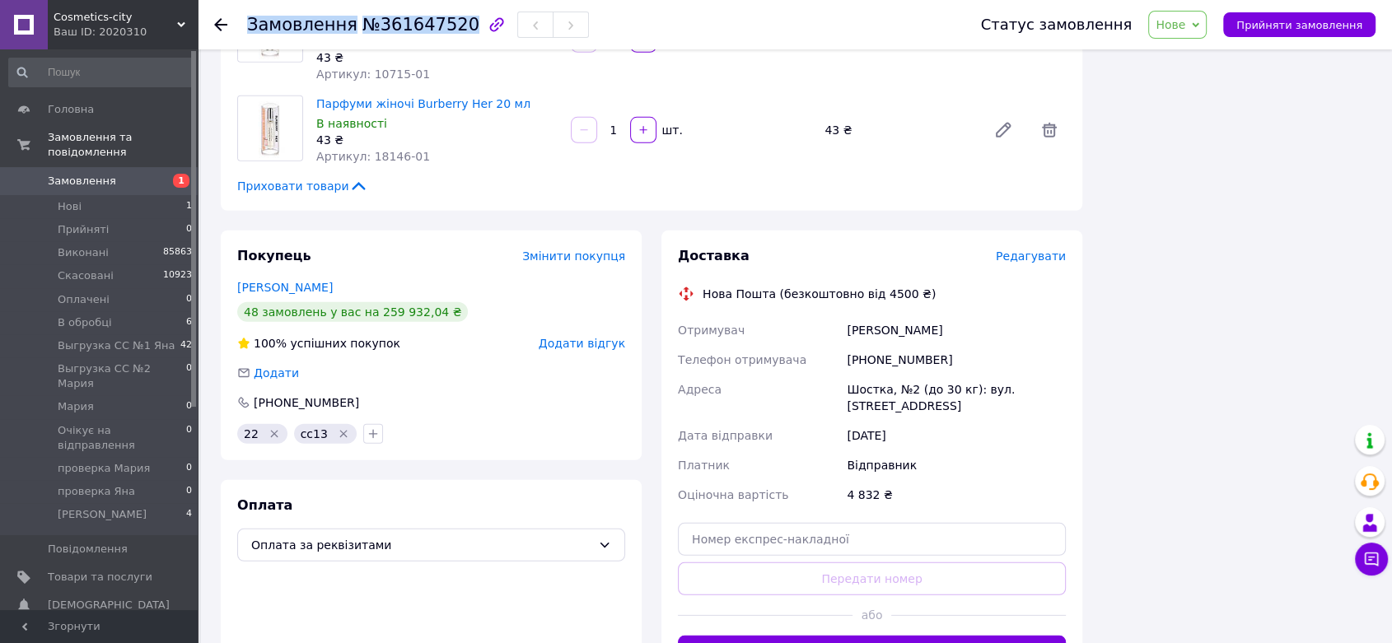
click at [385, 17] on span "№361647520" at bounding box center [420, 25] width 117 height 20
copy h1 "Замовлення №361647520"
click at [399, 18] on span "№361647520" at bounding box center [420, 25] width 117 height 20
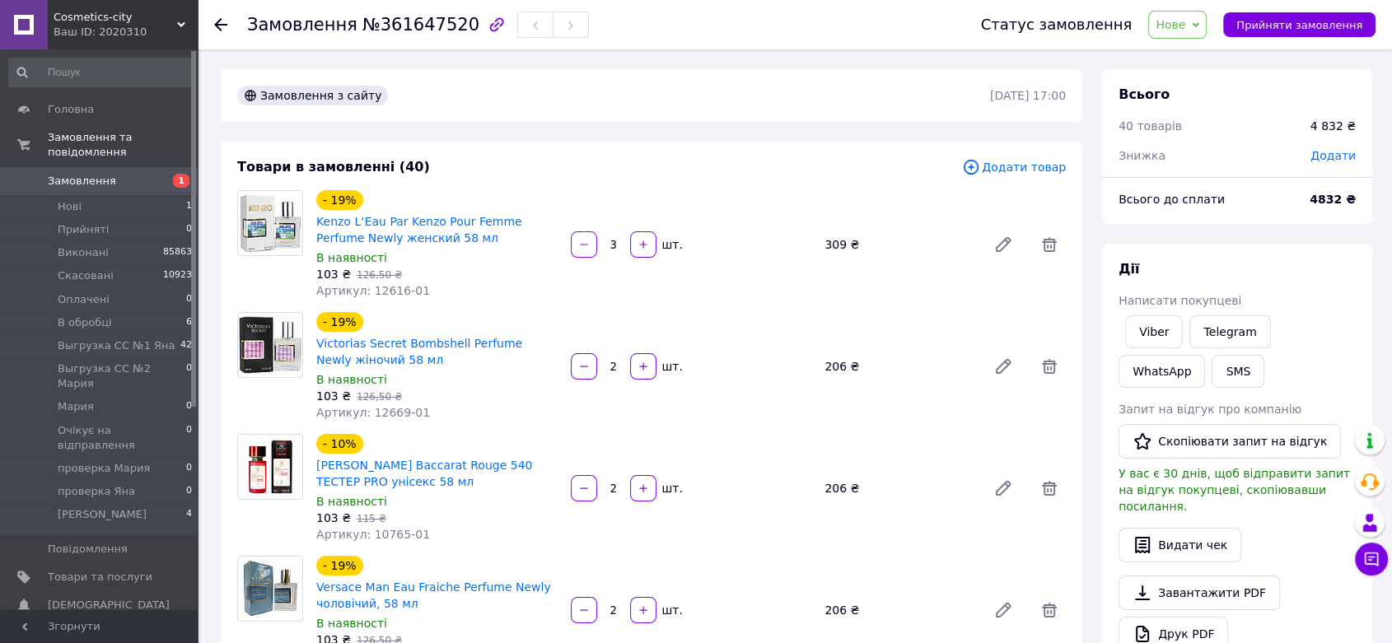
click at [1326, 194] on b "4832 ₴" at bounding box center [1333, 199] width 46 height 13
copy div "4832 ₴"
click at [1185, 23] on span "Нове" at bounding box center [1171, 24] width 30 height 13
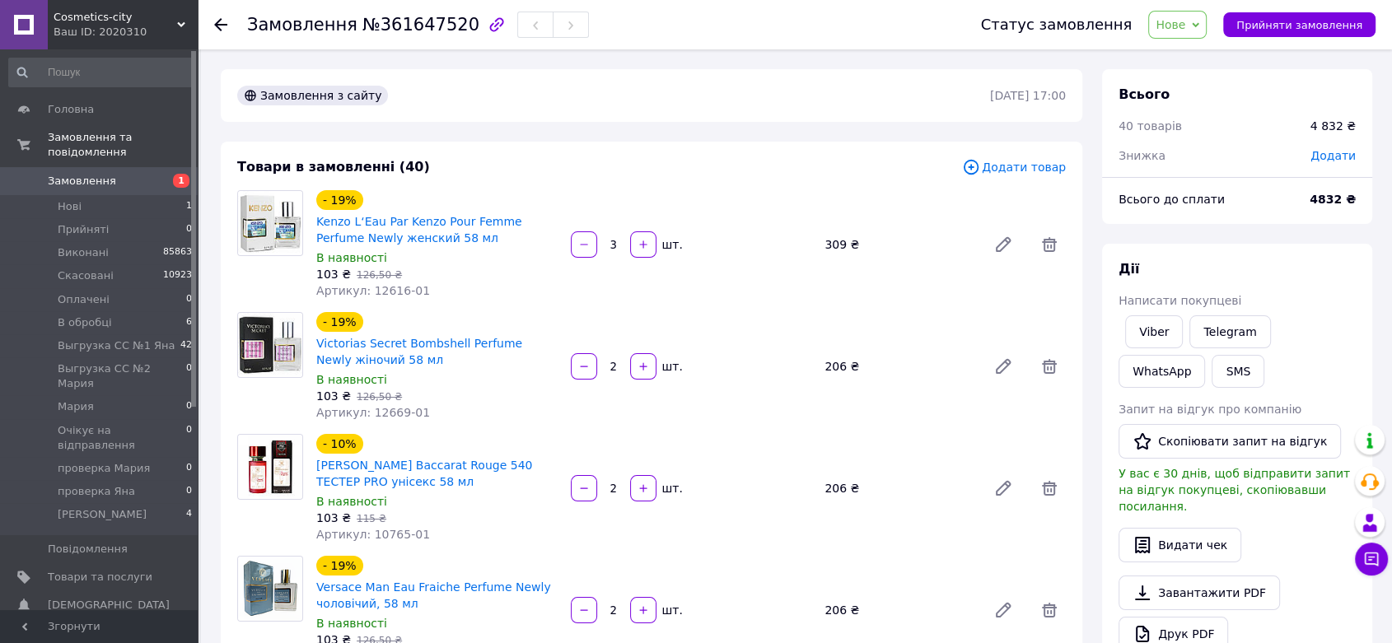
click at [1324, 231] on div "Всього 40 товарів 4 832 ₴ Знижка Додати Всього до сплати 4832 ₴ Дії Написати по…" at bounding box center [1237, 588] width 270 height 1039
click at [1324, 194] on b "4832 ₴" at bounding box center [1333, 199] width 46 height 13
copy b "4832"
click at [1192, 11] on span "Нове" at bounding box center [1177, 25] width 58 height 28
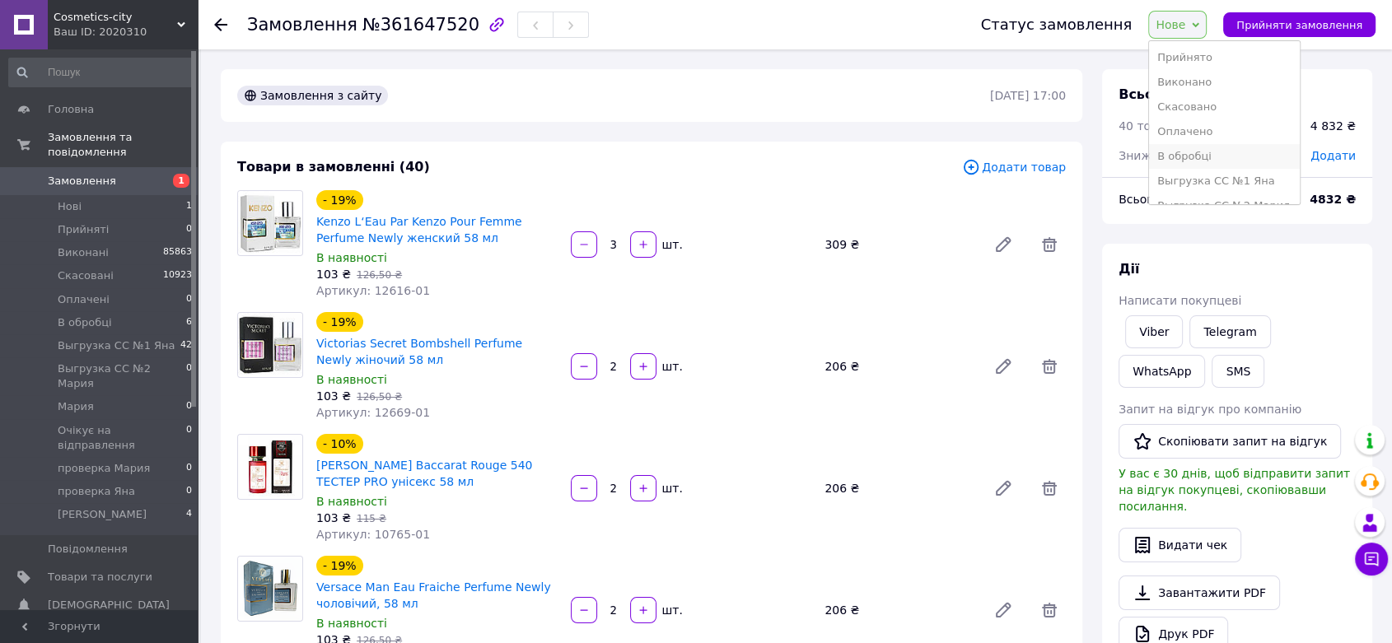
click at [1205, 156] on li "В обробці" at bounding box center [1224, 156] width 151 height 25
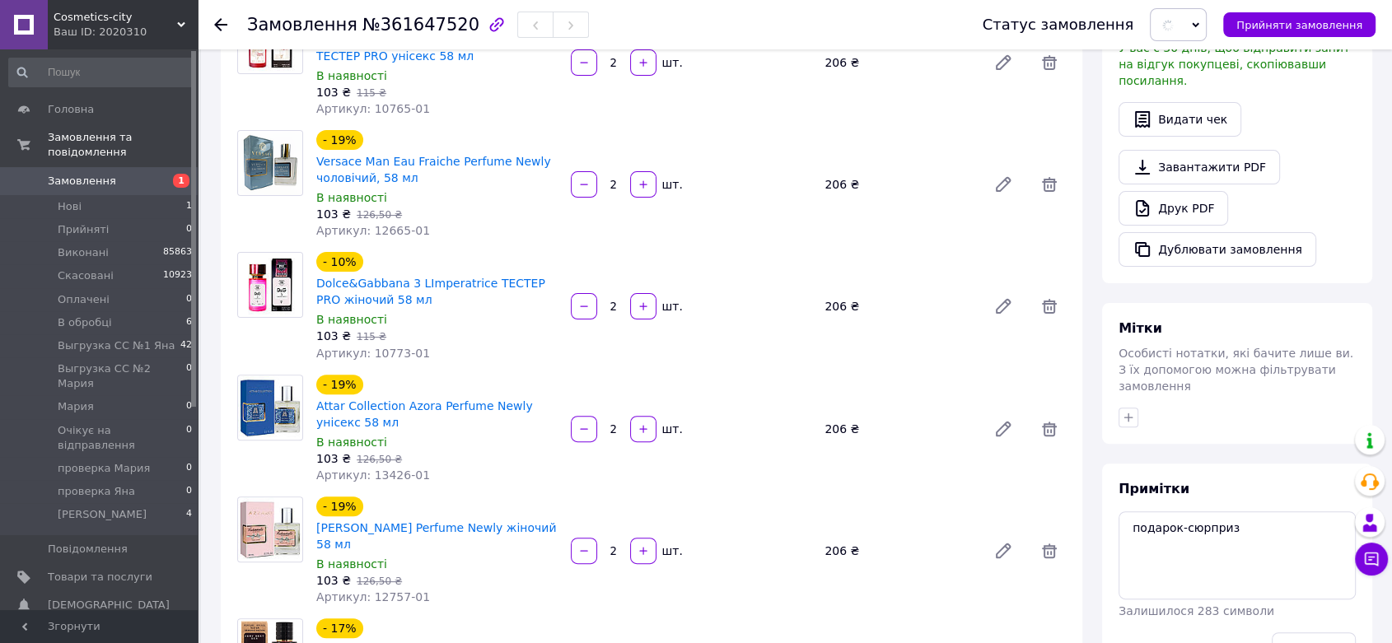
scroll to position [457, 0]
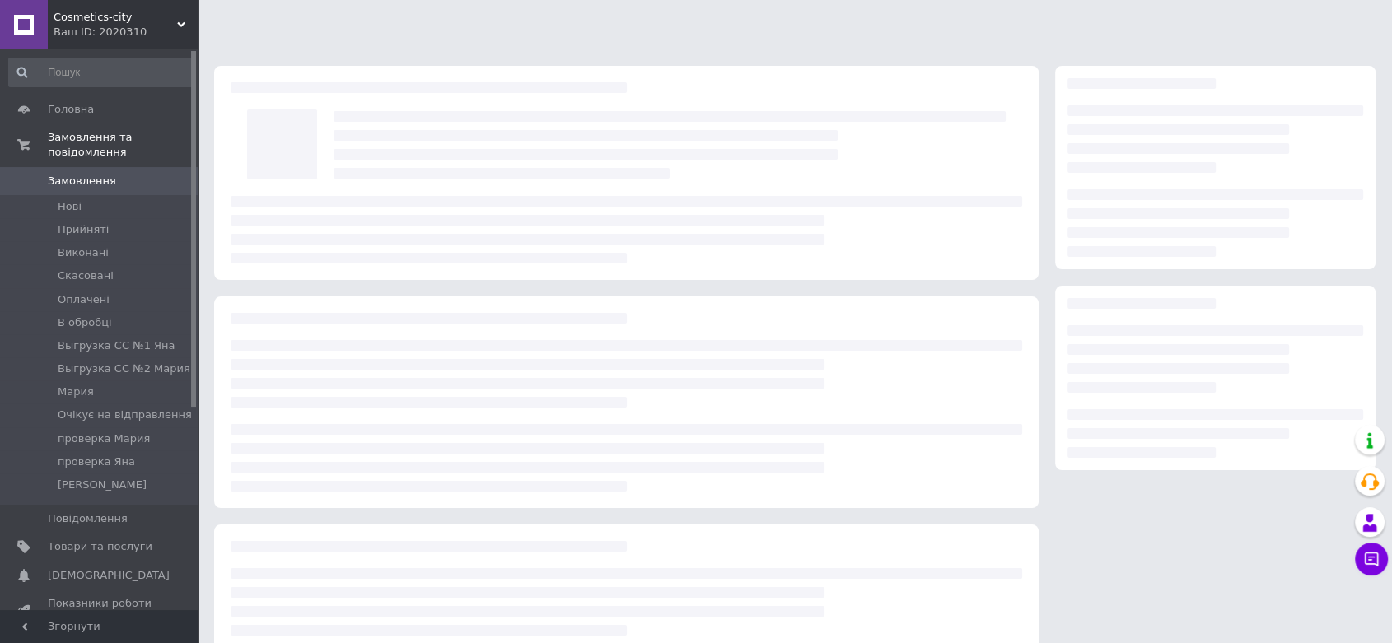
scroll to position [109, 0]
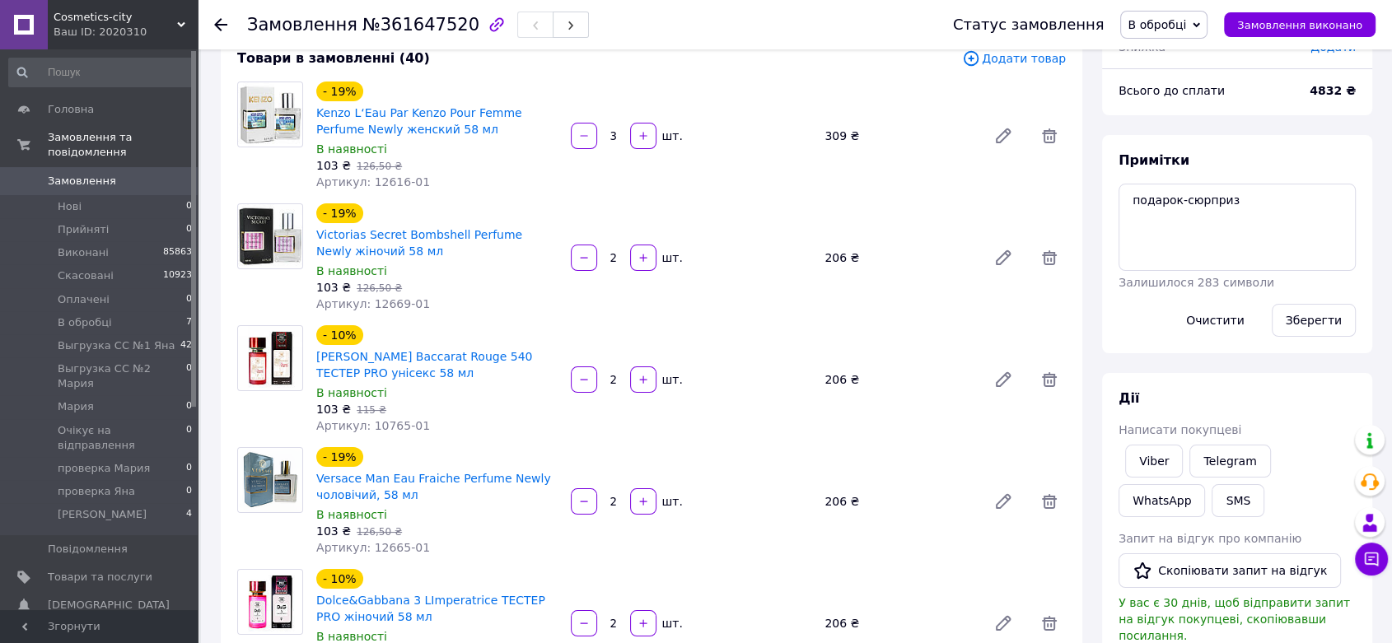
click at [160, 174] on span "0" at bounding box center [174, 181] width 45 height 15
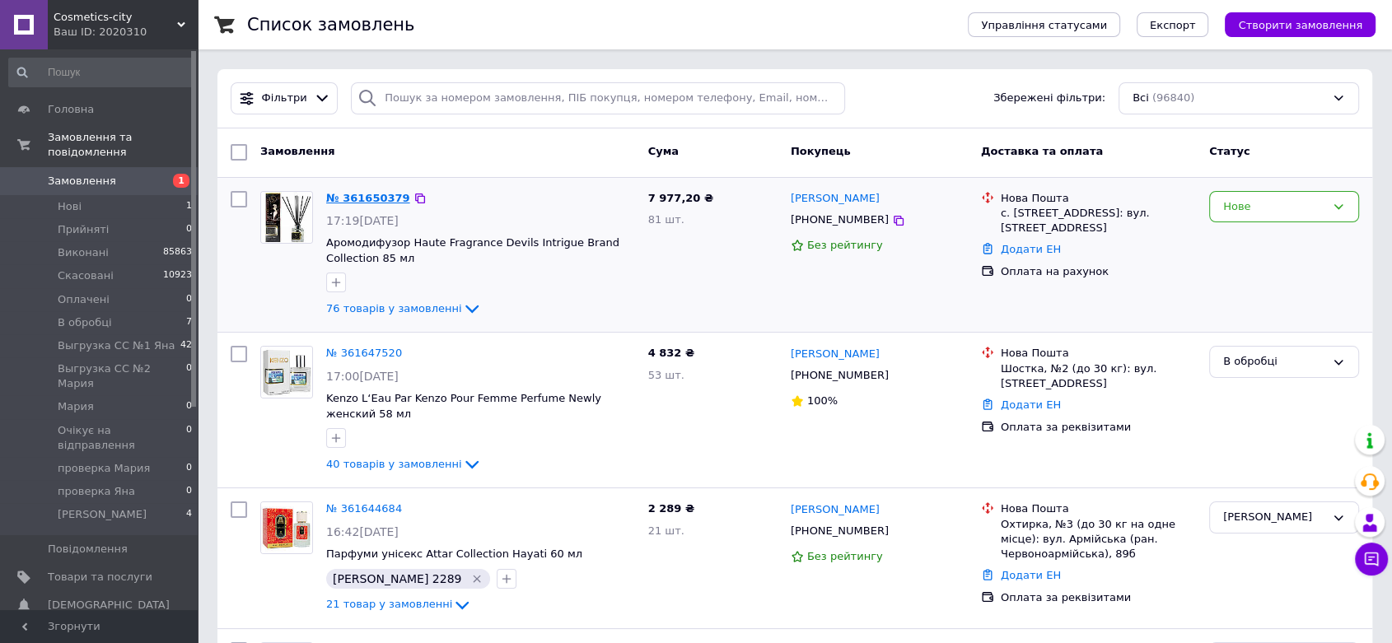
click at [364, 202] on link "№ 361650379" at bounding box center [368, 198] width 84 height 12
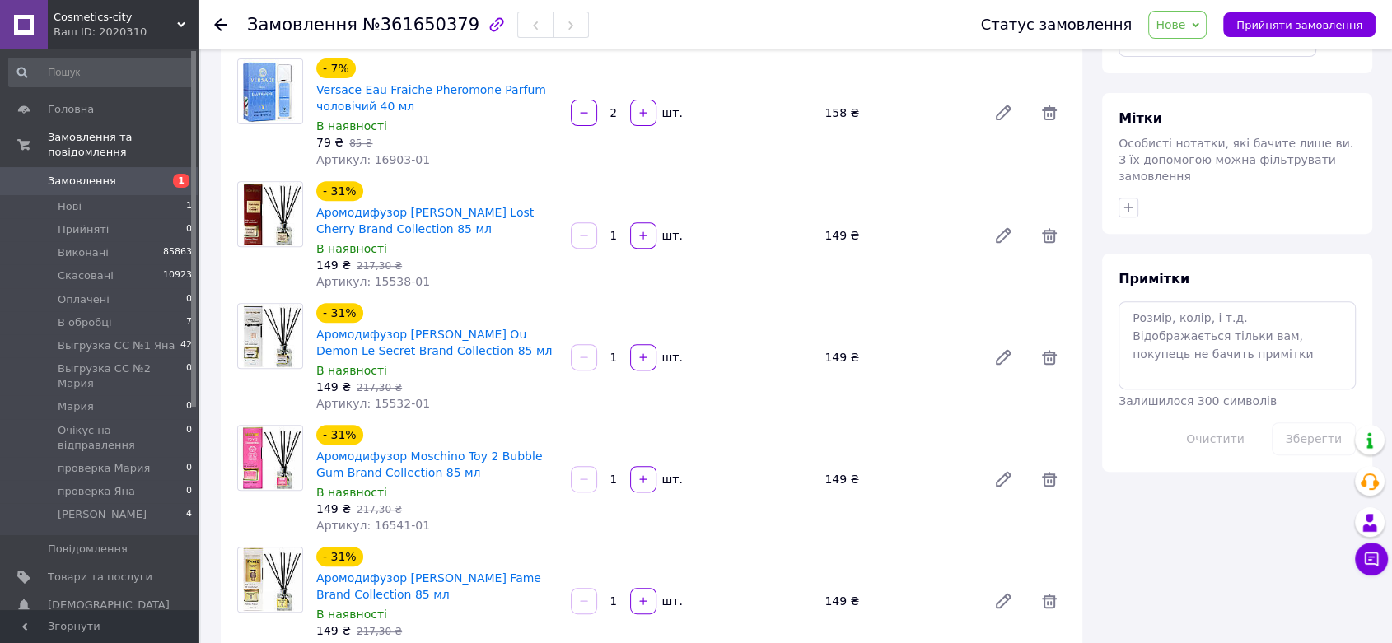
scroll to position [640, 0]
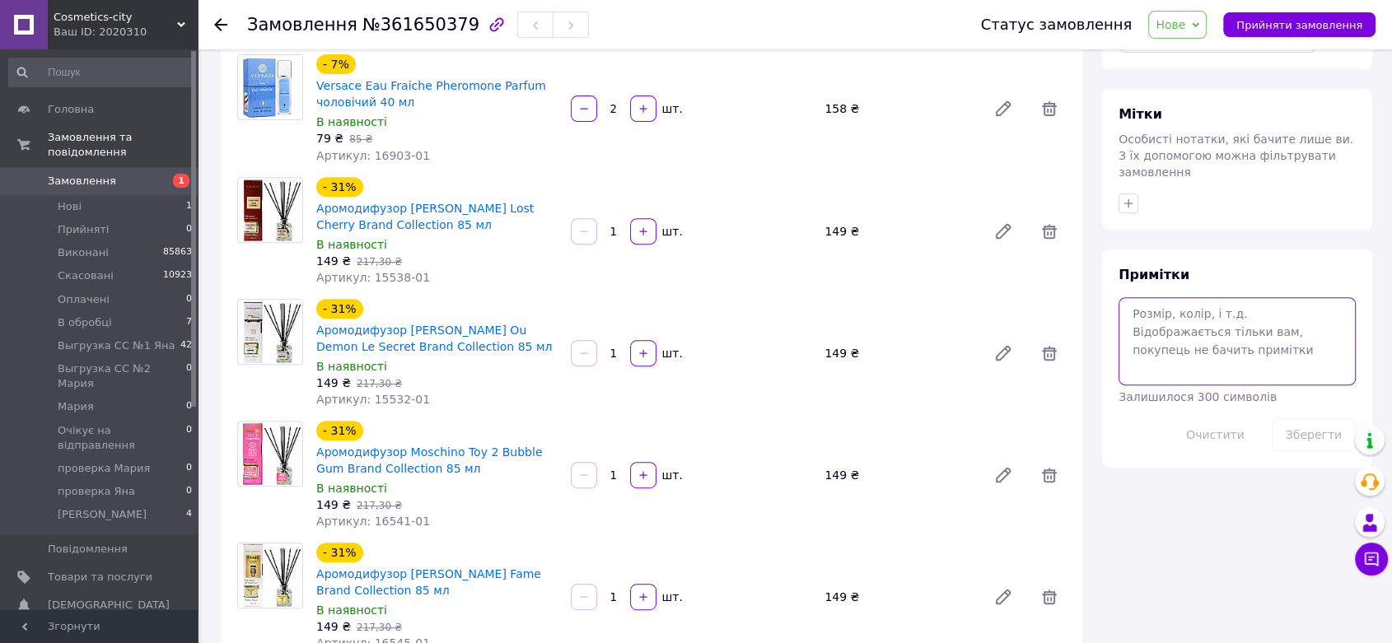
click at [1222, 343] on textarea at bounding box center [1237, 340] width 237 height 87
paste textarea "подарок-сюрприз"
type textarea "подарок-сюрприз"
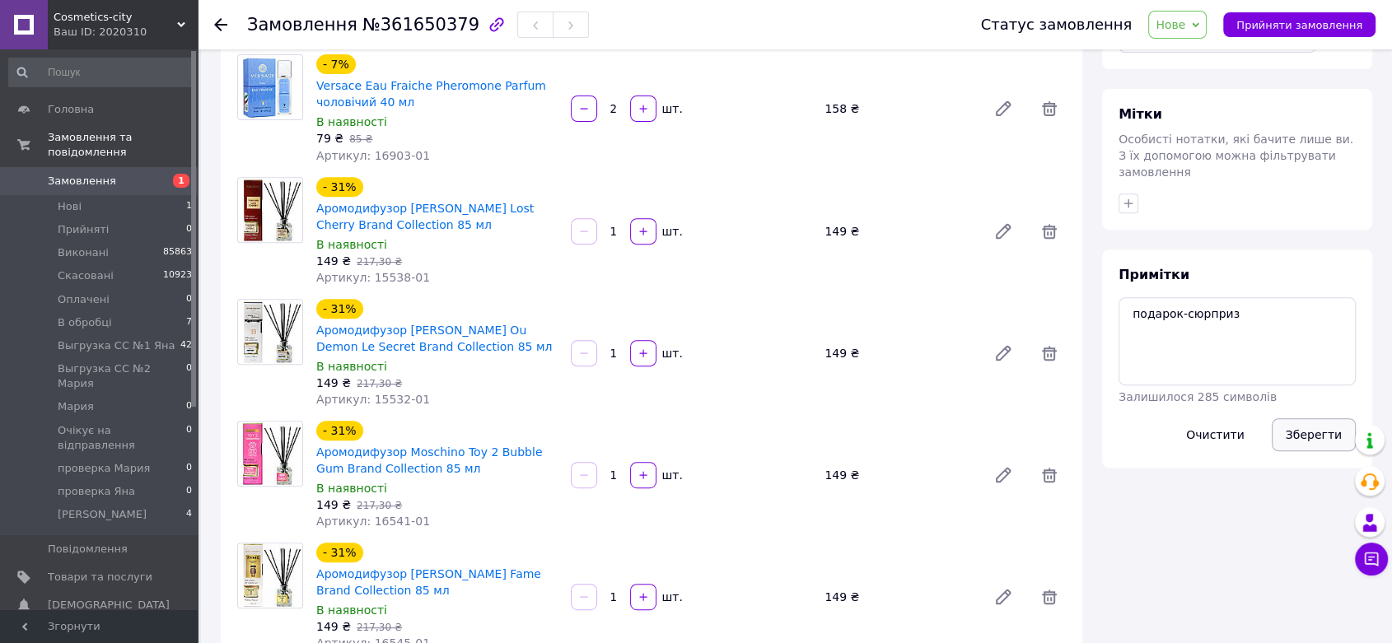
click at [1332, 418] on button "Зберегти" at bounding box center [1314, 434] width 84 height 33
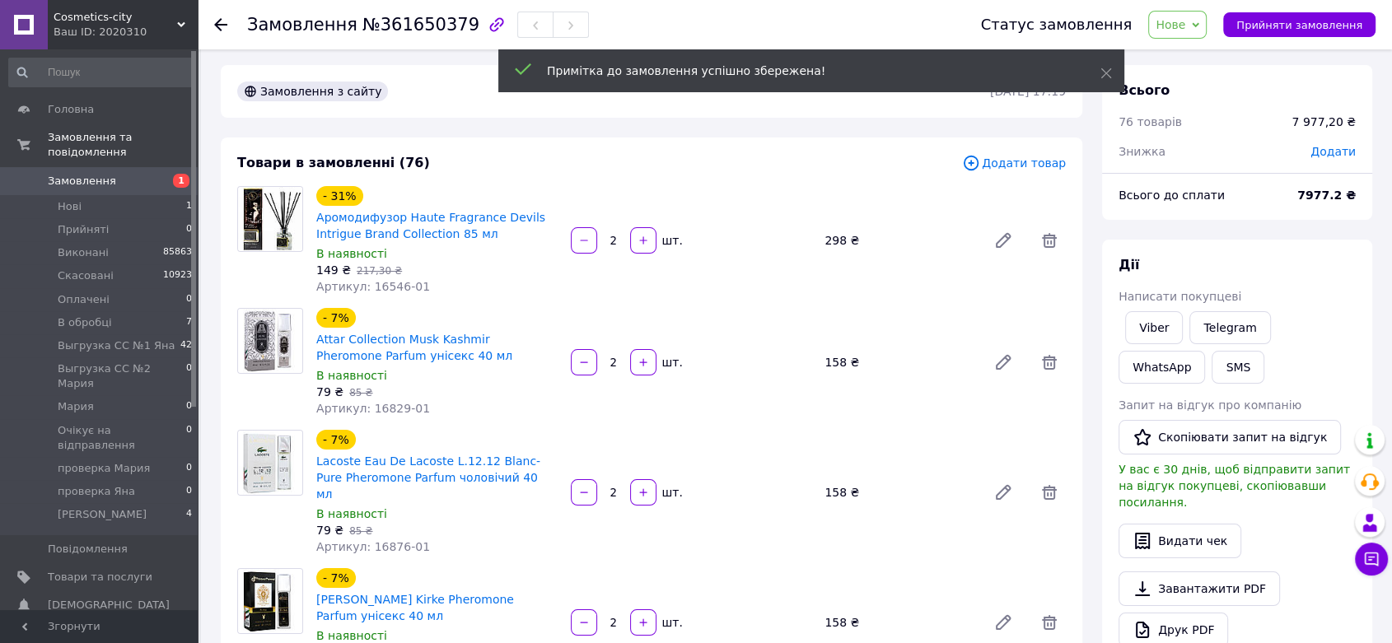
scroll to position [0, 0]
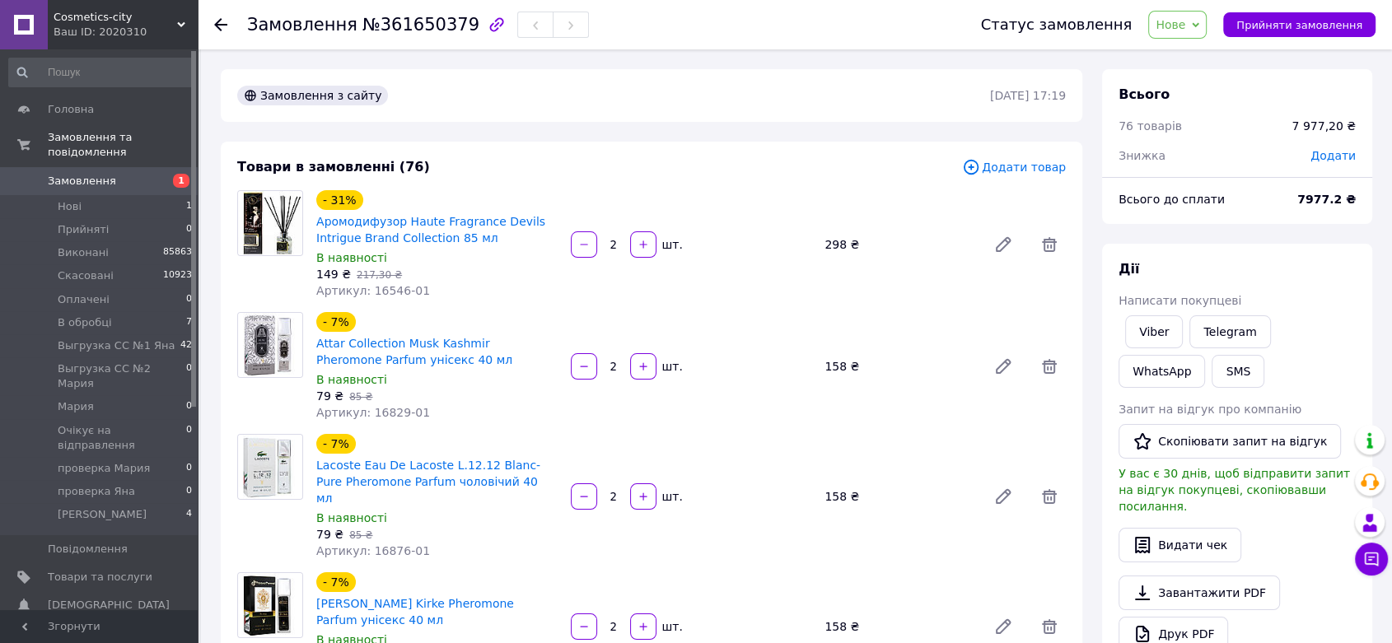
click at [1340, 156] on span "Додати" at bounding box center [1332, 155] width 45 height 13
click at [1219, 219] on input "text" at bounding box center [1219, 222] width 97 height 33
type input "1"
click at [1319, 222] on icon at bounding box center [1321, 222] width 9 height 5
click at [1302, 282] on li "%" at bounding box center [1309, 288] width 66 height 31
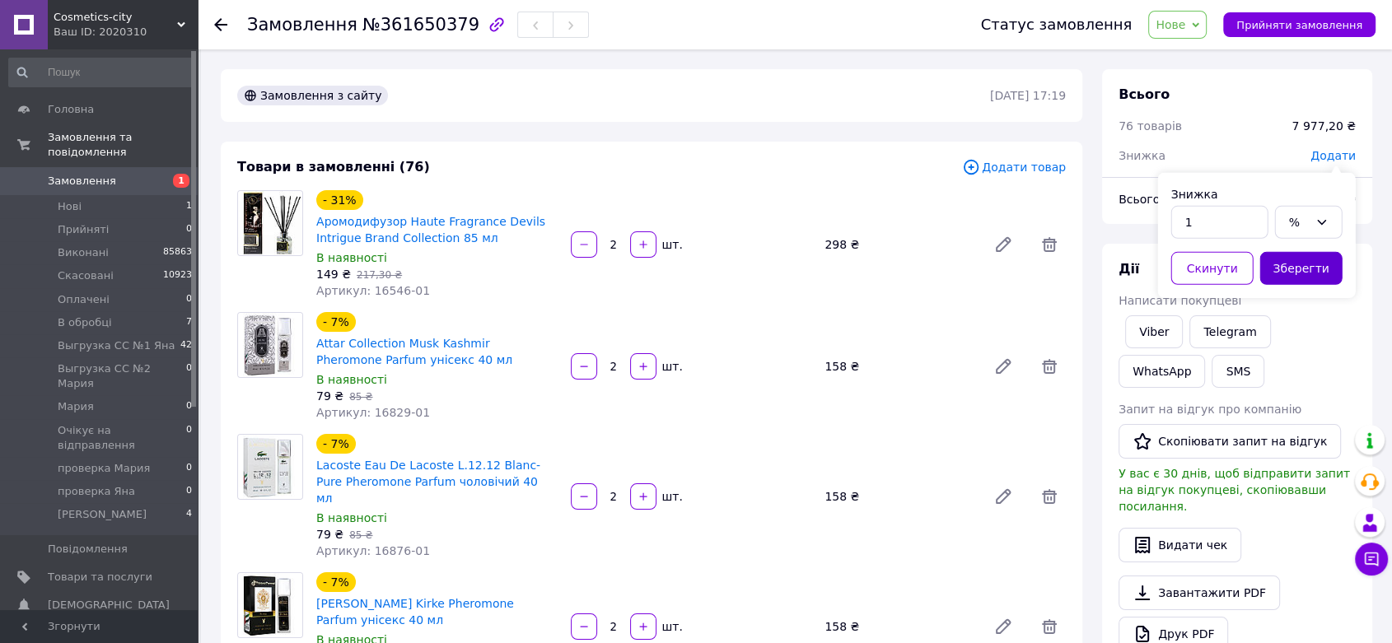
click at [1311, 269] on button "Зберегти" at bounding box center [1301, 268] width 82 height 33
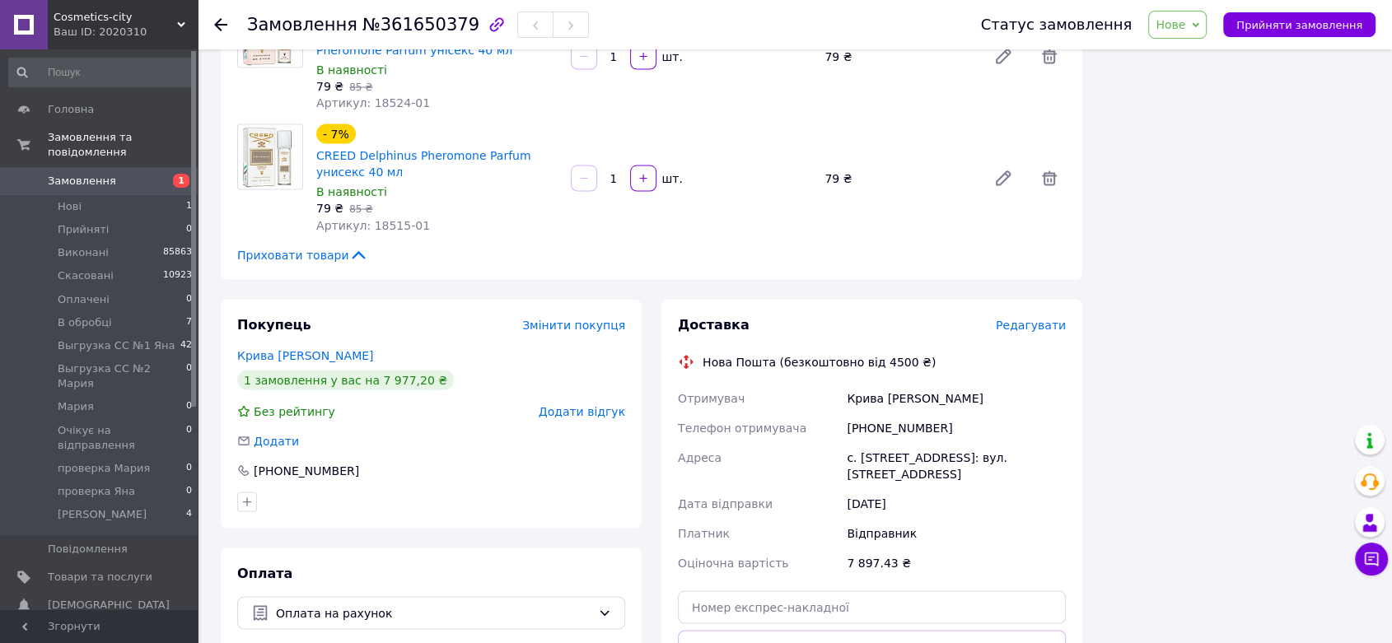
scroll to position [9324, 0]
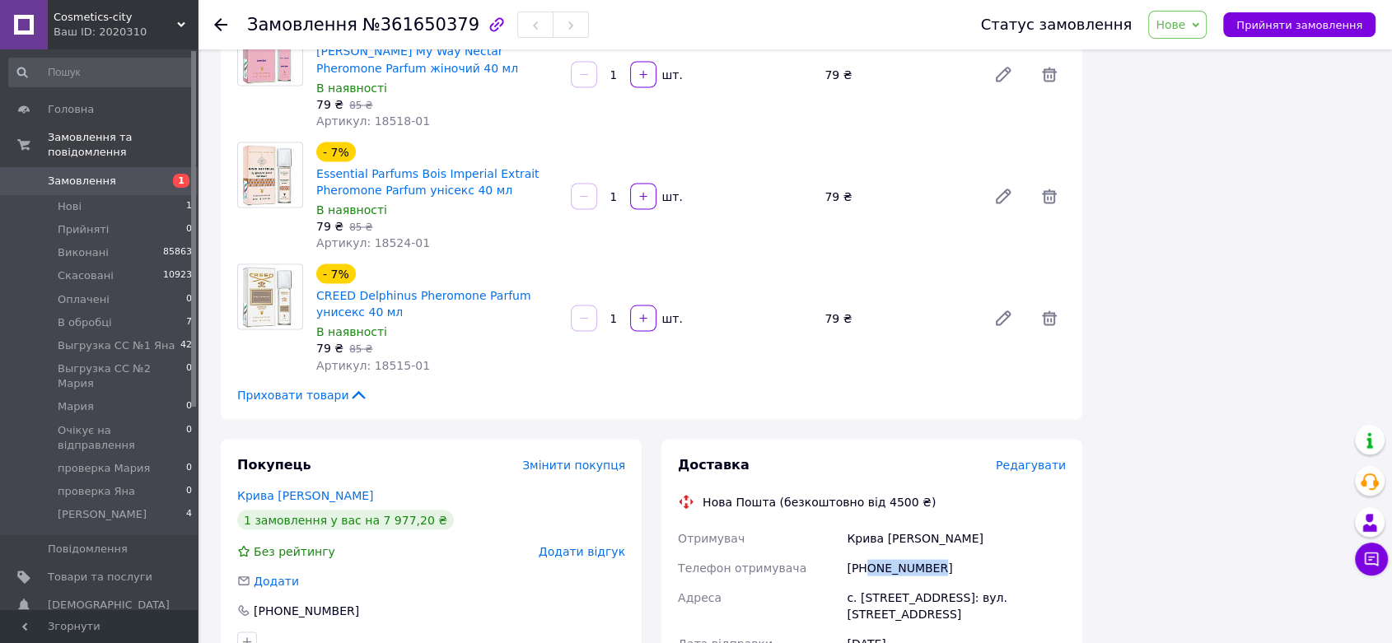
drag, startPoint x: 869, startPoint y: 372, endPoint x: 985, endPoint y: 372, distance: 116.1
click at [985, 553] on div "+380965431789" at bounding box center [956, 568] width 226 height 30
copy div "0965431789"
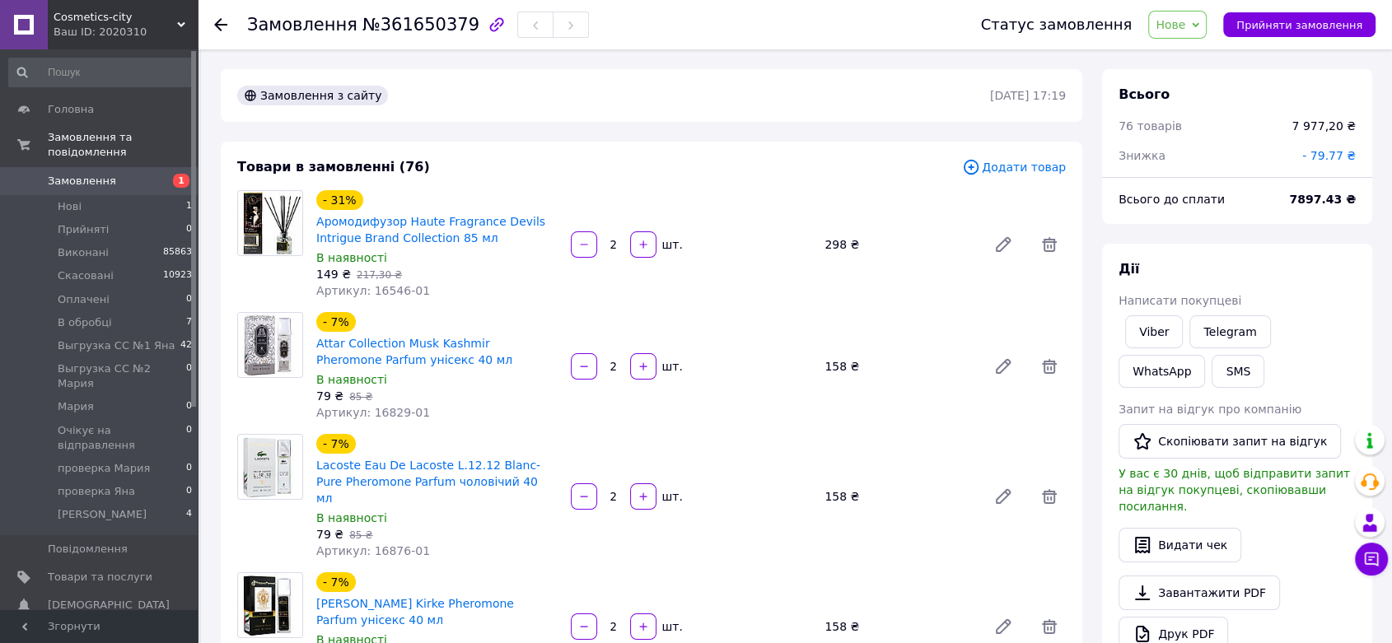
click at [420, 32] on span "№361650379" at bounding box center [420, 25] width 117 height 20
copy span "361650379"
click at [1314, 208] on div "7897.43 ₴" at bounding box center [1322, 199] width 86 height 36
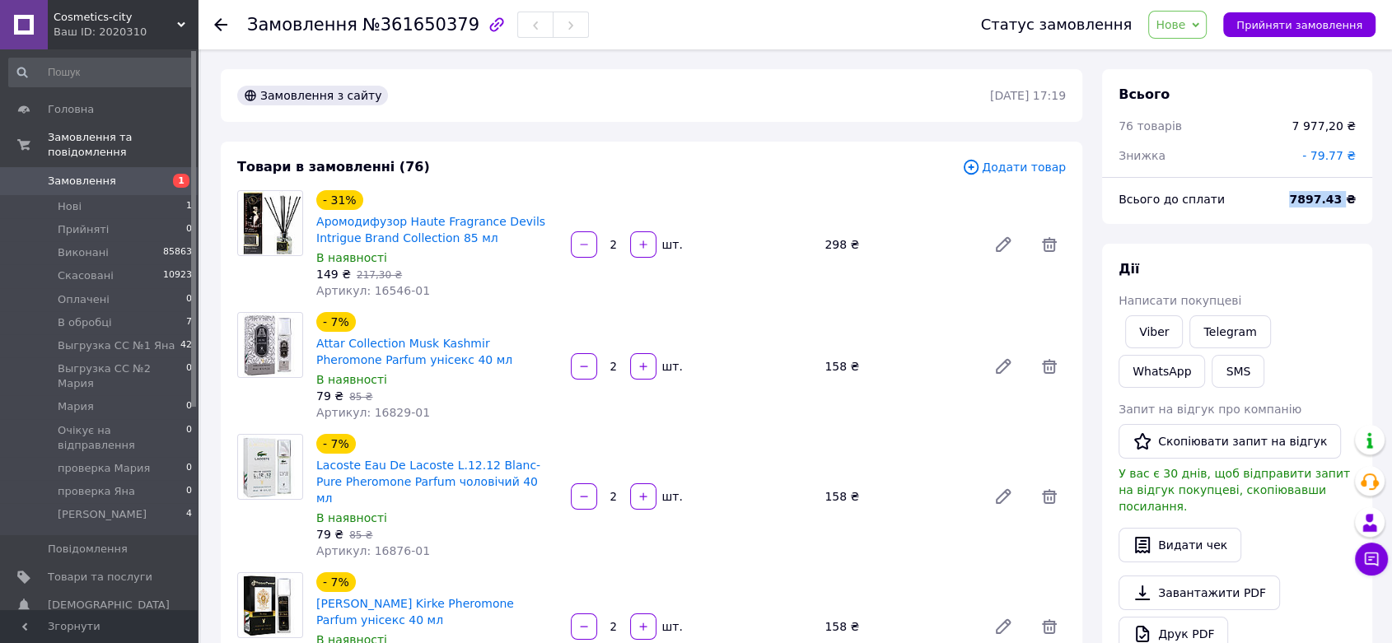
copy b "7897.43"
click at [1185, 21] on span "Нове" at bounding box center [1171, 24] width 30 height 13
click at [1193, 154] on li "В обробці" at bounding box center [1224, 156] width 151 height 25
click at [138, 174] on span "Замовлення" at bounding box center [100, 181] width 105 height 15
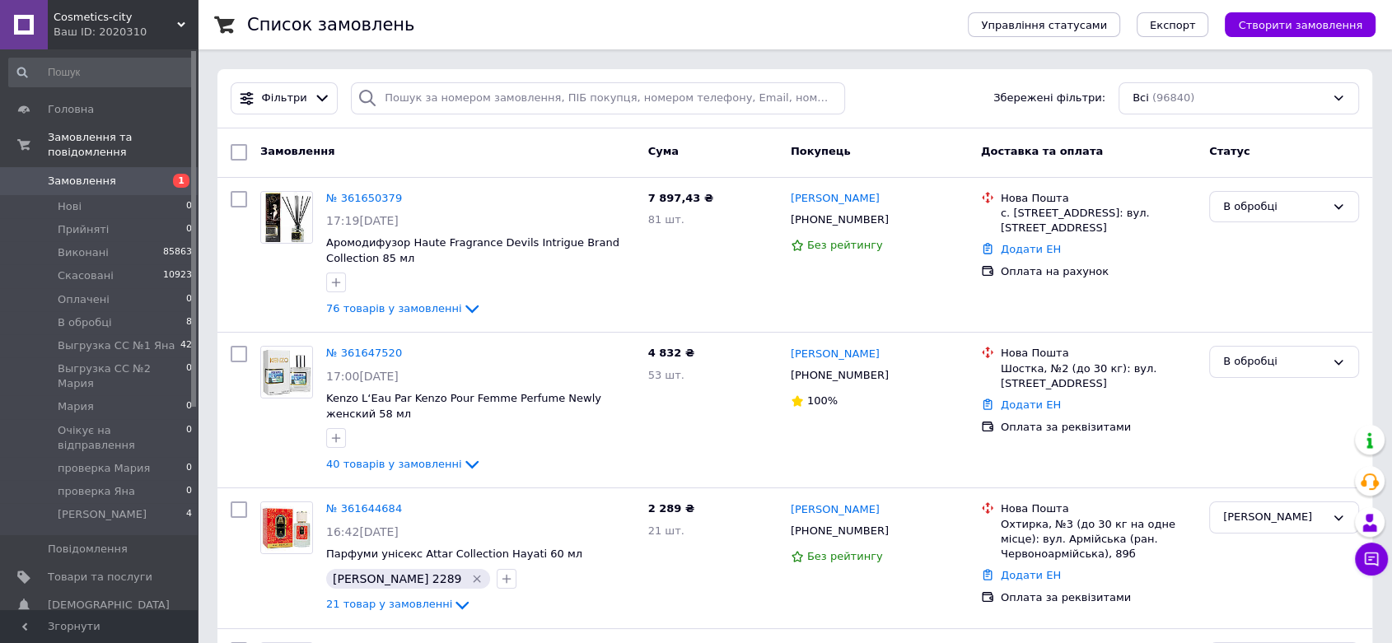
scroll to position [7127, 0]
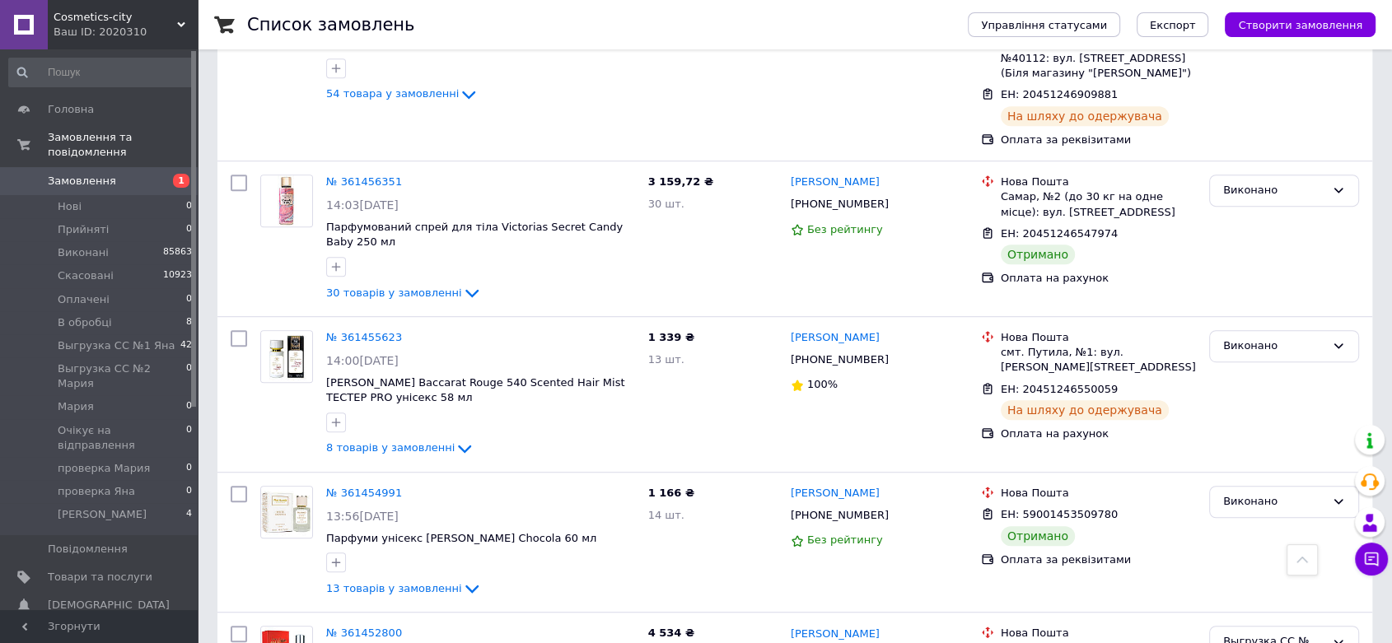
drag, startPoint x: 236, startPoint y: 441, endPoint x: 250, endPoint y: 316, distance: 125.1
checkbox input "true"
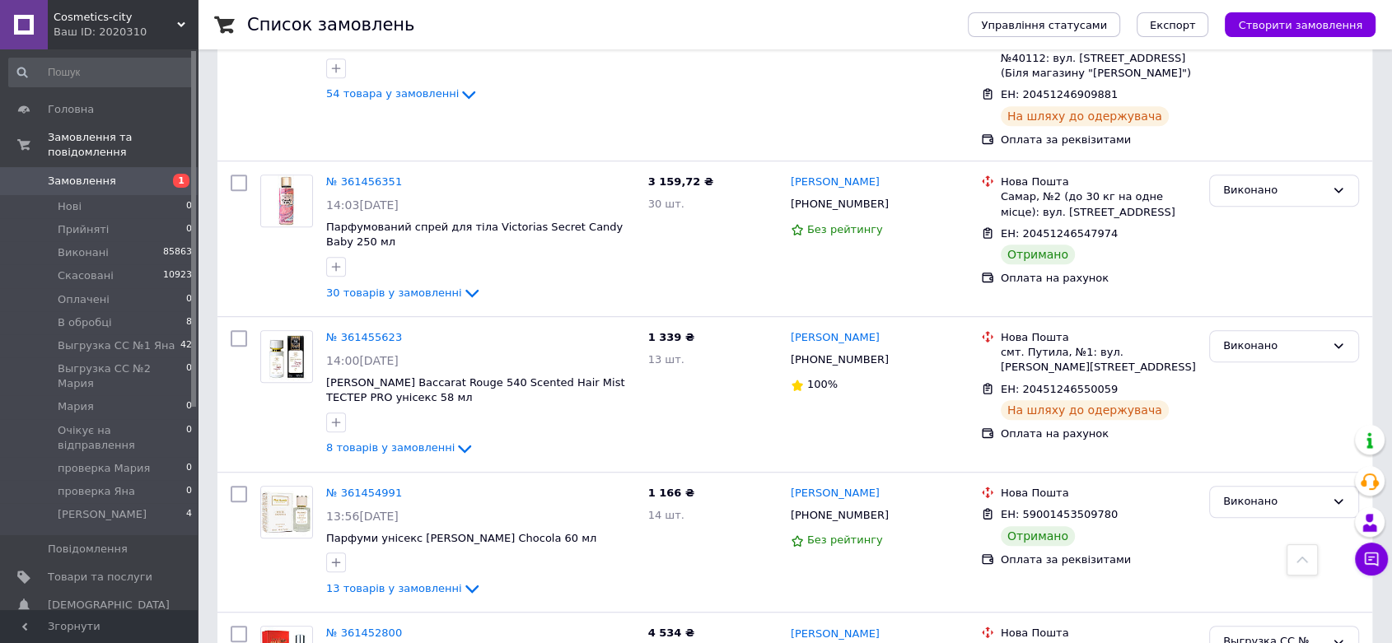
checkbox input "true"
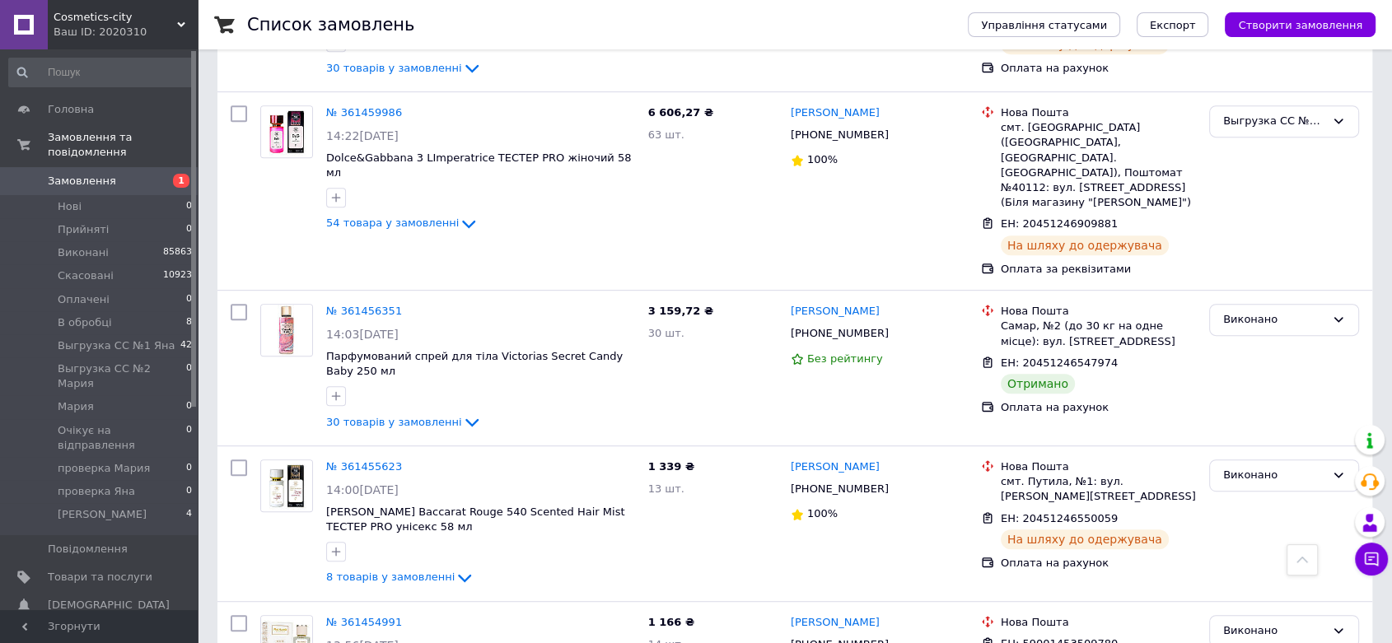
scroll to position [6853, 0]
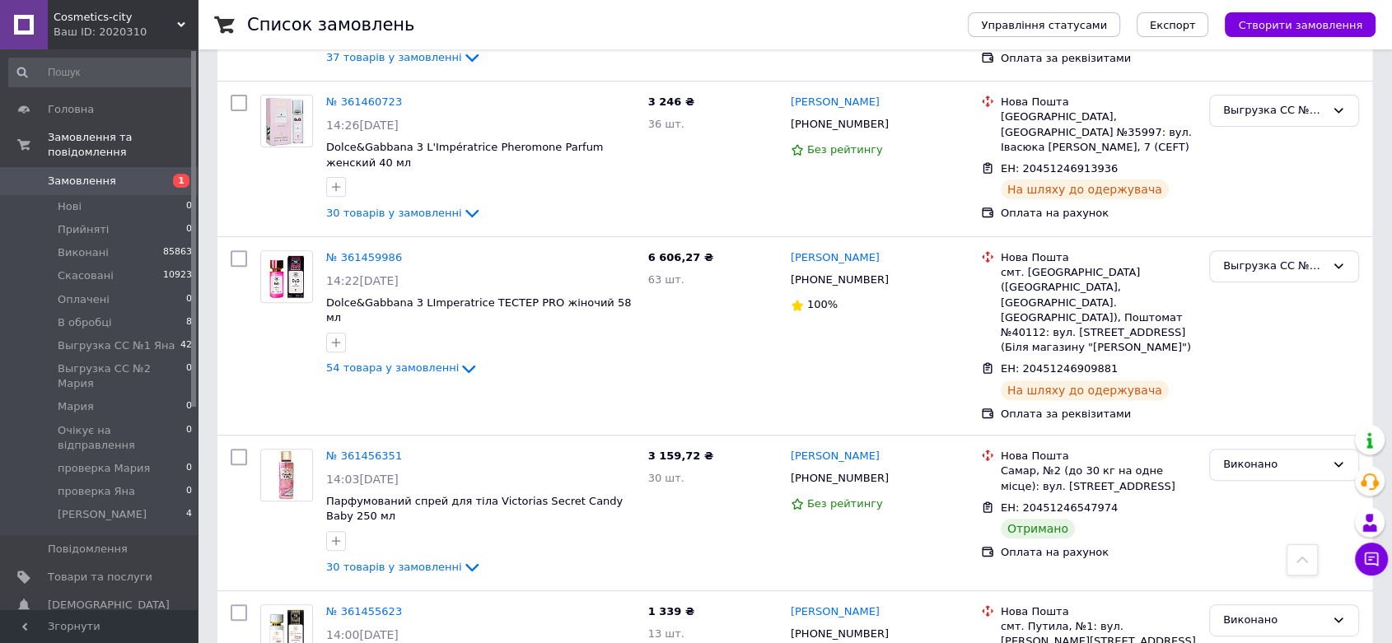
checkbox input "true"
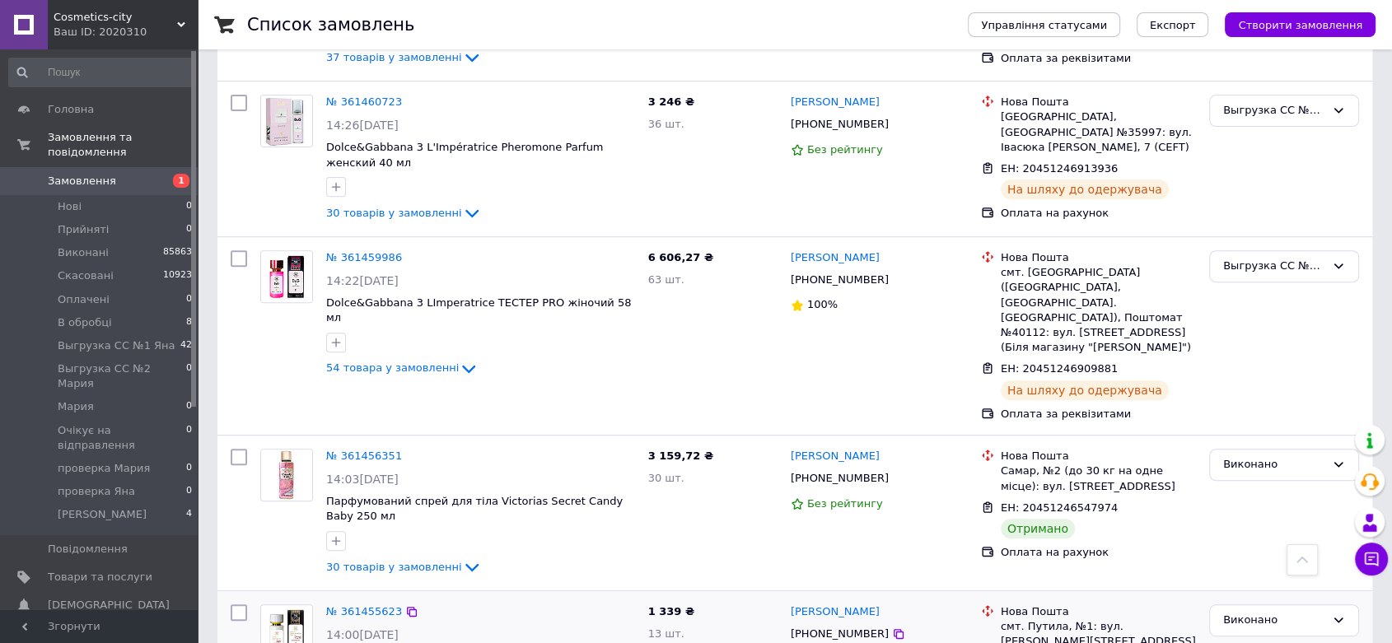
checkbox input "true"
click at [240, 605] on input "checkbox" at bounding box center [239, 613] width 16 height 16
checkbox input "true"
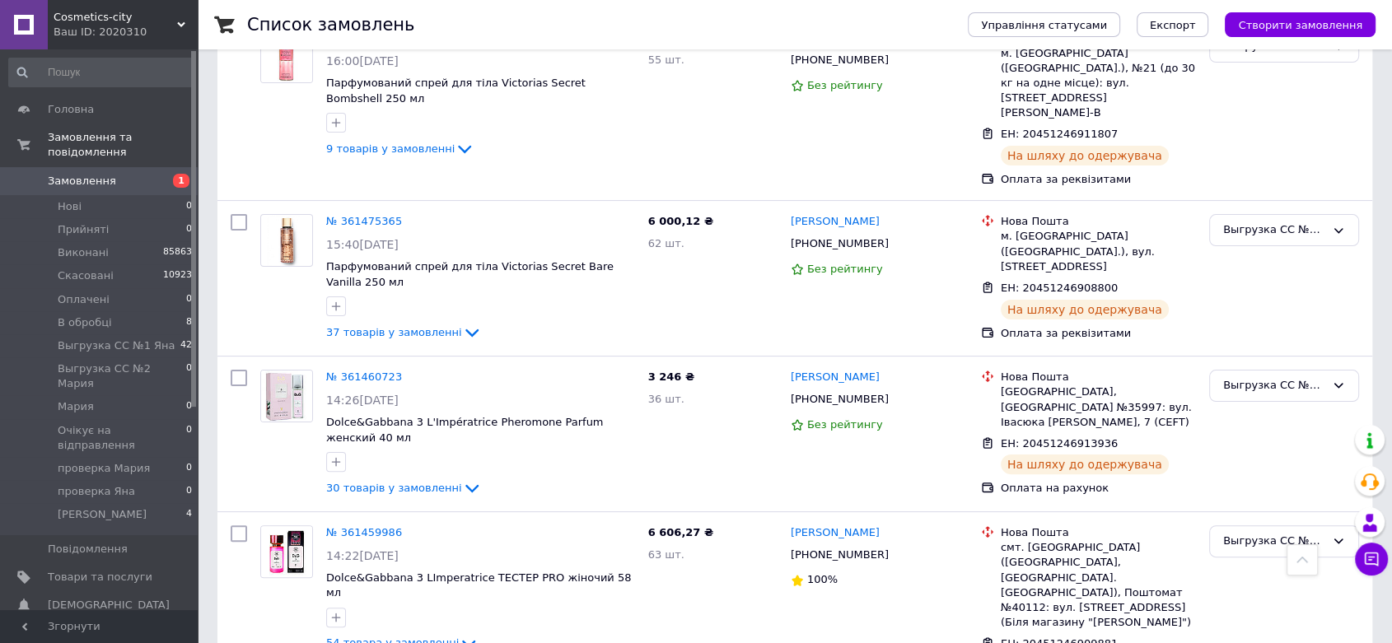
checkbox input "true"
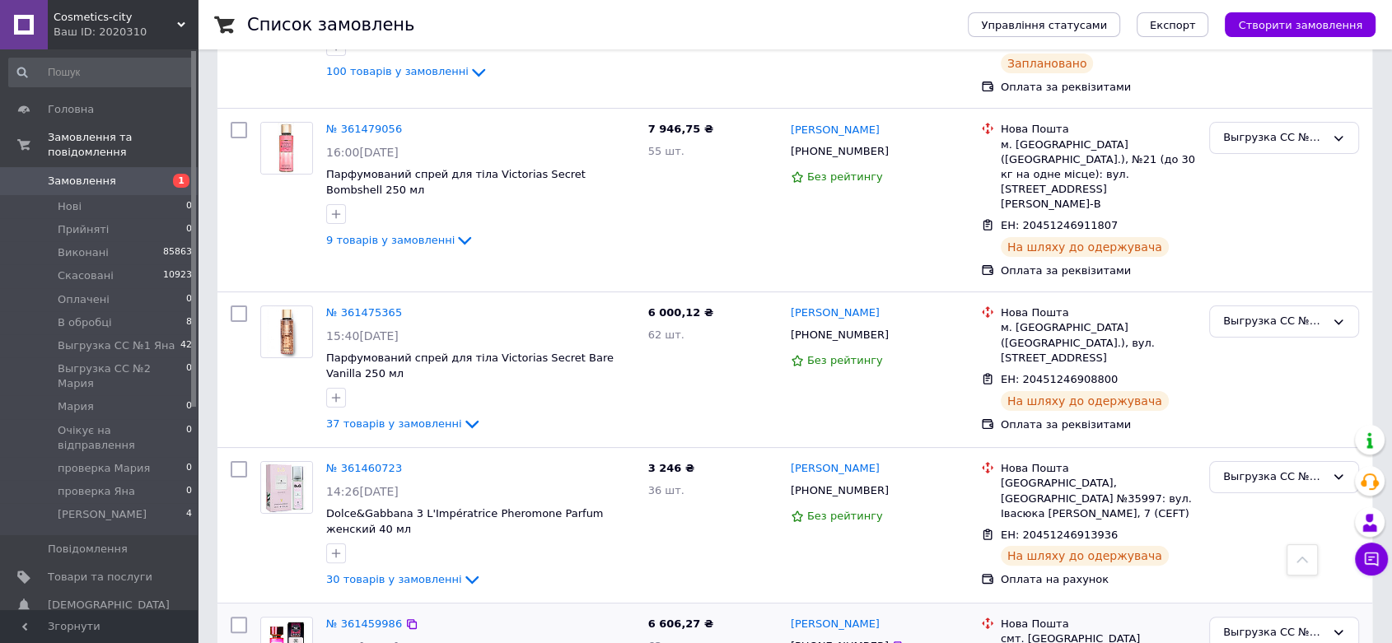
click at [239, 617] on input "checkbox" at bounding box center [239, 625] width 16 height 16
checkbox input "true"
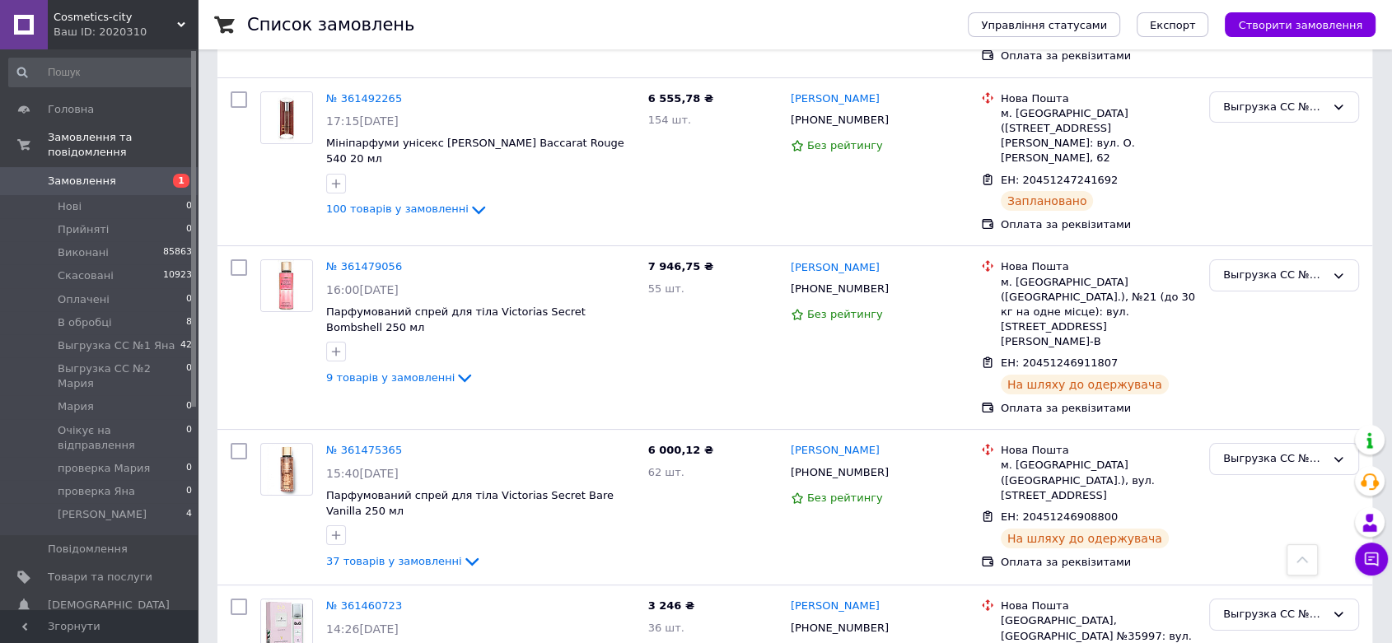
scroll to position [6120, 0]
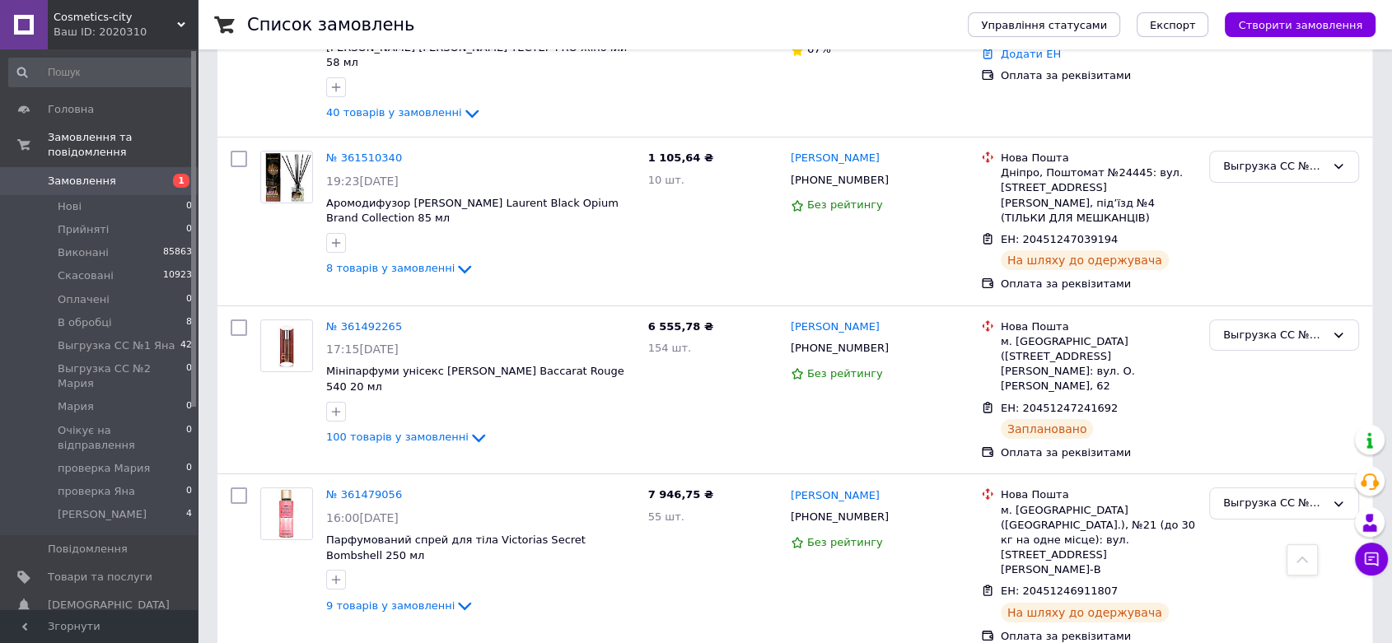
checkbox input "true"
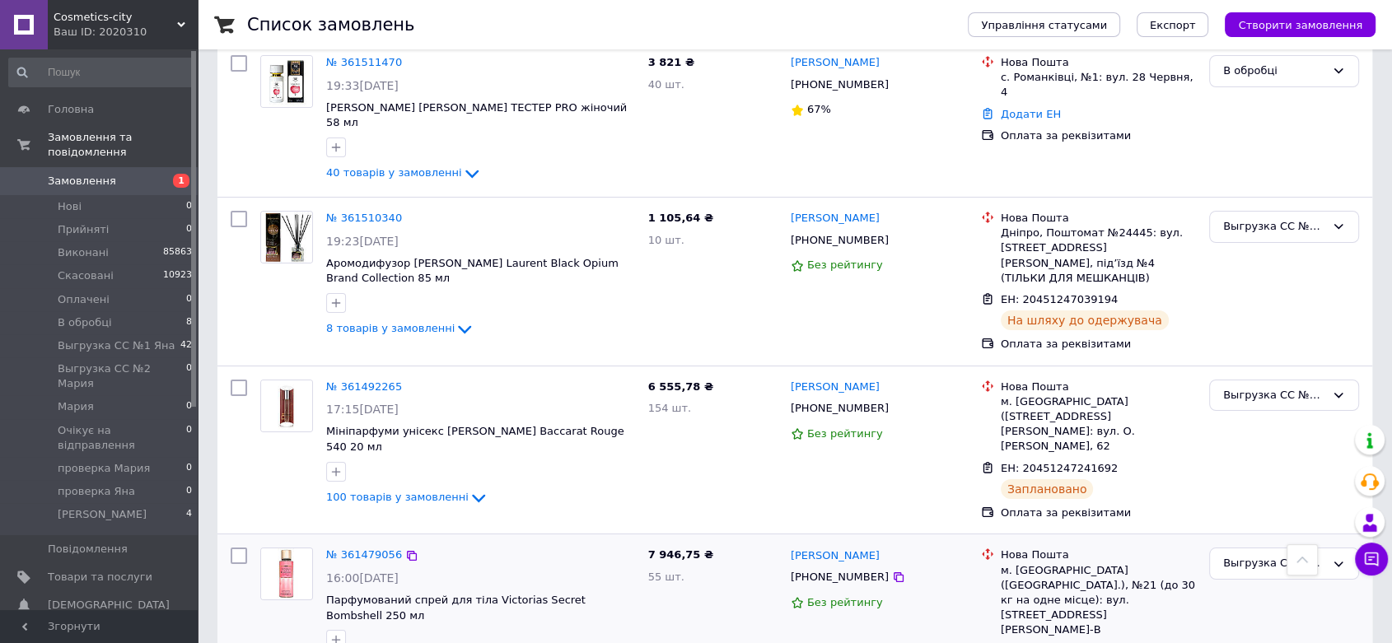
scroll to position [6029, 0]
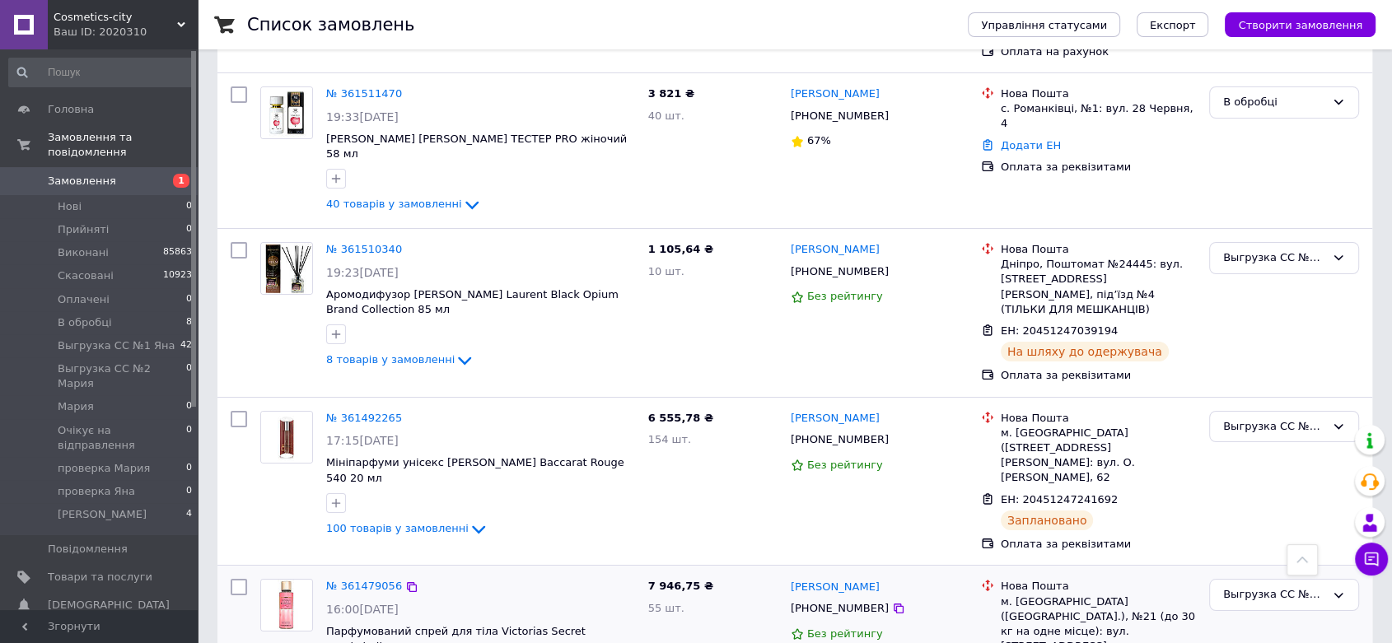
click at [241, 579] on input "checkbox" at bounding box center [239, 587] width 16 height 16
checkbox input "true"
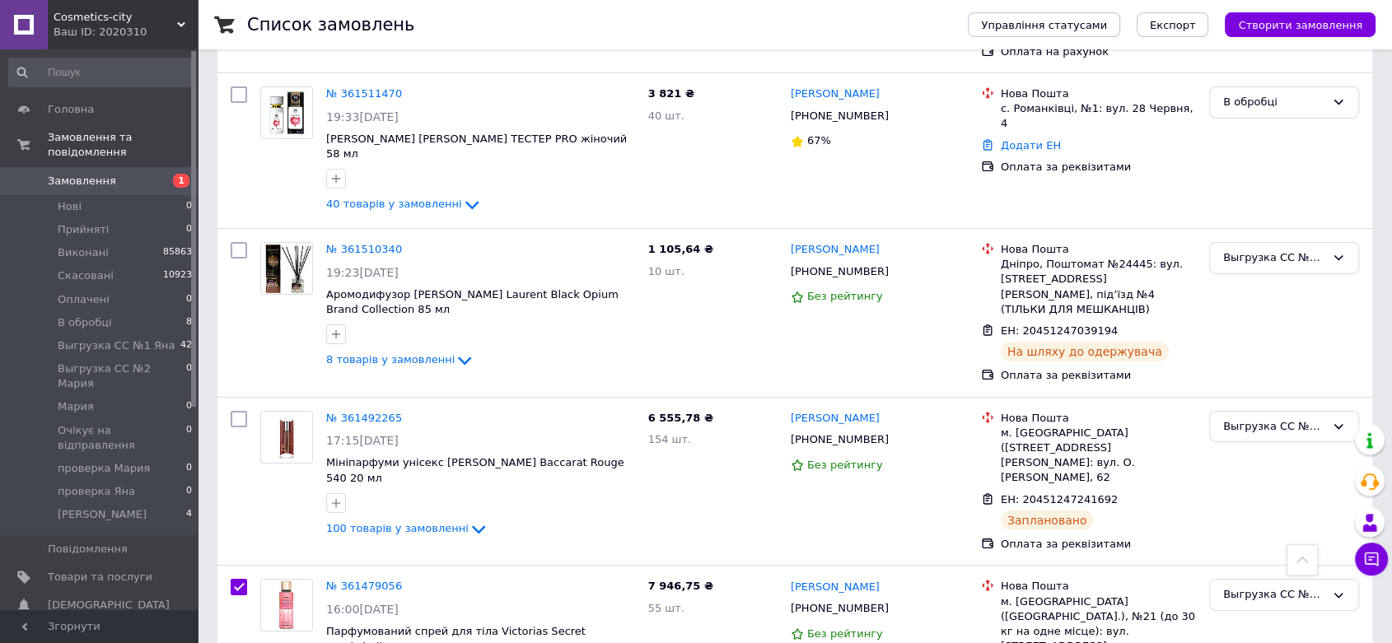
checkbox input "true"
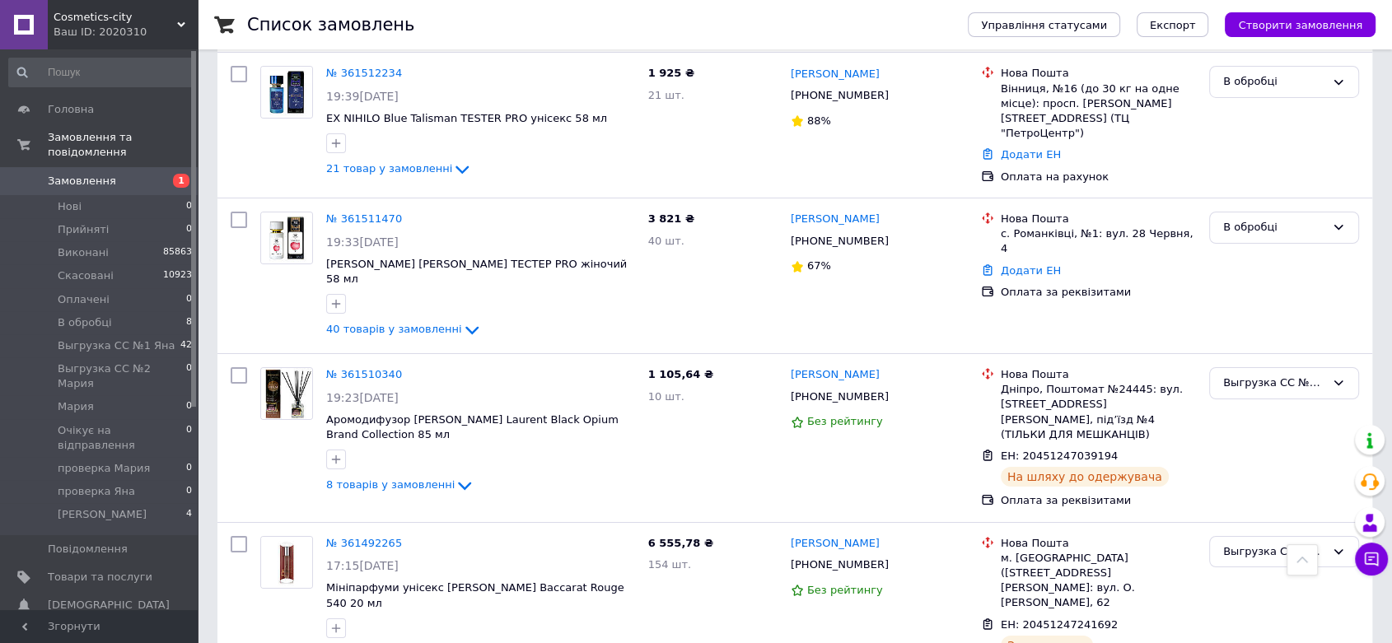
scroll to position [5754, 0]
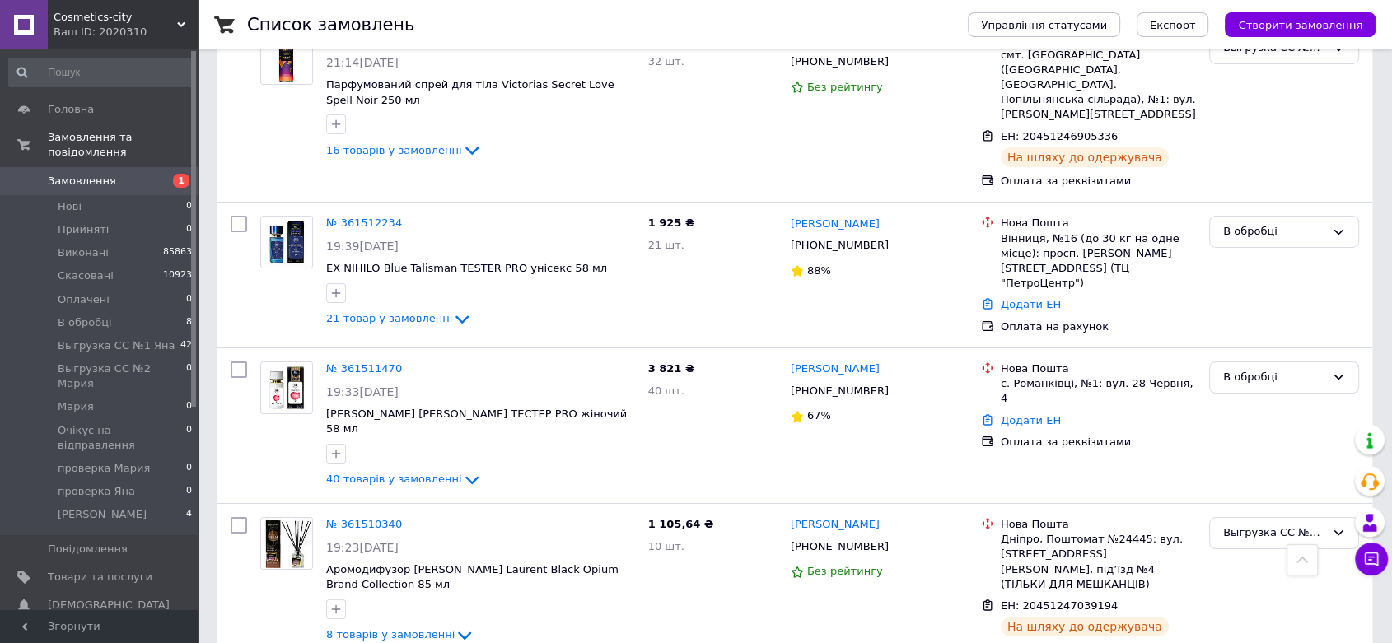
checkbox input "true"
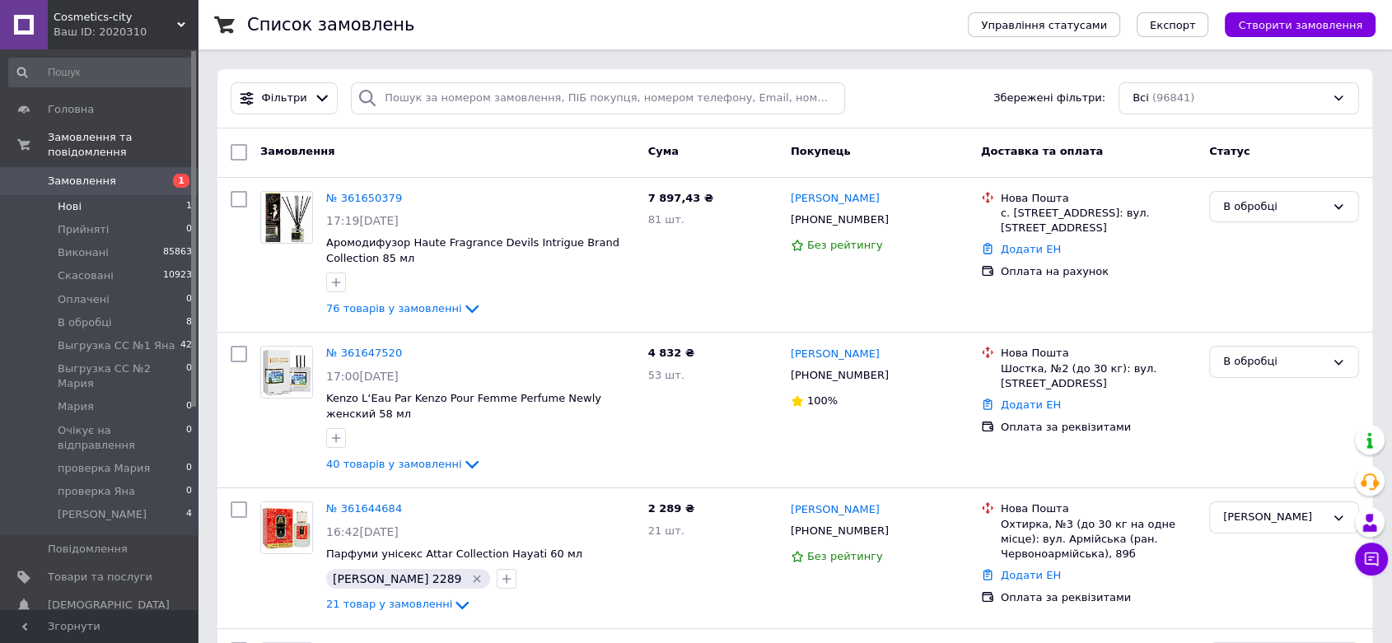
click at [86, 195] on li "Нові 1" at bounding box center [101, 206] width 202 height 23
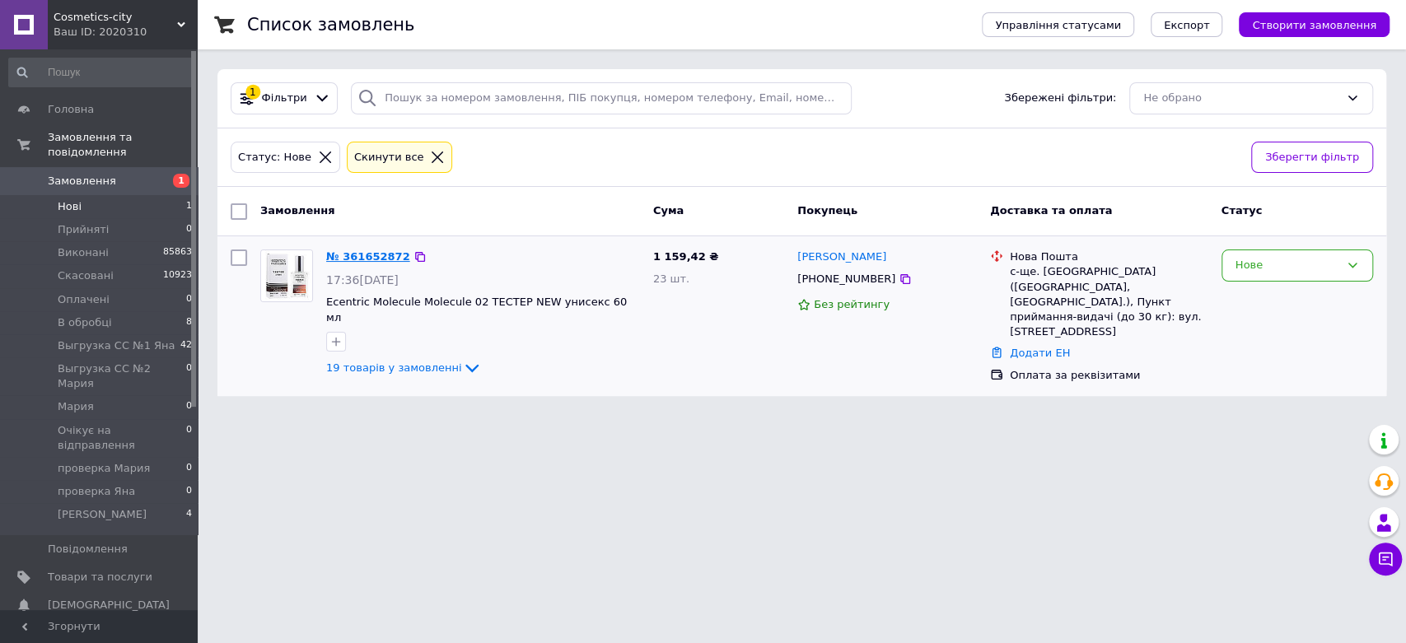
click at [350, 262] on link "№ 361652872" at bounding box center [368, 256] width 84 height 12
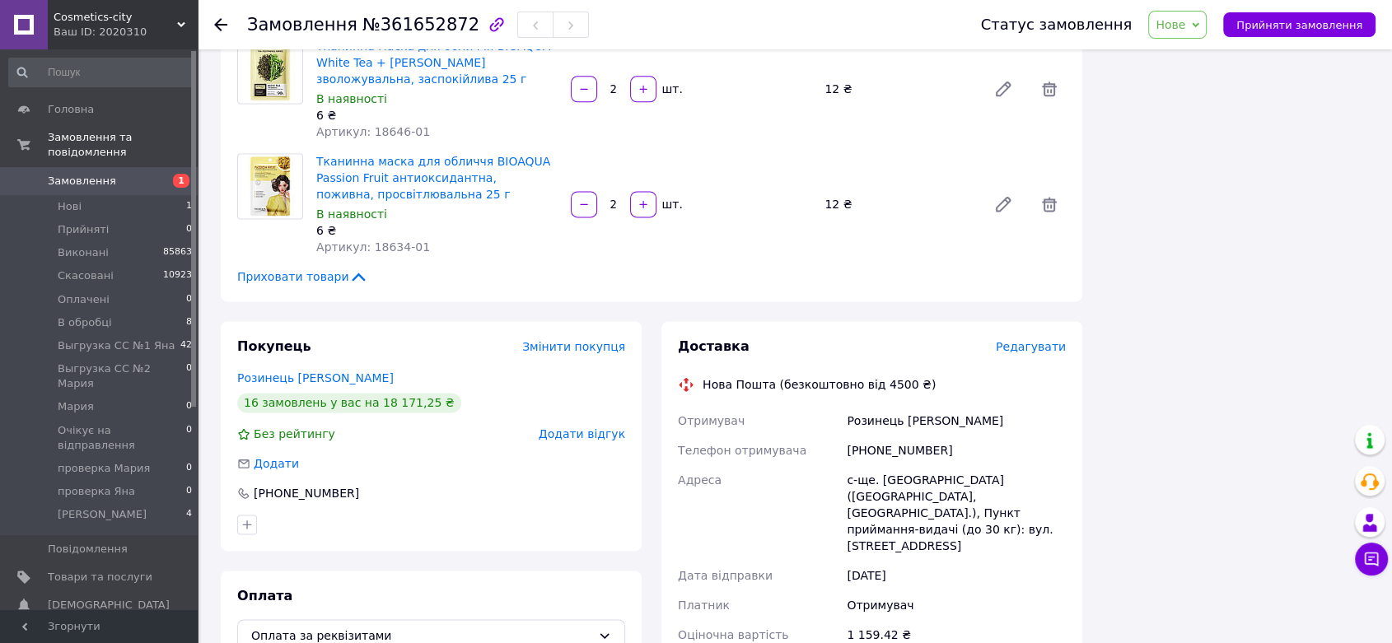
scroll to position [2471, 0]
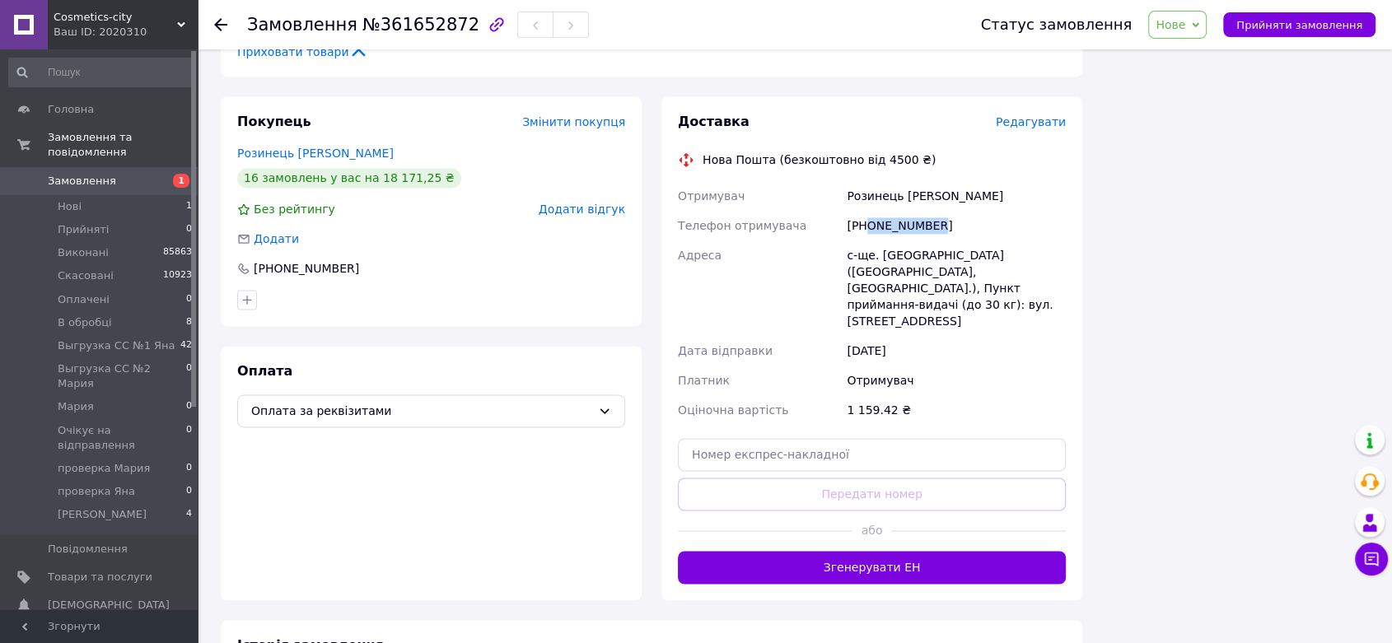
drag, startPoint x: 864, startPoint y: 170, endPoint x: 895, endPoint y: 201, distance: 44.3
click at [974, 211] on div "[PHONE_NUMBER]" at bounding box center [956, 226] width 226 height 30
copy div "0509255712"
click at [408, 30] on span "№361652872" at bounding box center [420, 25] width 117 height 20
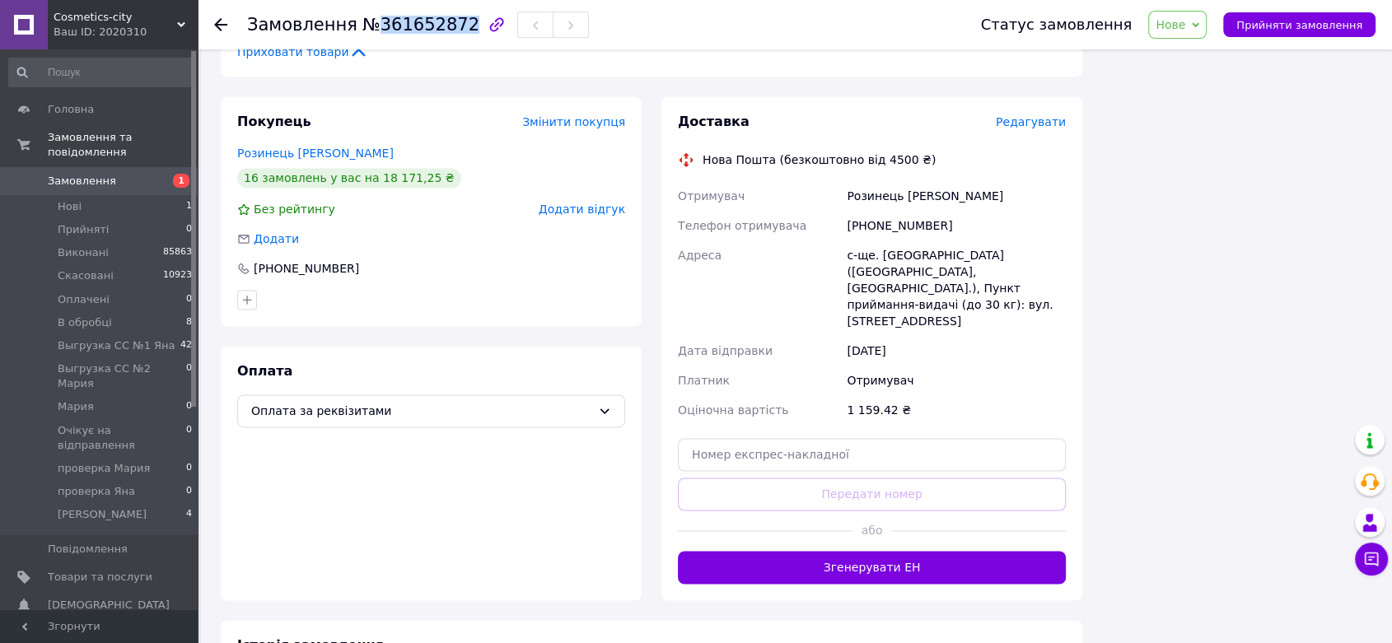
copy span "361652872"
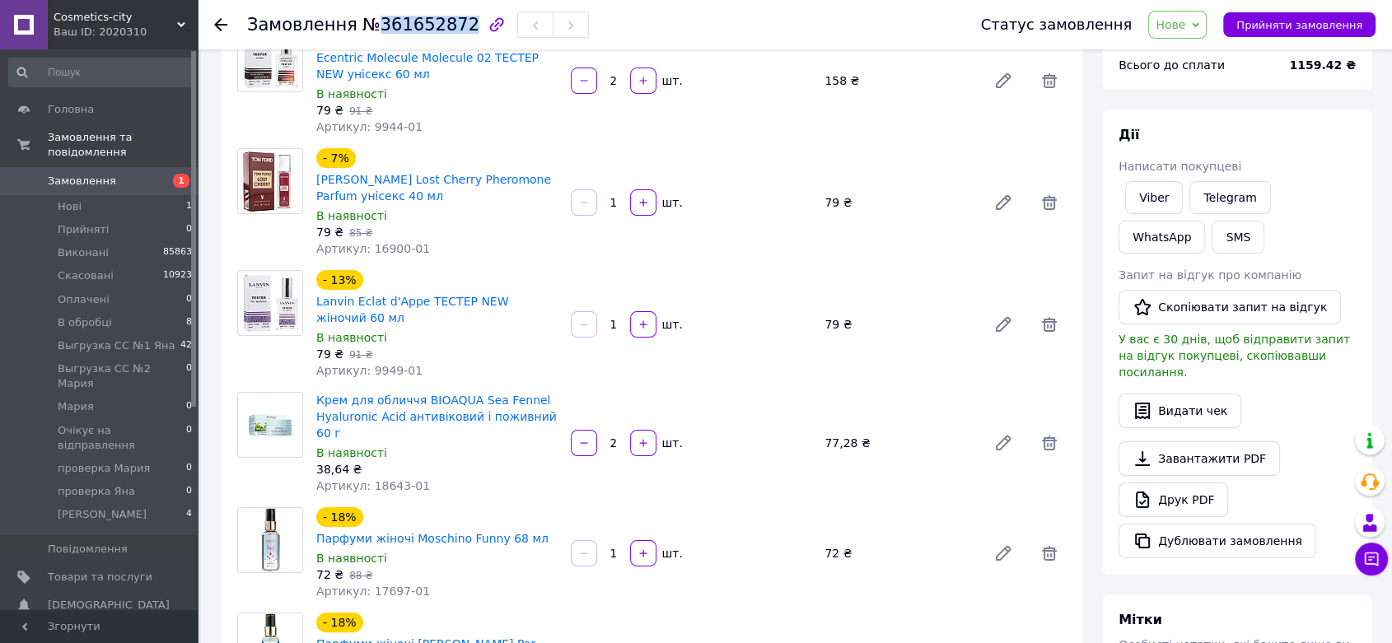
scroll to position [0, 0]
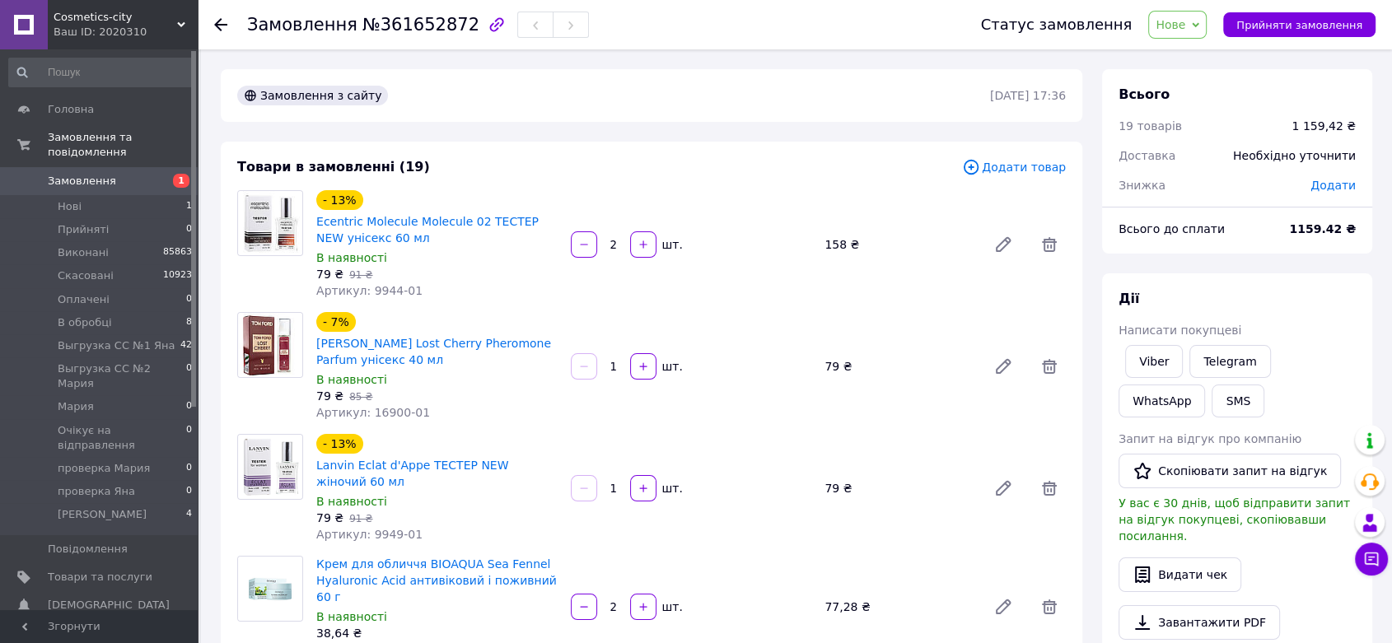
click at [1314, 232] on b "1159.42 ₴" at bounding box center [1322, 228] width 67 height 13
drag, startPoint x: 1315, startPoint y: 232, endPoint x: 1310, endPoint y: 213, distance: 19.6
click at [1314, 231] on b "1159.42 ₴" at bounding box center [1322, 228] width 67 height 13
copy b "1159.42"
drag, startPoint x: 1201, startPoint y: 25, endPoint x: 1206, endPoint y: 108, distance: 83.3
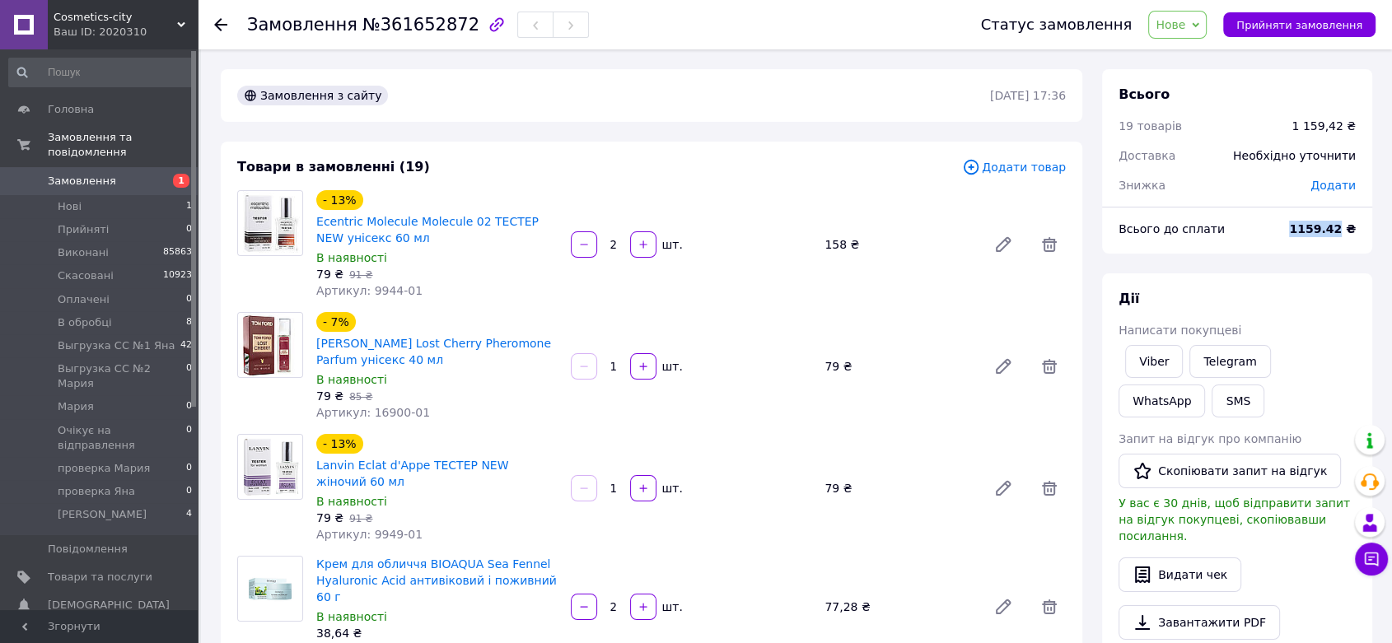
click at [1201, 24] on span "Нове" at bounding box center [1177, 25] width 58 height 28
click at [1207, 160] on li "В обробці" at bounding box center [1224, 156] width 151 height 25
click at [63, 174] on span "Замовлення" at bounding box center [82, 181] width 68 height 15
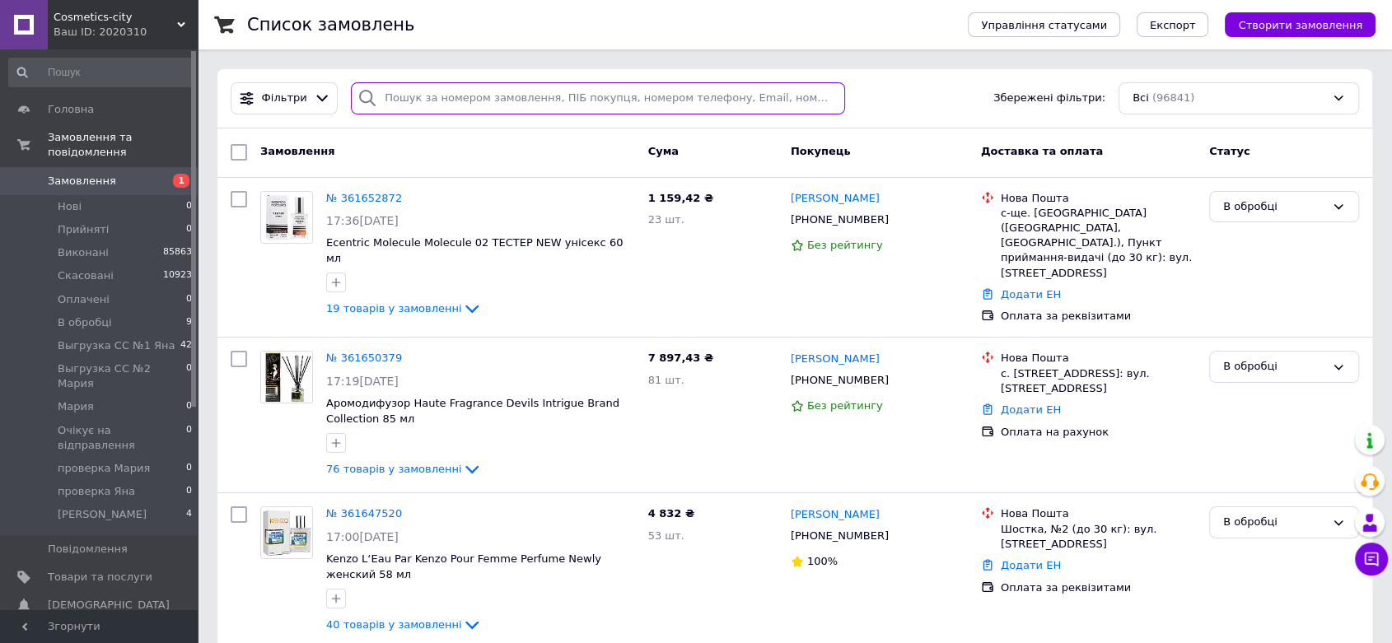
click at [486, 89] on input "search" at bounding box center [598, 98] width 494 height 32
paste input "[PHONE_NUMBER]"
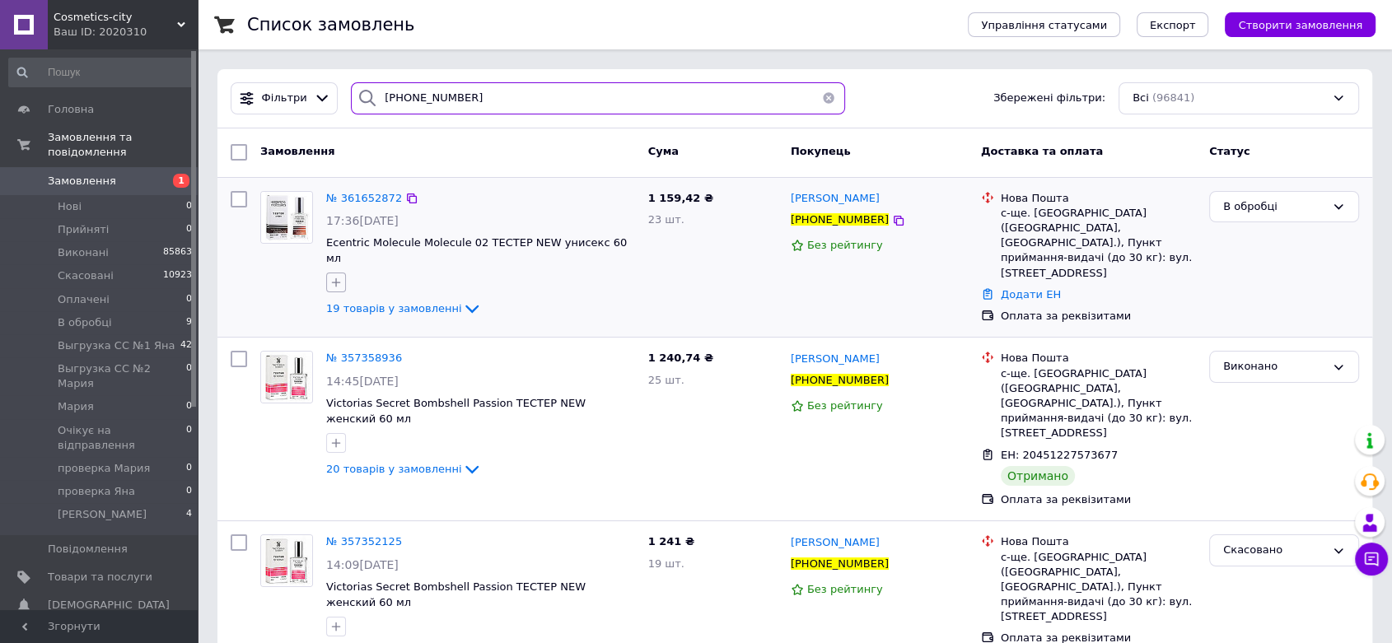
type input "[PHONE_NUMBER]"
click at [336, 276] on icon "button" at bounding box center [335, 282] width 13 height 13
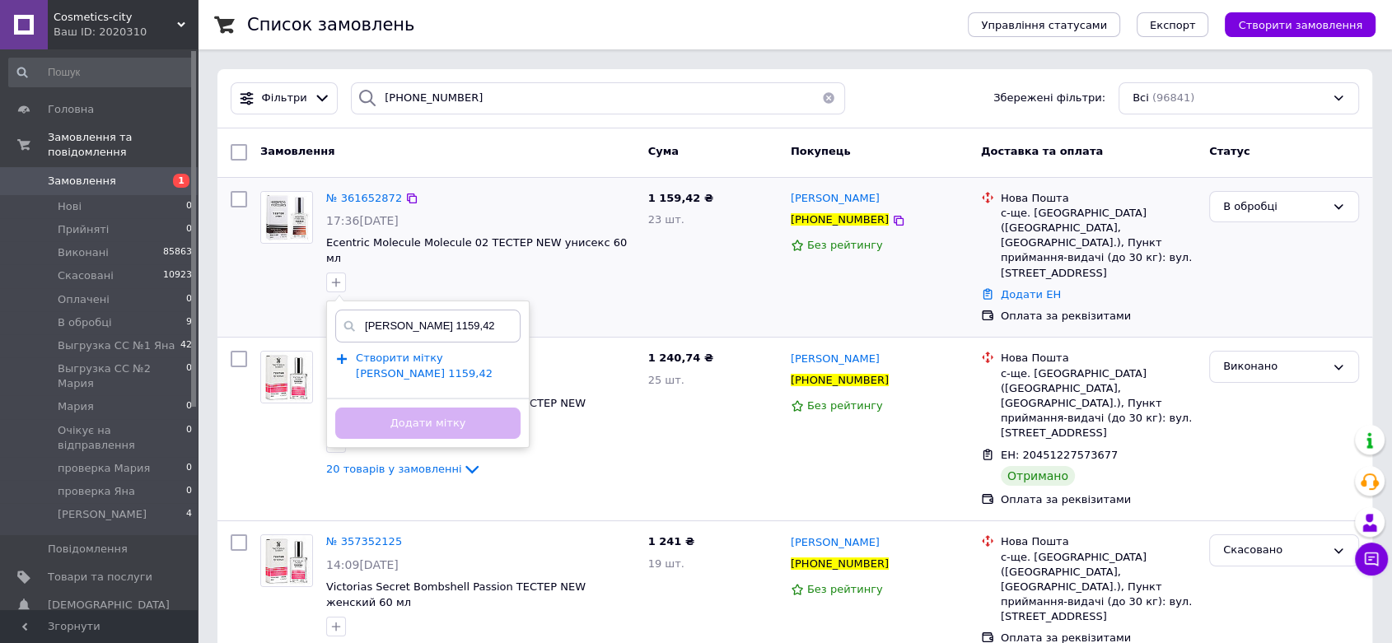
type input "[PERSON_NAME] 1159,42"
click at [412, 352] on span "Створити мітку [PERSON_NAME] 1159,42" at bounding box center [424, 366] width 137 height 28
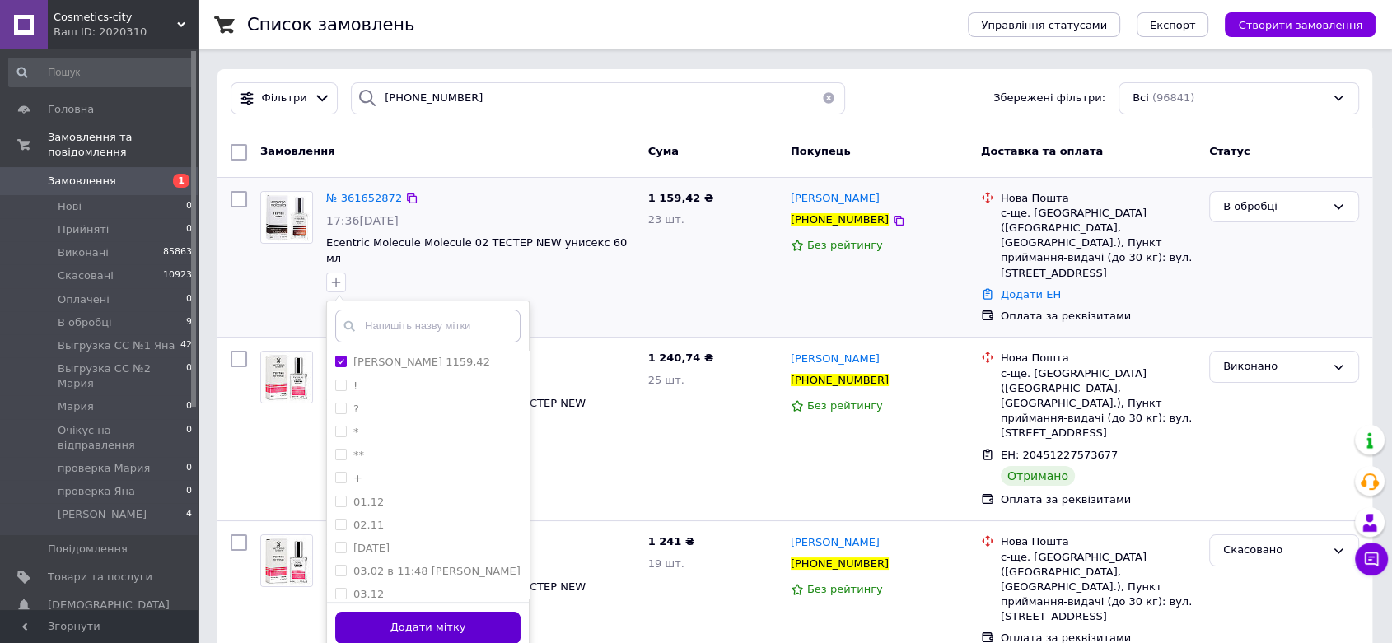
click at [442, 612] on button "Додати мітку" at bounding box center [427, 628] width 185 height 32
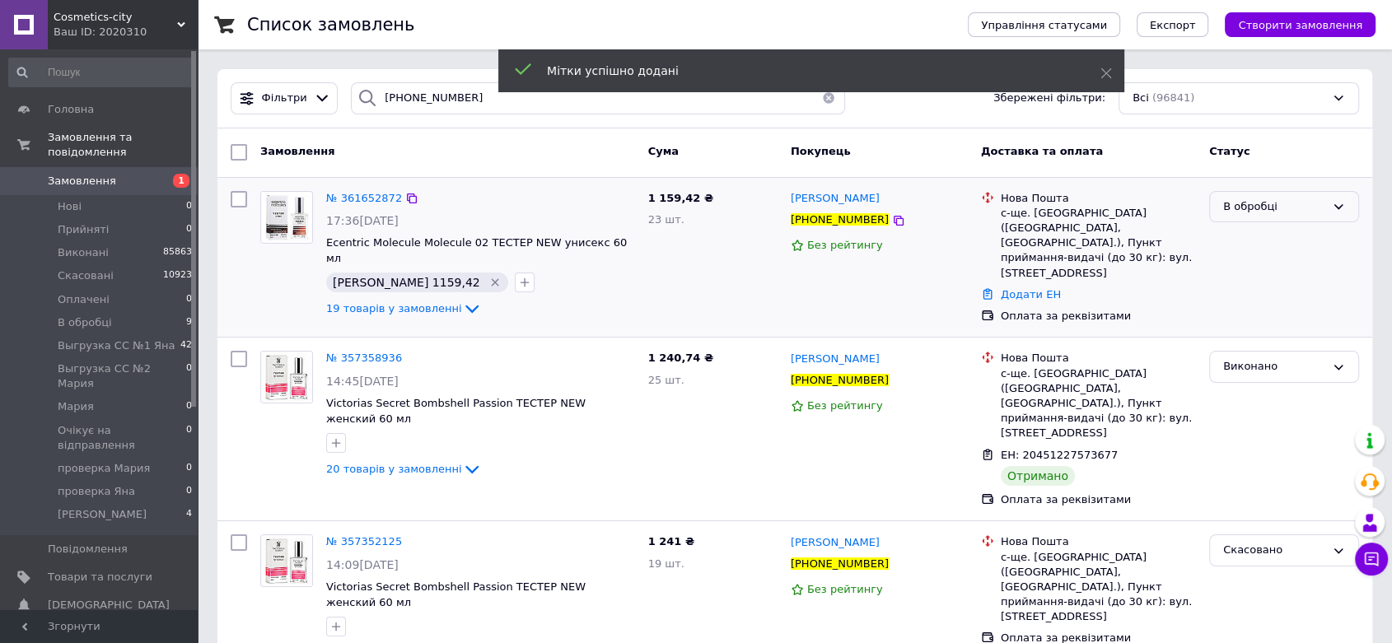
click at [1286, 207] on div "В обробці" at bounding box center [1274, 206] width 102 height 17
click at [1245, 366] on li "[PERSON_NAME]" at bounding box center [1284, 381] width 148 height 30
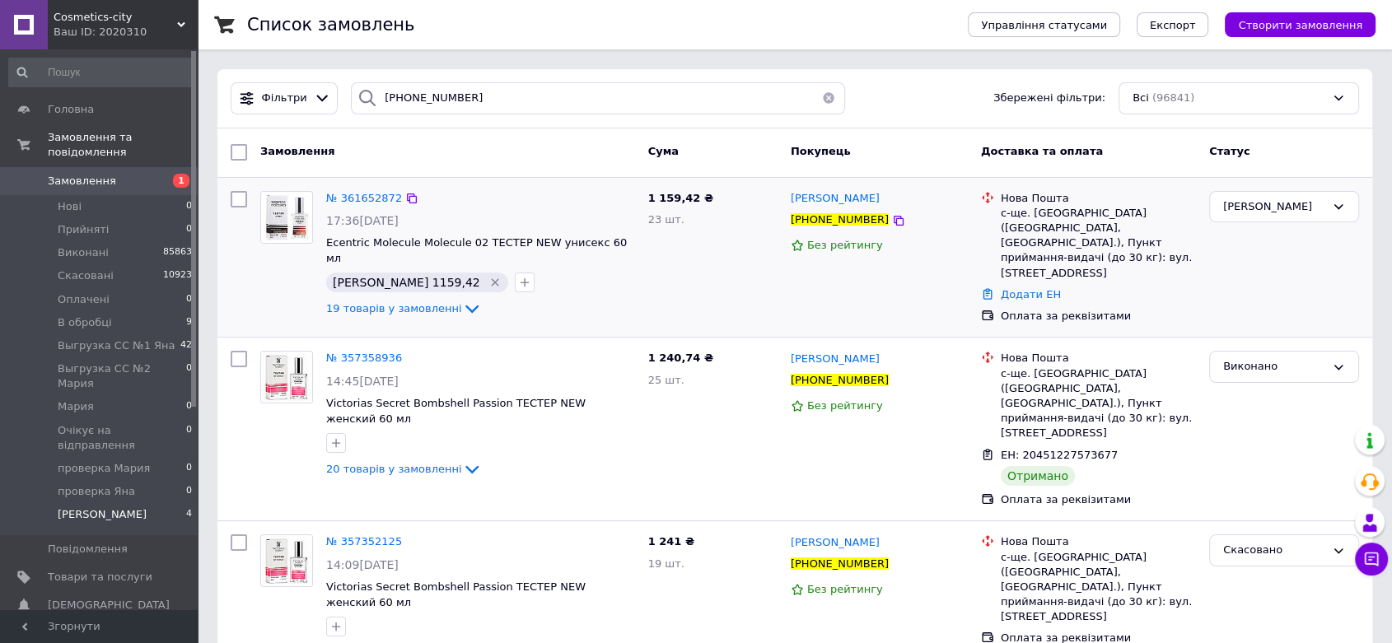
click at [178, 503] on li "Яна 4" at bounding box center [101, 518] width 202 height 31
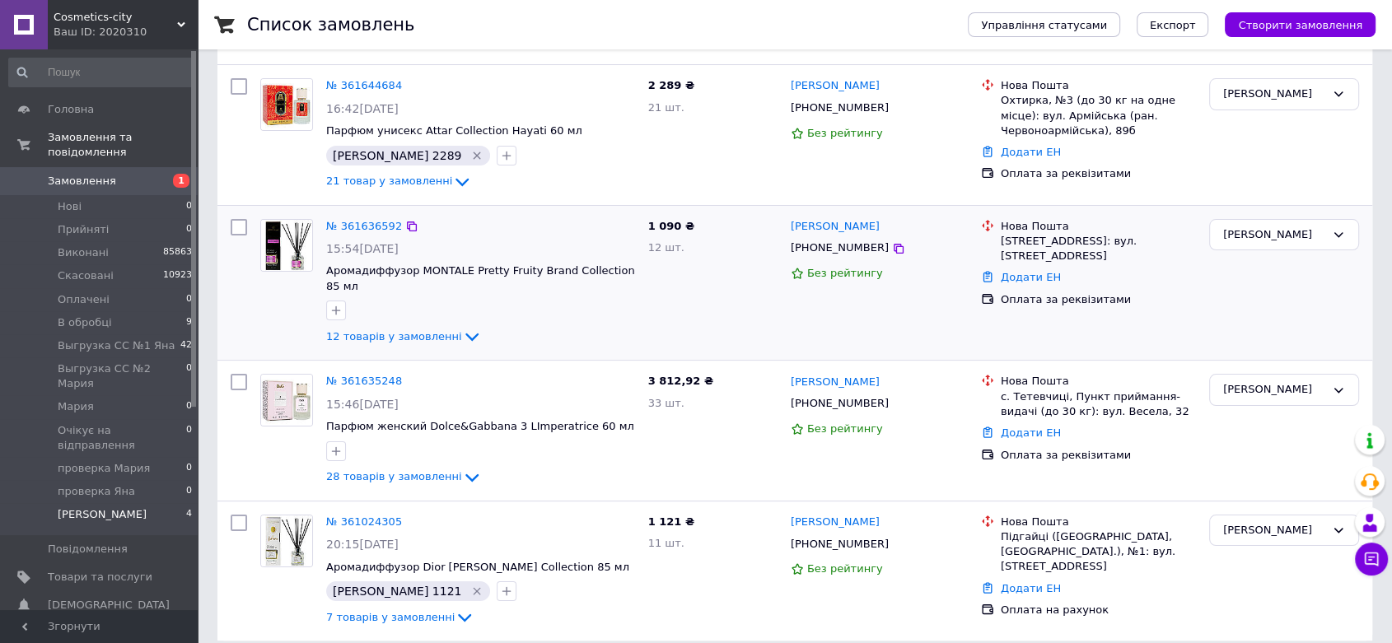
scroll to position [80, 0]
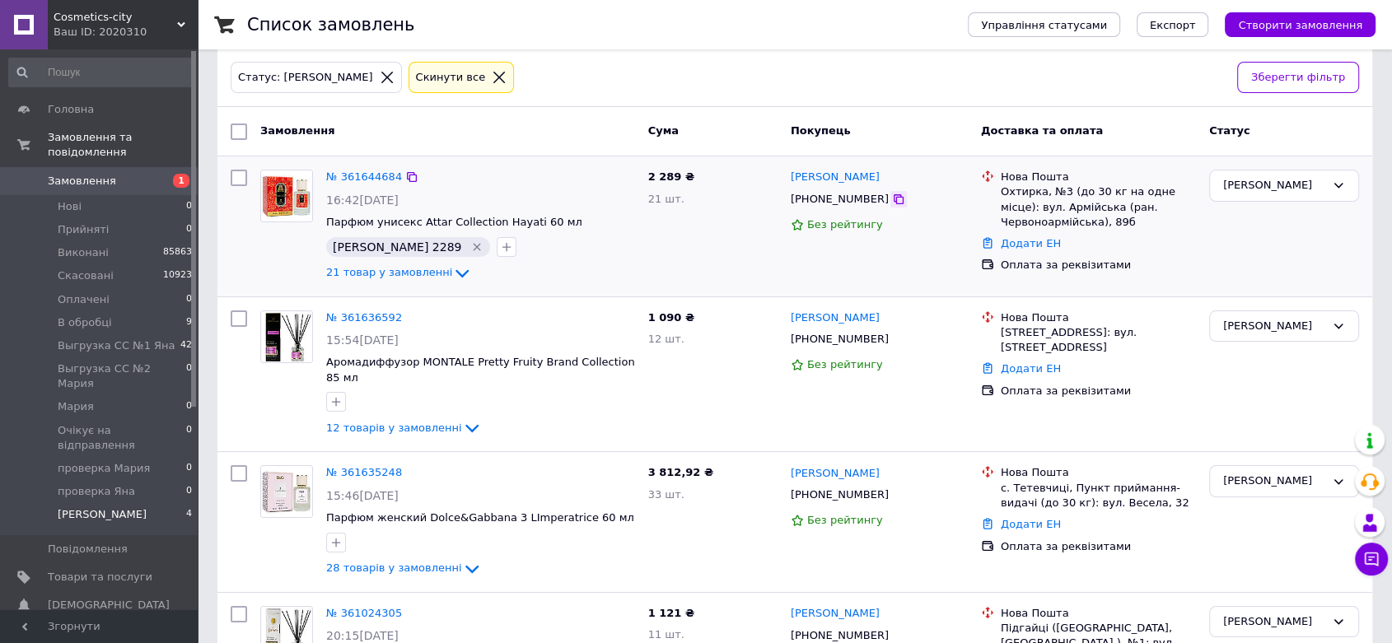
click at [894, 202] on icon at bounding box center [899, 199] width 10 height 10
click at [892, 202] on icon at bounding box center [898, 199] width 13 height 13
click at [470, 242] on icon "Видалити мітку" at bounding box center [476, 247] width 13 height 13
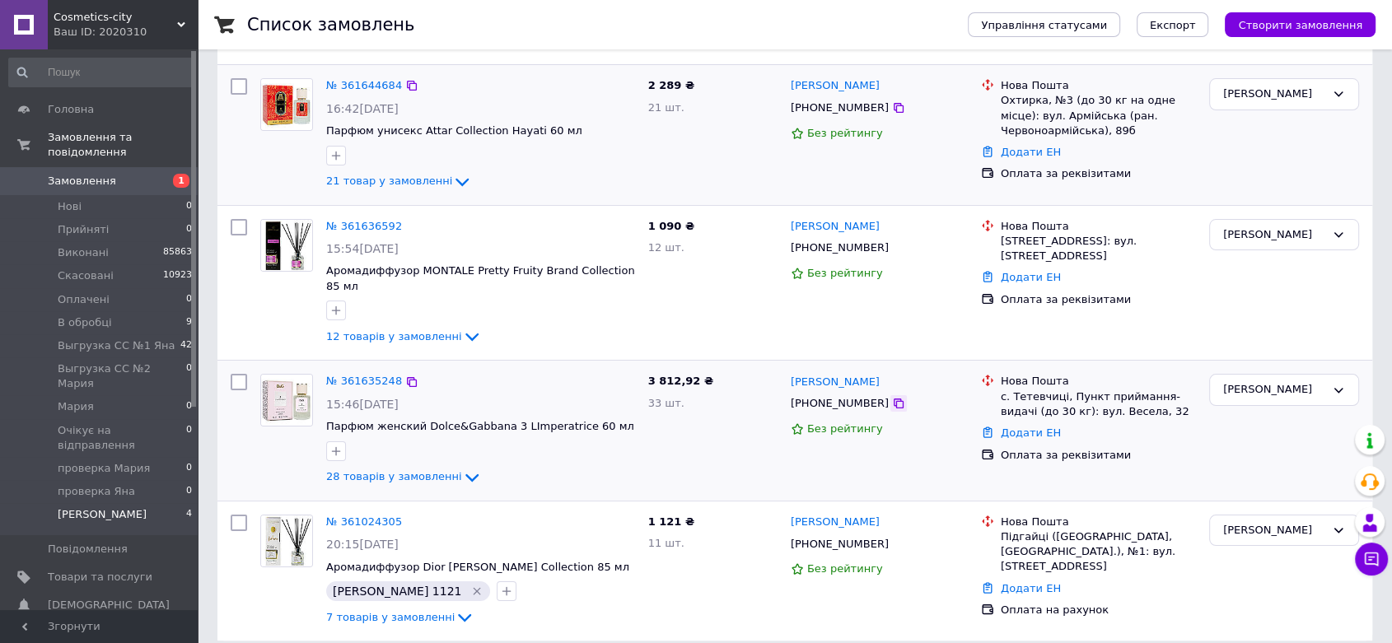
click at [892, 397] on icon at bounding box center [898, 403] width 13 height 13
click at [892, 244] on icon at bounding box center [898, 248] width 13 height 13
click at [158, 174] on span "1" at bounding box center [174, 181] width 45 height 15
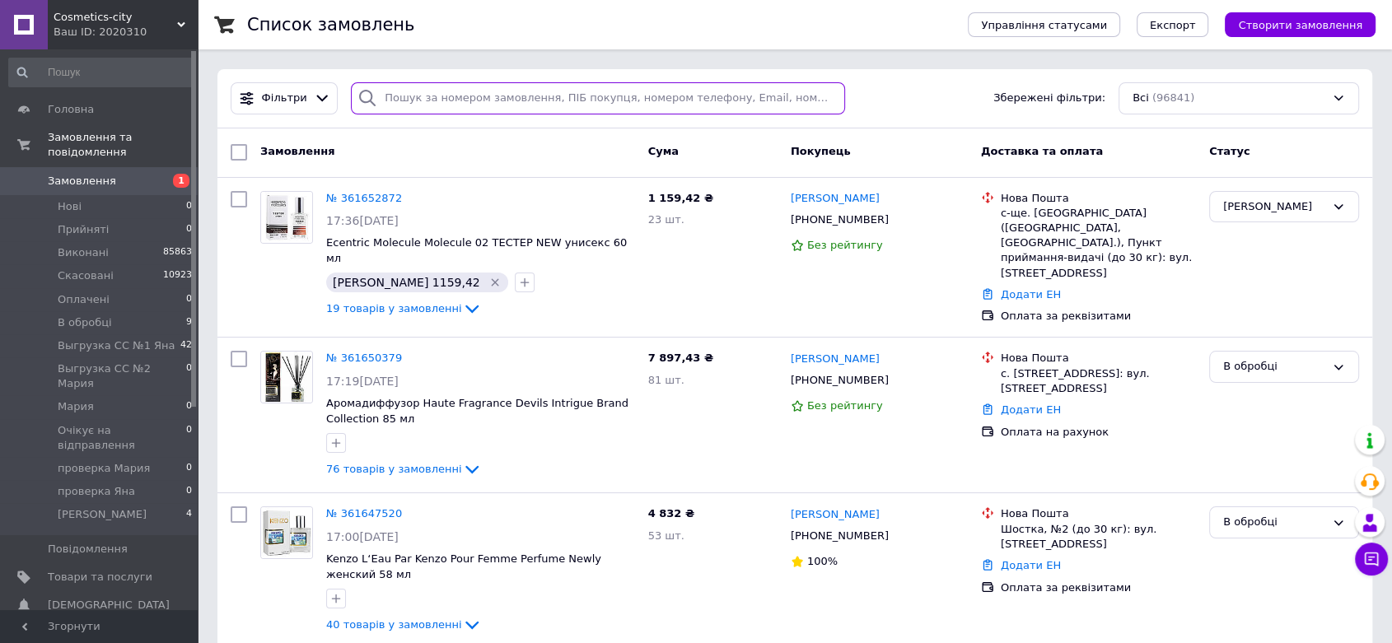
click at [479, 104] on input "search" at bounding box center [598, 98] width 494 height 32
paste input "[PERSON_NAME]"
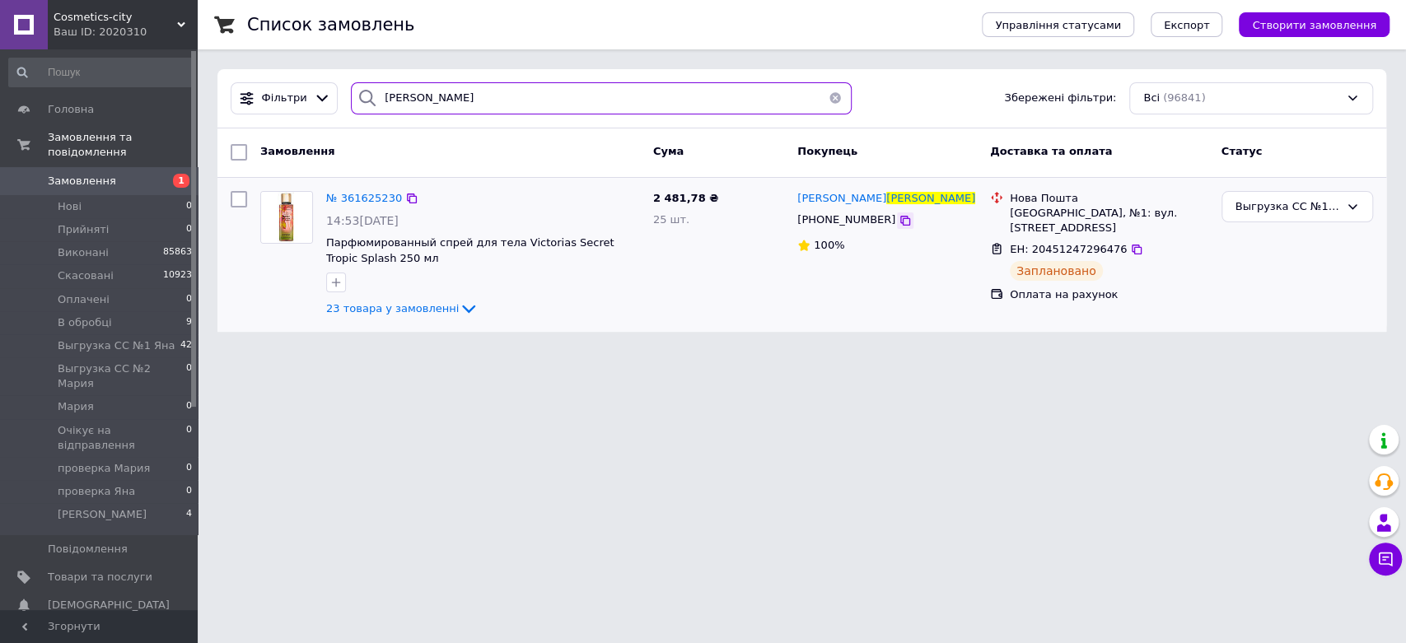
type input "[PERSON_NAME]"
click at [899, 222] on icon at bounding box center [905, 220] width 13 height 13
click at [159, 503] on li "Яна 4" at bounding box center [101, 518] width 202 height 31
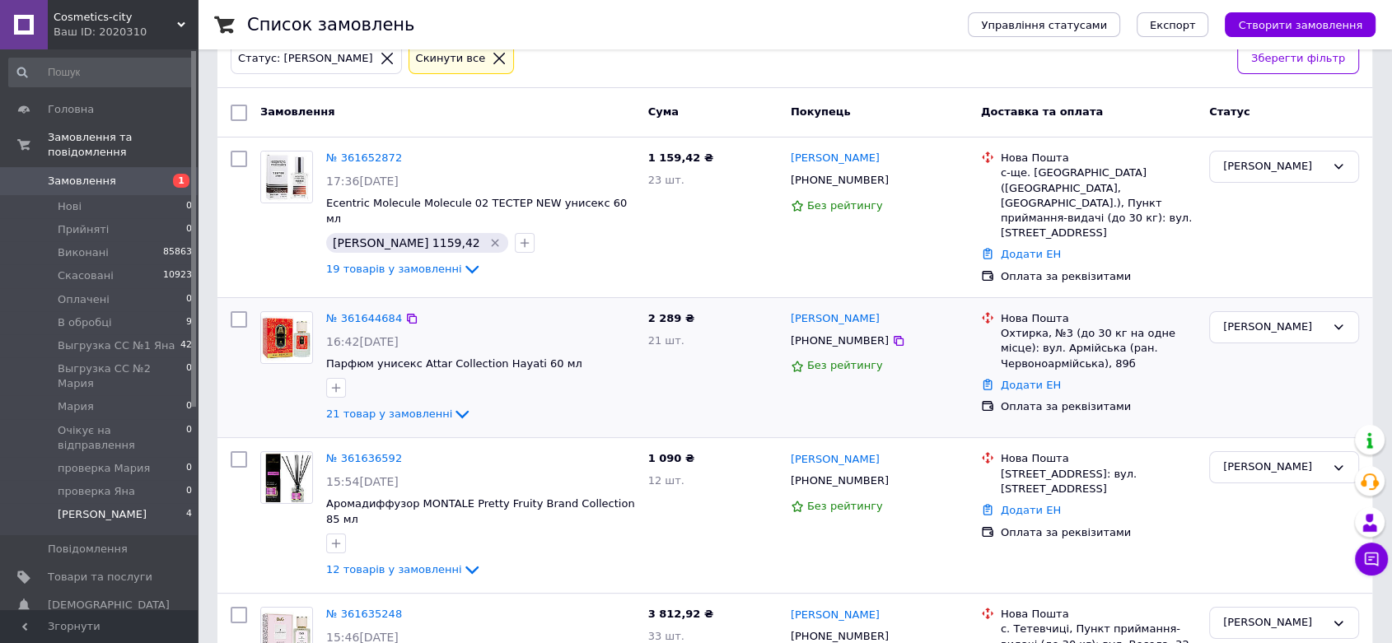
scroll to position [183, 0]
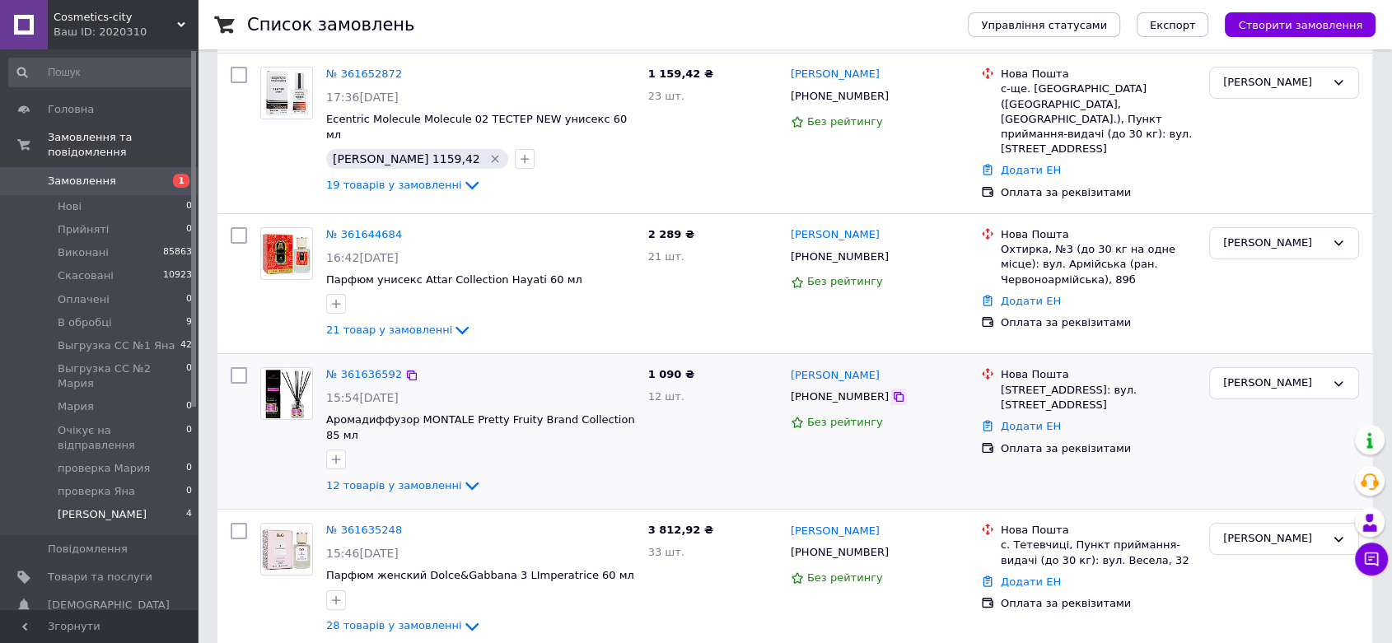
click at [894, 392] on icon at bounding box center [899, 397] width 10 height 10
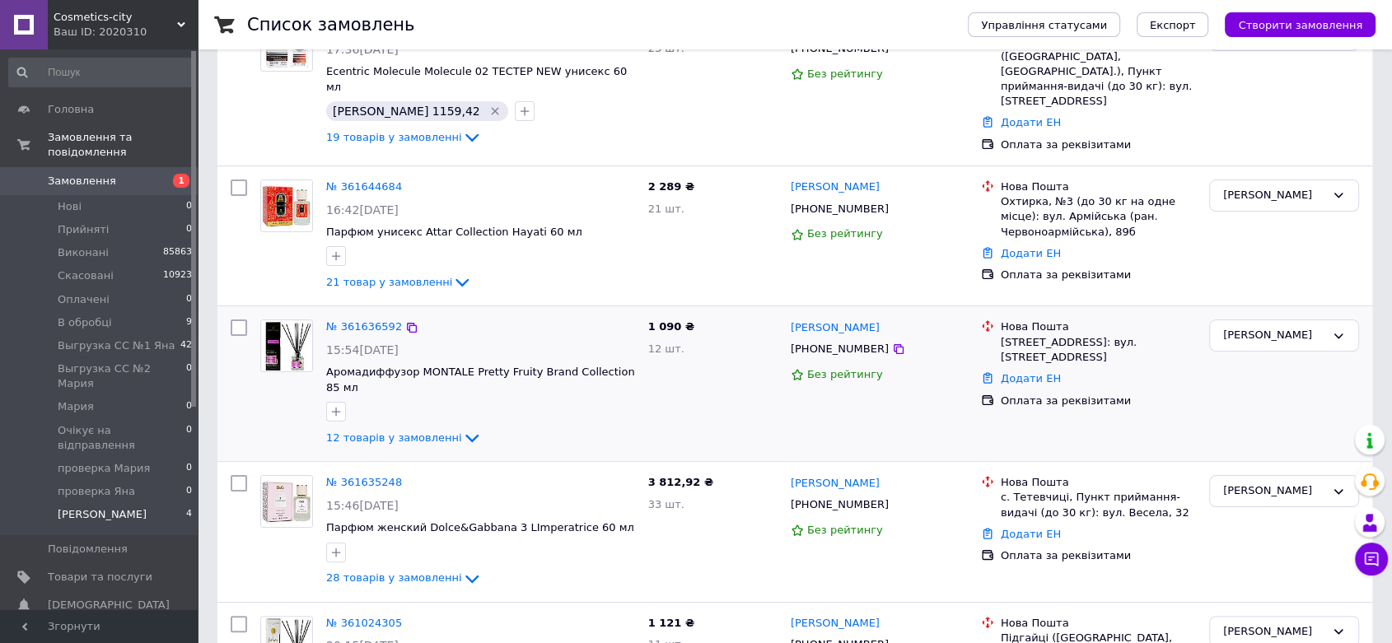
scroll to position [274, 0]
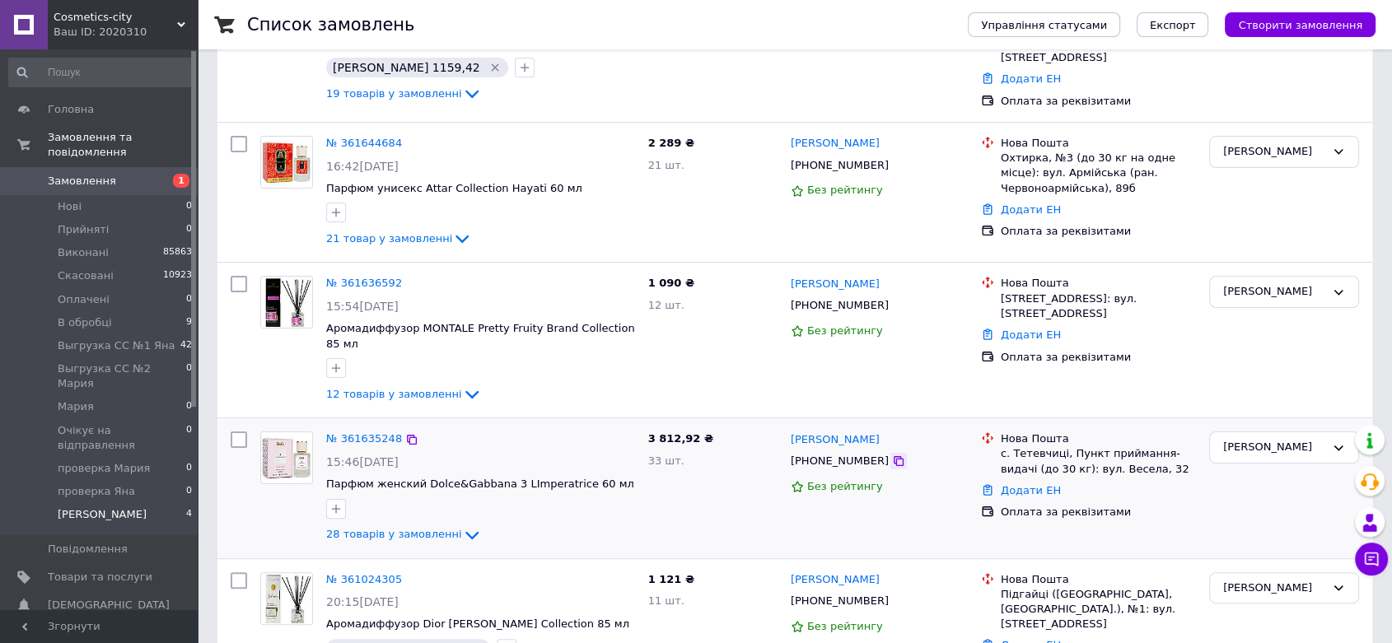
click at [892, 455] on icon at bounding box center [898, 461] width 13 height 13
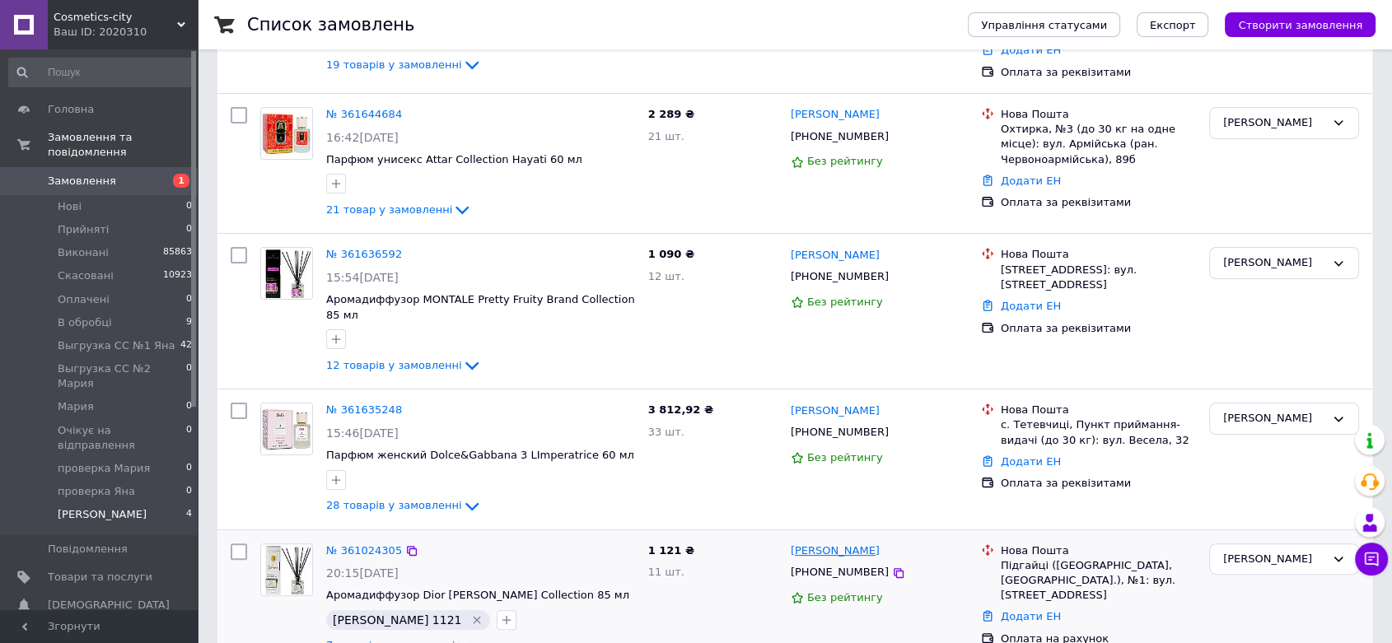
scroll to position [316, 0]
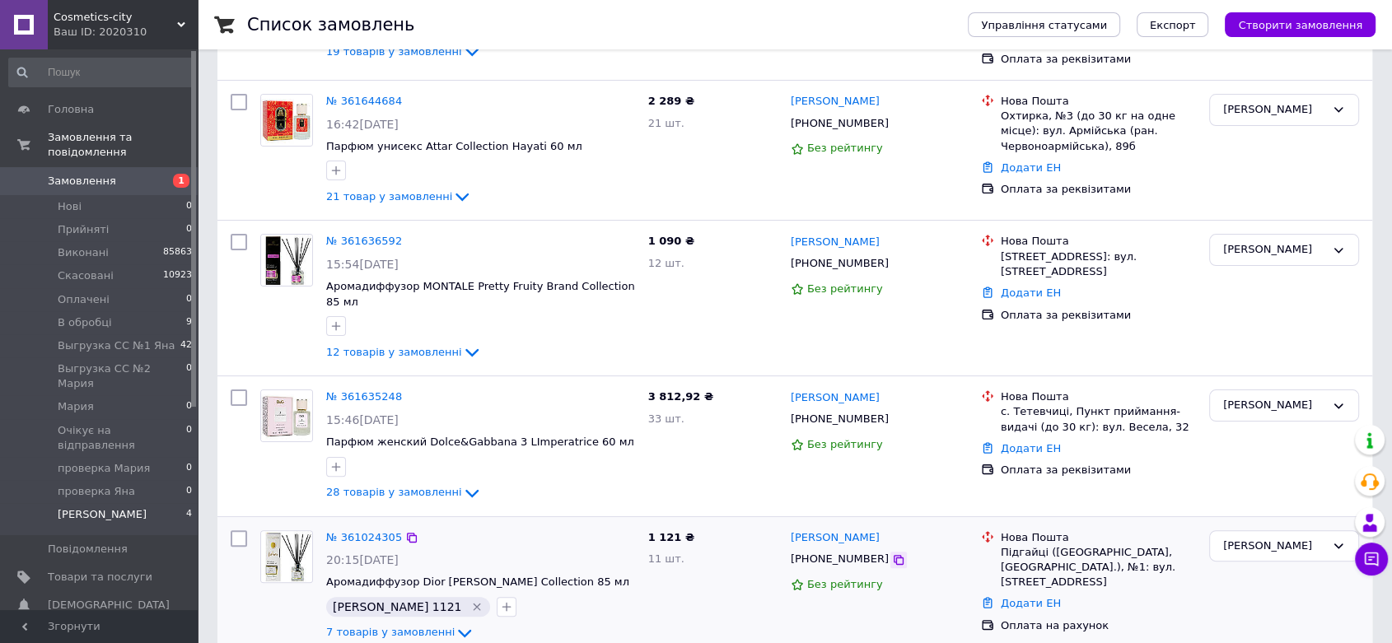
click at [892, 553] on icon at bounding box center [898, 559] width 13 height 13
click at [470, 600] on icon "Видалити мітку" at bounding box center [476, 606] width 13 height 13
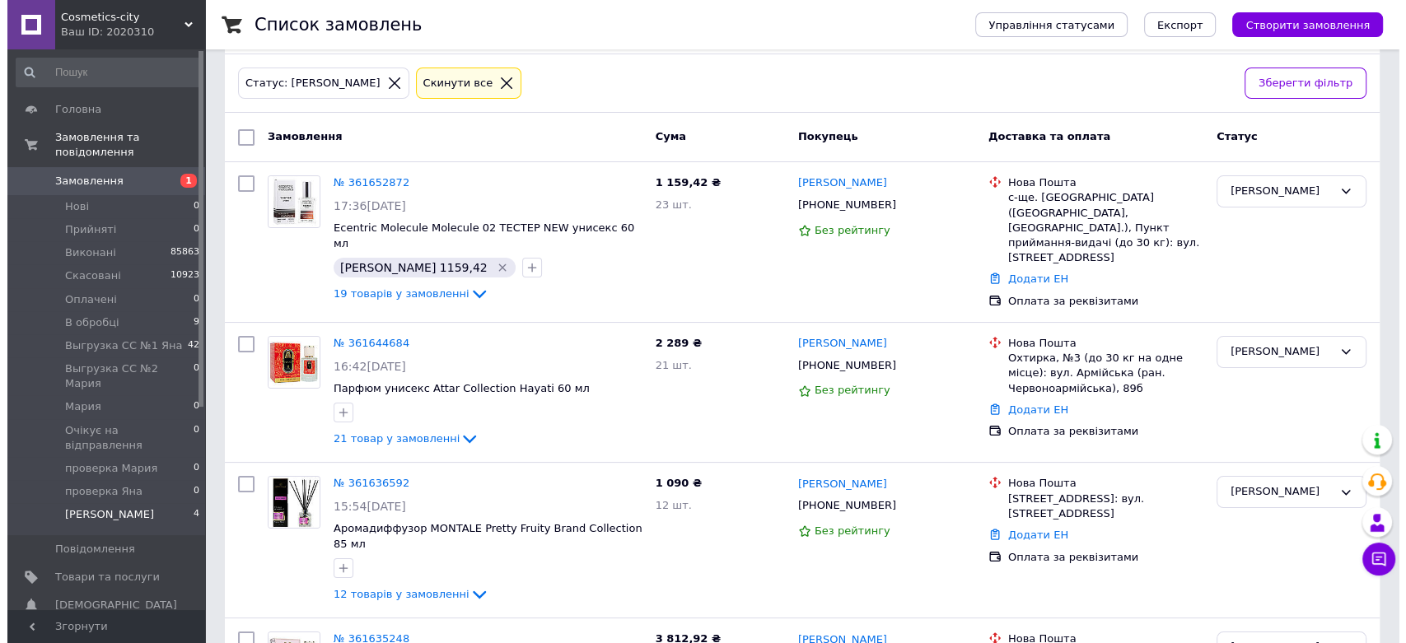
scroll to position [0, 0]
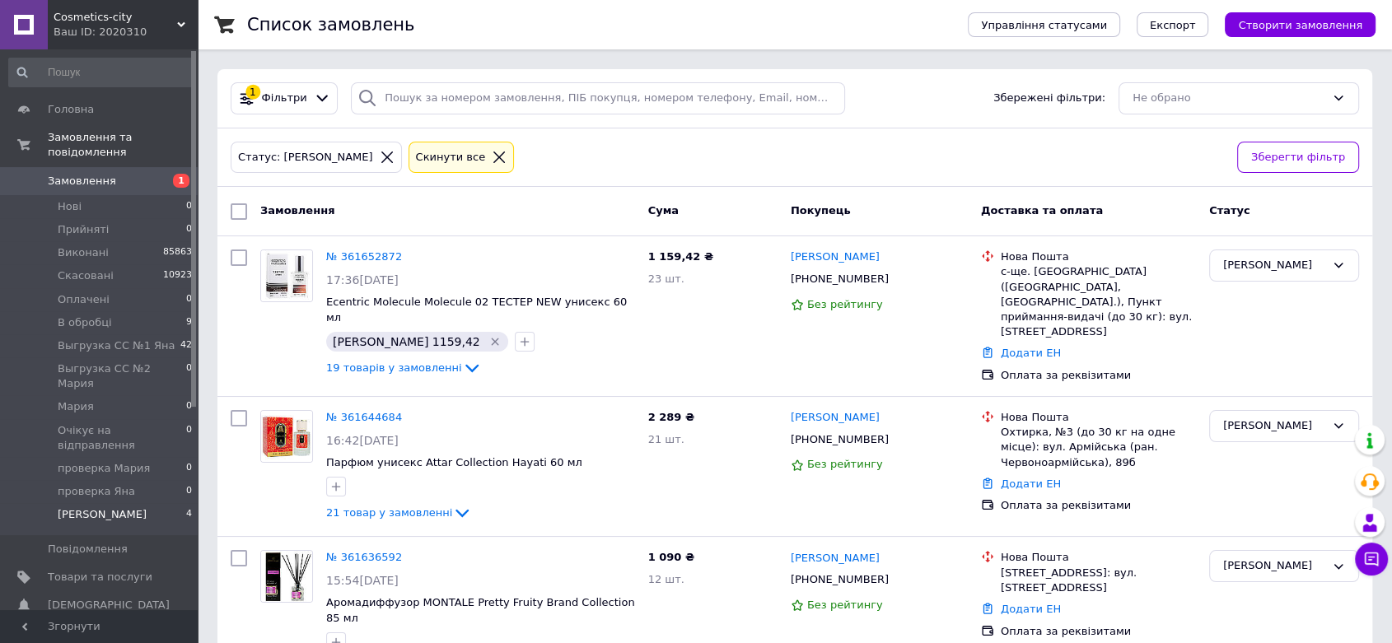
click at [154, 167] on link "Замовлення 1" at bounding box center [101, 181] width 202 height 28
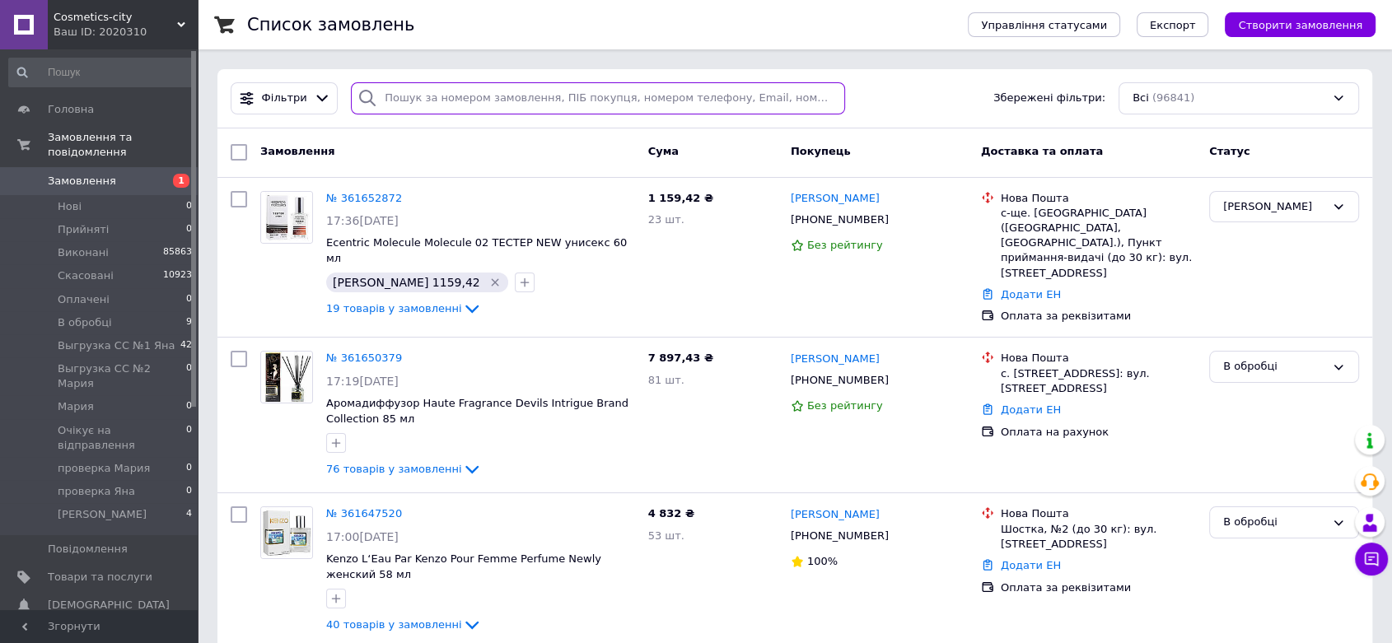
click at [534, 98] on input "search" at bounding box center [598, 98] width 494 height 32
paste input "[PERSON_NAME]"
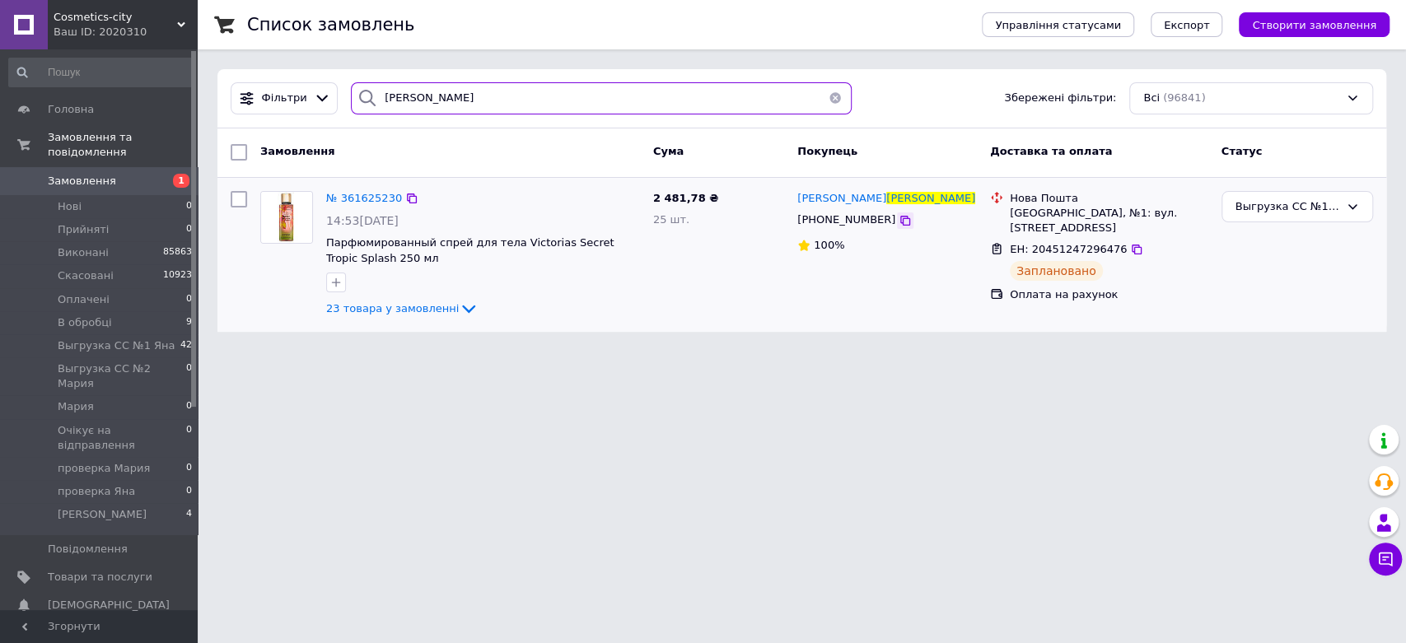
type input "[PERSON_NAME]"
click at [899, 220] on icon at bounding box center [905, 220] width 13 height 13
click at [900, 226] on icon at bounding box center [905, 221] width 10 height 10
